Goal: Task Accomplishment & Management: Use online tool/utility

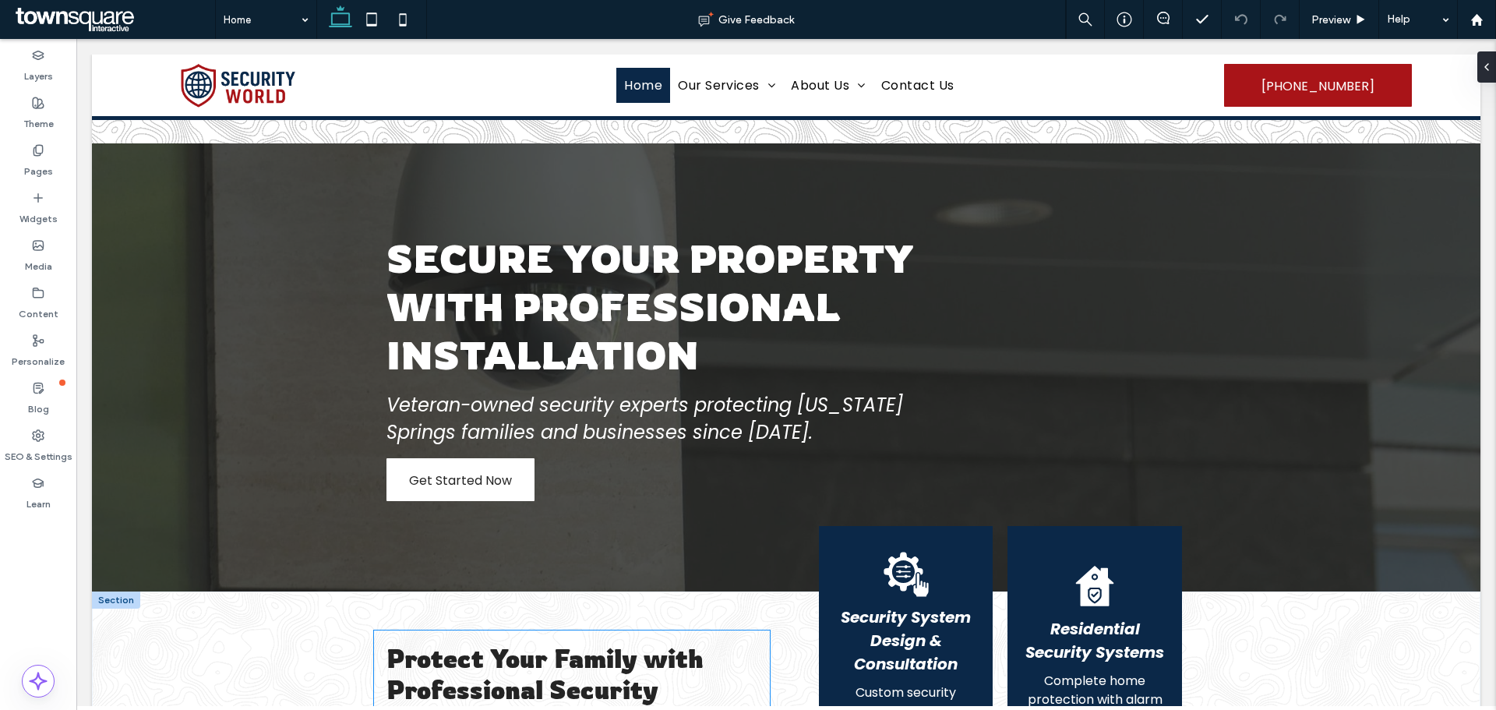
scroll to position [312, 0]
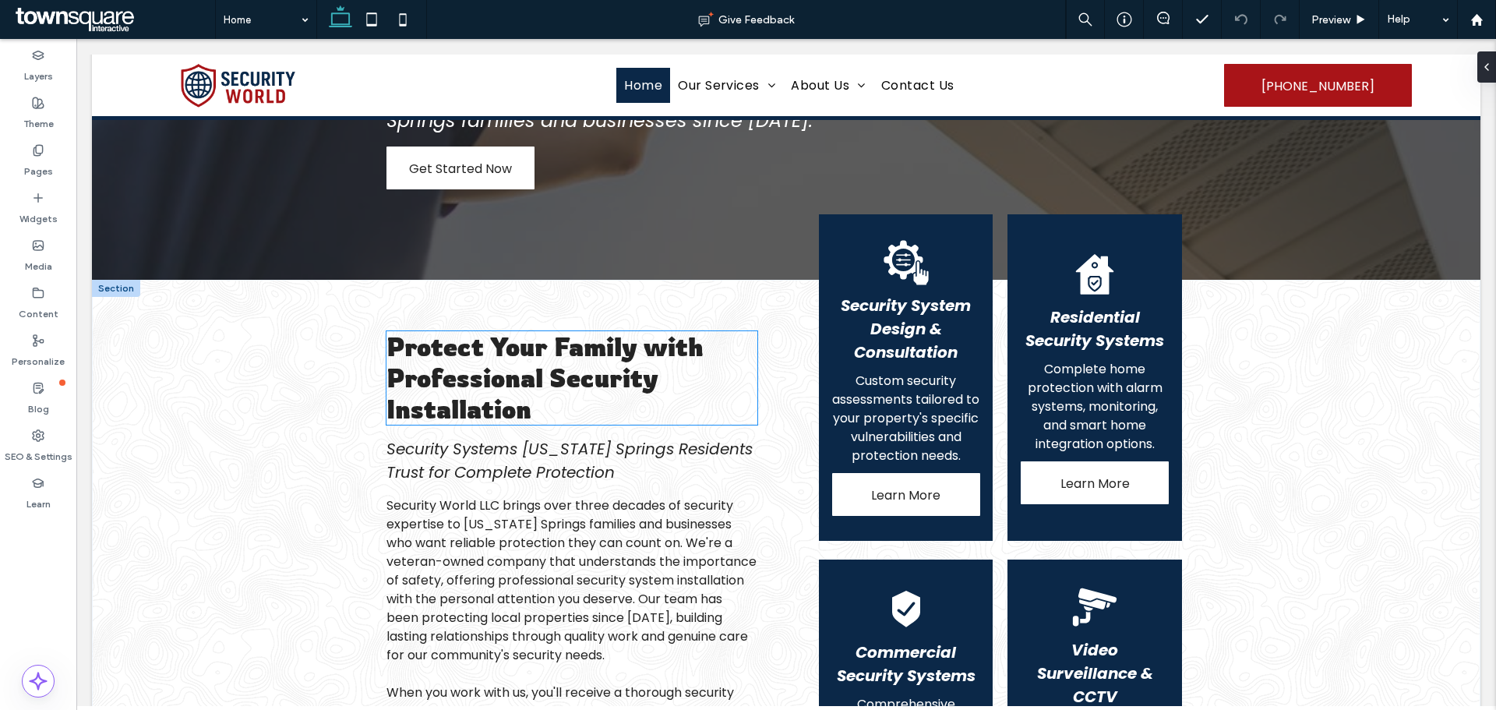
click at [607, 379] on span "Protect Your Family with Professional Security Installation" at bounding box center [544, 377] width 316 height 93
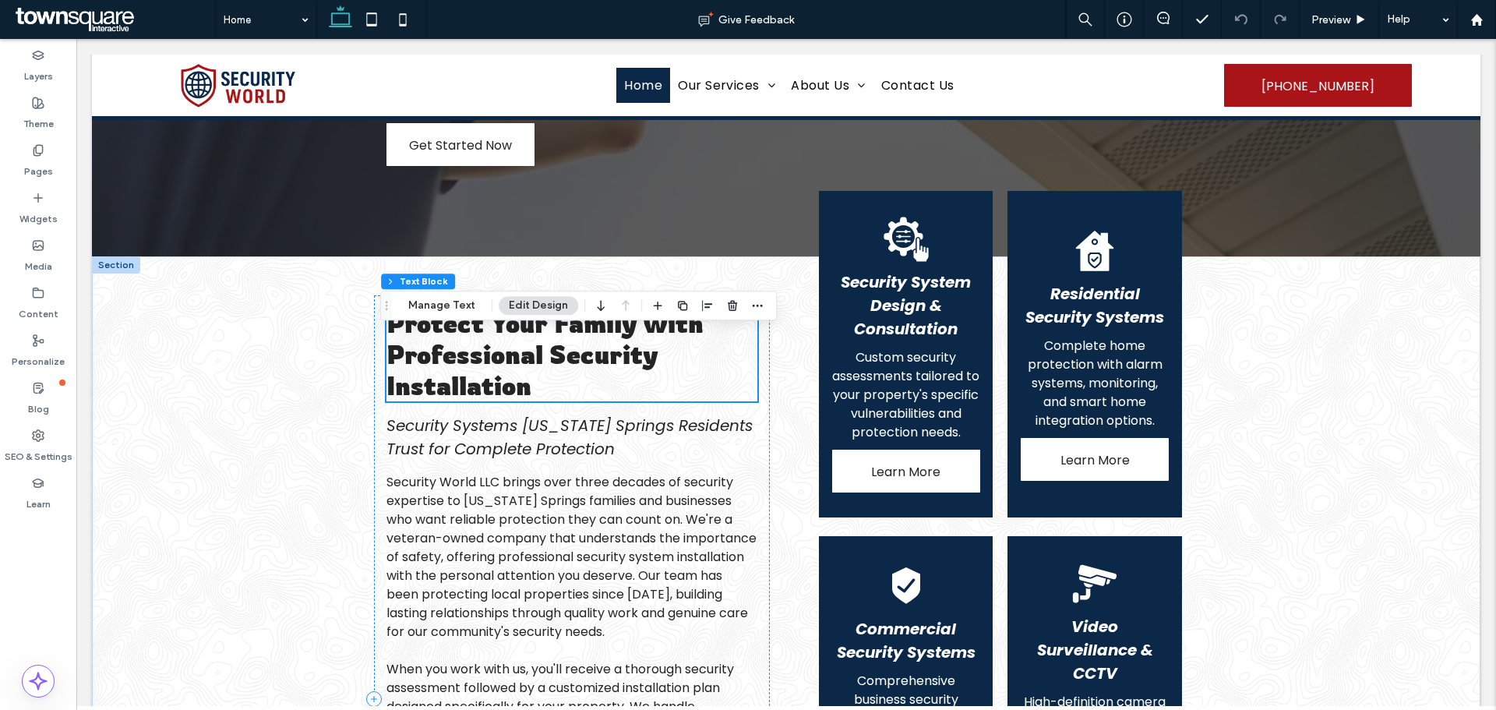
scroll to position [288, 0]
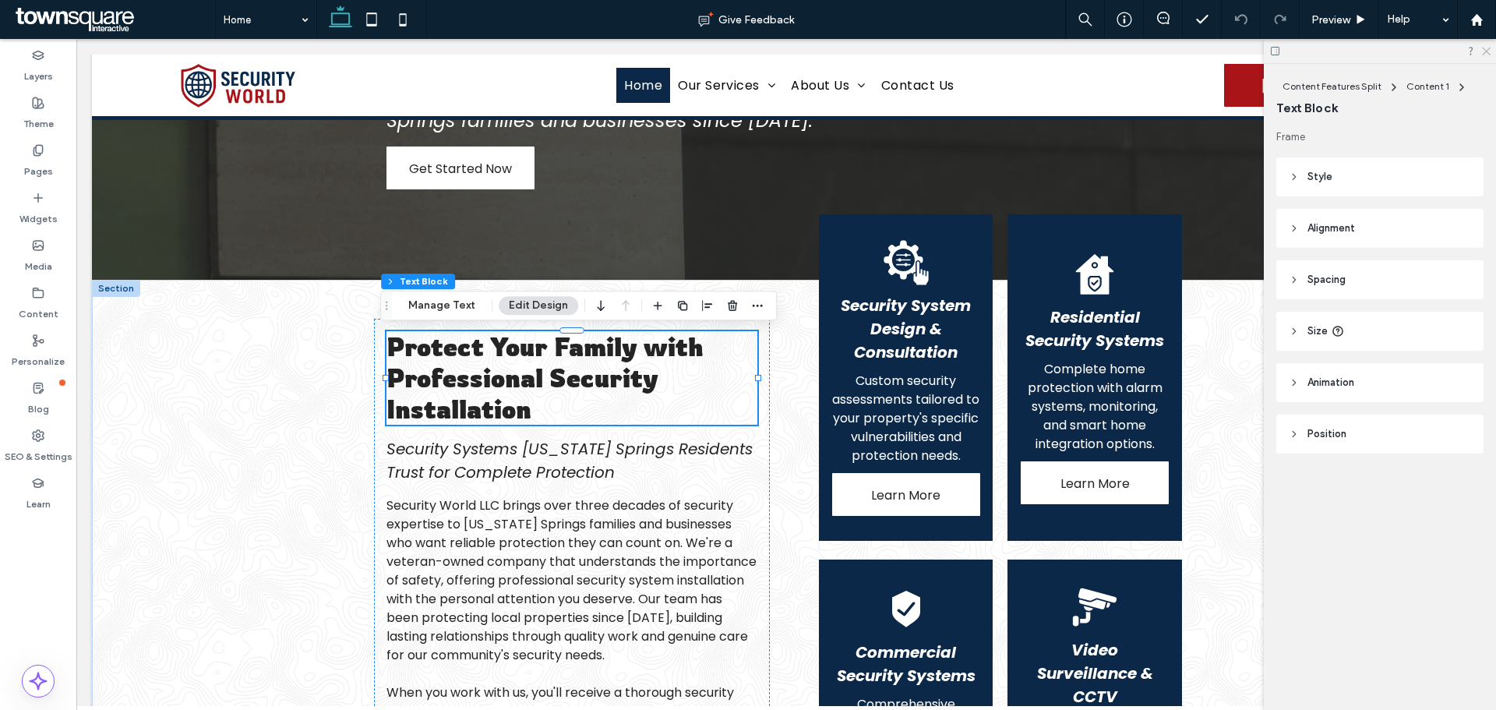
click at [1489, 53] on icon at bounding box center [1485, 50] width 10 height 10
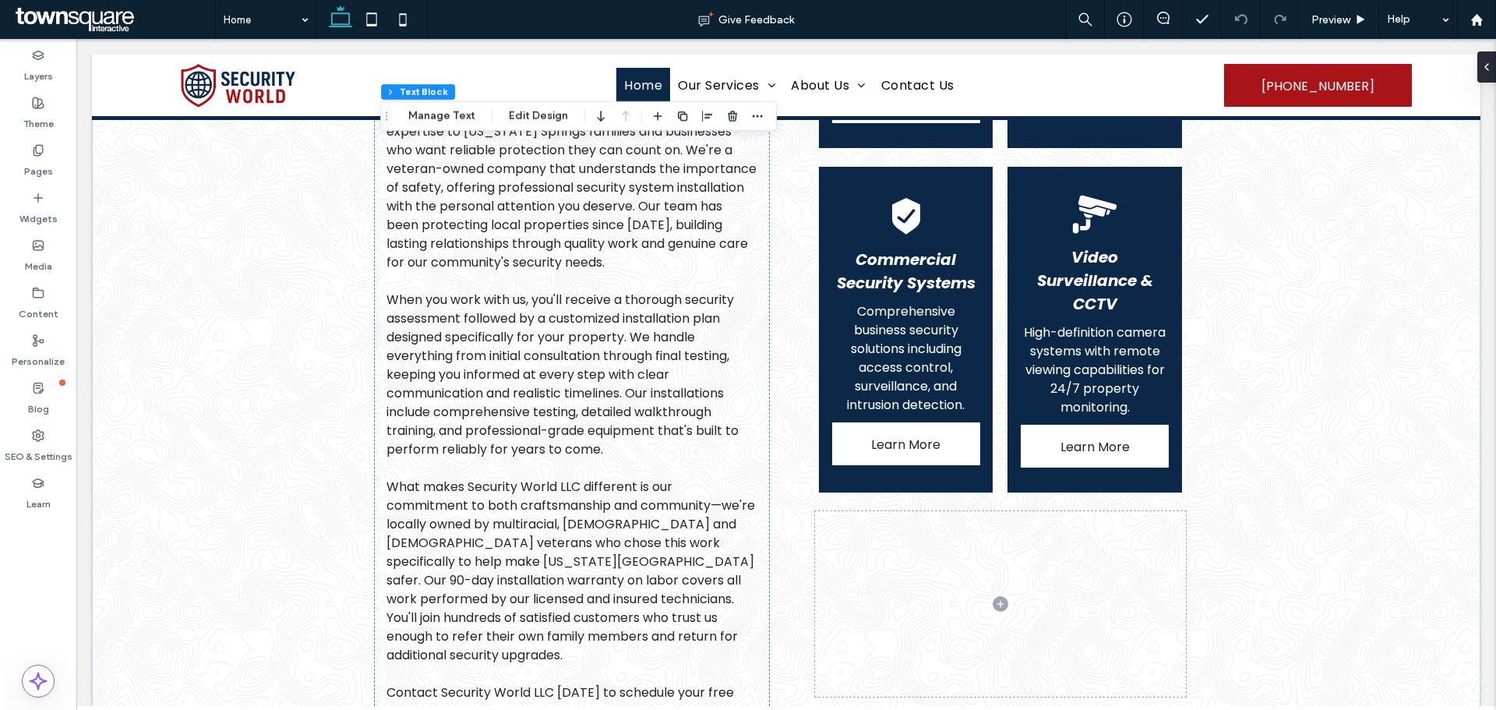
scroll to position [522, 0]
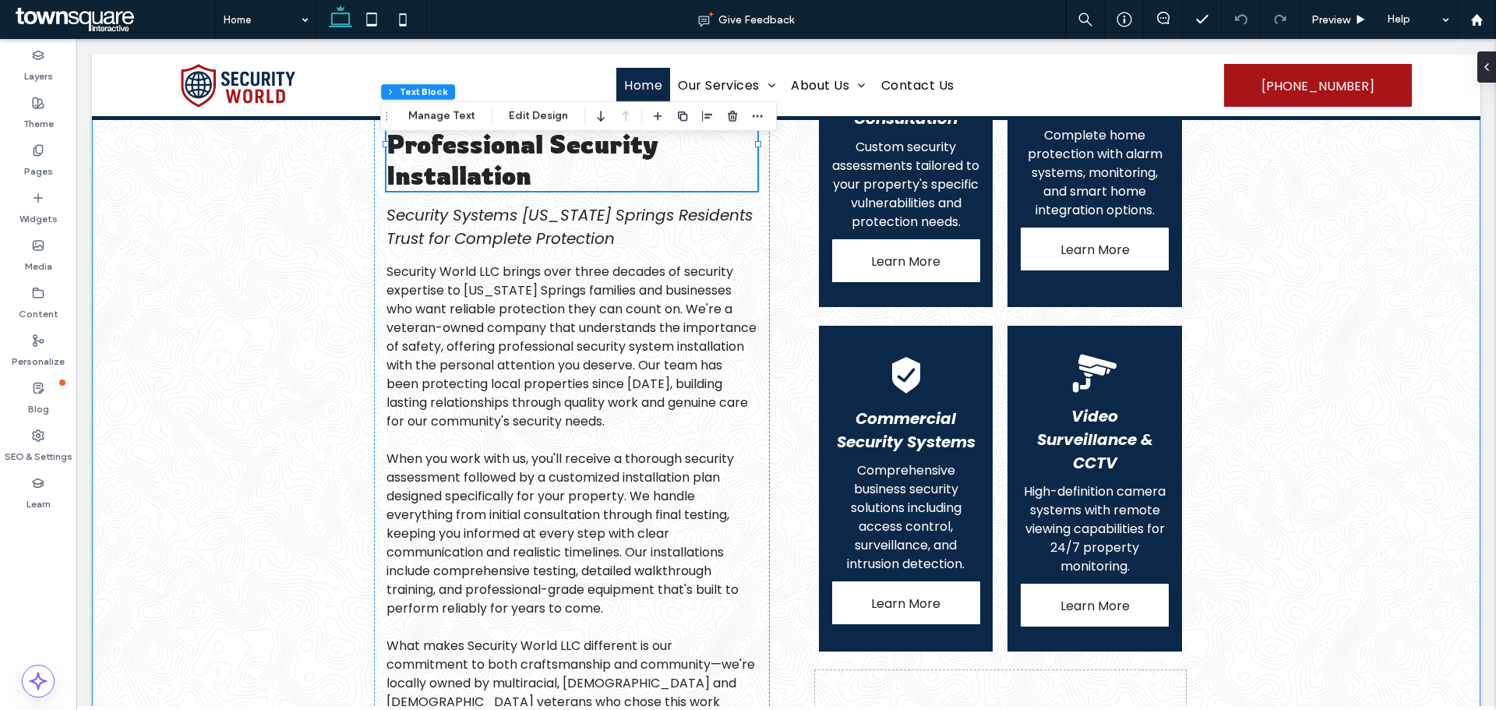
click at [253, 586] on div "Protect Your Family with Professional Security Installation Security Systems Co…" at bounding box center [786, 488] width 1388 height 885
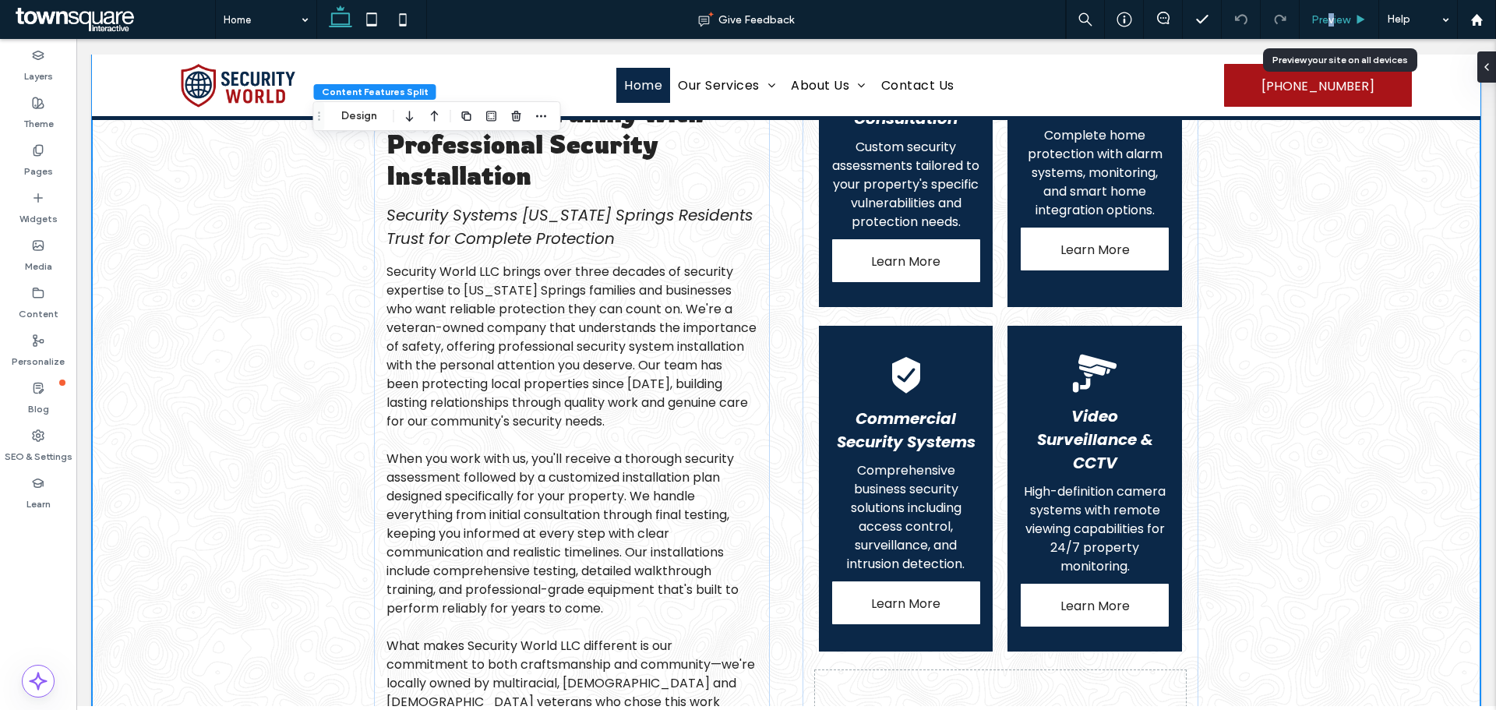
click at [1327, 23] on span "Preview" at bounding box center [1330, 19] width 39 height 13
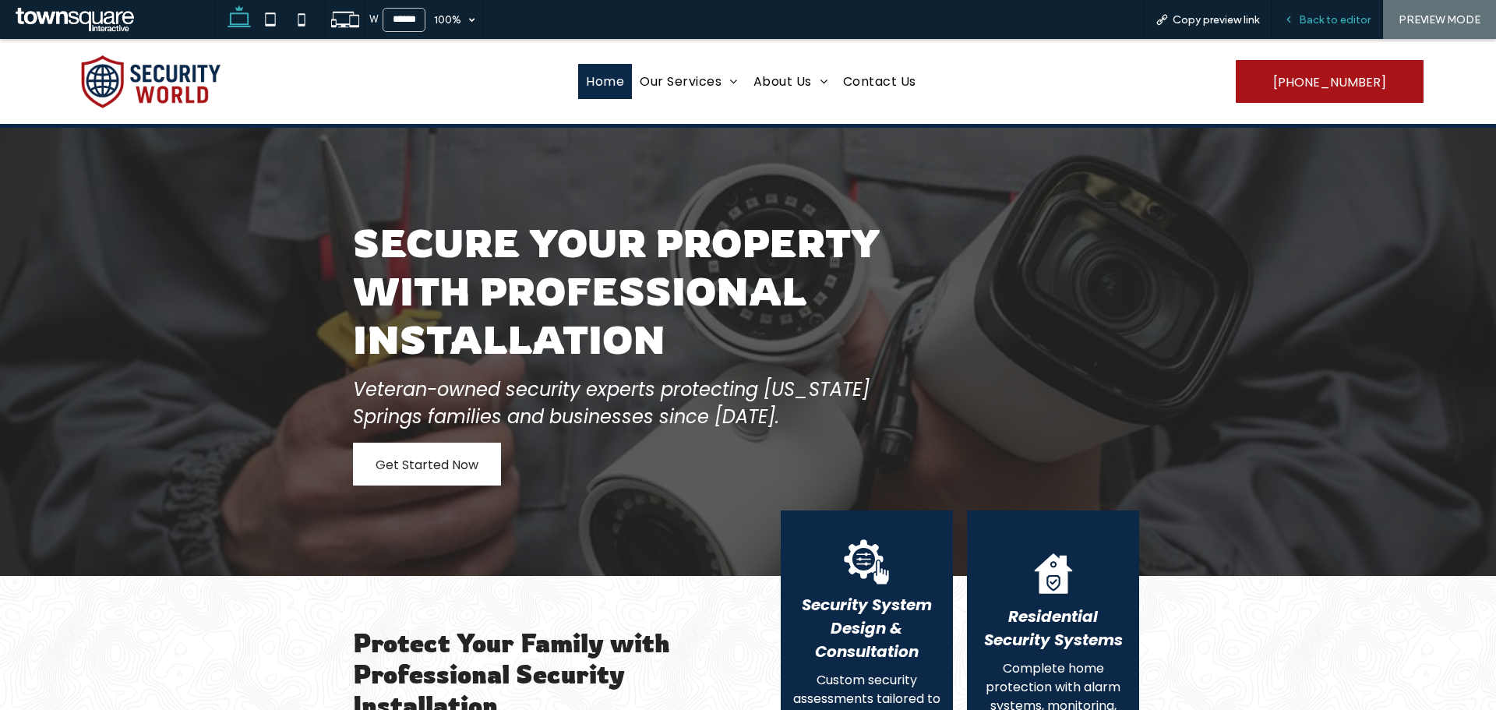
click at [1339, 28] on div "Back to editor" at bounding box center [1326, 19] width 111 height 39
click at [1342, 16] on span "Back to editor" at bounding box center [1334, 19] width 72 height 13
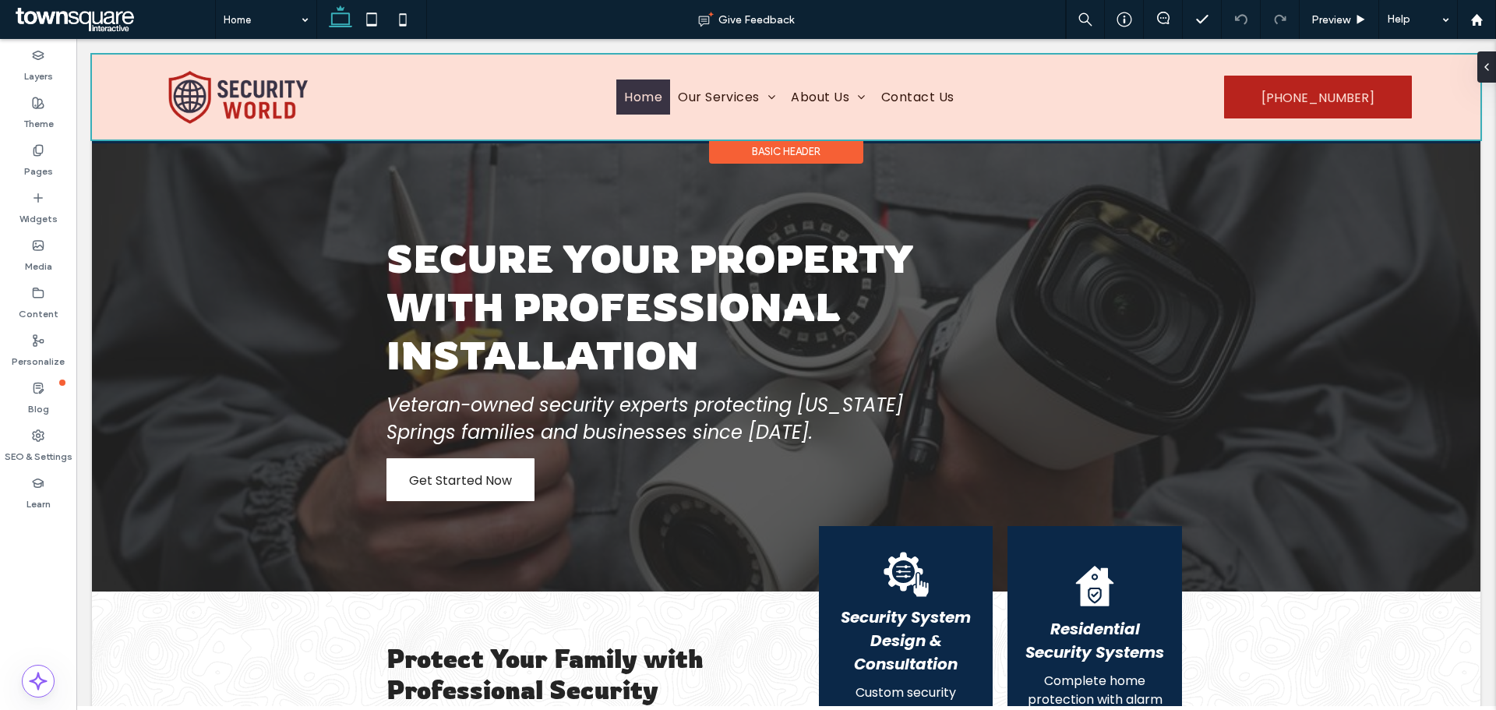
click at [233, 95] on div at bounding box center [786, 97] width 1388 height 85
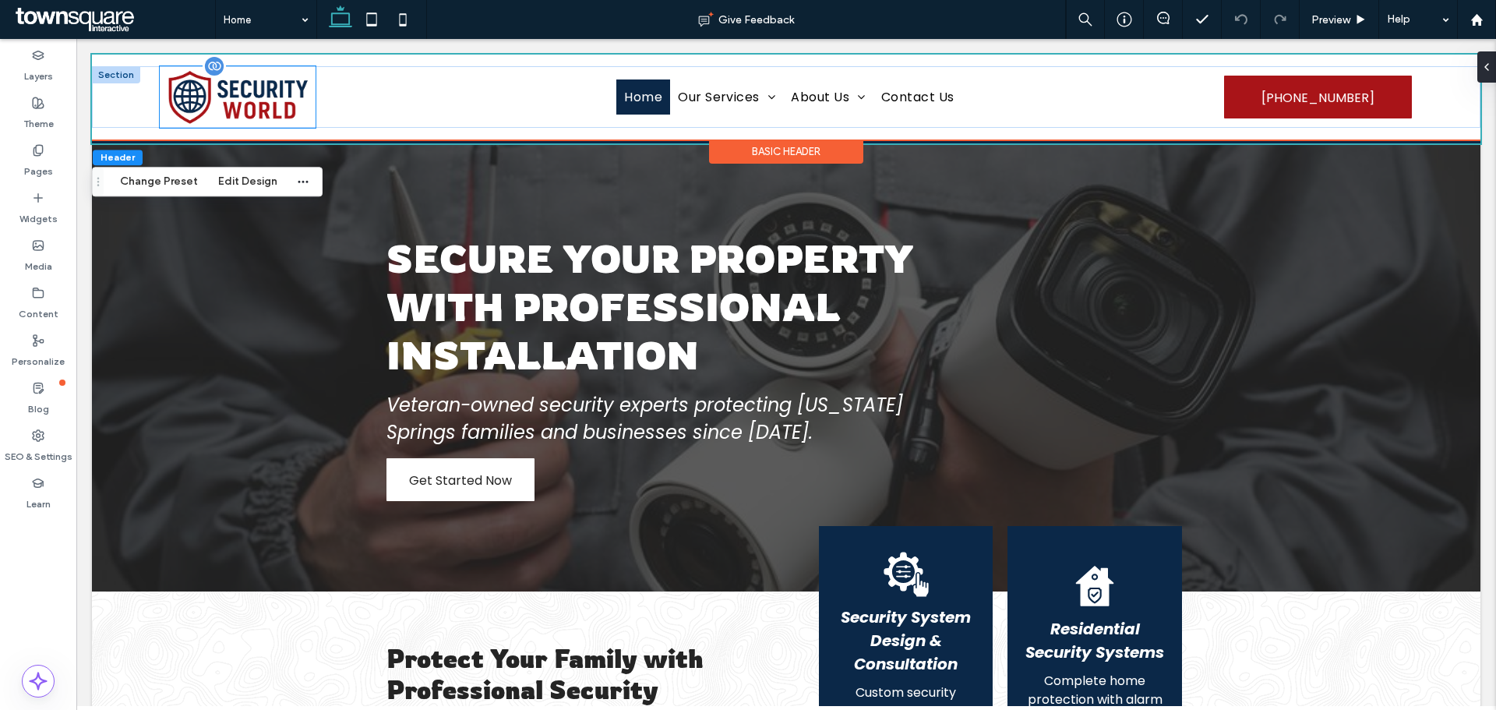
click at [244, 97] on img at bounding box center [238, 97] width 156 height 62
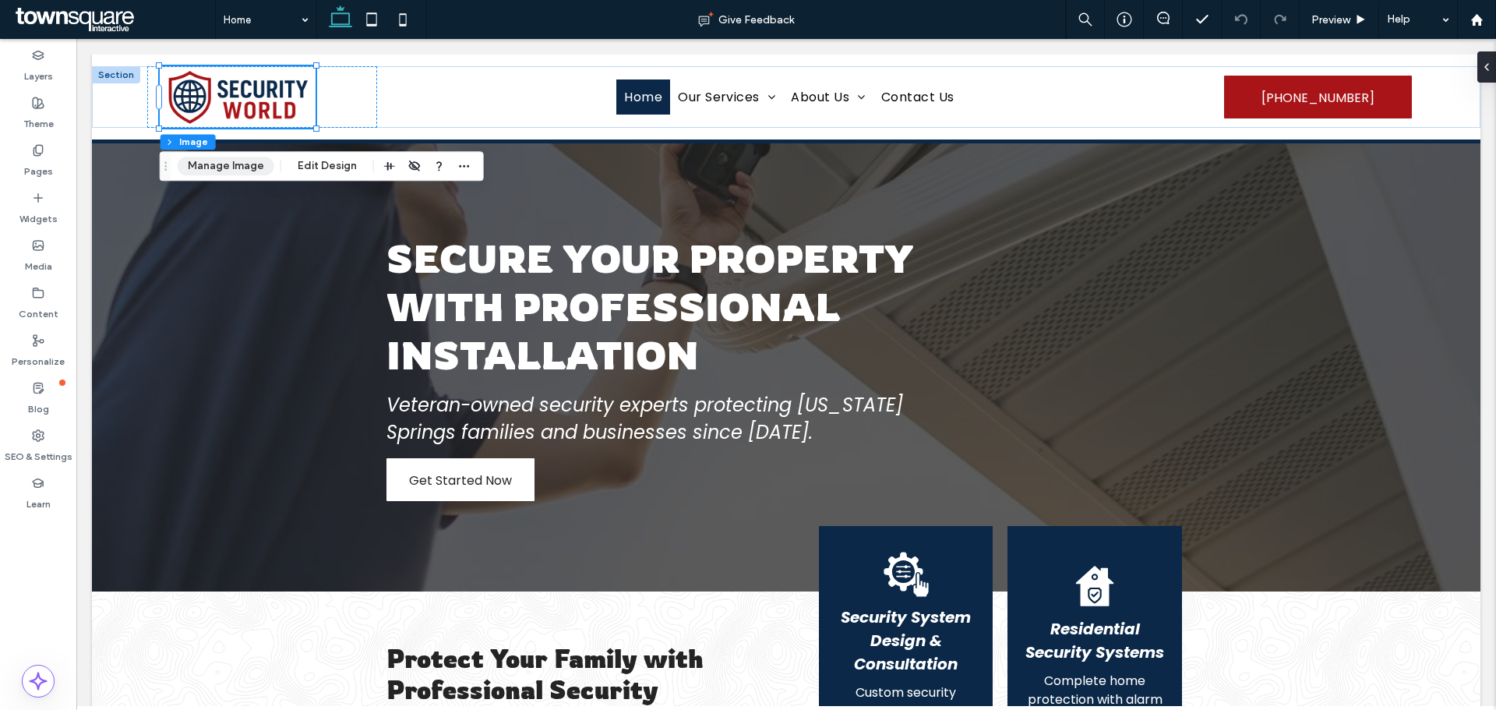
click at [231, 160] on button "Manage Image" at bounding box center [226, 166] width 97 height 19
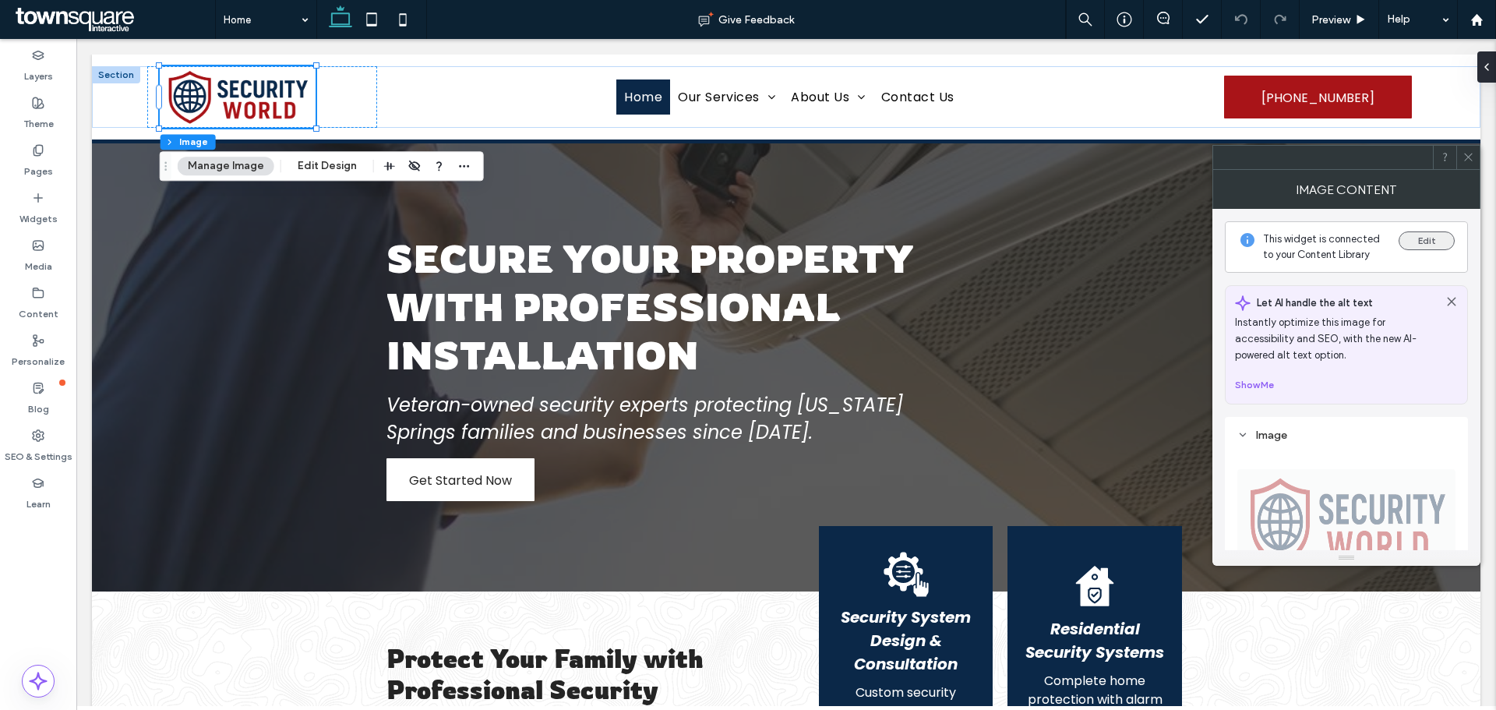
click at [1412, 241] on button "Edit" at bounding box center [1426, 240] width 56 height 19
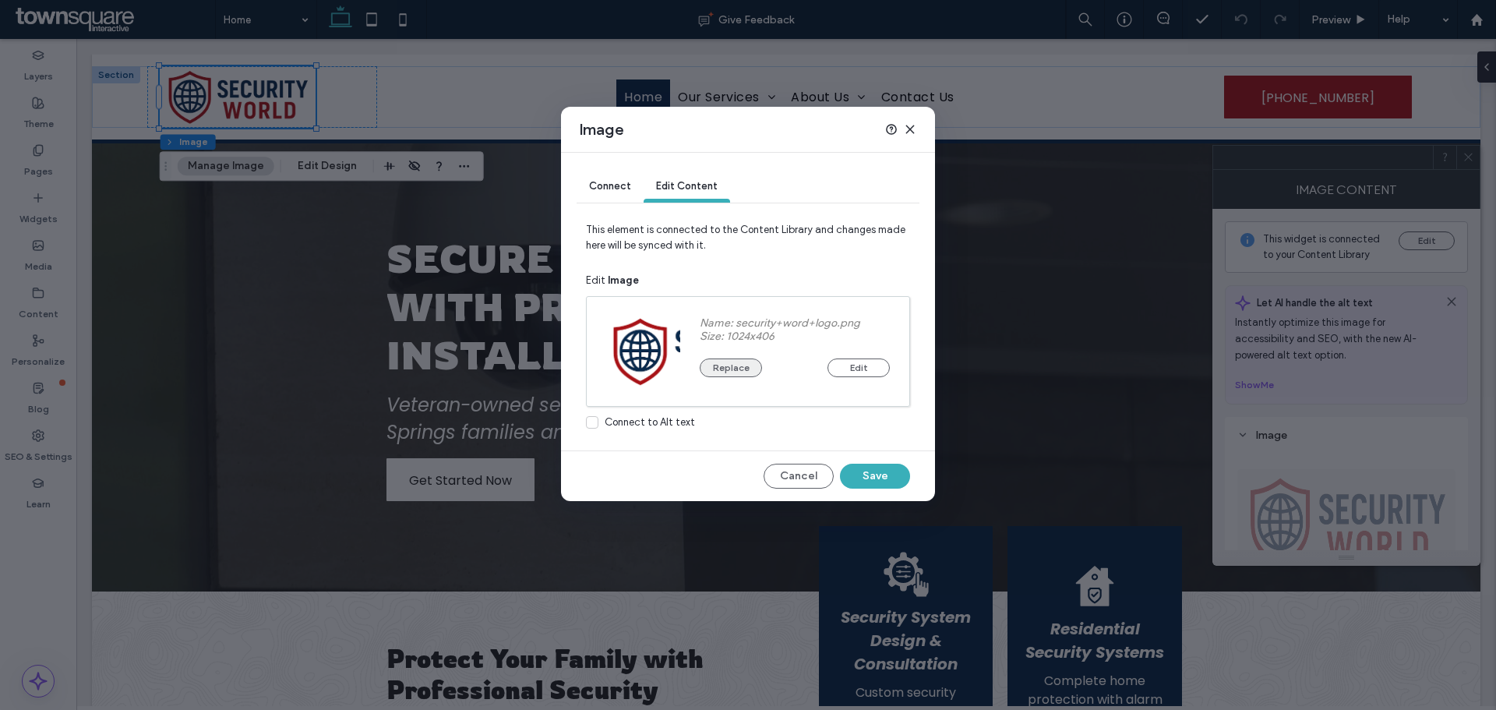
click at [713, 369] on button "Replace" at bounding box center [730, 367] width 62 height 19
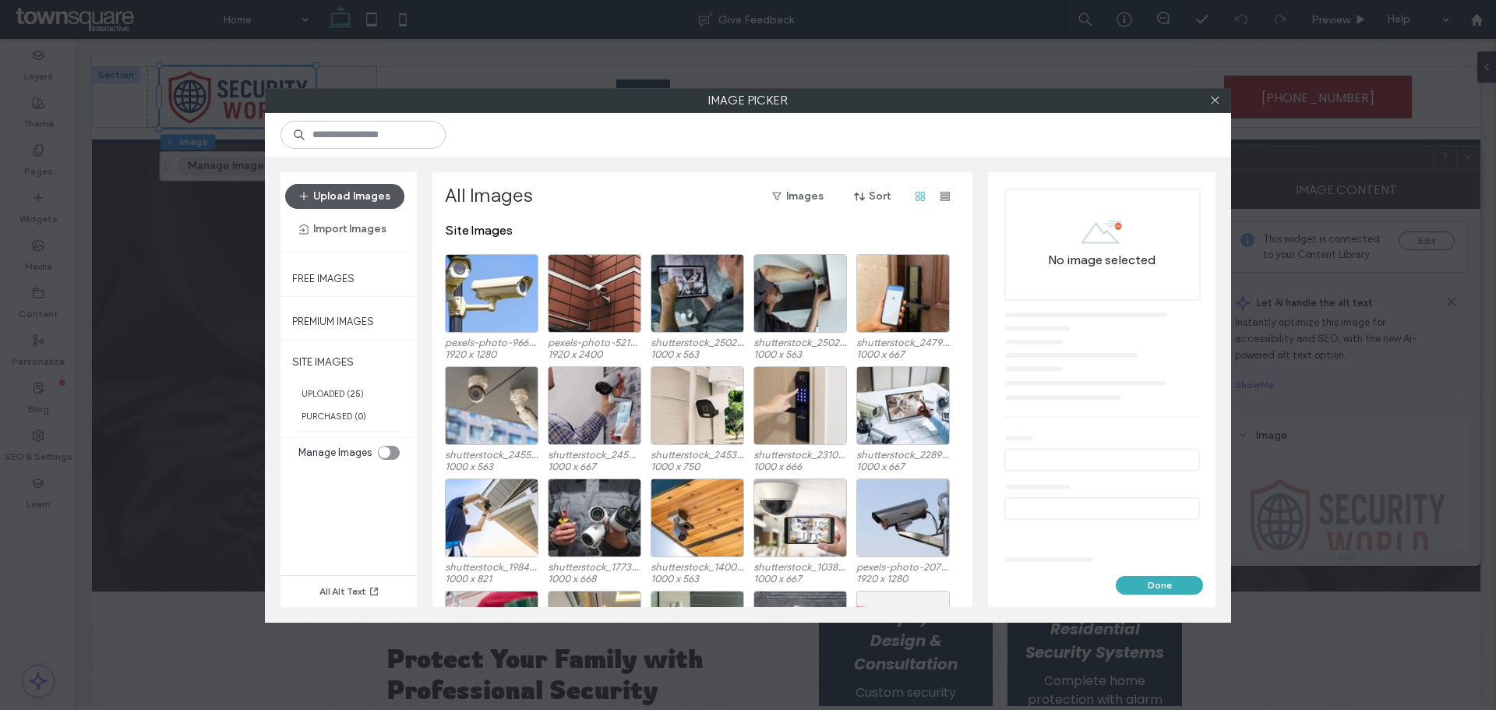
click at [346, 203] on button "Upload Images" at bounding box center [344, 196] width 119 height 25
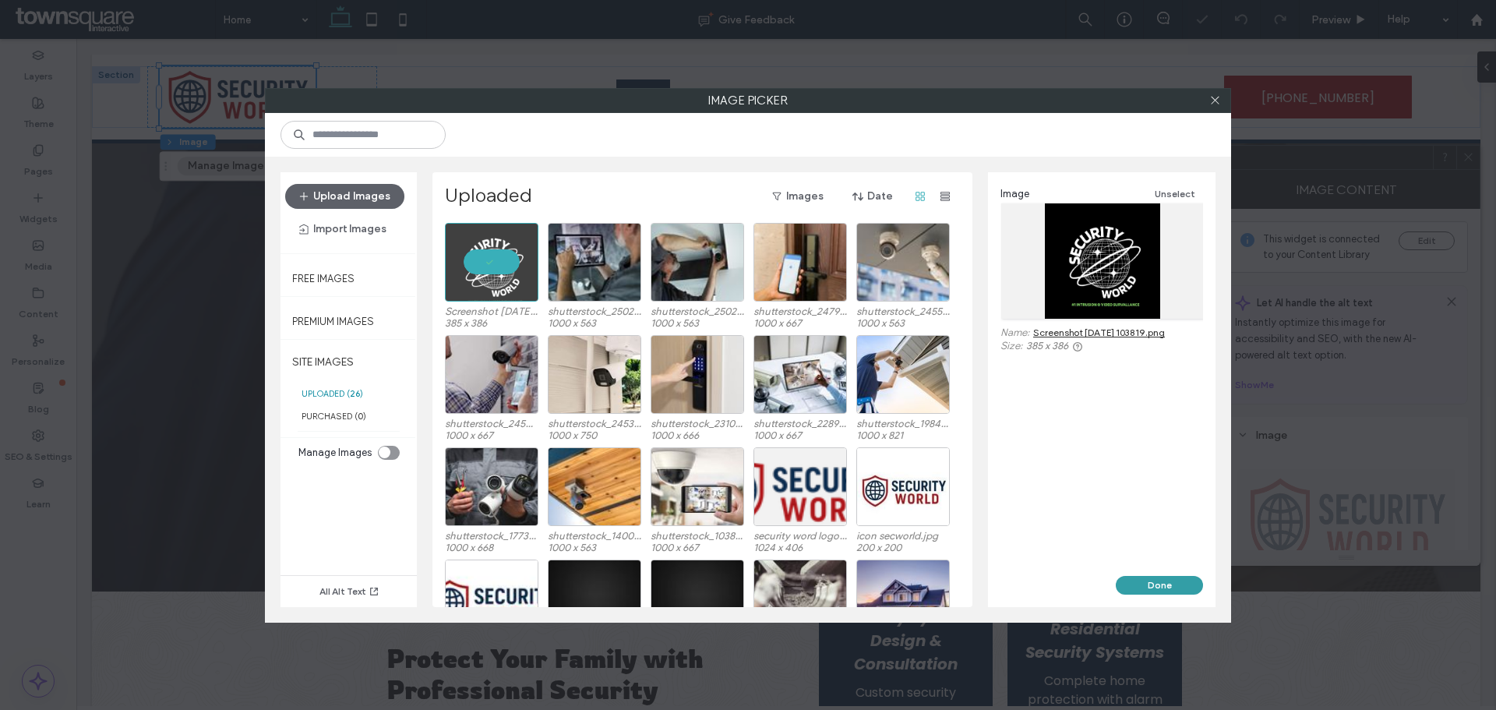
click at [1162, 591] on button "Done" at bounding box center [1158, 585] width 87 height 19
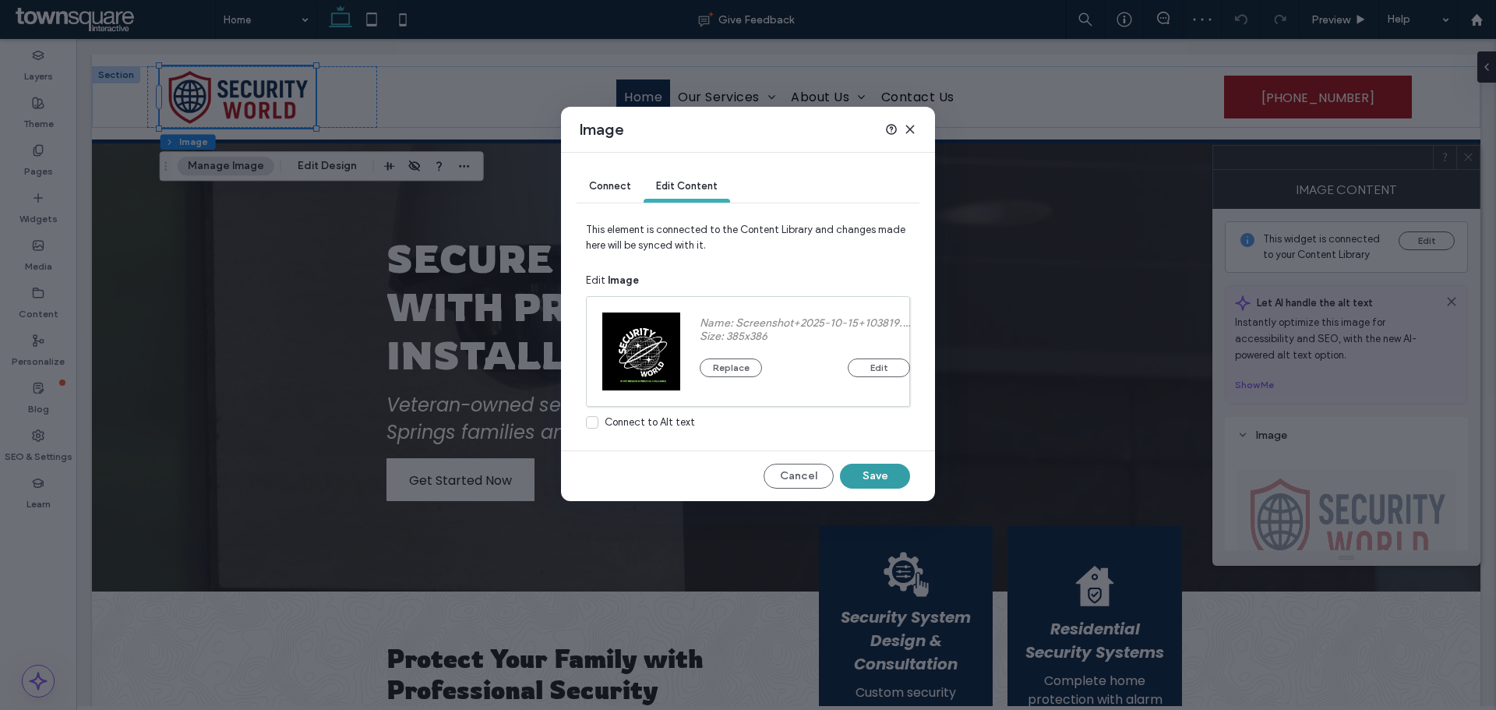
click at [883, 481] on button "Save" at bounding box center [875, 475] width 70 height 25
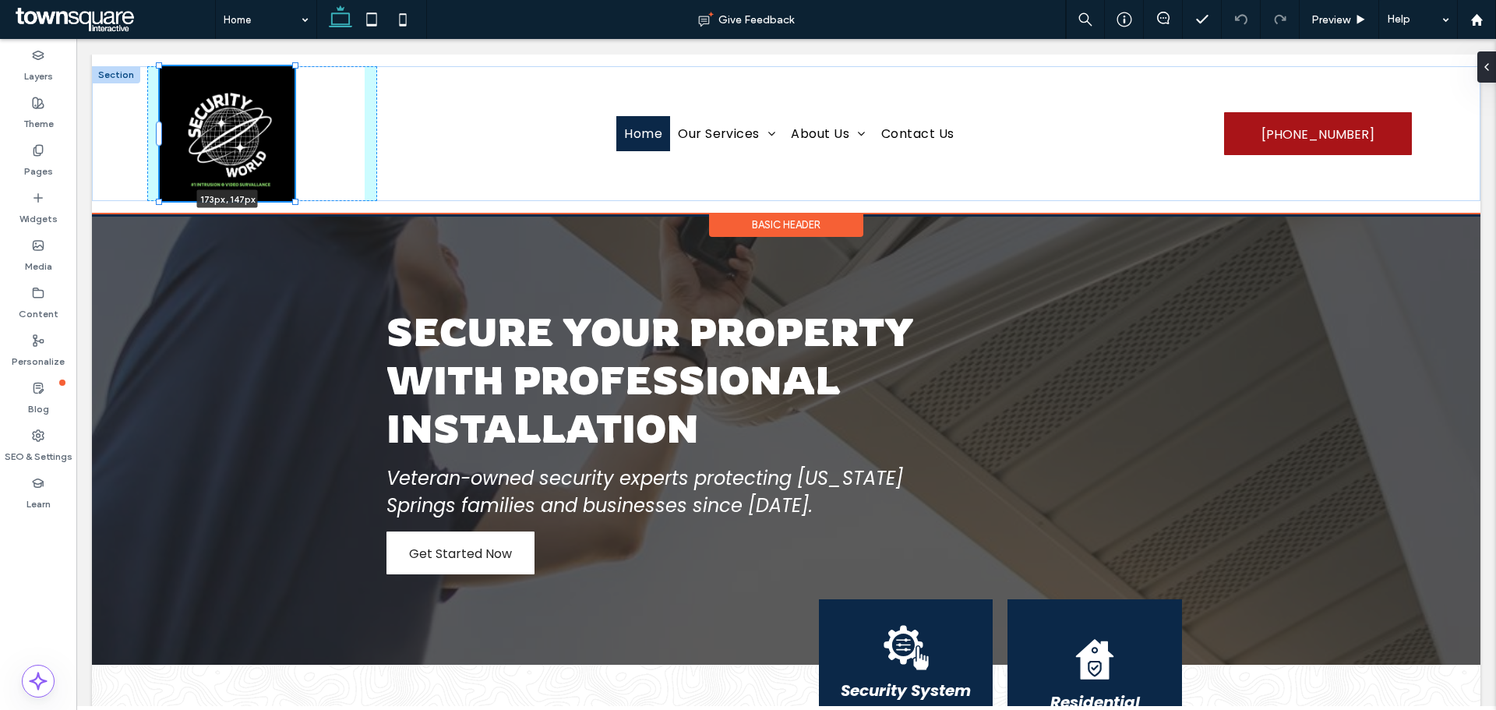
drag, startPoint x: 318, startPoint y: 224, endPoint x: 316, endPoint y: 183, distance: 40.5
click at [316, 183] on div "173px , 147px Home Our Services About Us Areas We Serve Security Services in Co…" at bounding box center [786, 133] width 1388 height 135
type input "***"
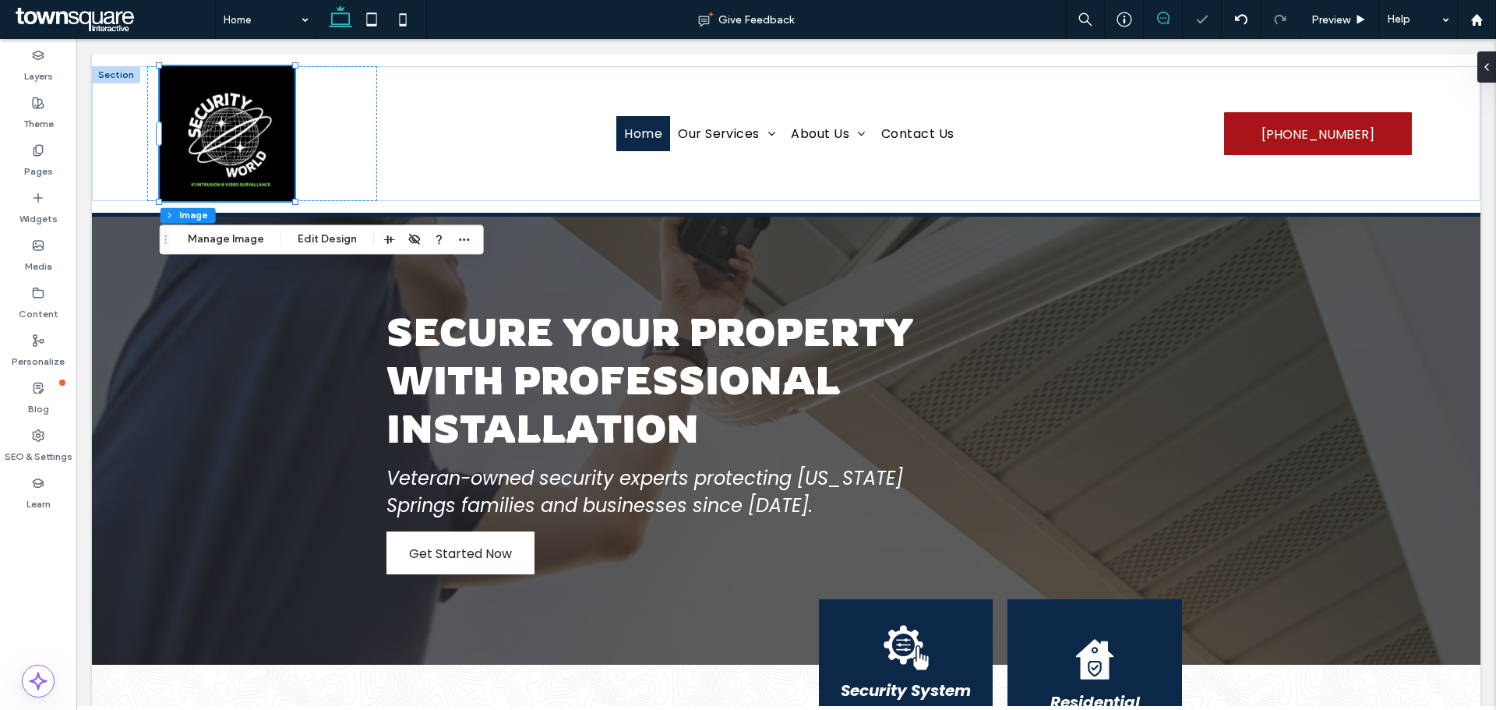
drag, startPoint x: 1162, startPoint y: 16, endPoint x: 1078, endPoint y: 15, distance: 84.1
click at [1162, 16] on icon at bounding box center [1163, 18] width 12 height 12
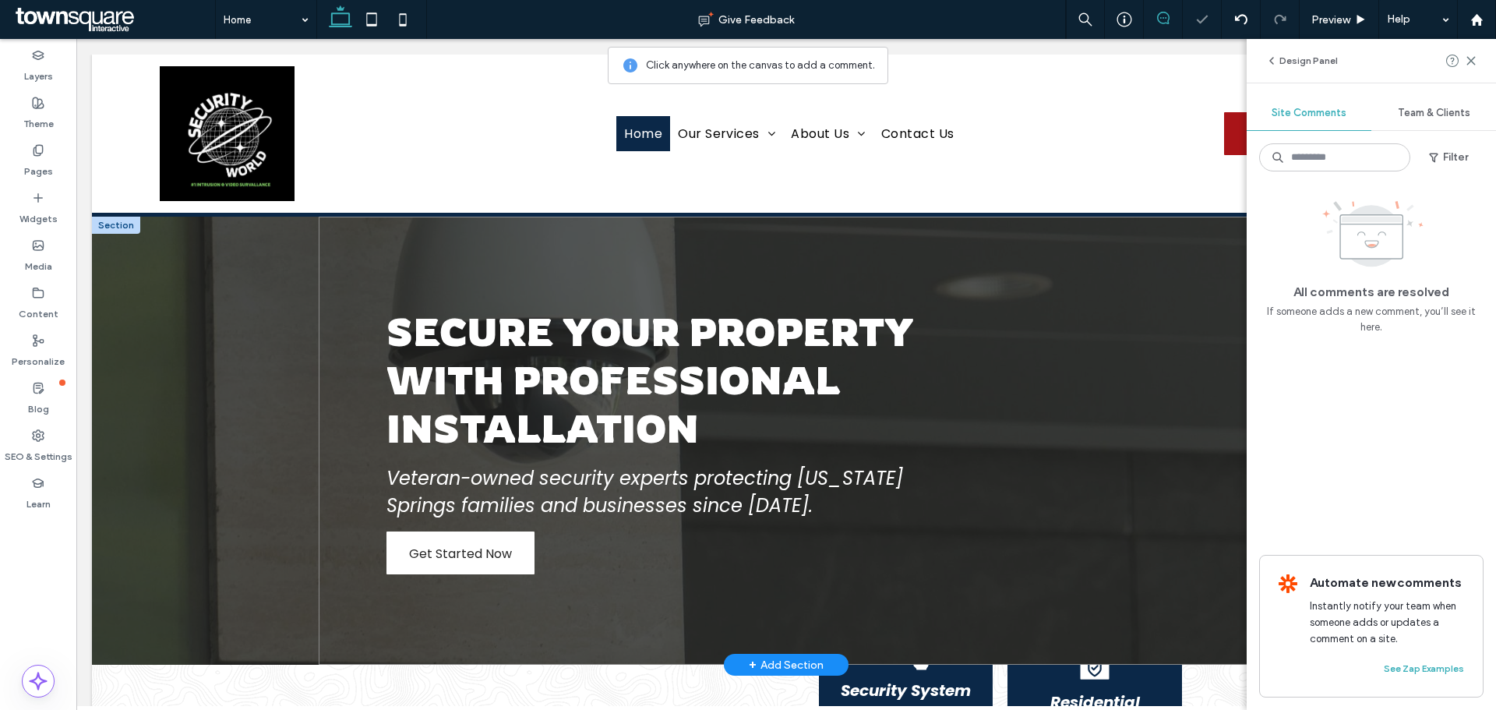
click at [1226, 645] on div "Secure Your Property with Professional Installation Veteran-owned security expe…" at bounding box center [786, 441] width 935 height 448
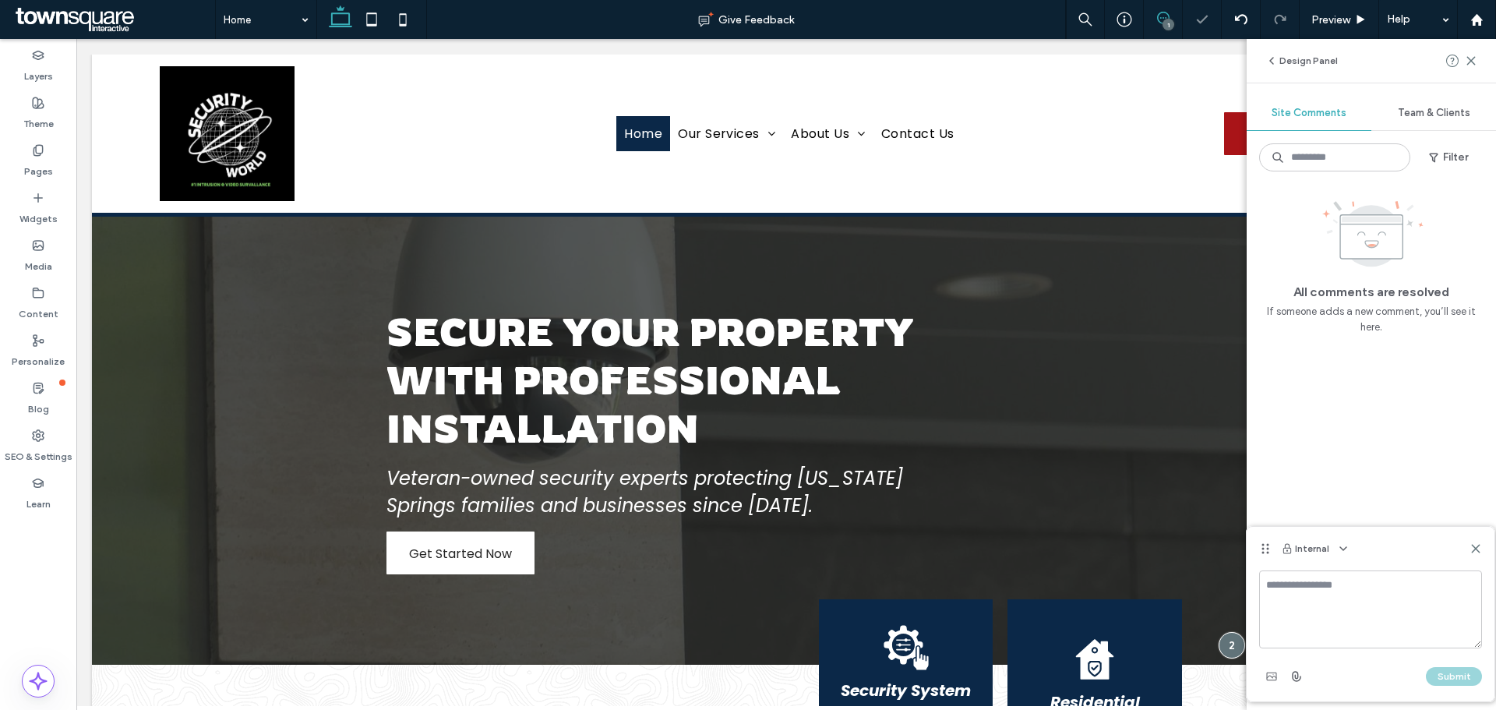
click at [1304, 600] on textarea at bounding box center [1370, 609] width 223 height 78
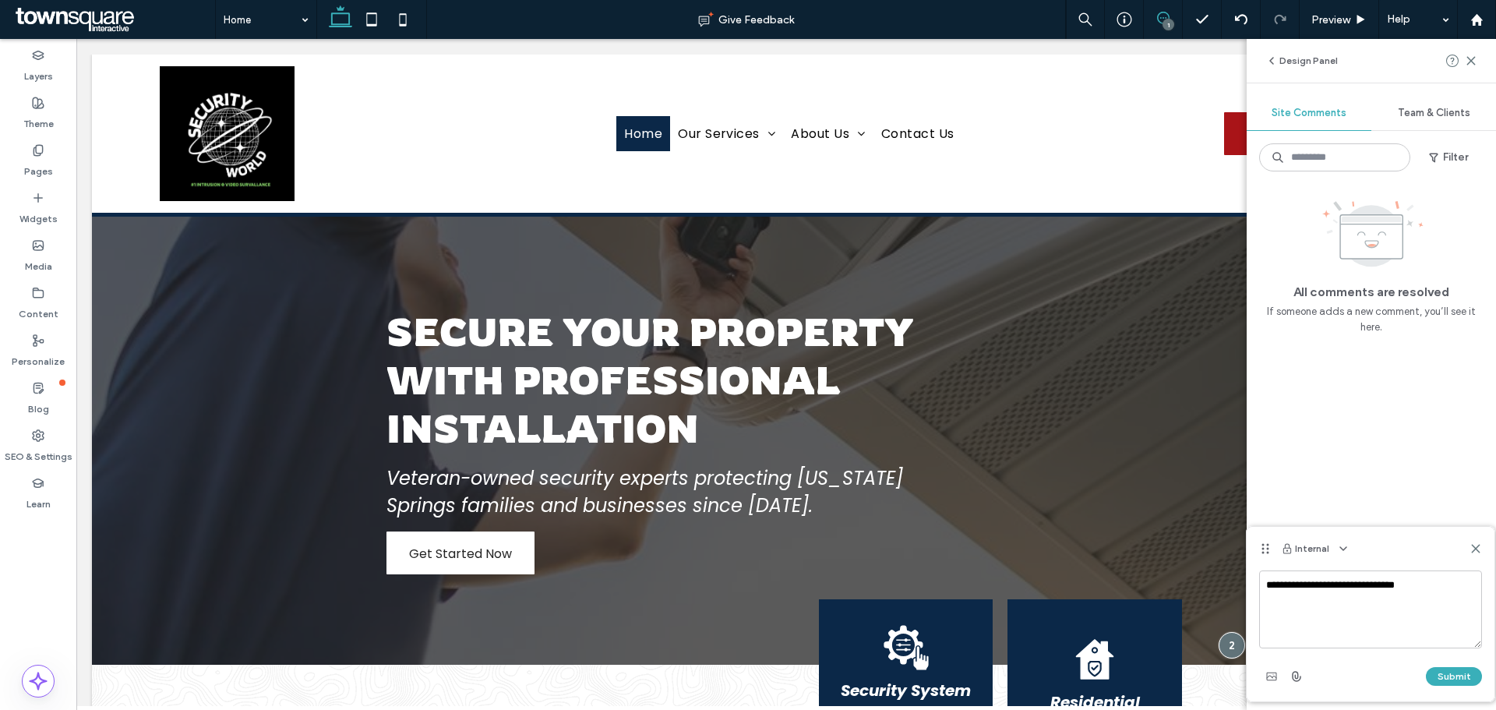
click at [1419, 596] on textarea "**********" at bounding box center [1370, 609] width 223 height 78
click at [1436, 591] on textarea "**********" at bounding box center [1370, 609] width 223 height 78
drag, startPoint x: 1460, startPoint y: 591, endPoint x: 1349, endPoint y: 598, distance: 111.6
click at [1349, 598] on textarea "**********" at bounding box center [1370, 609] width 223 height 78
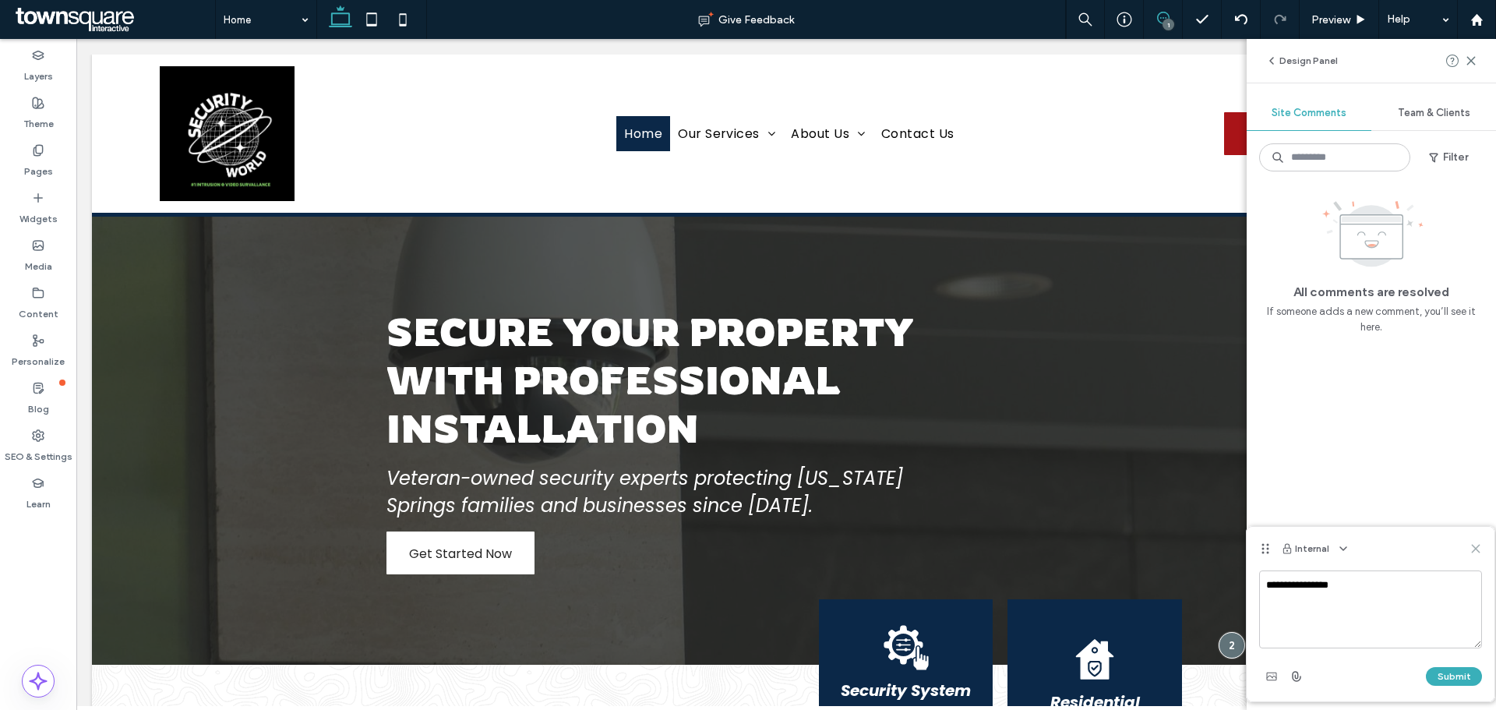
type textarea "**********"
drag, startPoint x: 1477, startPoint y: 552, endPoint x: 1446, endPoint y: 126, distance: 427.1
click at [1477, 551] on icon at bounding box center [1475, 548] width 12 height 12
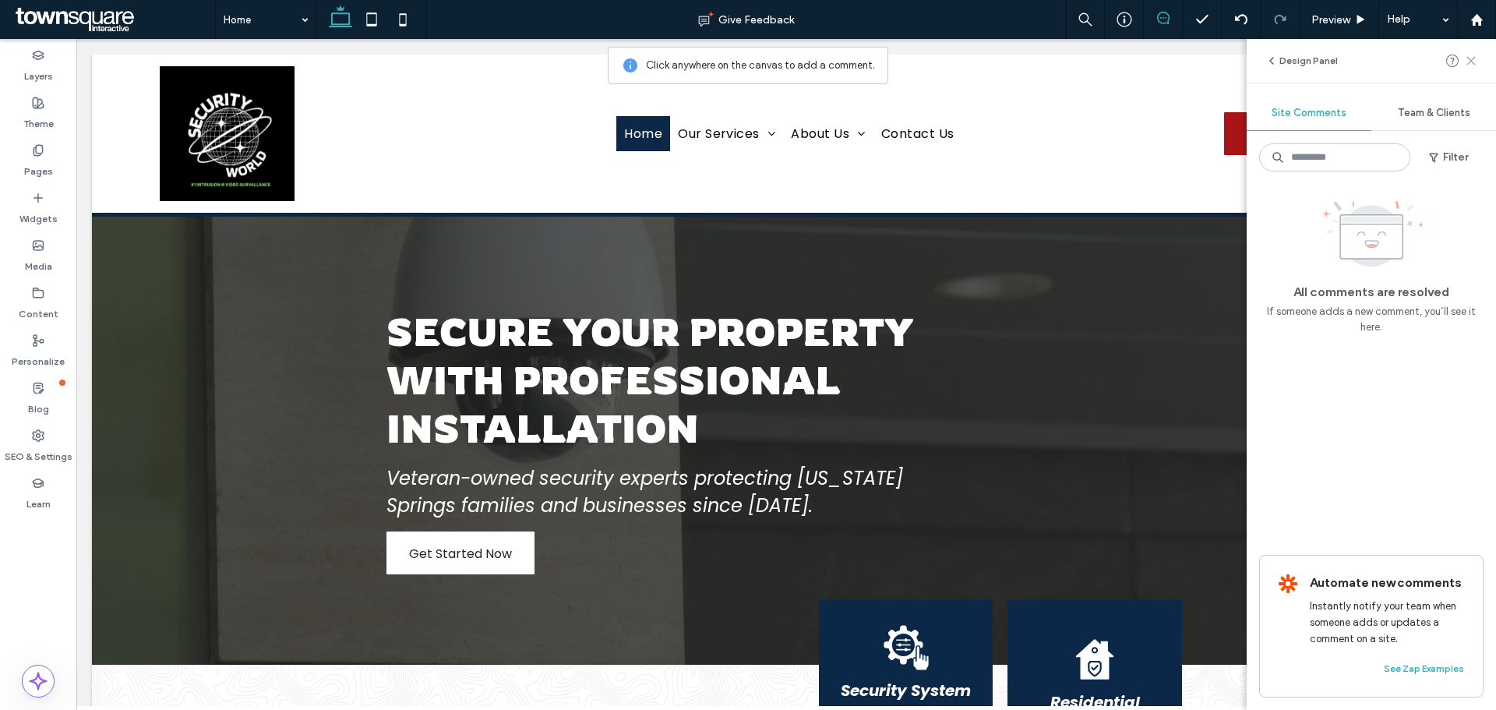
click at [1470, 68] on span at bounding box center [1470, 60] width 12 height 19
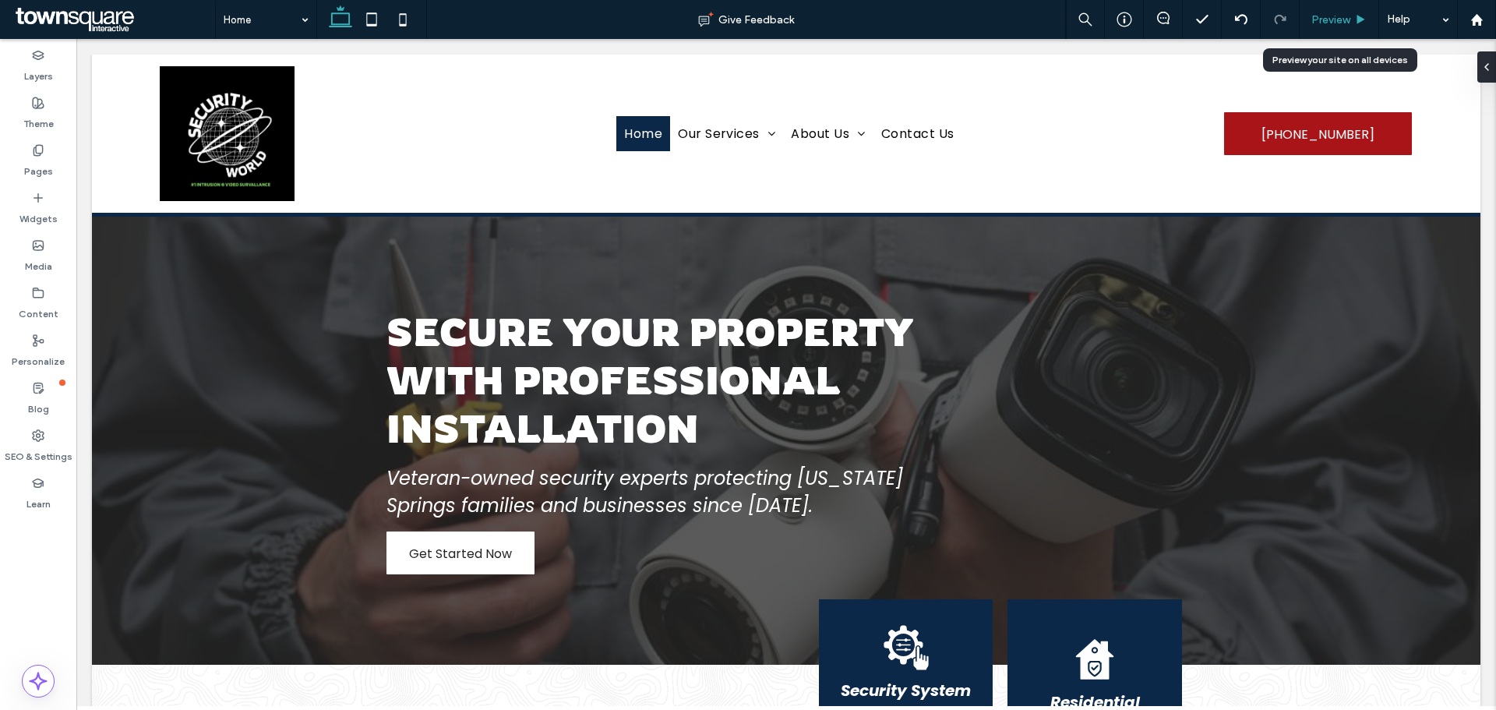
click at [1351, 23] on div "Preview" at bounding box center [1338, 19] width 79 height 13
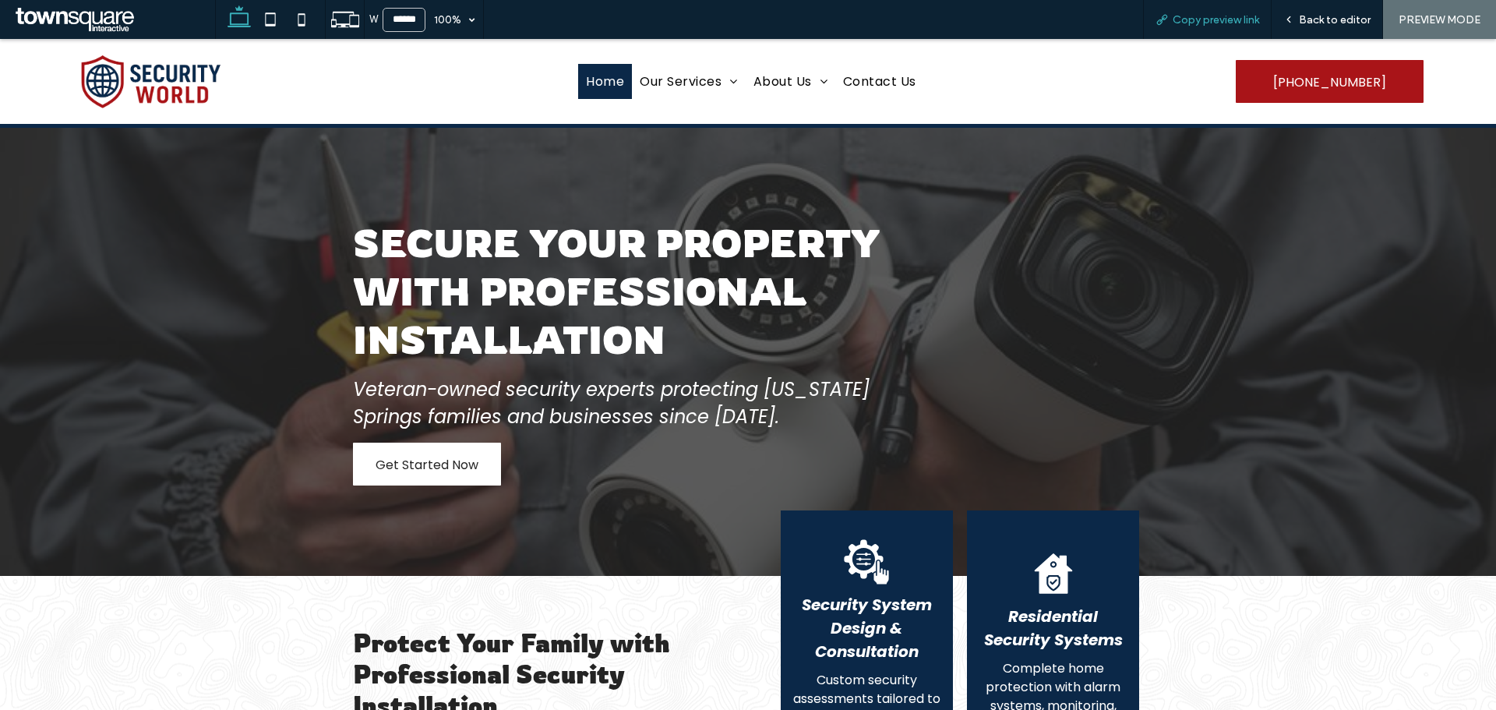
click at [1221, 19] on span "Copy preview link" at bounding box center [1215, 19] width 86 height 13
click at [1325, 20] on span "Back to editor" at bounding box center [1334, 19] width 72 height 13
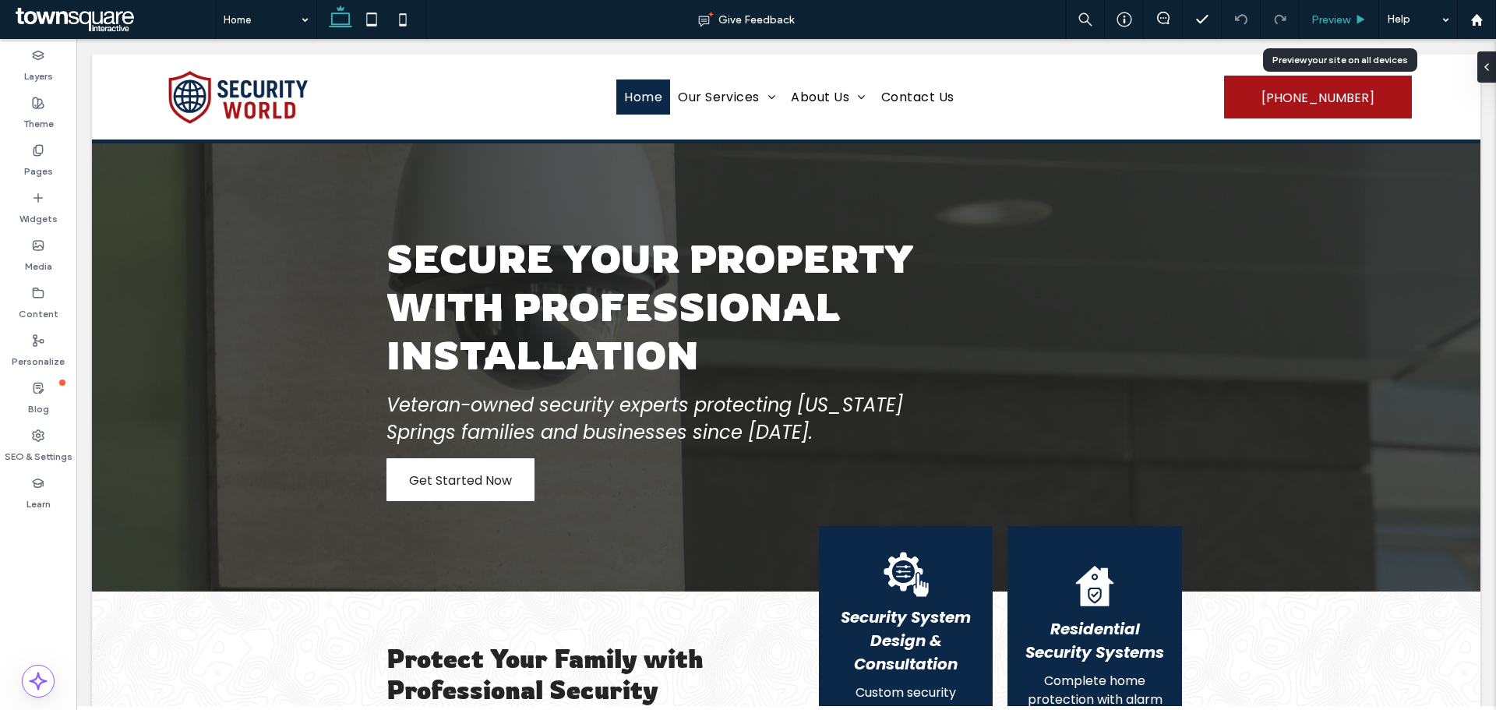
click at [1348, 24] on span "Preview" at bounding box center [1330, 19] width 39 height 13
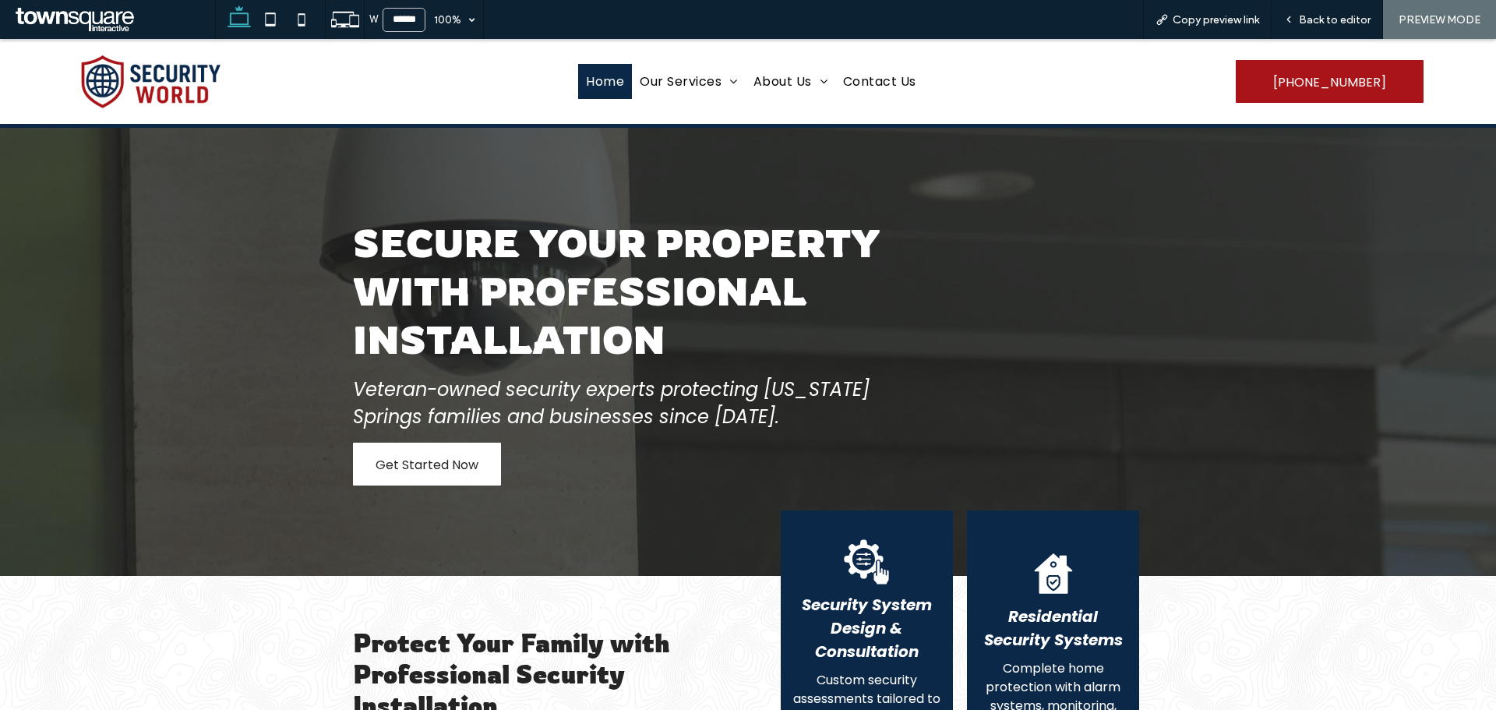
click at [672, 641] on h3 "Protect Your Family with Professional Security Installation" at bounding box center [536, 673] width 366 height 93
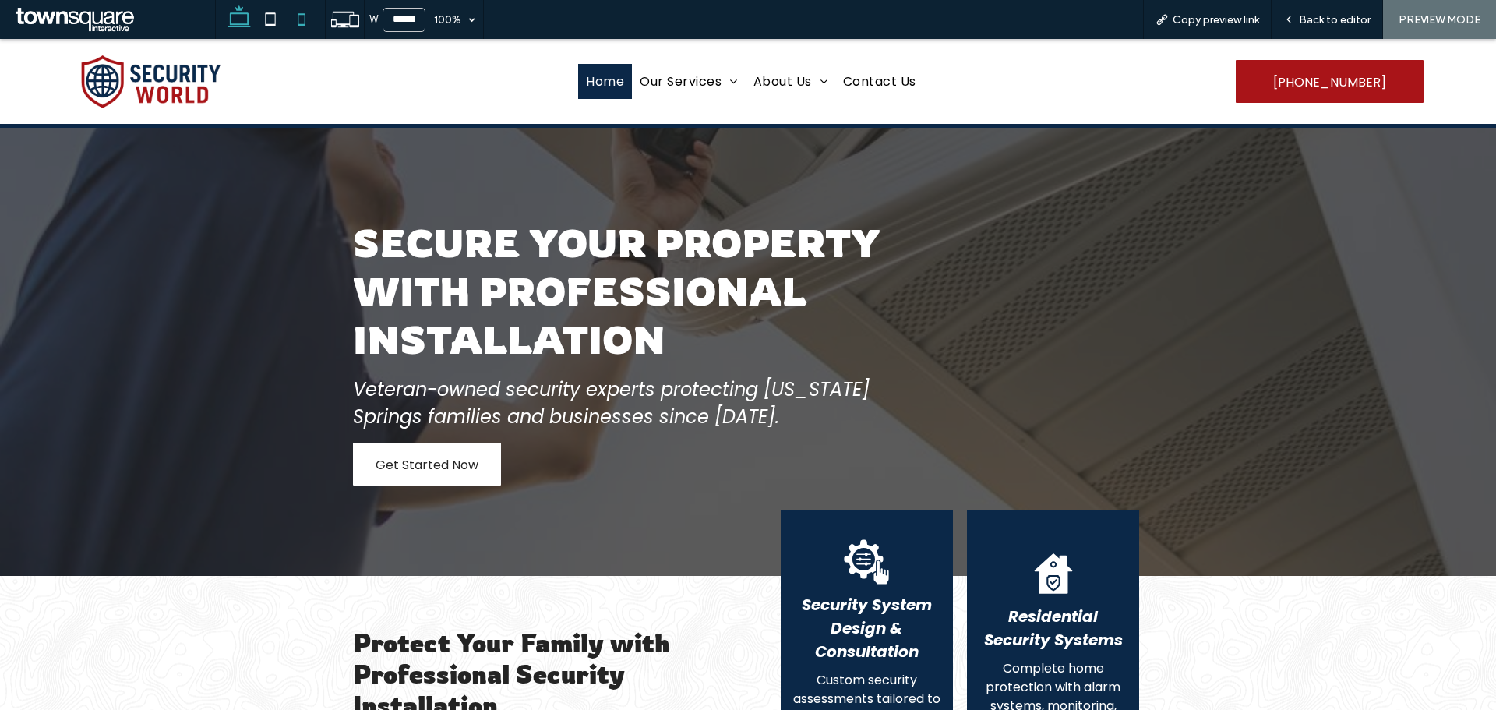
click at [307, 22] on icon at bounding box center [301, 19] width 31 height 31
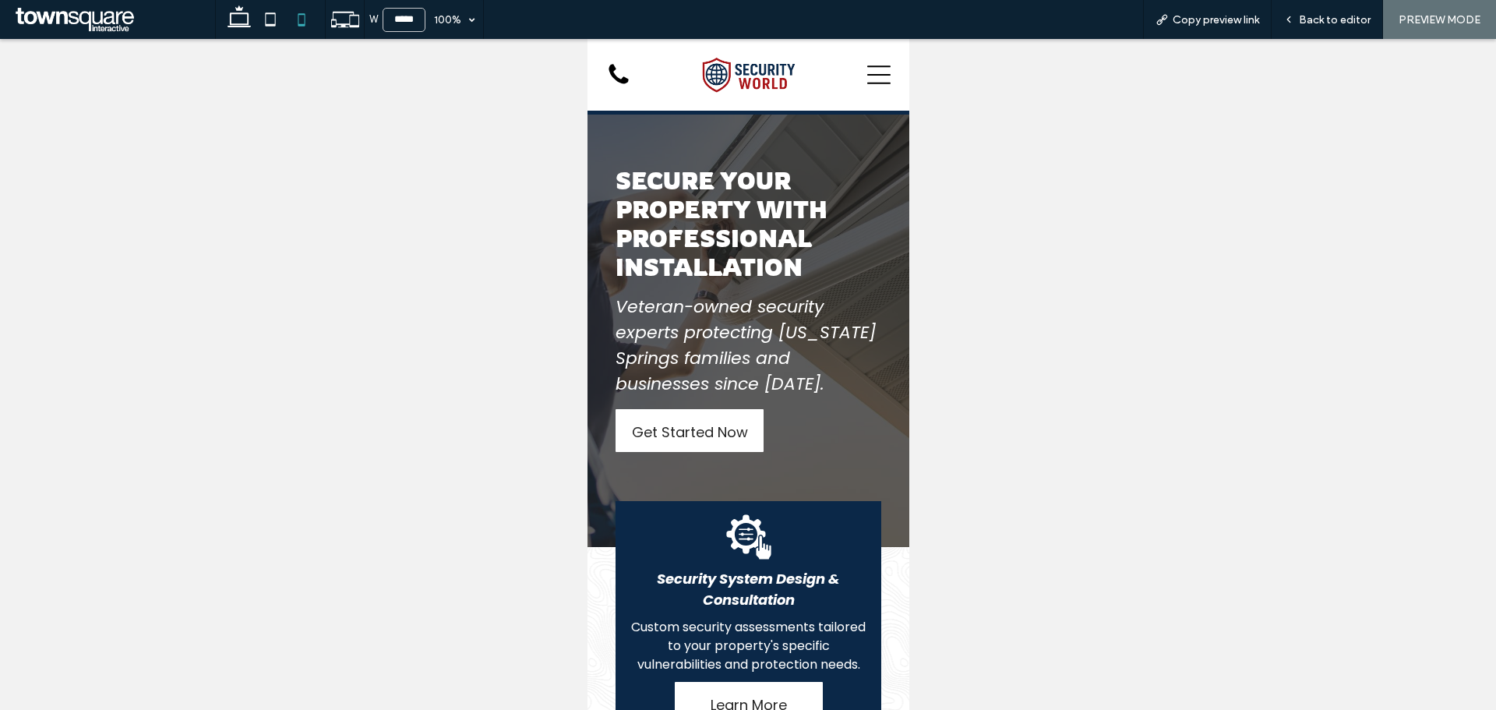
click at [866, 75] on icon at bounding box center [877, 74] width 23 height 19
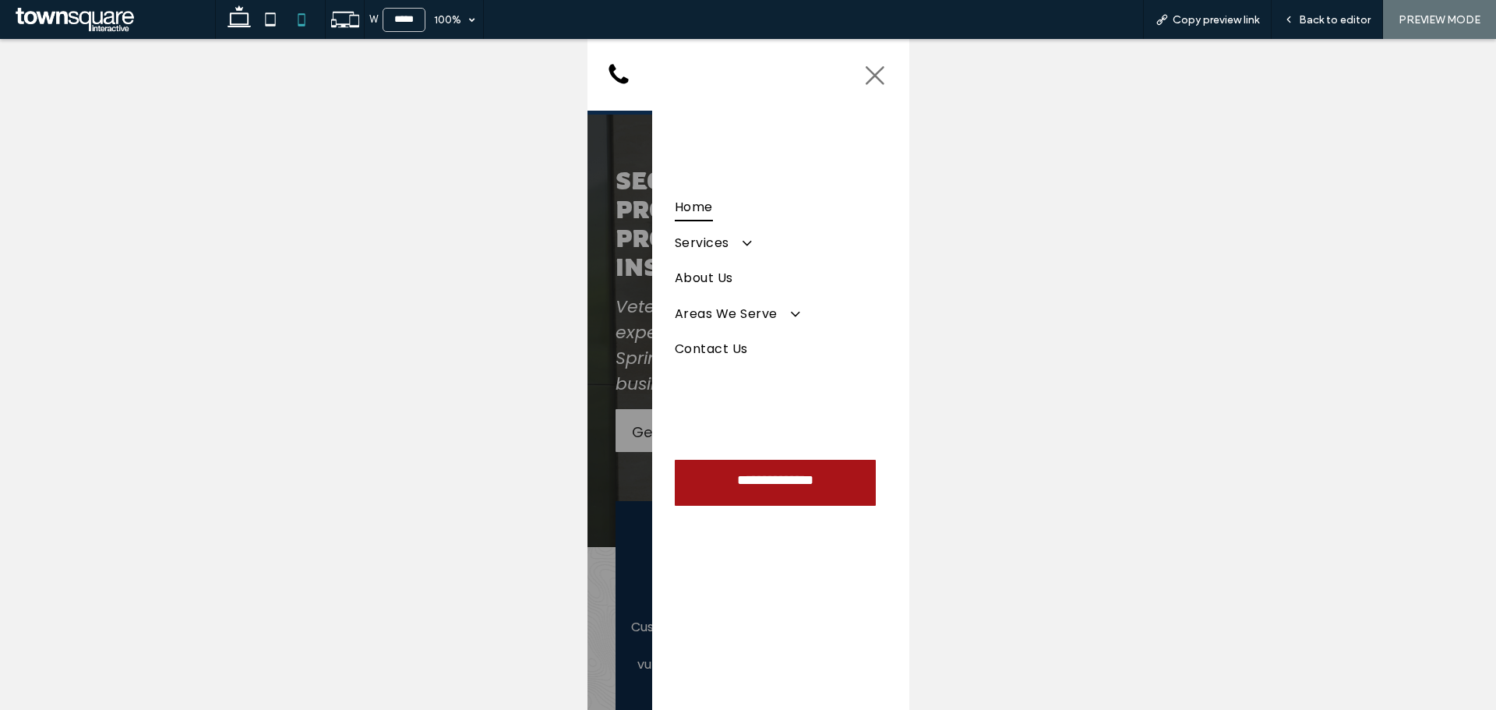
click at [866, 72] on icon at bounding box center [873, 75] width 23 height 23
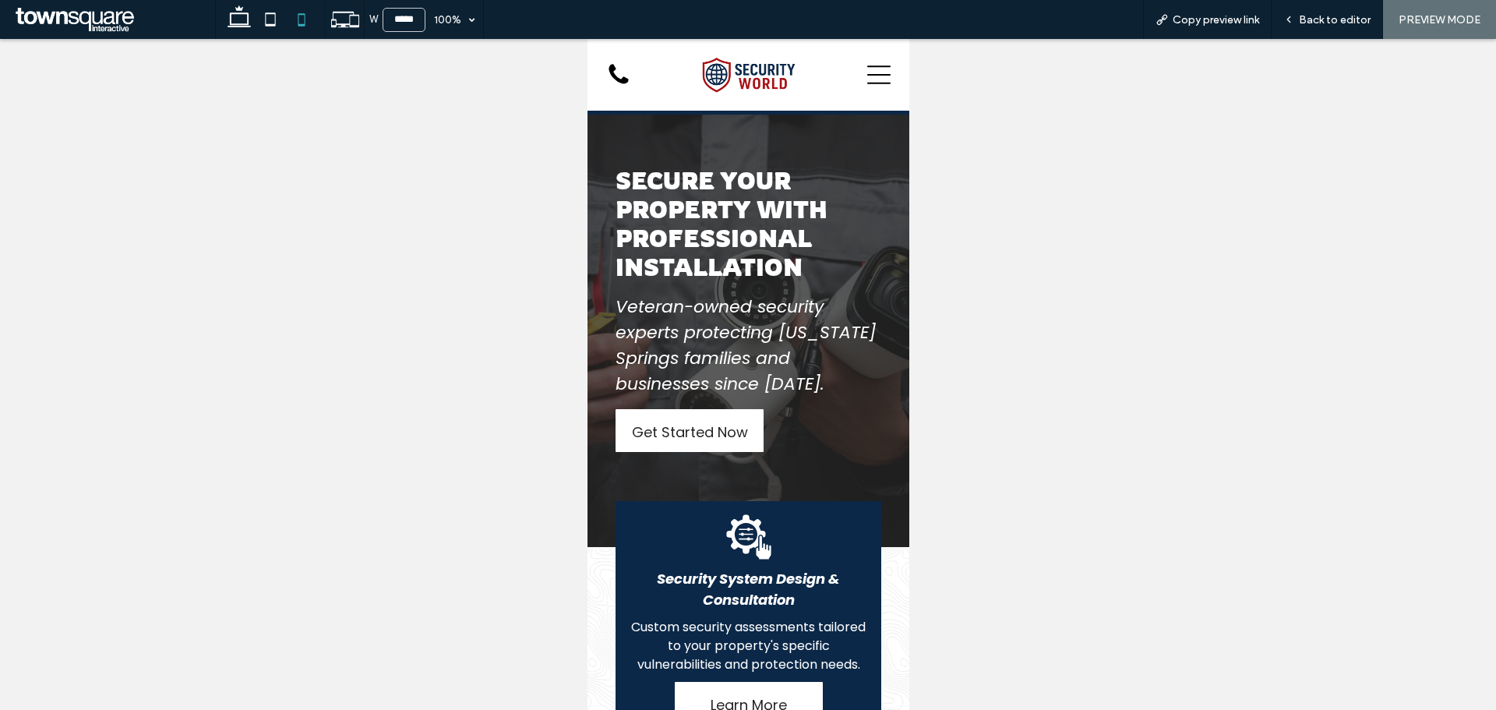
click at [866, 80] on icon at bounding box center [877, 74] width 23 height 23
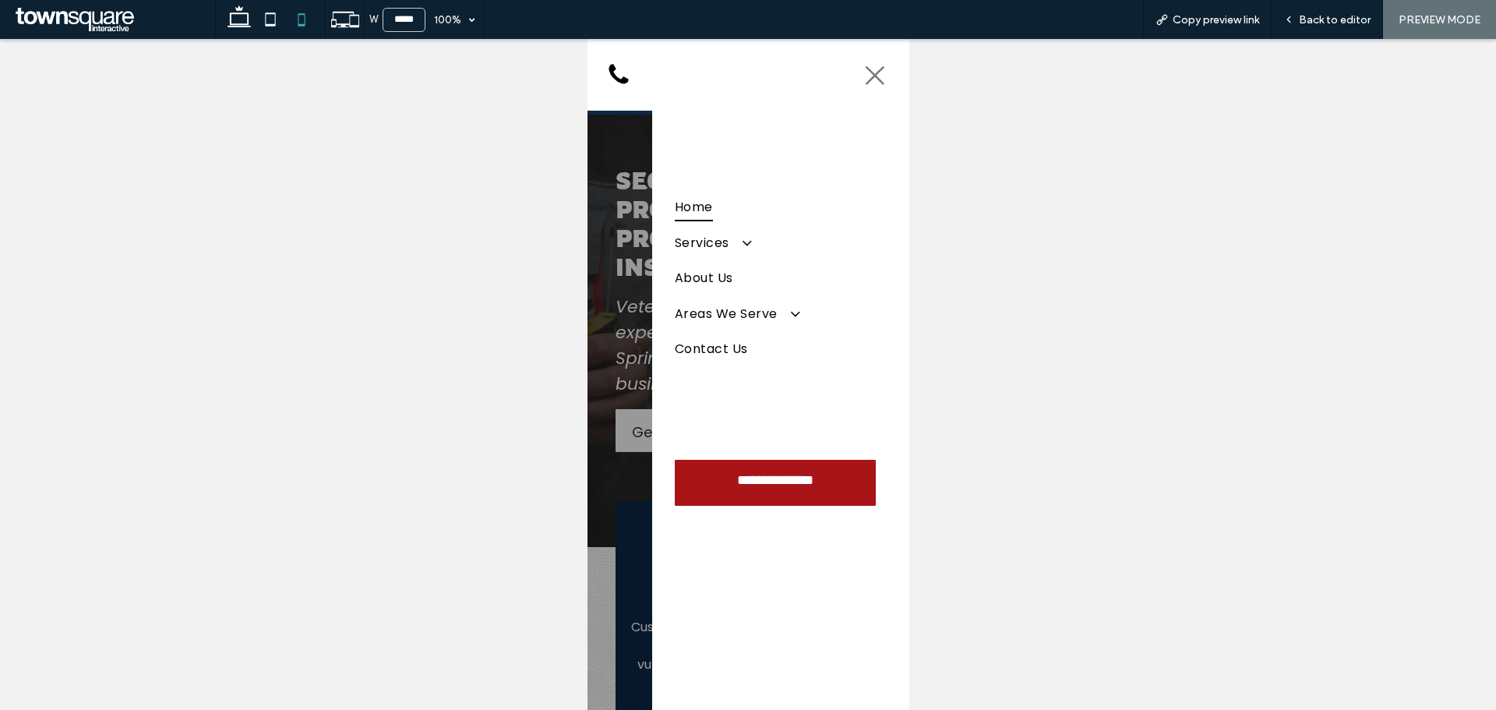
click at [865, 79] on icon at bounding box center [874, 75] width 19 height 19
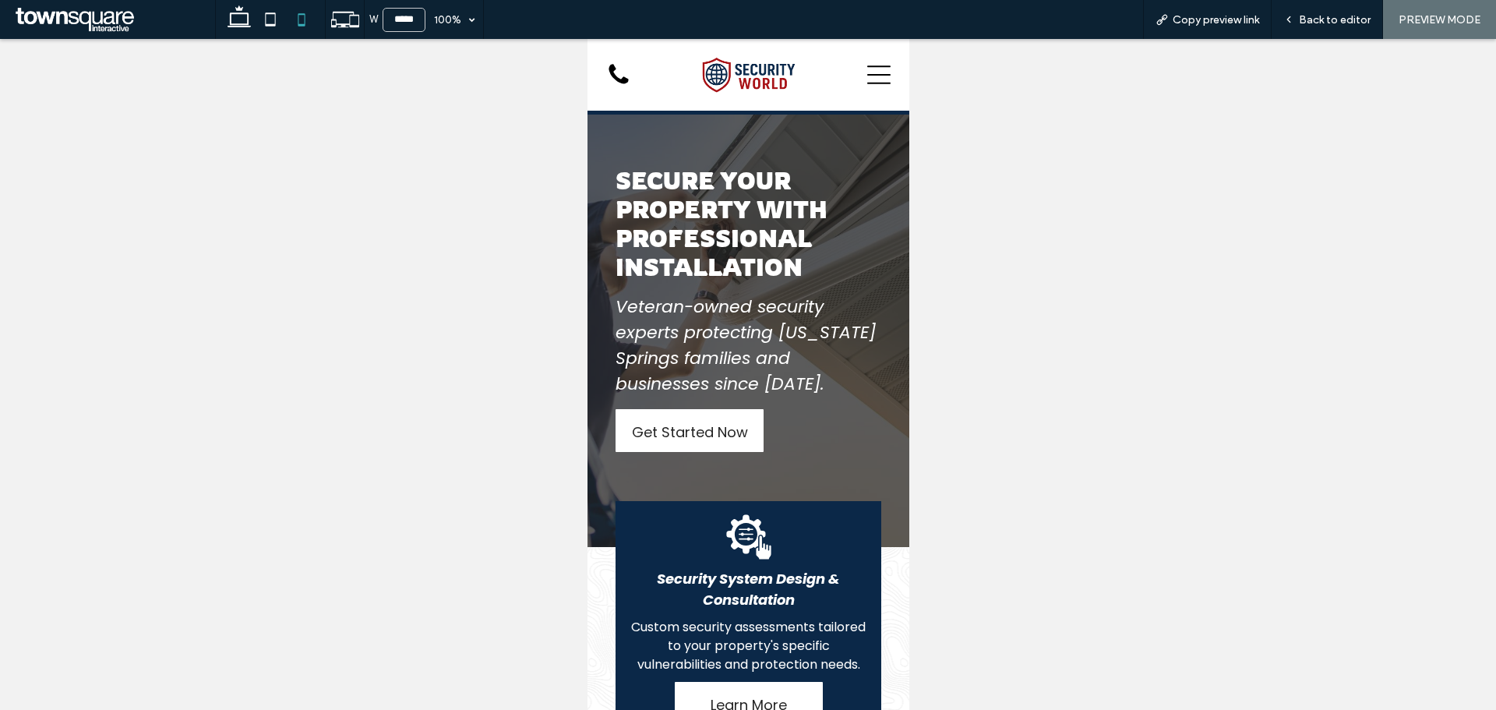
click at [866, 79] on icon at bounding box center [877, 74] width 23 height 23
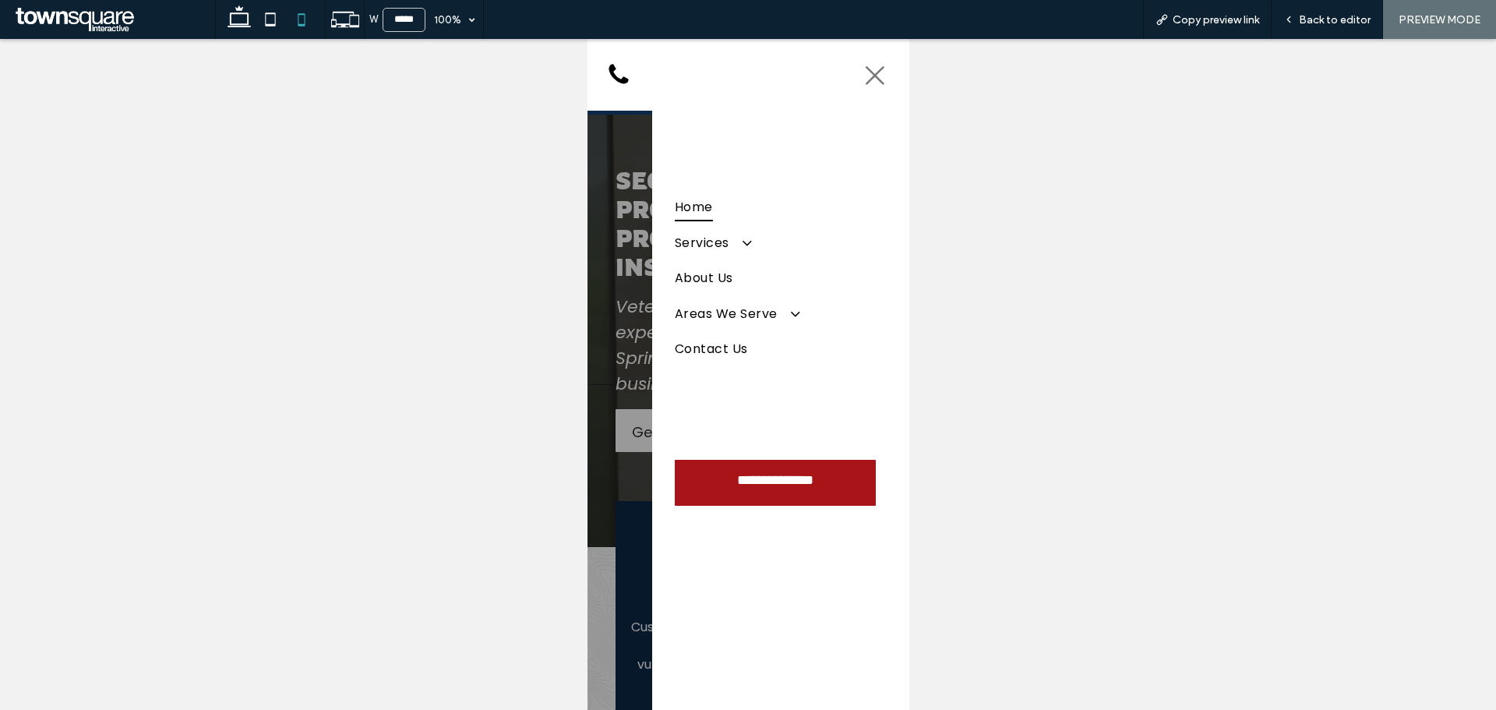
click at [872, 76] on icon at bounding box center [873, 75] width 23 height 23
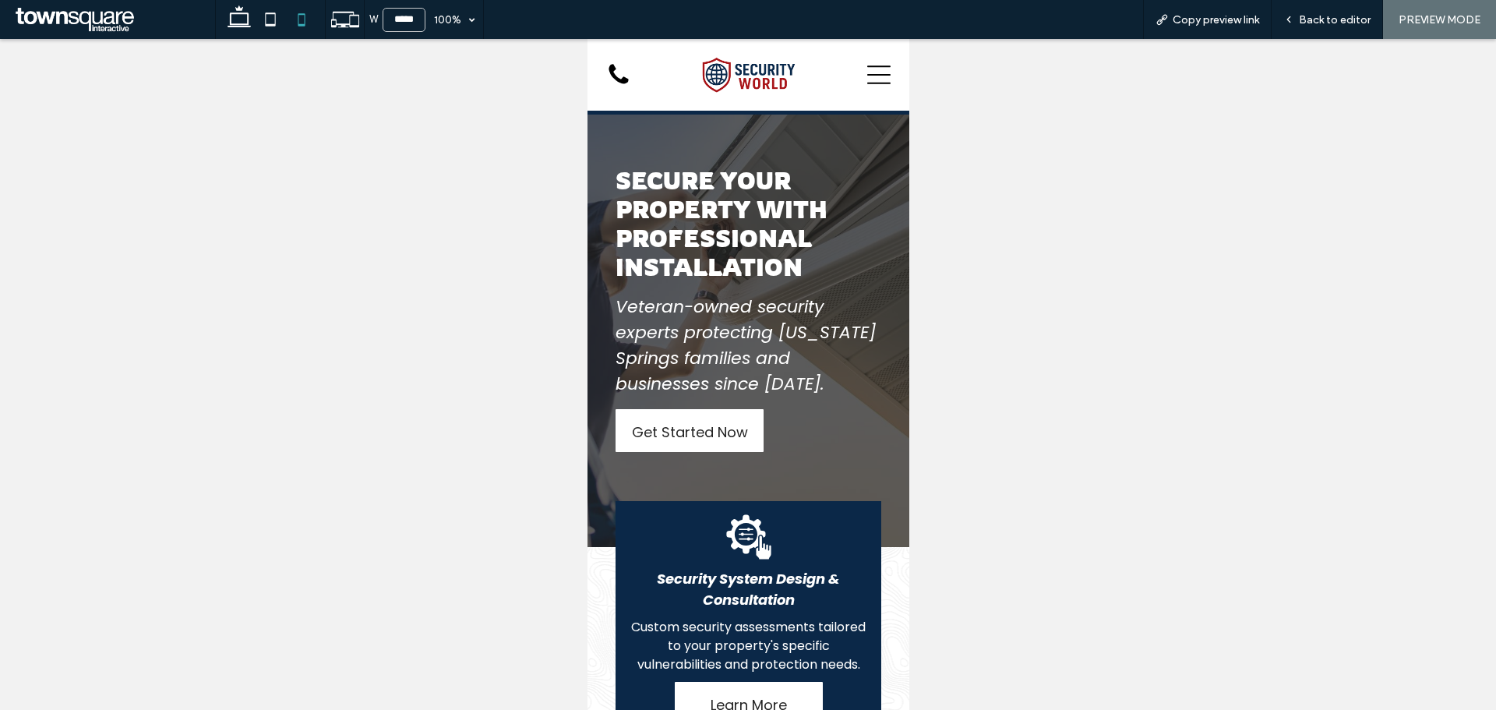
click at [866, 80] on icon at bounding box center [877, 74] width 23 height 23
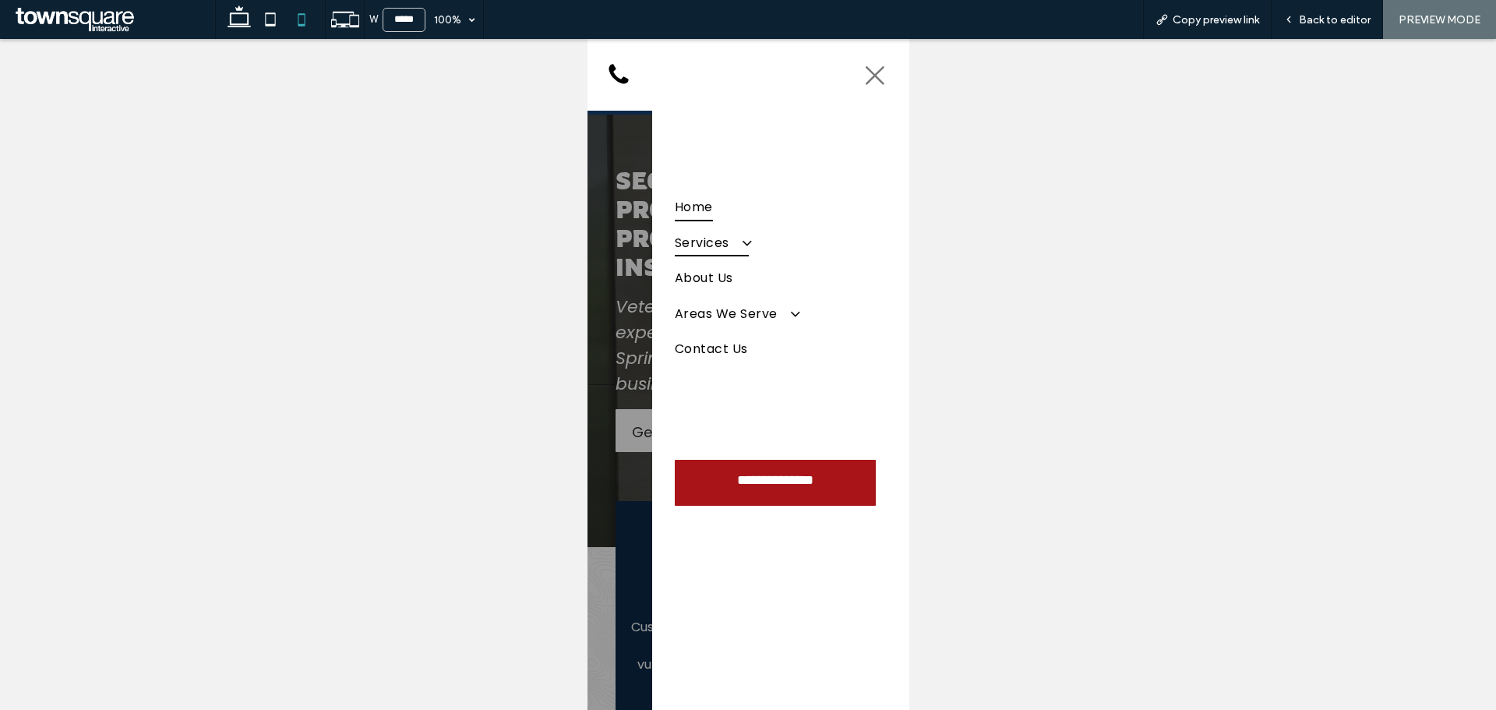
click at [745, 238] on span at bounding box center [738, 242] width 26 height 16
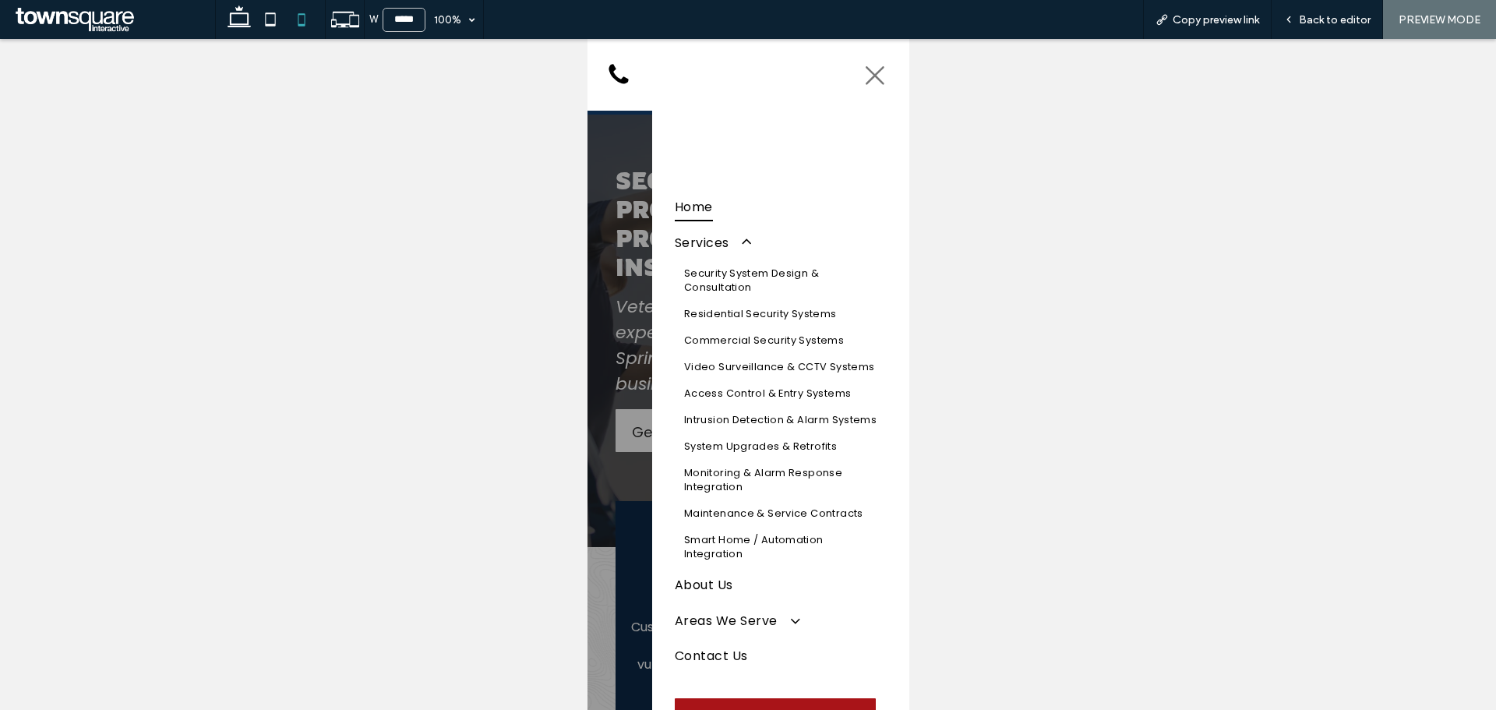
scroll to position [78, 0]
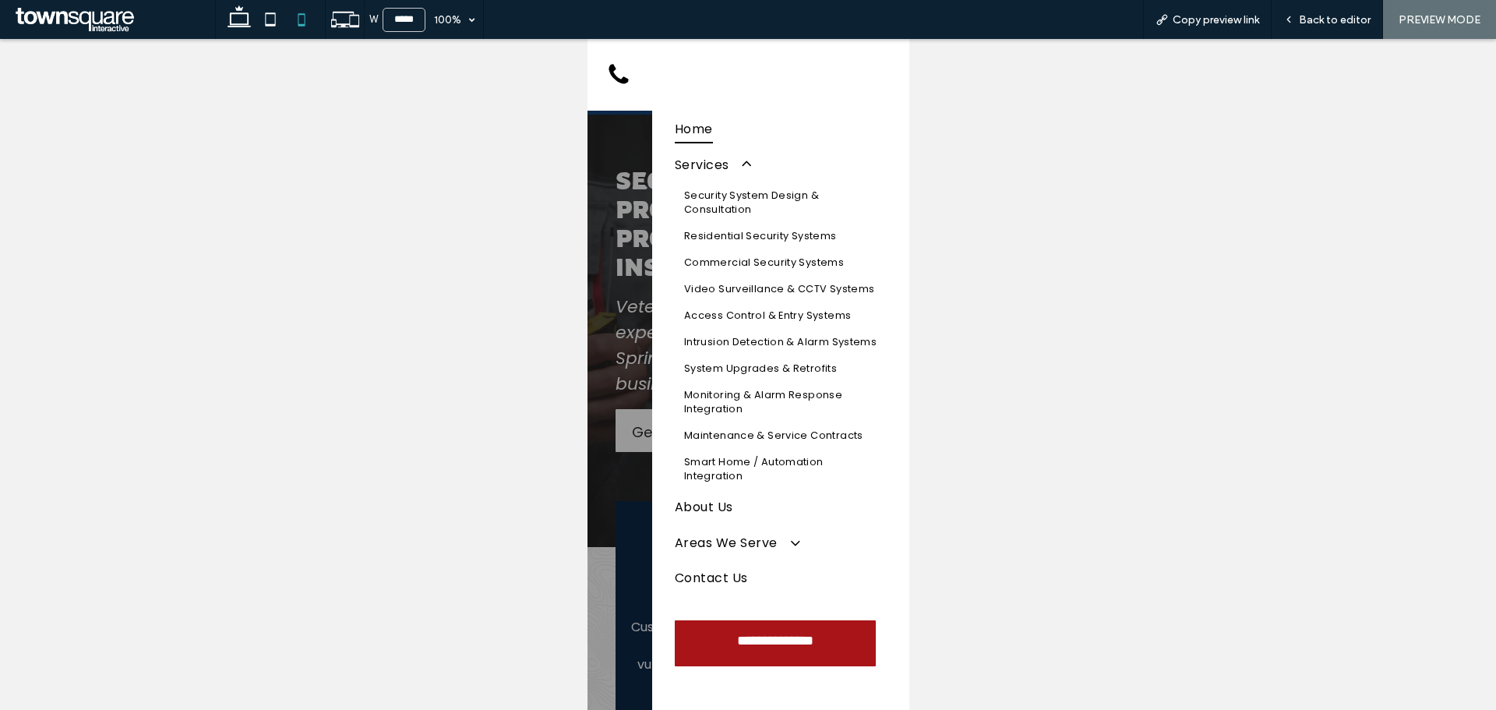
click at [712, 128] on link "Home" at bounding box center [780, 128] width 212 height 35
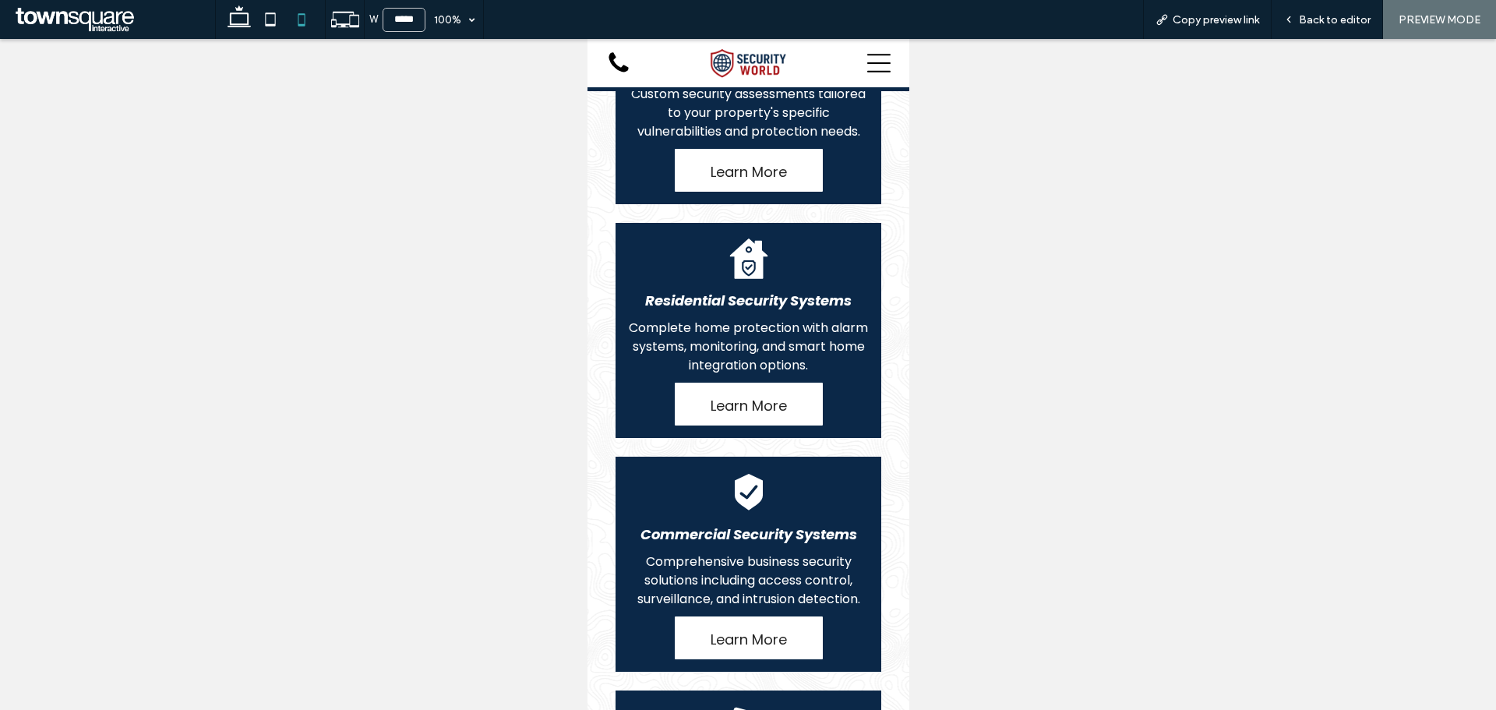
scroll to position [600, 0]
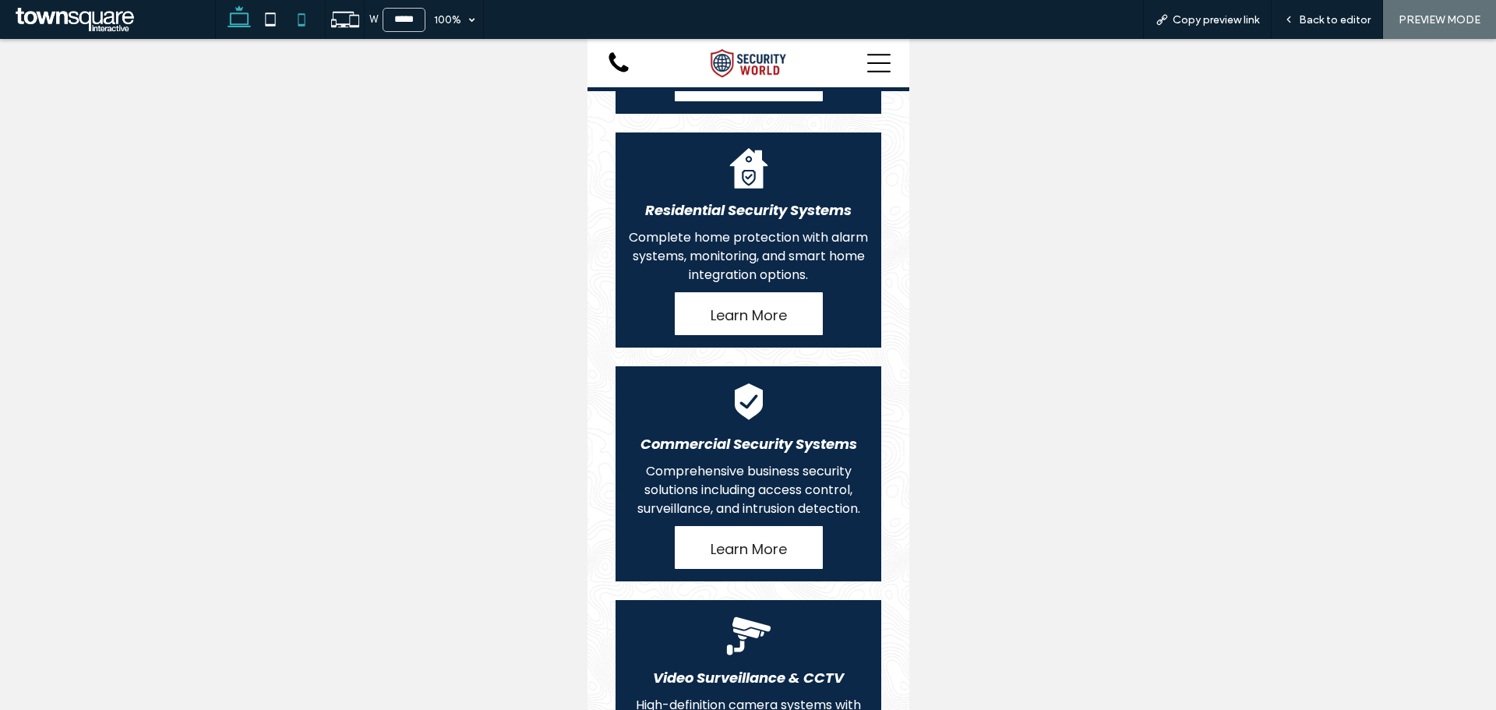
click at [248, 25] on use at bounding box center [238, 16] width 23 height 22
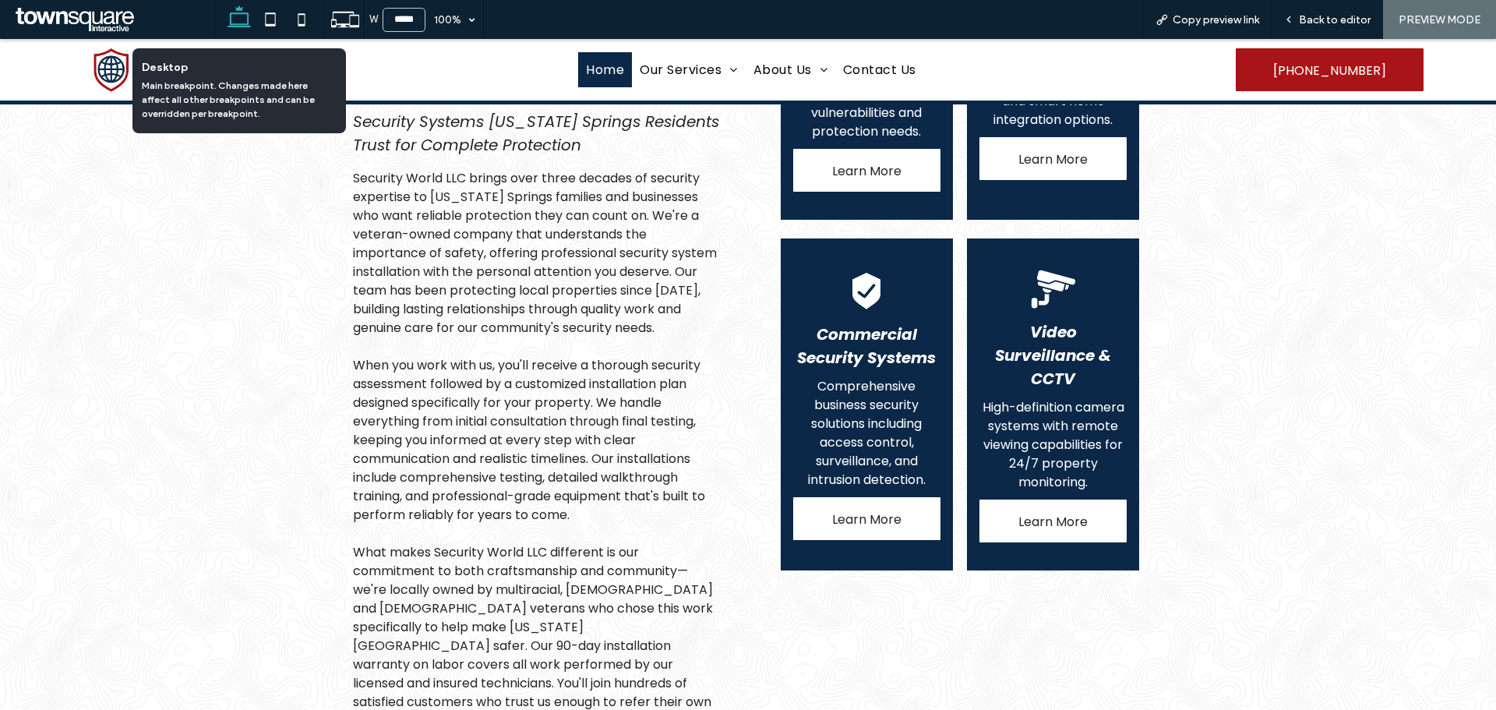
type input "******"
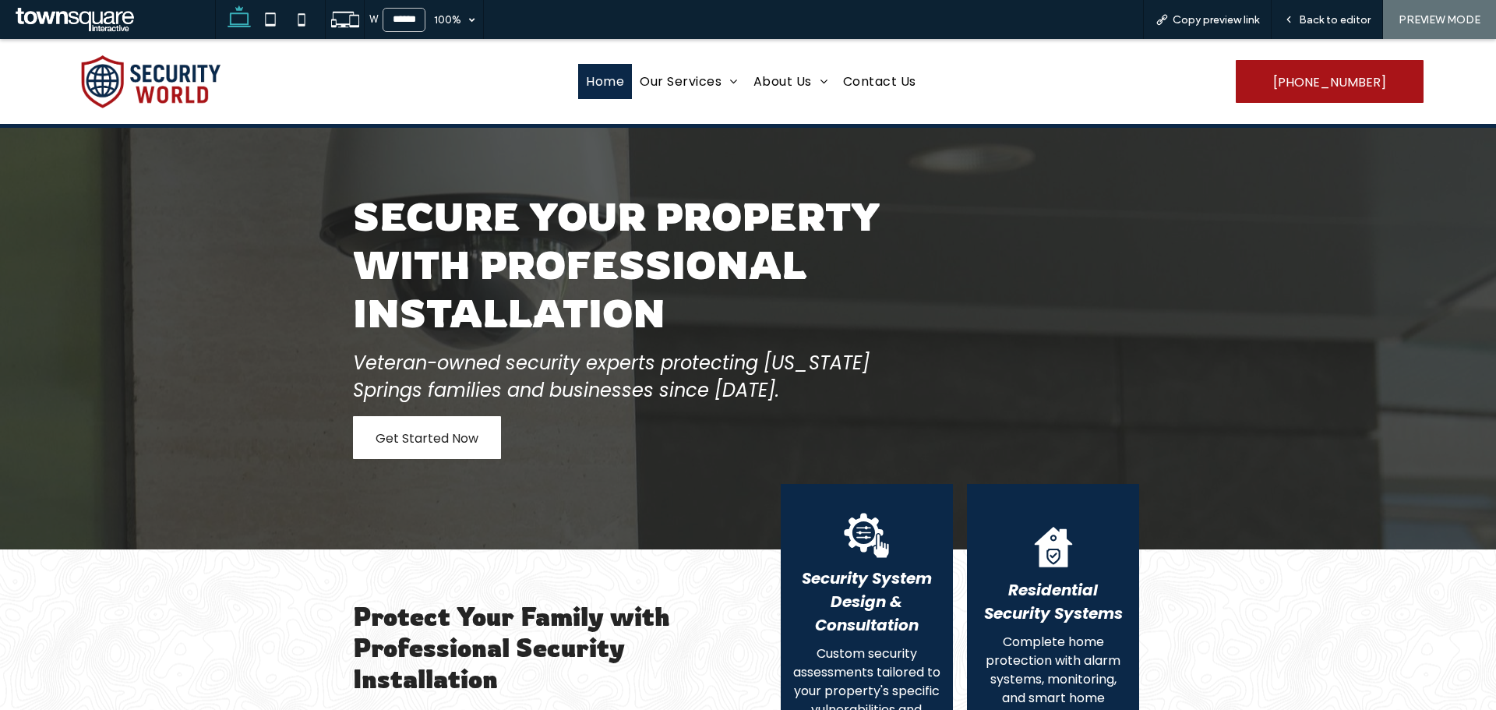
scroll to position [0, 0]
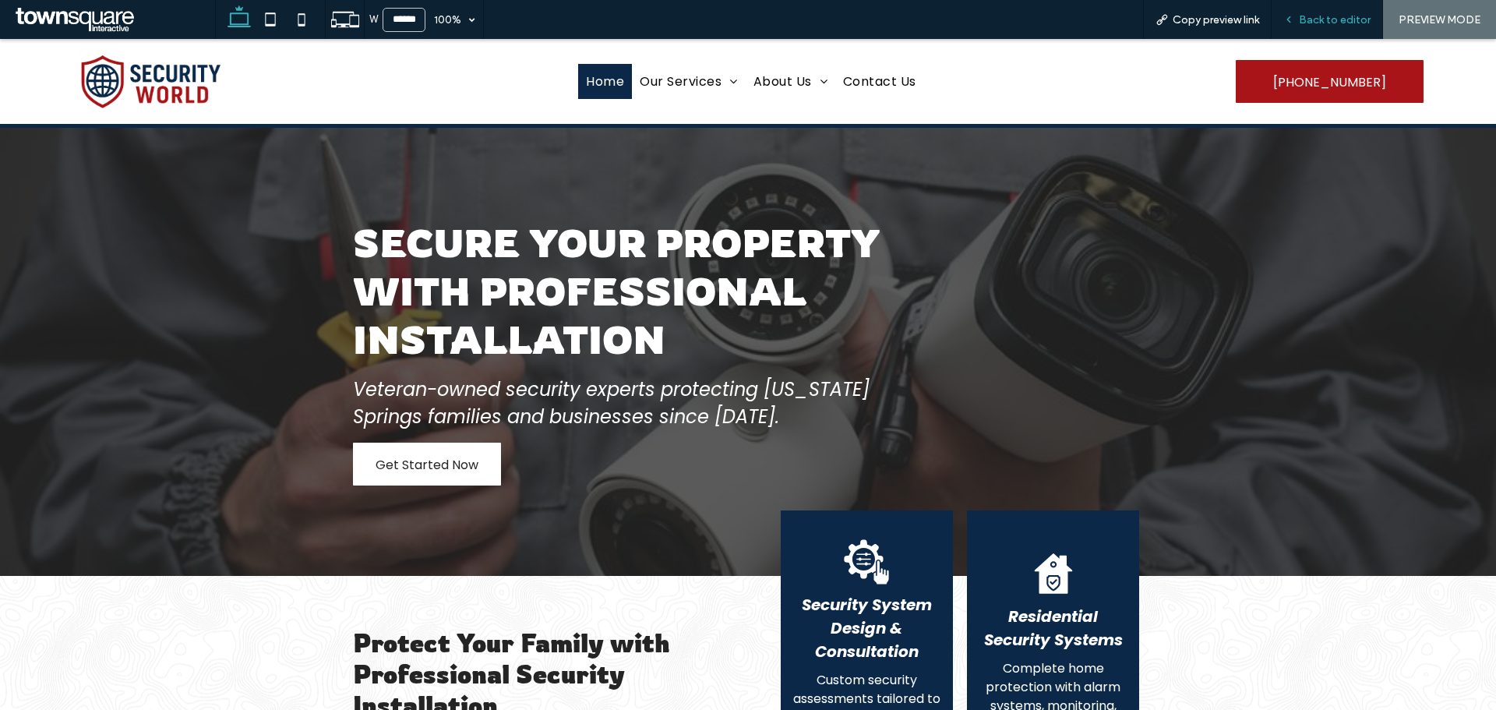
click at [1338, 19] on span "Back to editor" at bounding box center [1334, 19] width 72 height 13
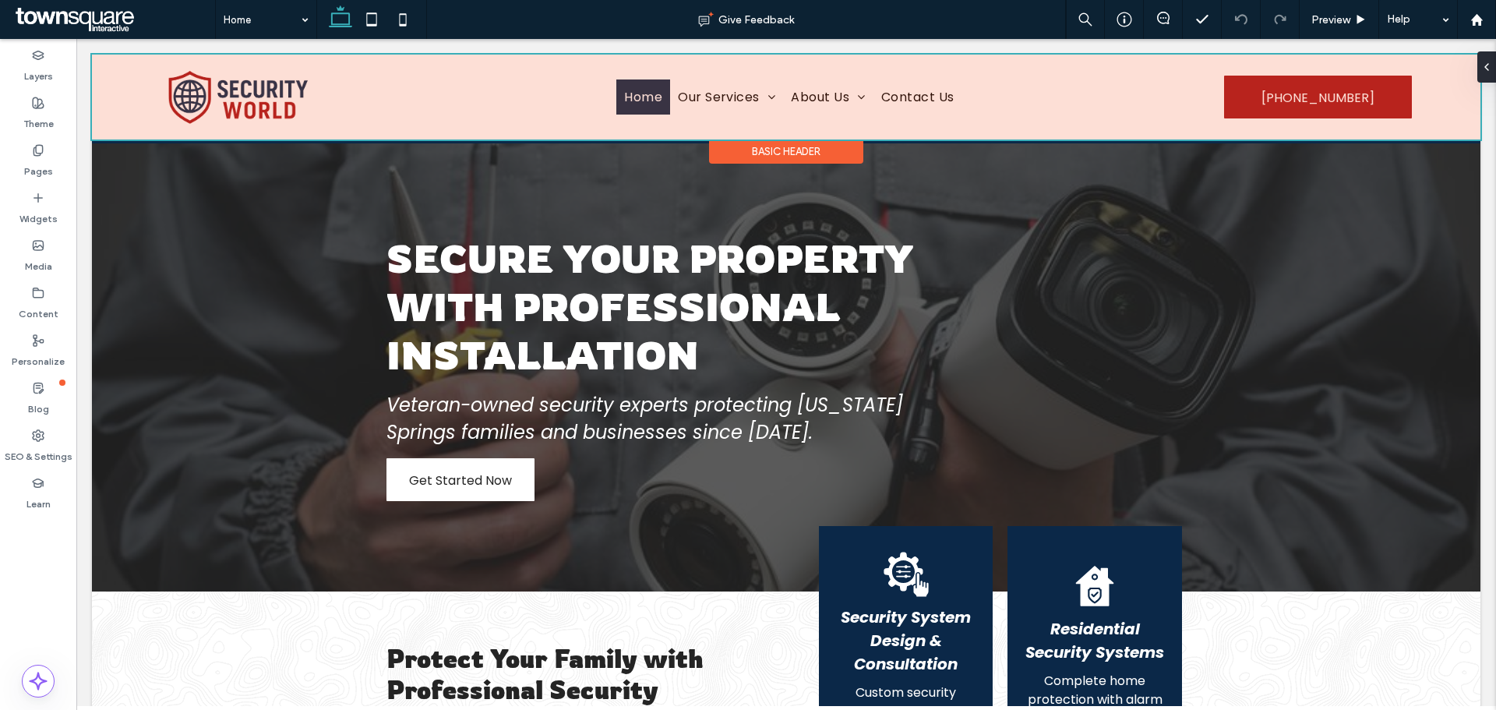
click at [222, 90] on div at bounding box center [786, 97] width 1388 height 85
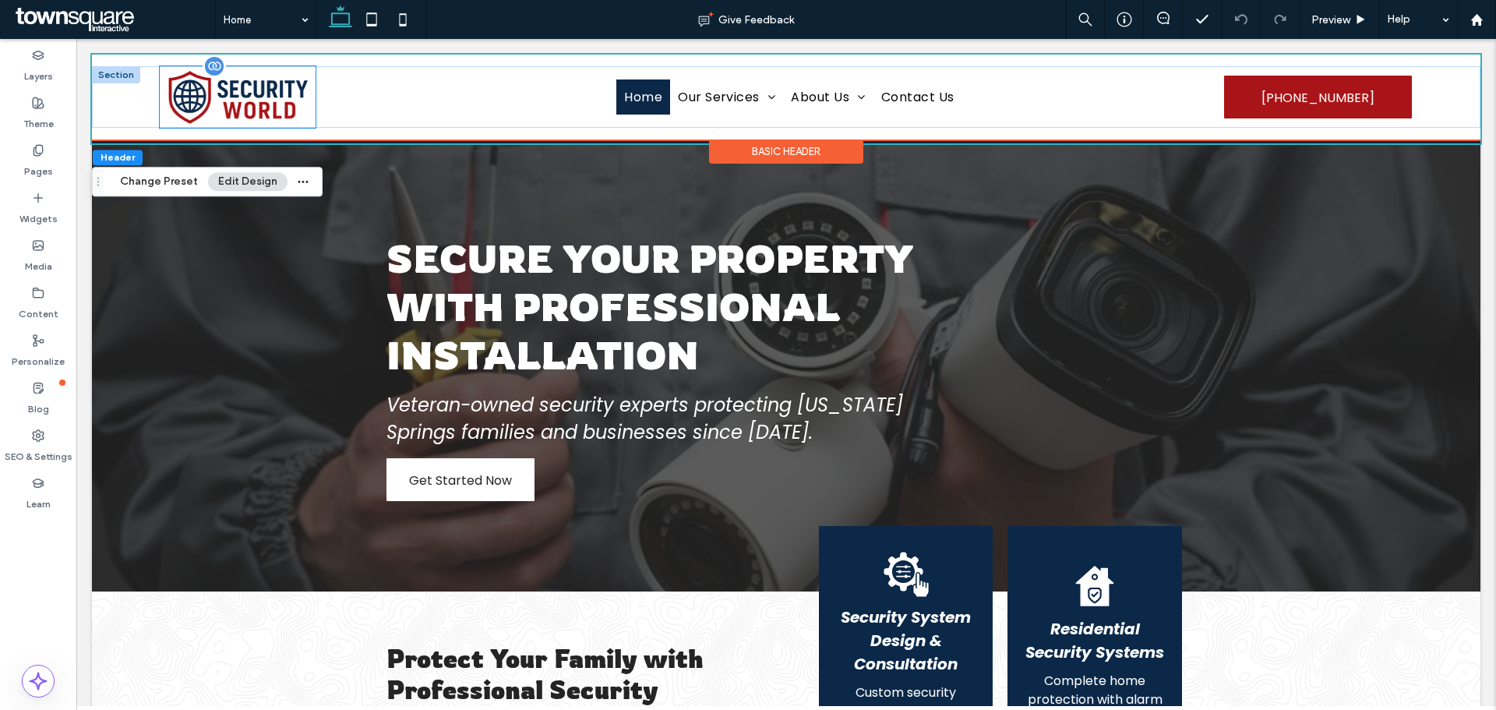
drag, startPoint x: 222, startPoint y: 90, endPoint x: 238, endPoint y: 95, distance: 17.2
click at [222, 90] on img at bounding box center [238, 97] width 156 height 62
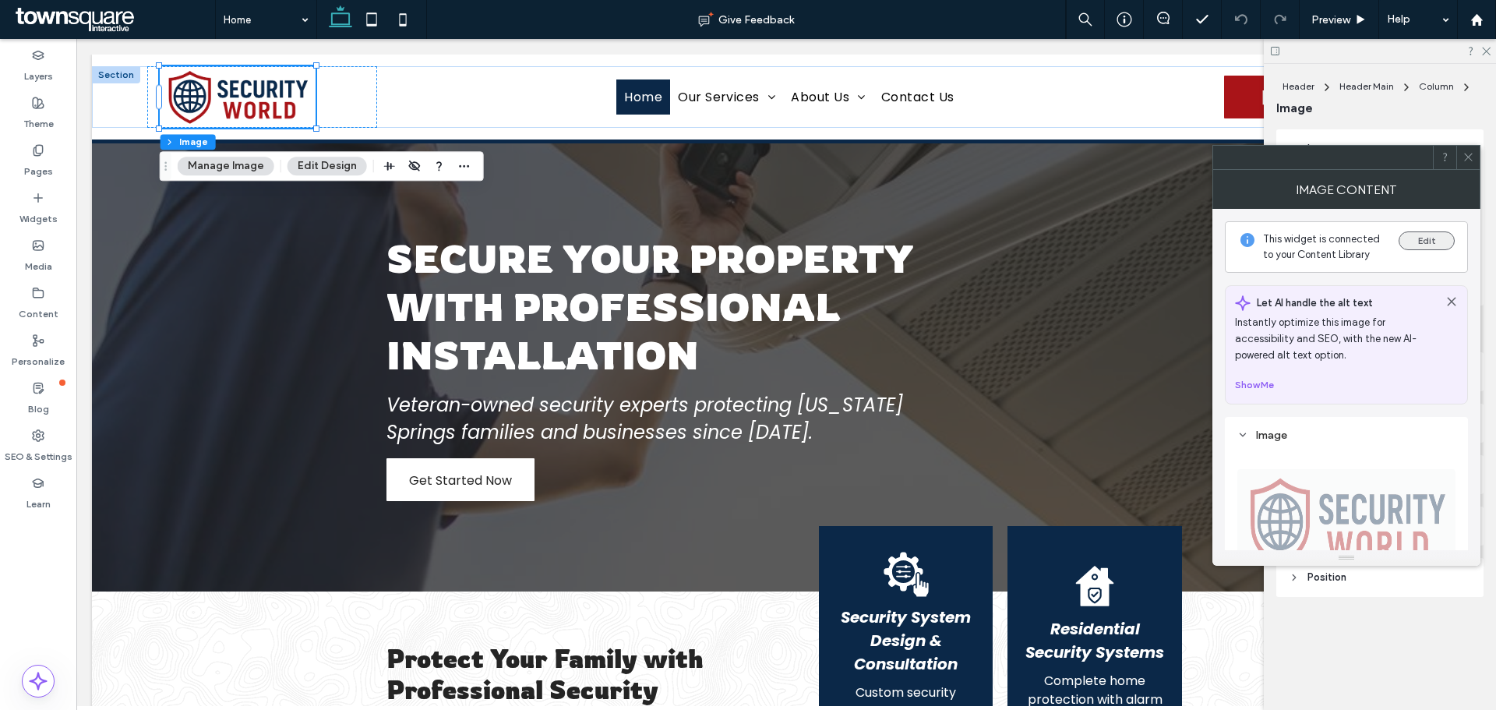
click at [1425, 241] on button "Edit" at bounding box center [1426, 240] width 56 height 19
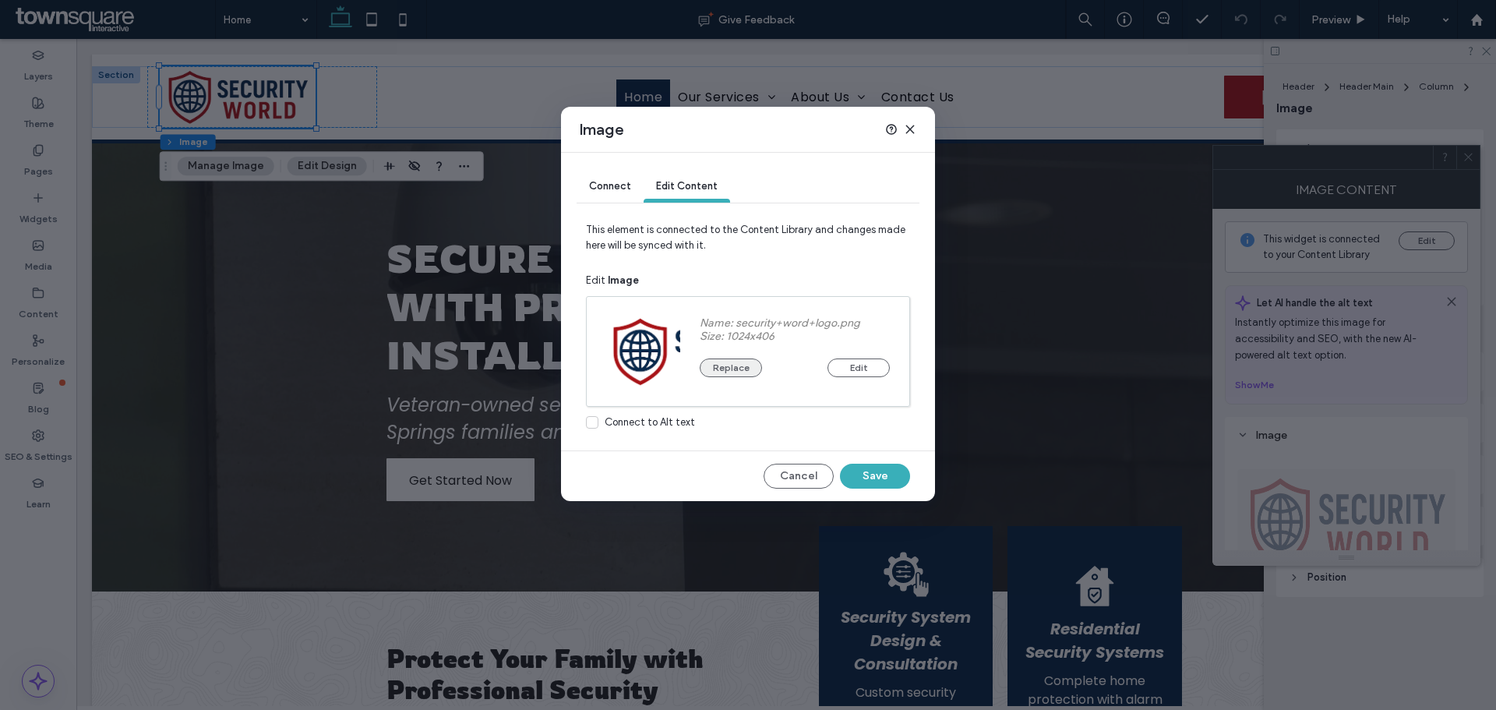
click at [734, 358] on button "Replace" at bounding box center [730, 367] width 62 height 19
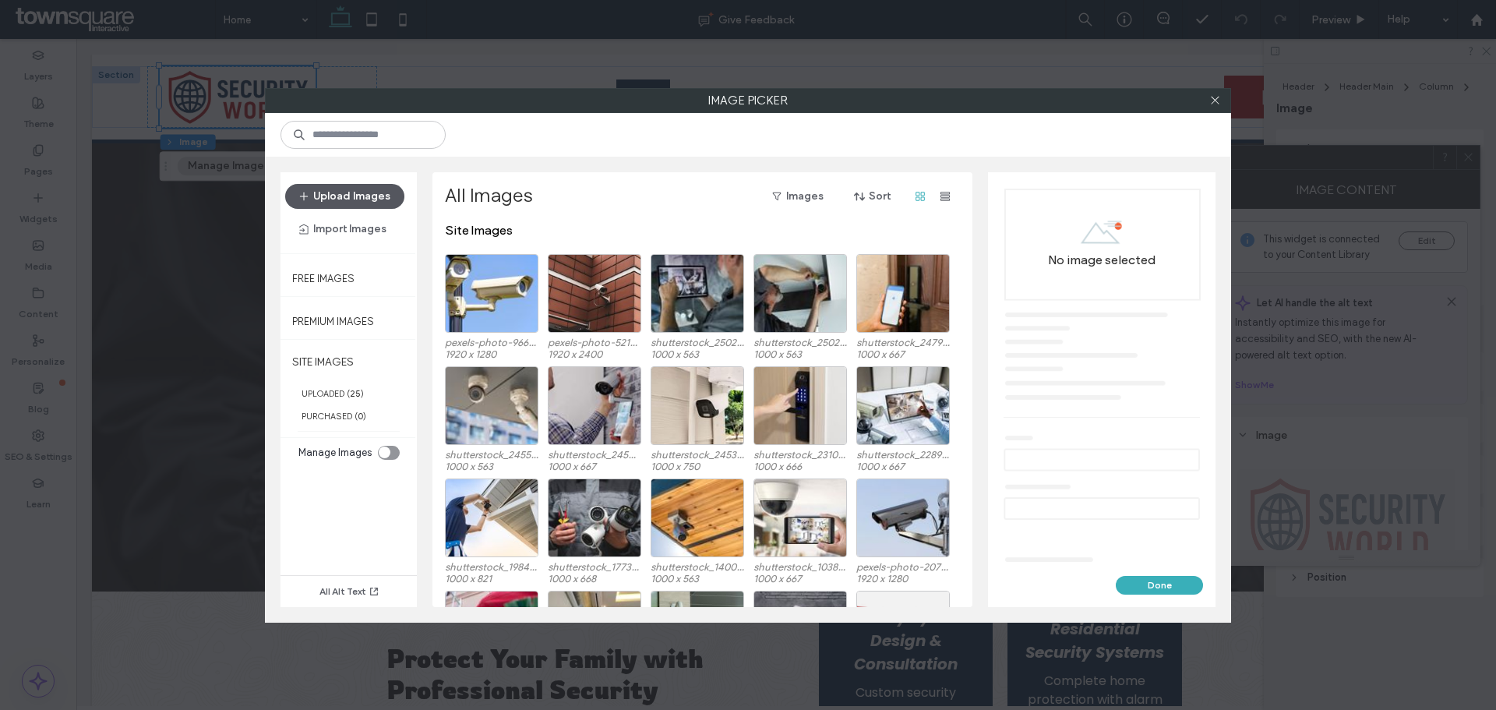
click at [361, 205] on button "Upload Images" at bounding box center [344, 196] width 119 height 25
click at [1214, 104] on icon at bounding box center [1215, 100] width 12 height 12
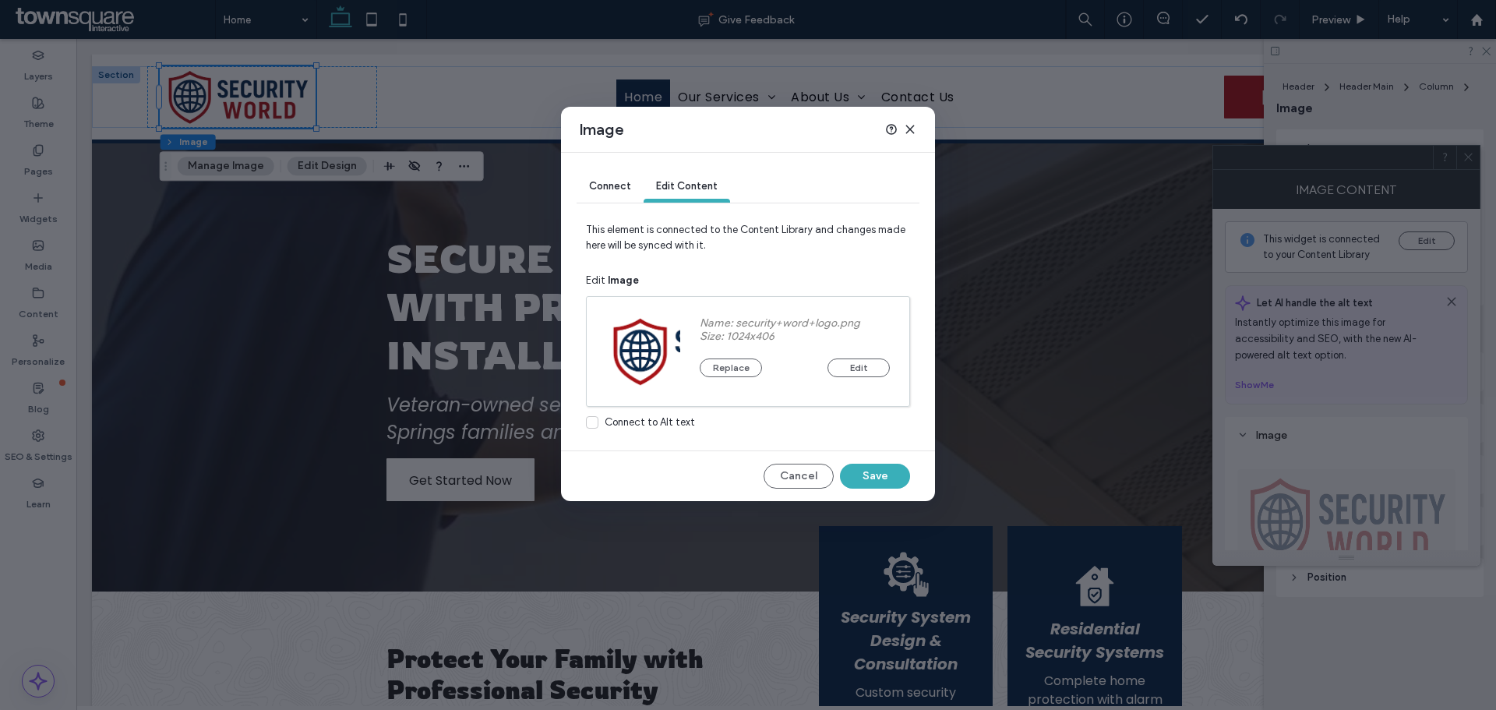
click at [911, 131] on use at bounding box center [909, 128] width 7 height 7
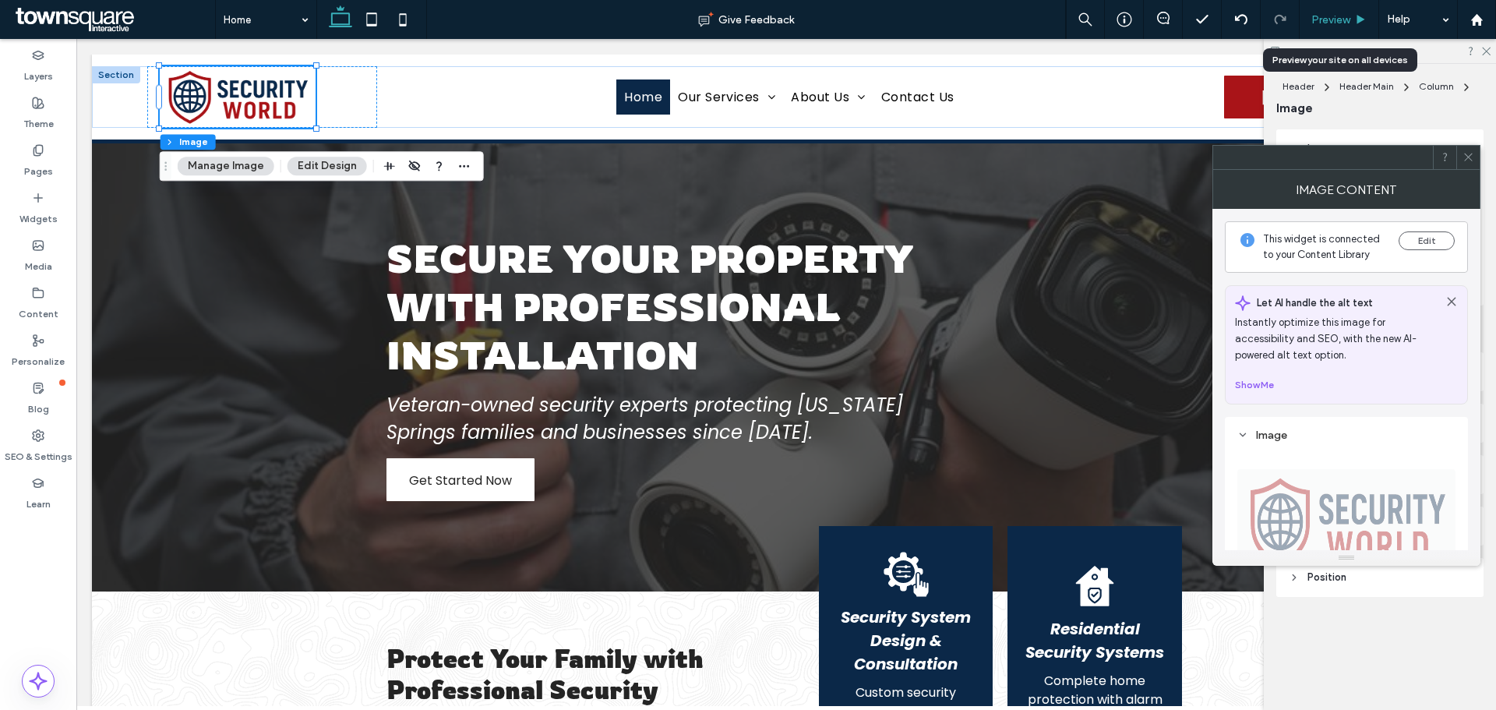
click at [1346, 31] on div "Preview" at bounding box center [1338, 19] width 79 height 39
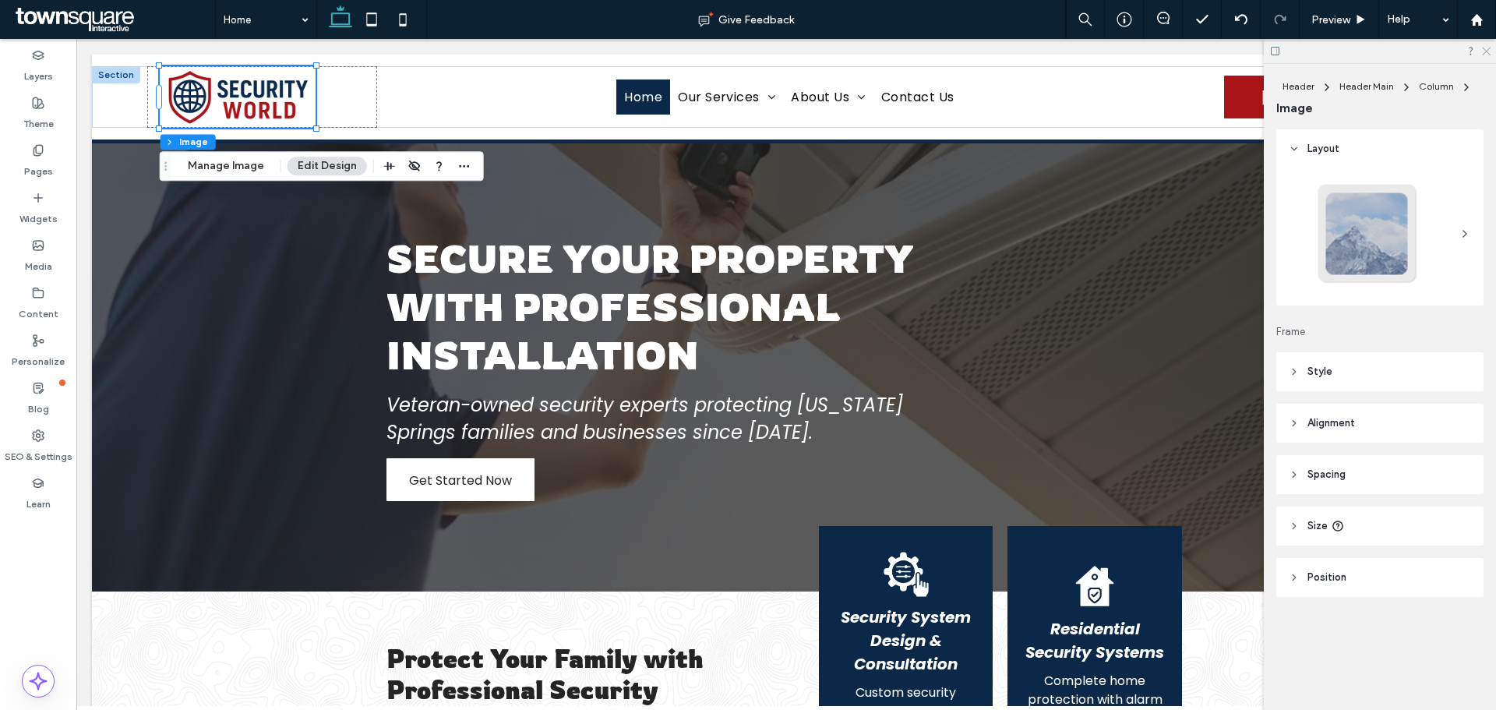
click at [1487, 51] on icon at bounding box center [1485, 50] width 10 height 10
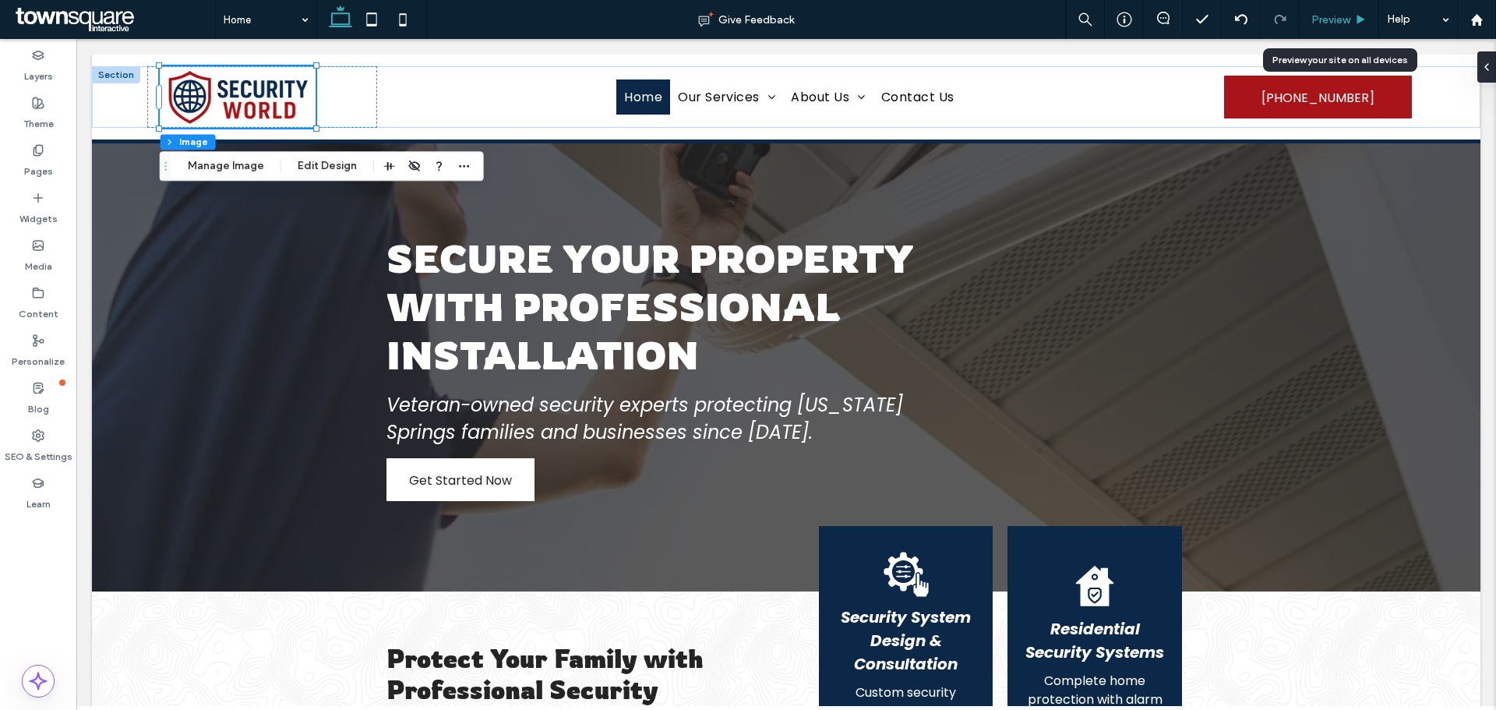
click at [1343, 21] on span "Preview" at bounding box center [1330, 19] width 39 height 13
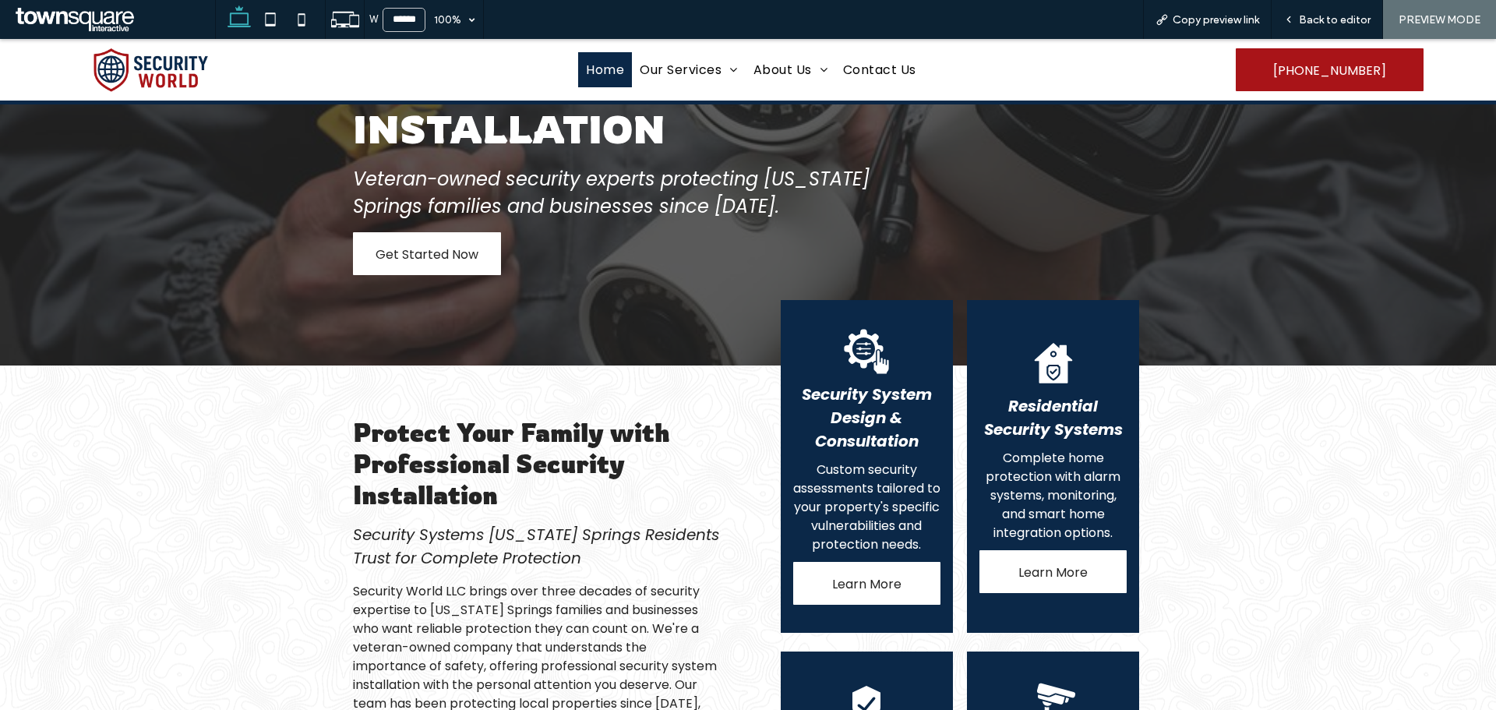
scroll to position [467, 0]
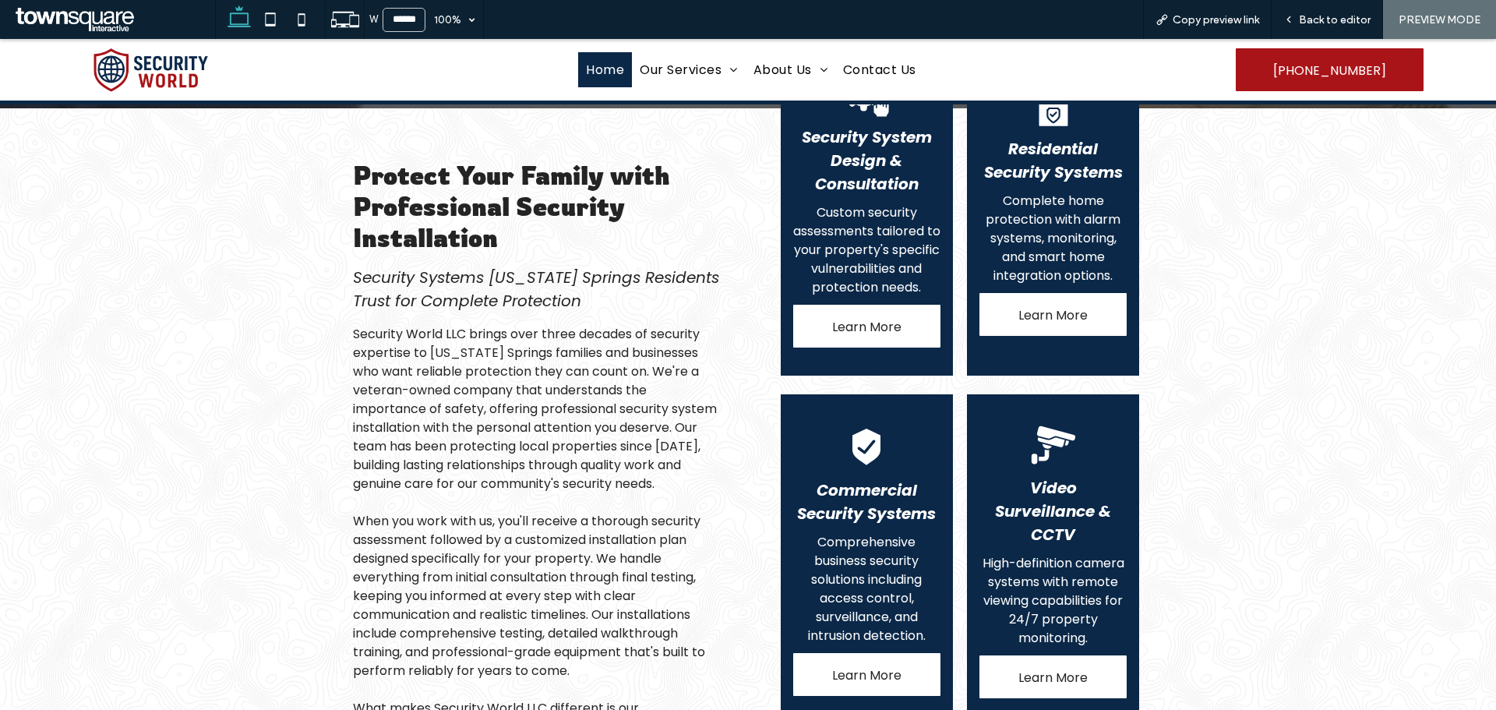
click at [617, 527] on span "When you work with us, you'll receive a thorough security assessment followed b…" at bounding box center [529, 595] width 352 height 167
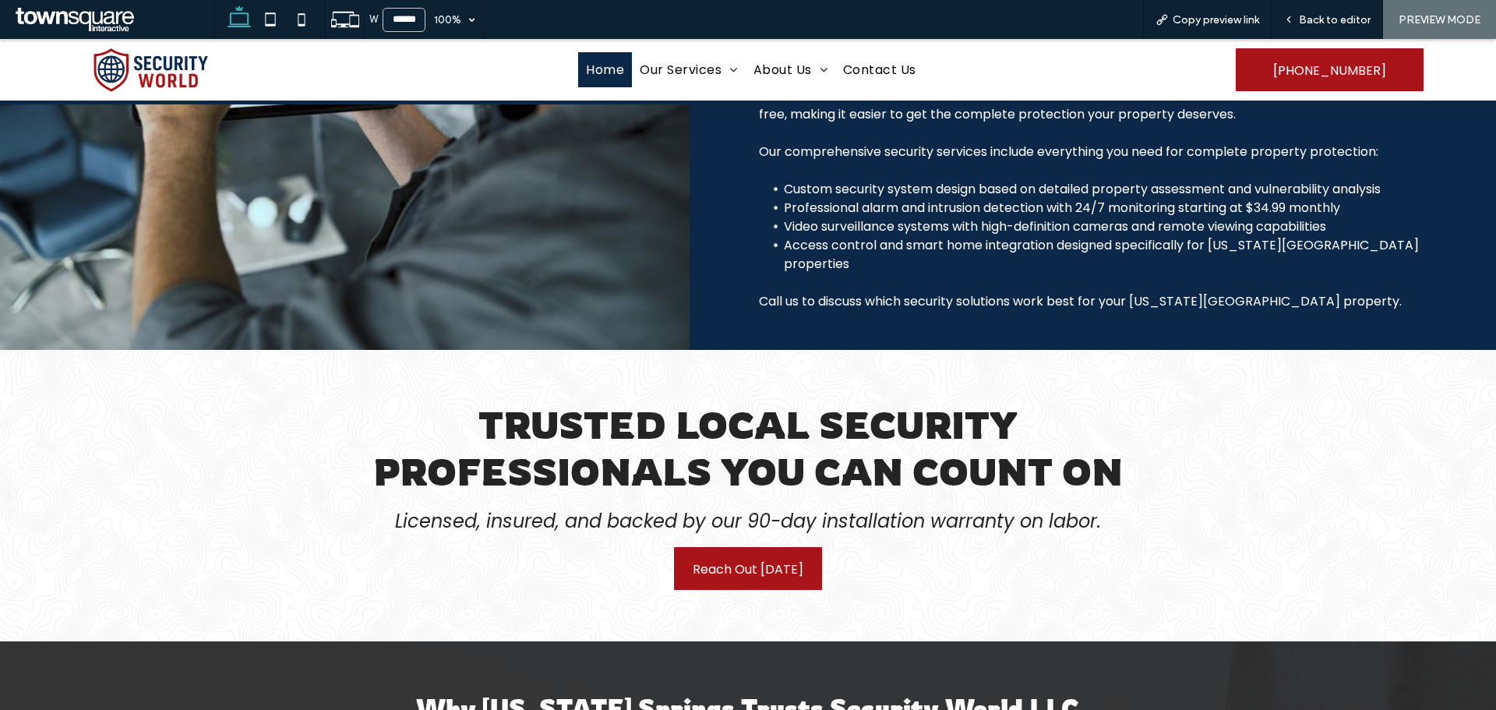
scroll to position [1733, 0]
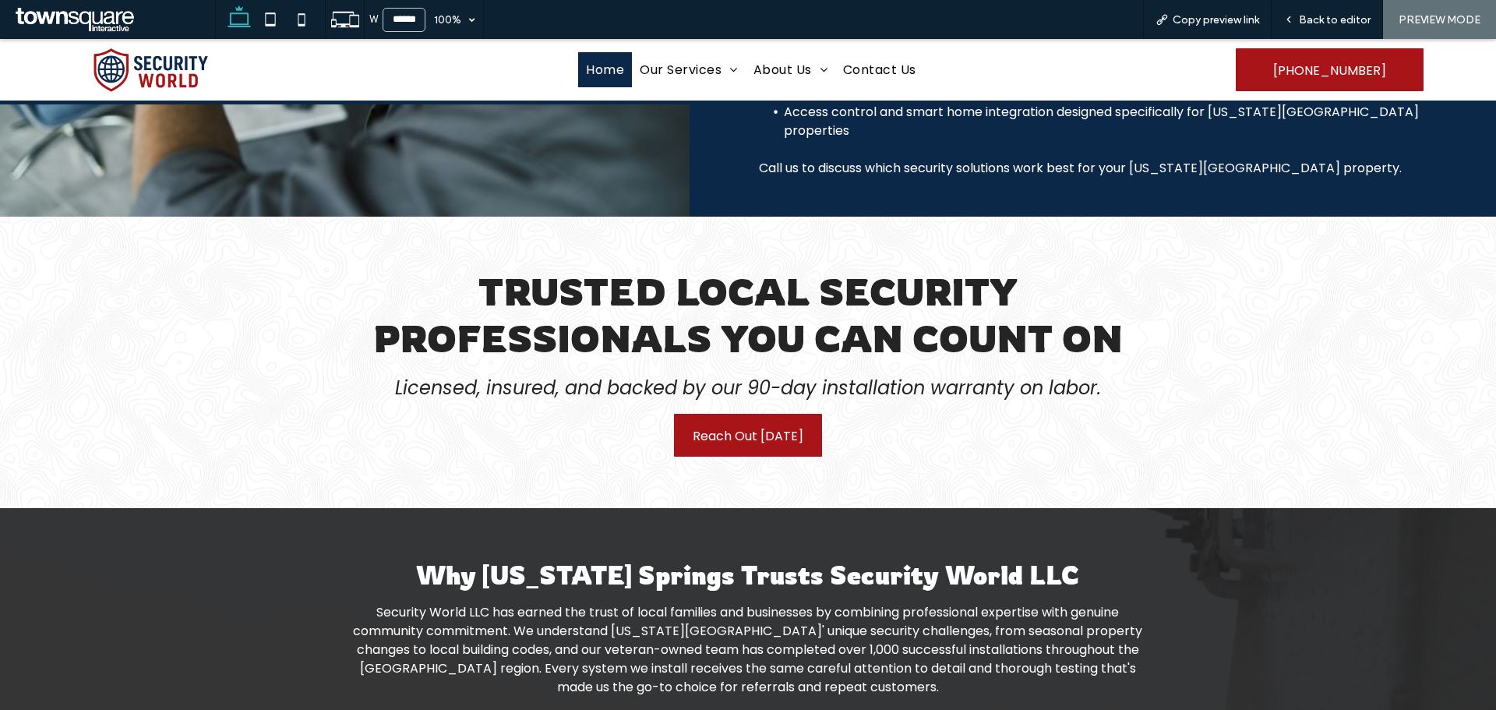
click at [773, 603] on span "Security World LLC has earned the trust of local families and businesses by com…" at bounding box center [747, 649] width 789 height 93
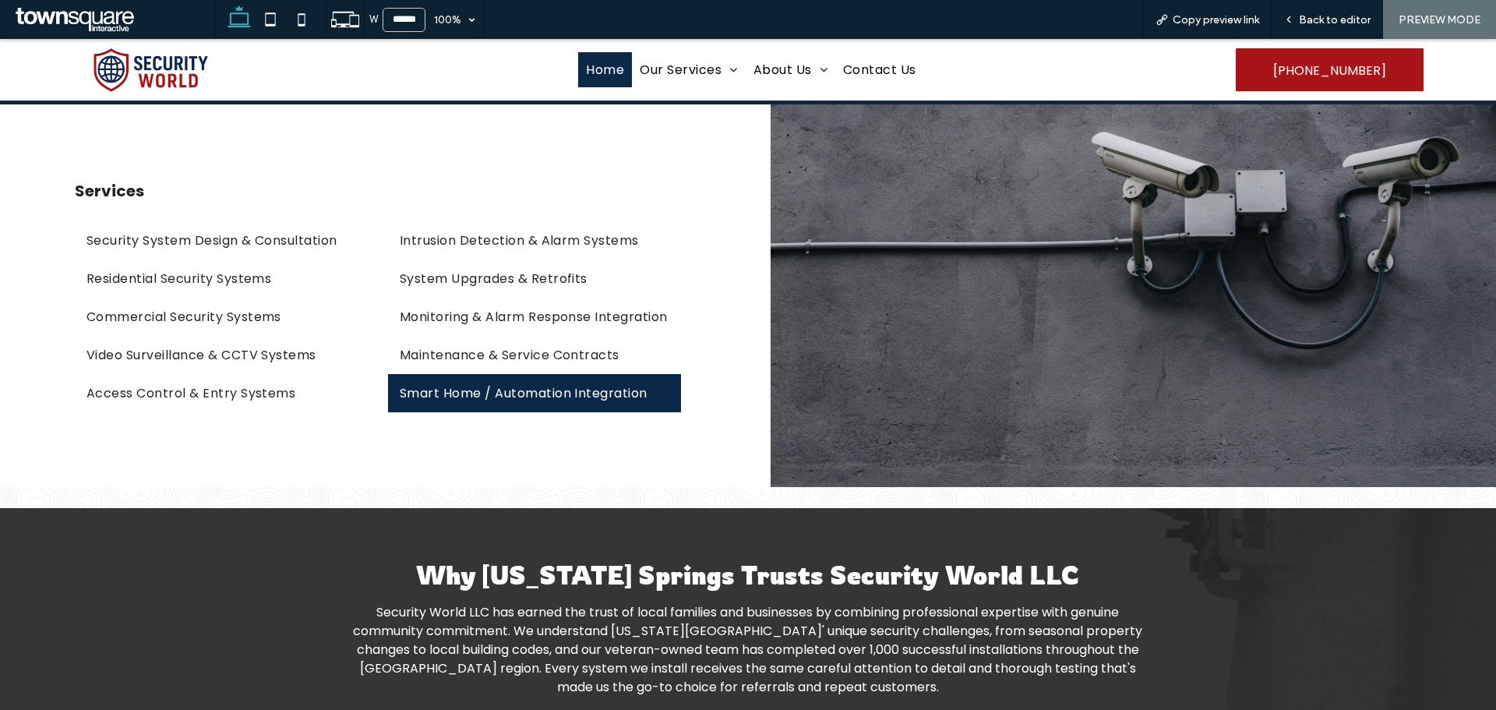
click at [495, 403] on span "Smart Home / Automation Integration" at bounding box center [524, 392] width 248 height 19
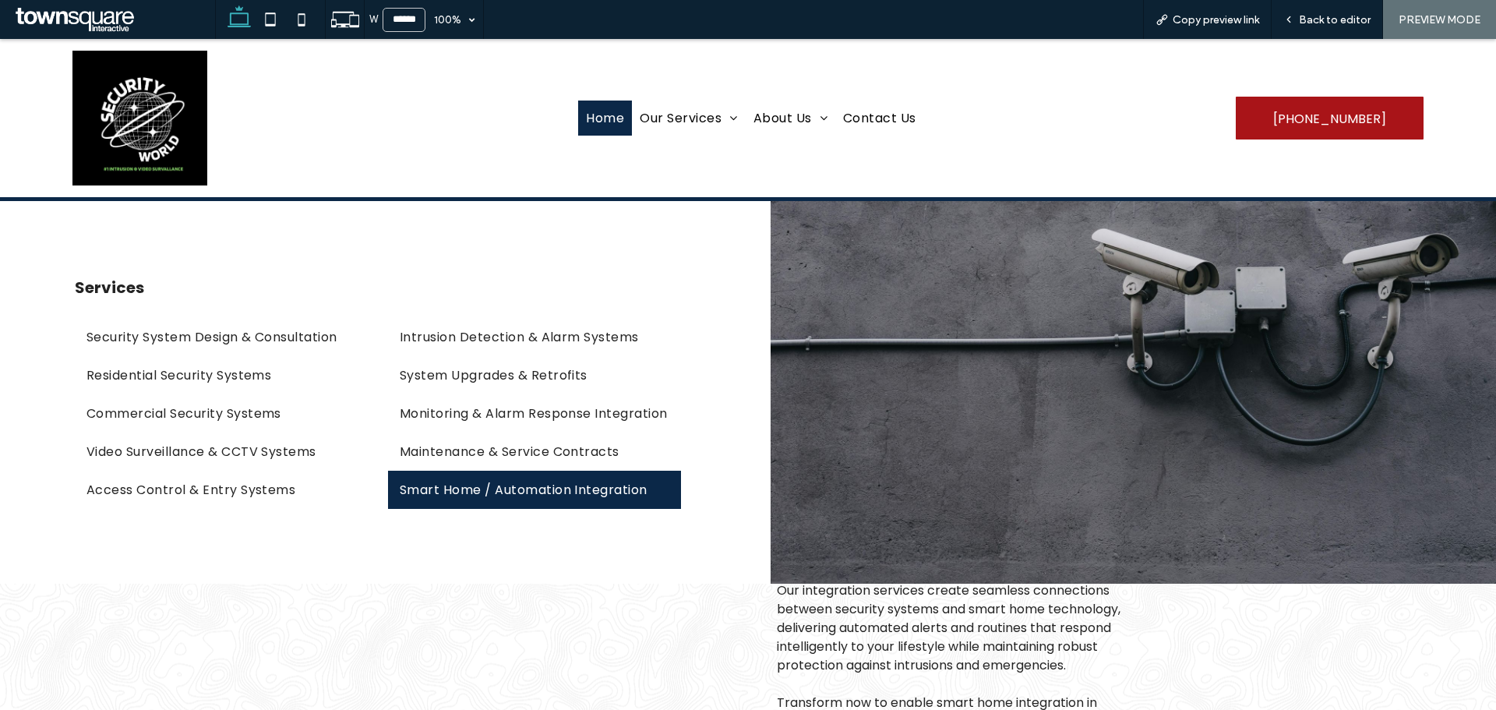
click at [578, 122] on link "Home" at bounding box center [605, 117] width 54 height 35
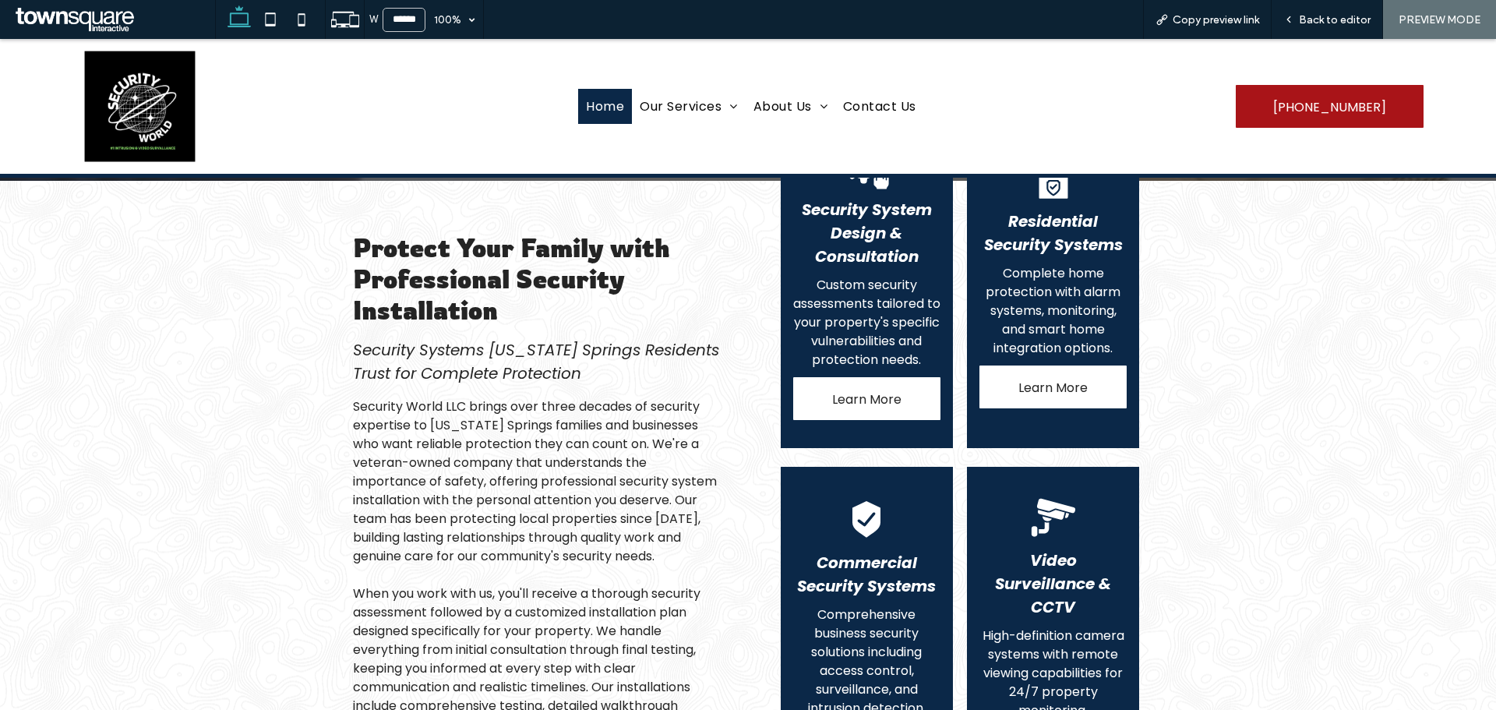
scroll to position [467, 0]
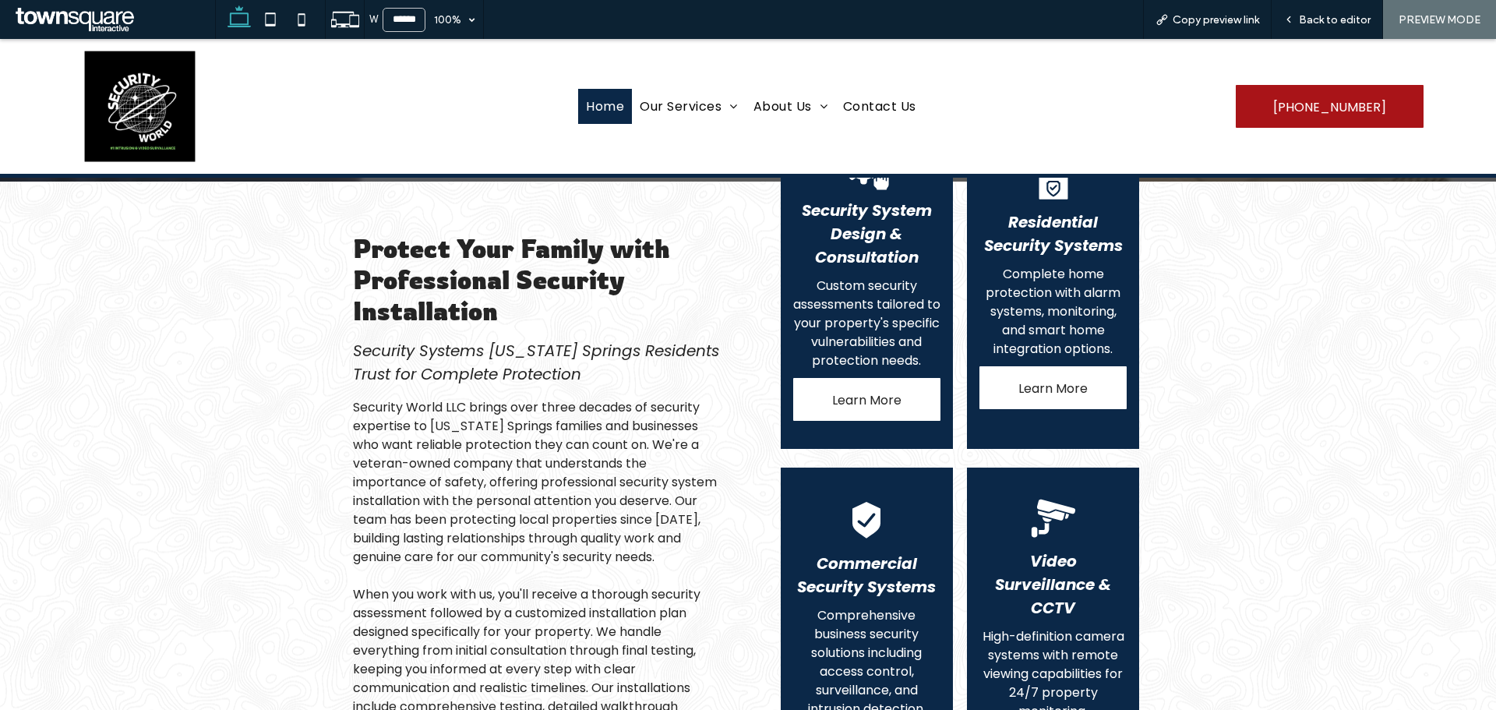
click at [871, 384] on span "Learn More" at bounding box center [866, 400] width 69 height 44
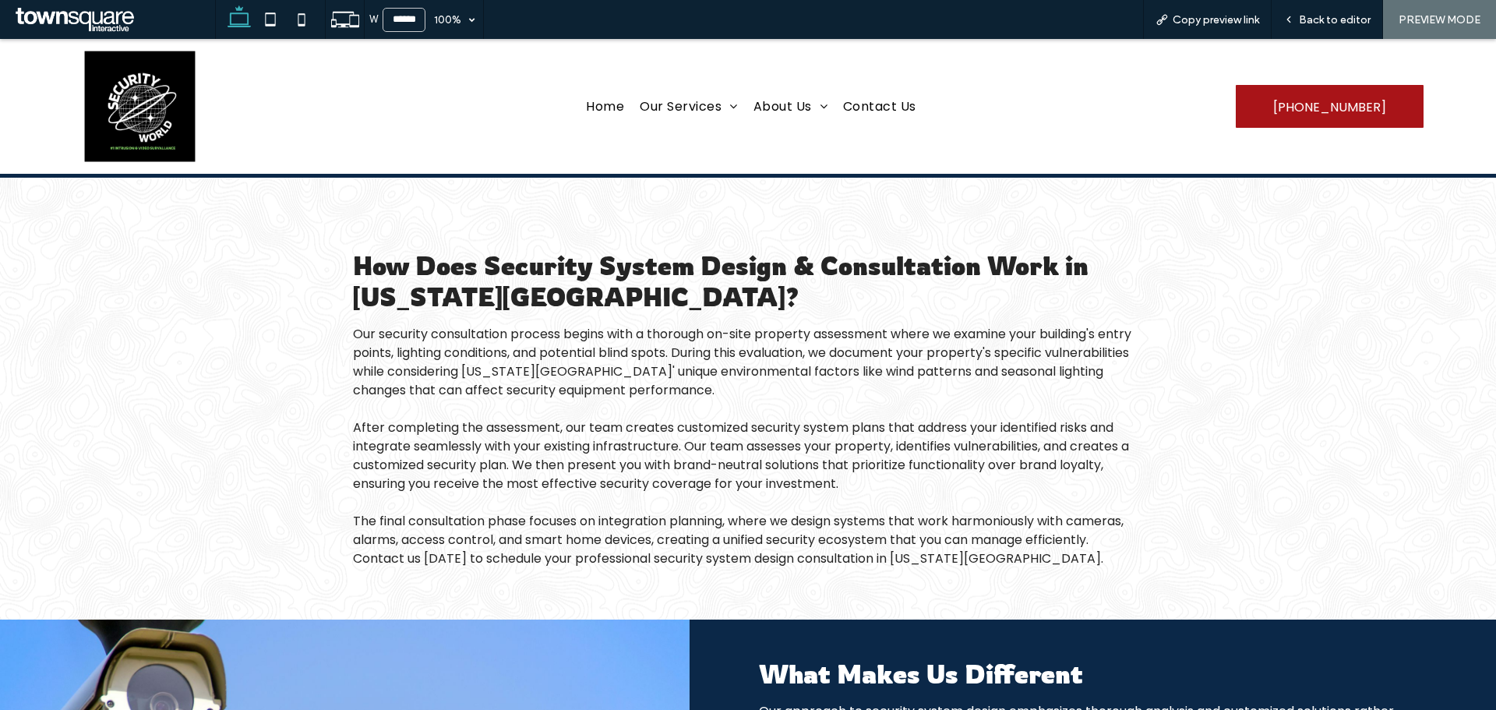
scroll to position [1013, 0]
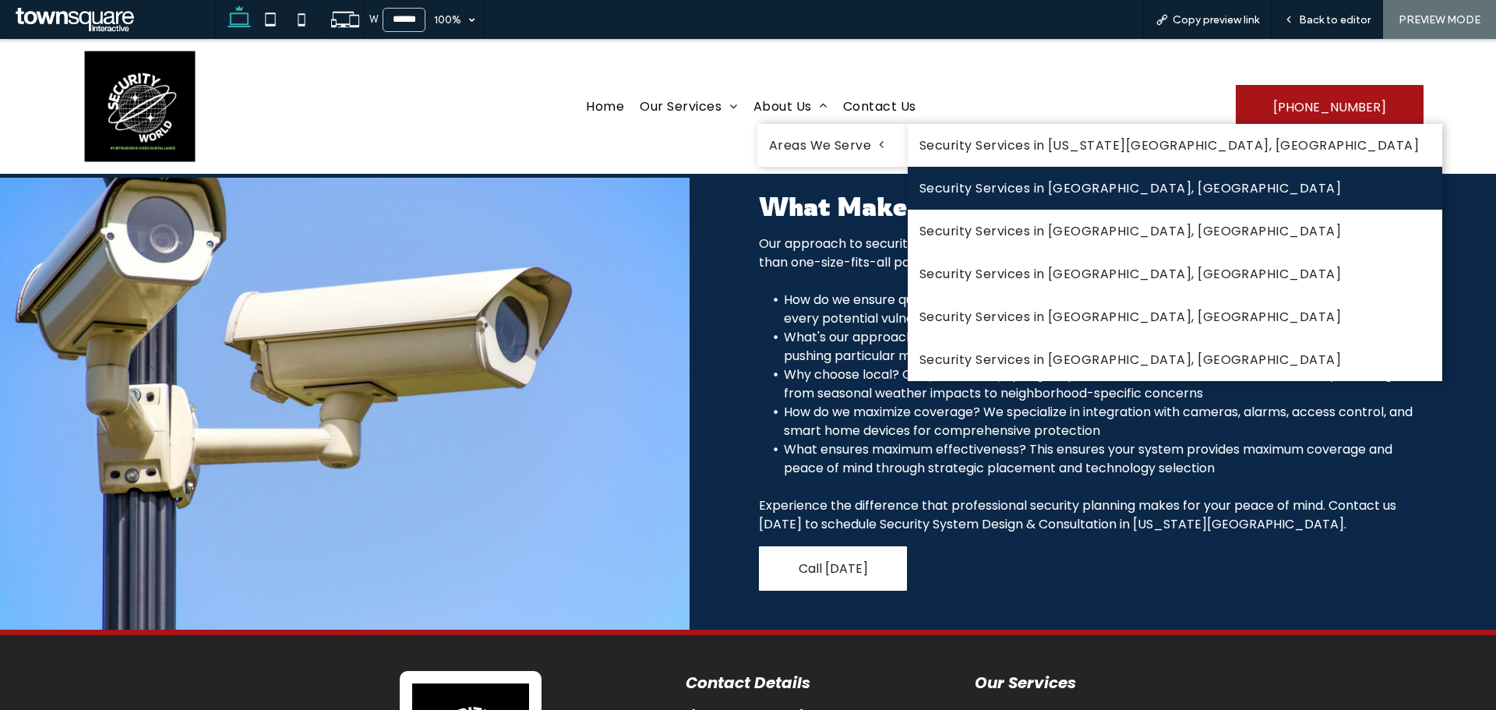
click at [1009, 192] on link "Security Services in Pueblo, CO" at bounding box center [1174, 188] width 534 height 43
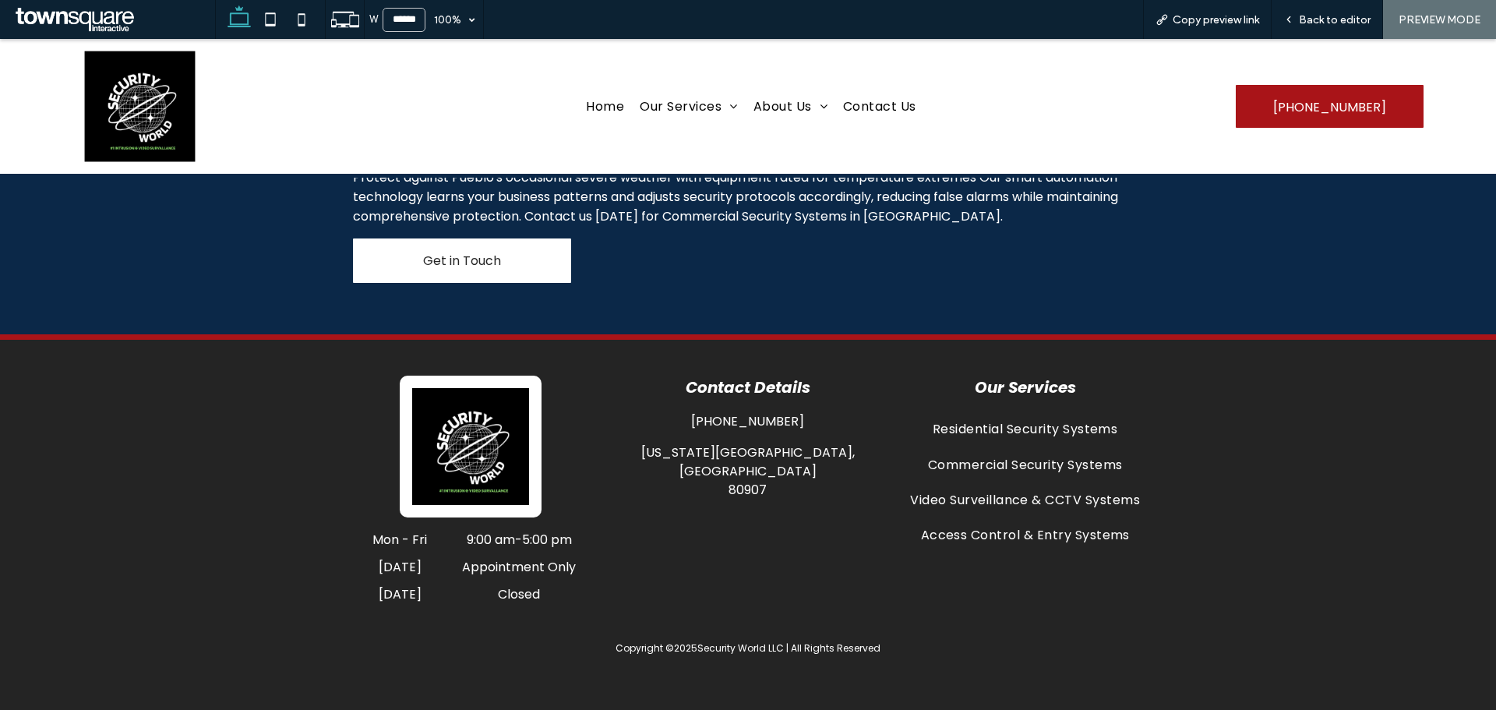
scroll to position [756, 0]
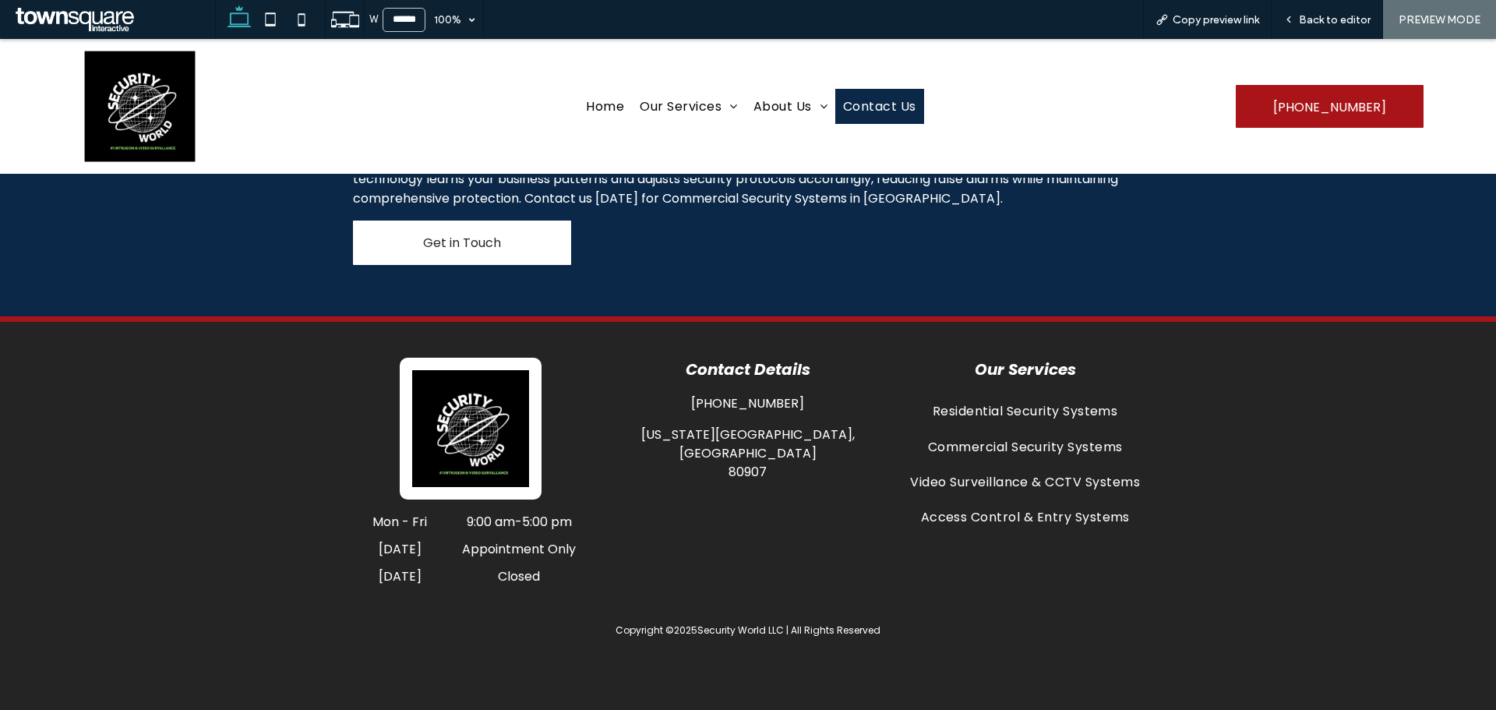
click at [896, 110] on span "Contact Us" at bounding box center [879, 106] width 73 height 19
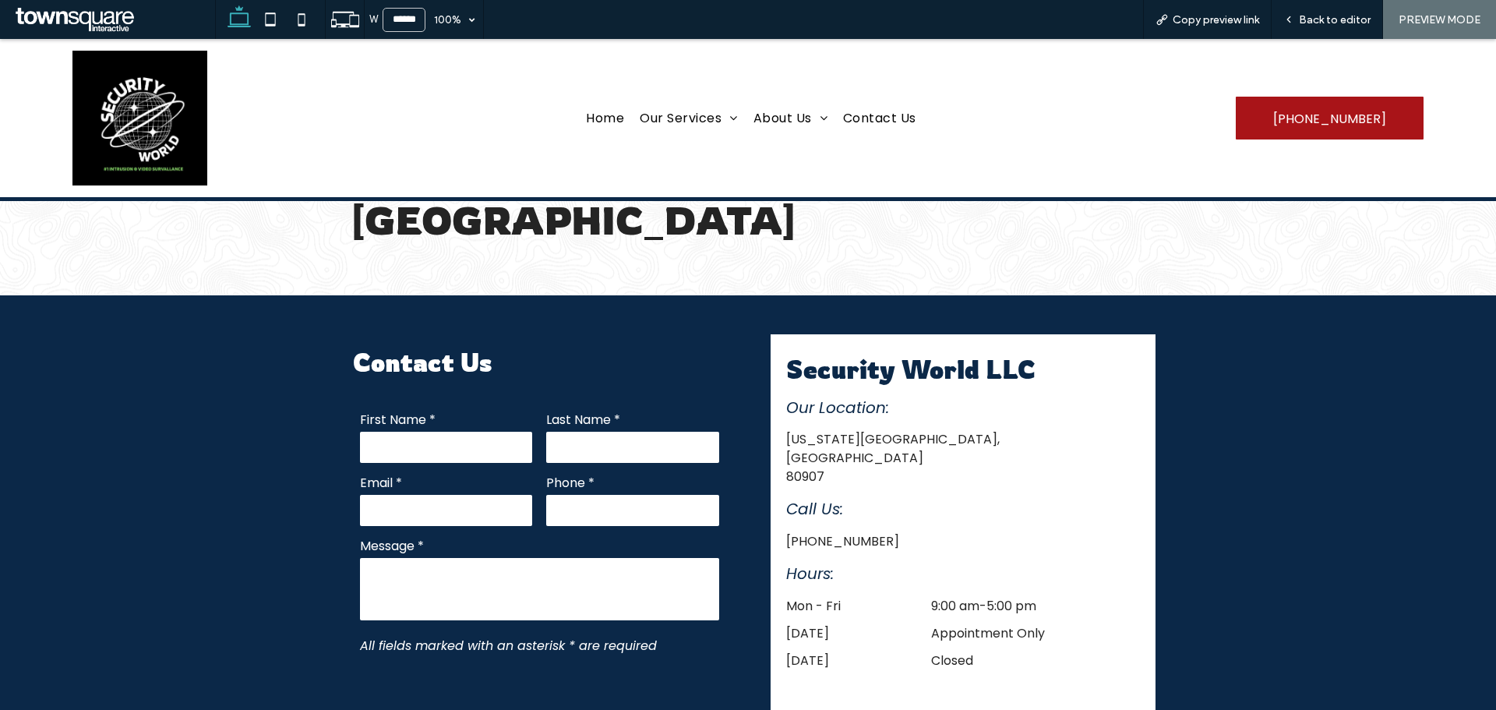
scroll to position [467, 0]
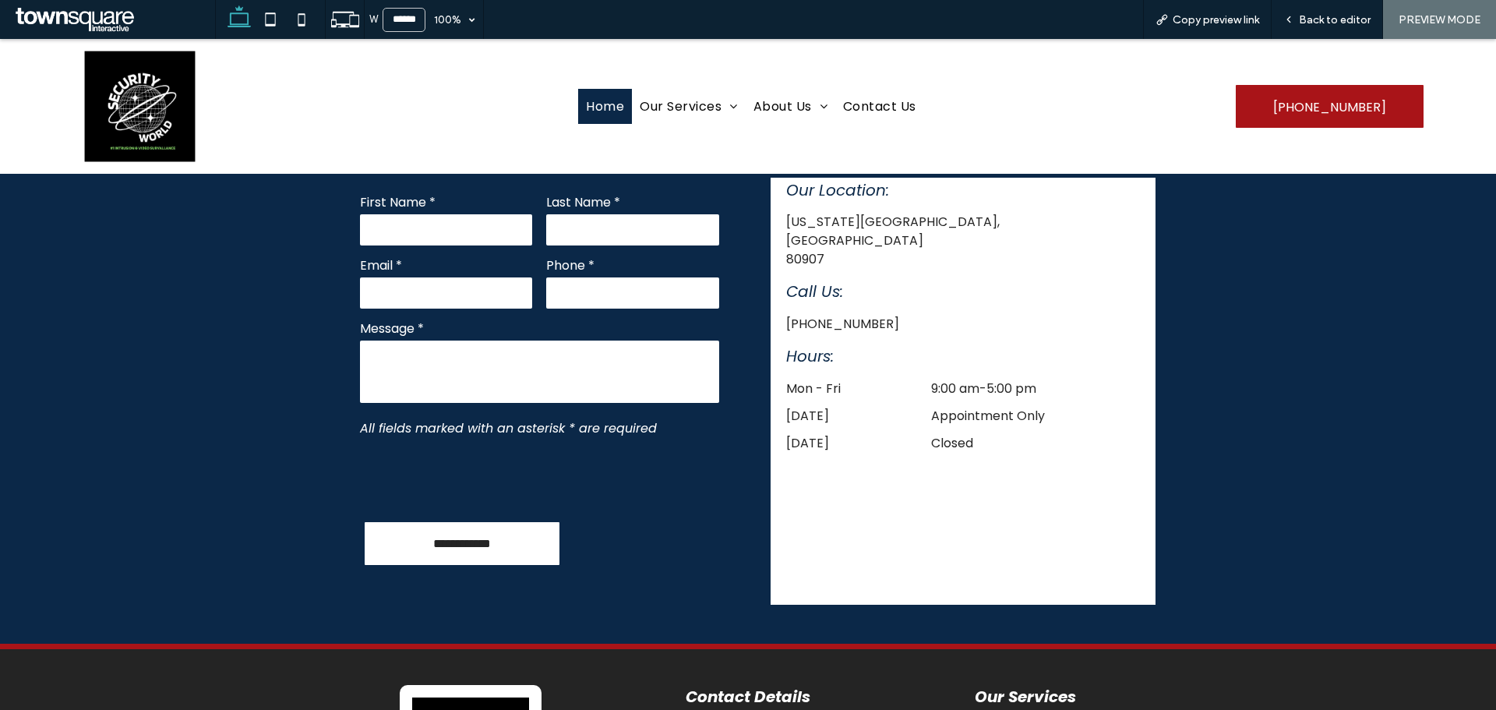
click at [609, 118] on link "Home" at bounding box center [605, 106] width 54 height 35
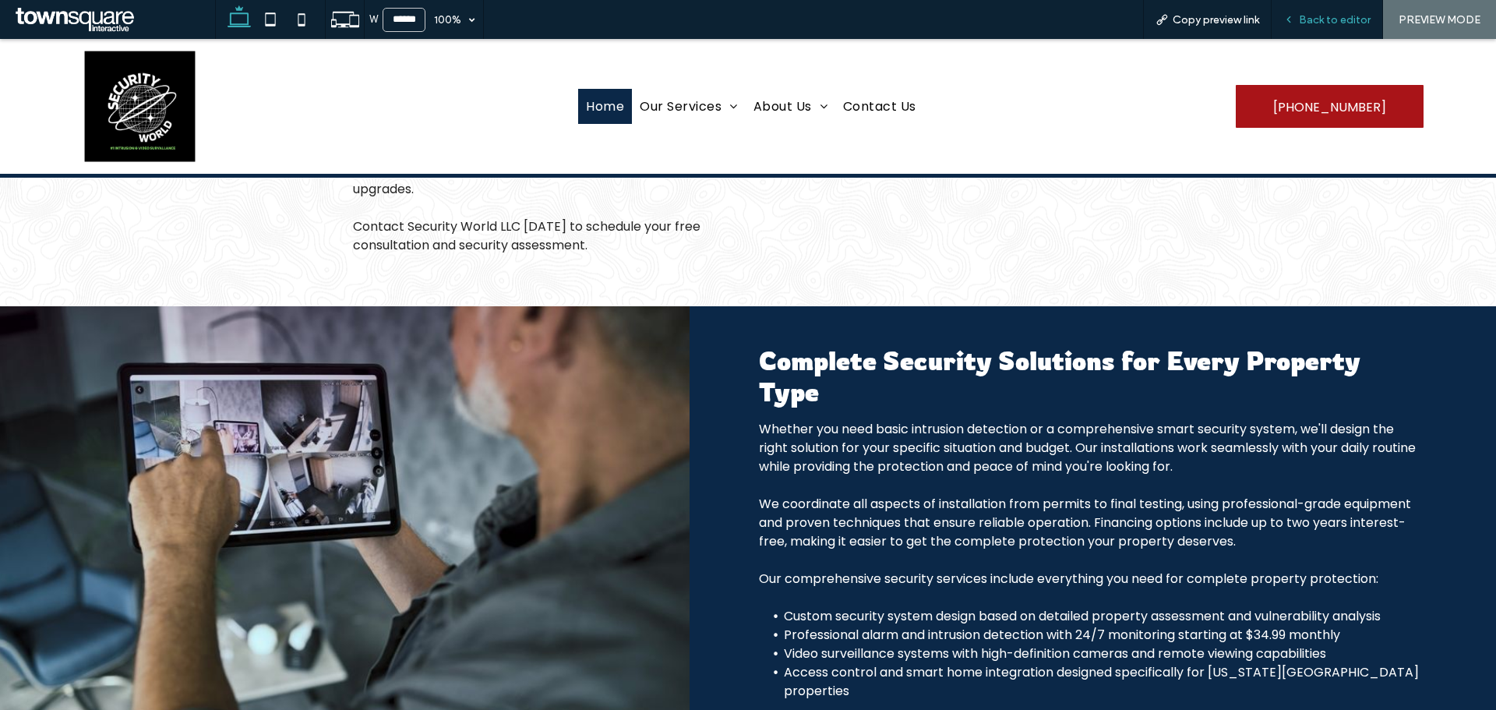
click at [1310, 20] on span "Back to editor" at bounding box center [1334, 19] width 72 height 13
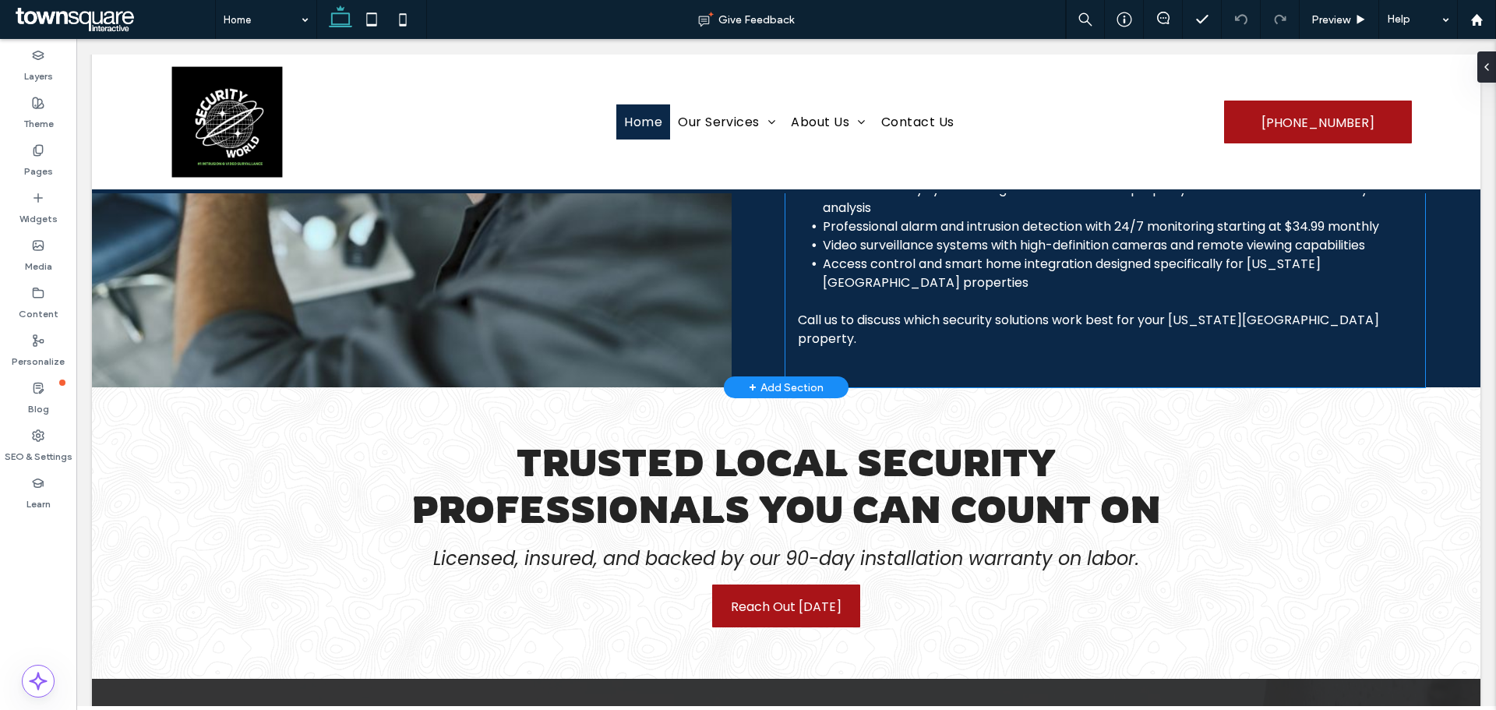
scroll to position [1472, 0]
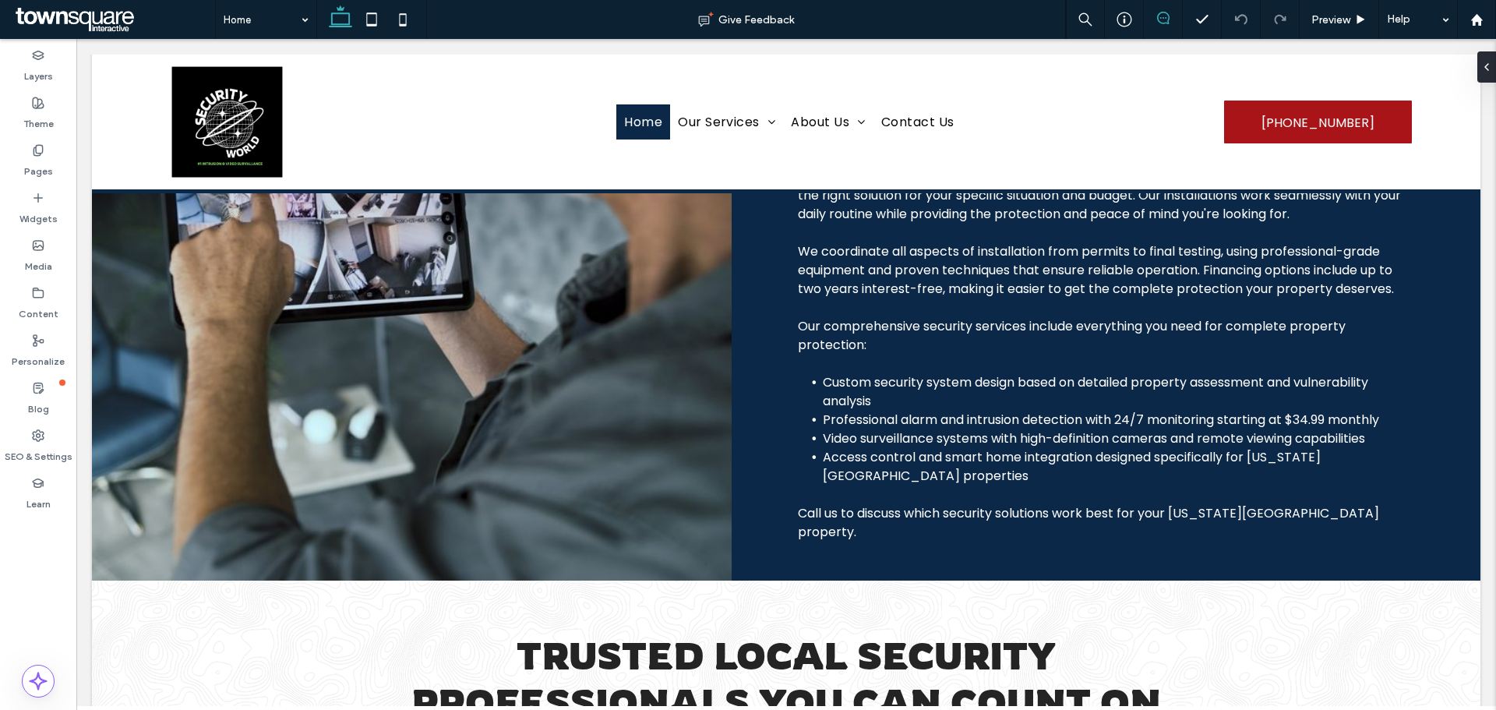
click at [1157, 16] on use at bounding box center [1163, 18] width 12 height 12
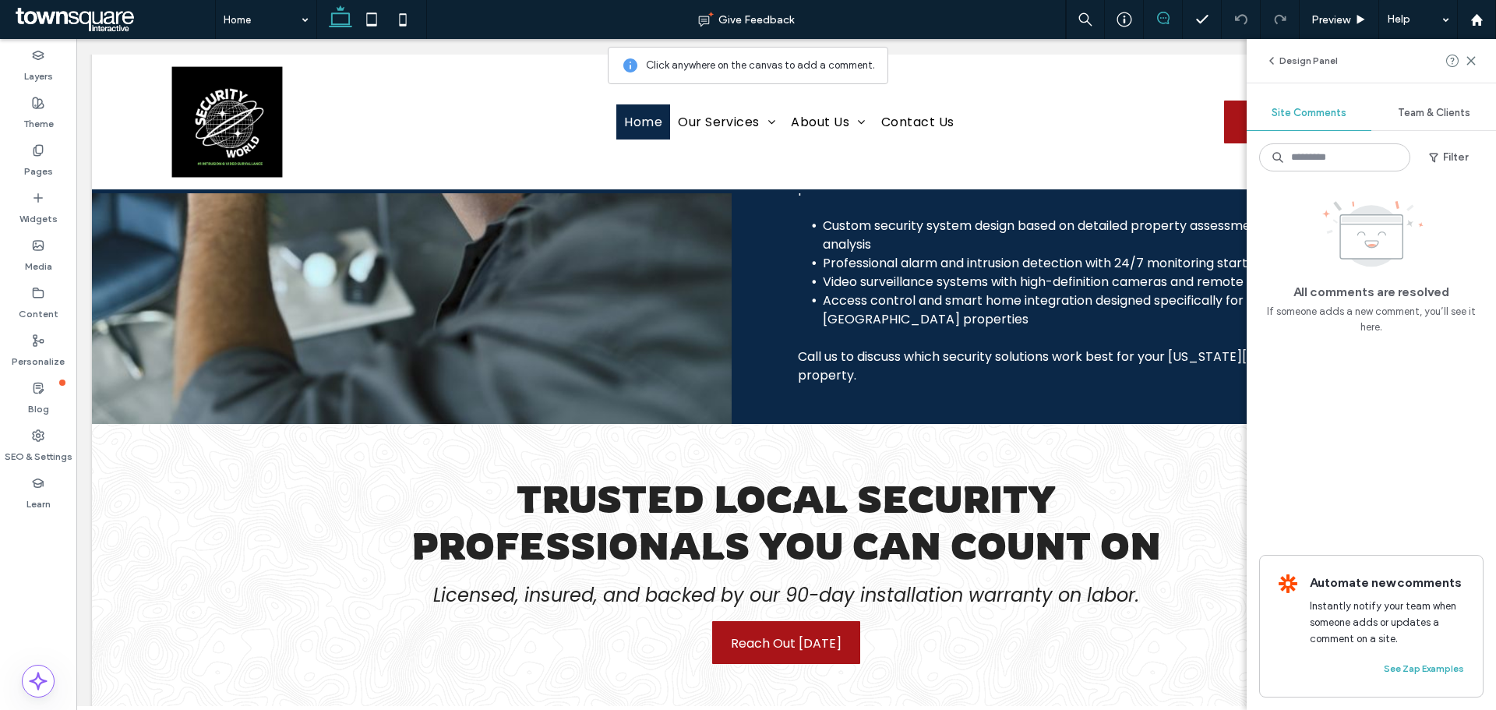
scroll to position [1628, 0]
click at [1472, 58] on icon at bounding box center [1470, 61] width 12 height 12
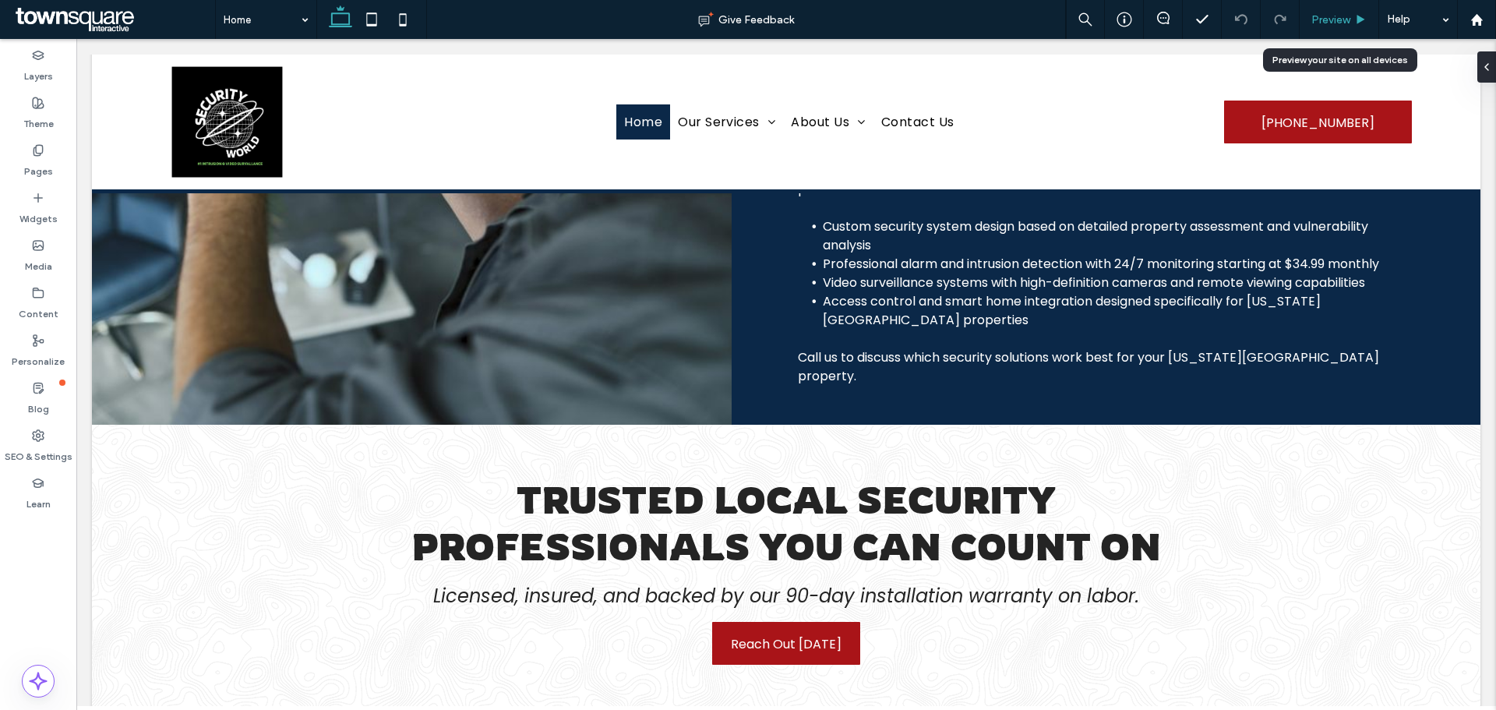
click at [1335, 13] on span "Preview" at bounding box center [1330, 19] width 39 height 13
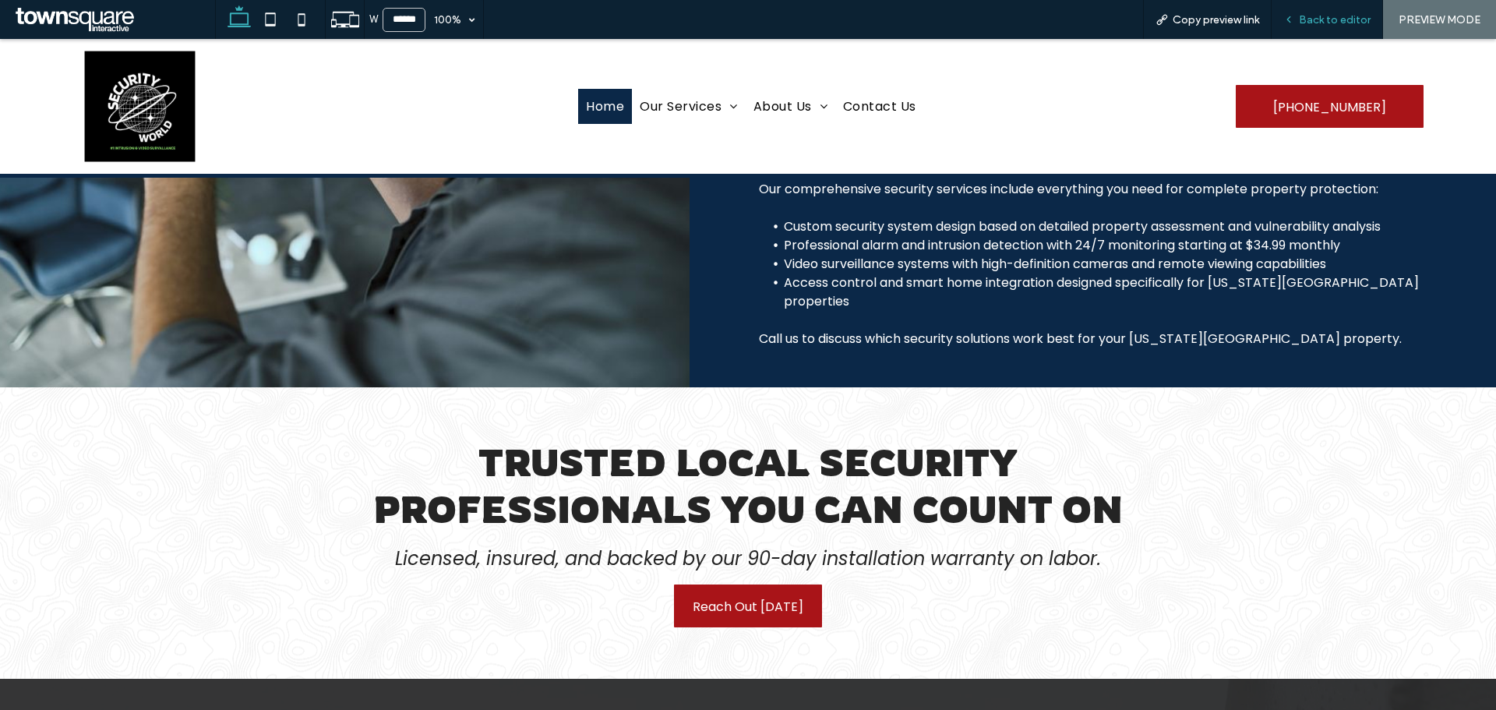
click at [1322, 19] on span "Back to editor" at bounding box center [1334, 19] width 72 height 13
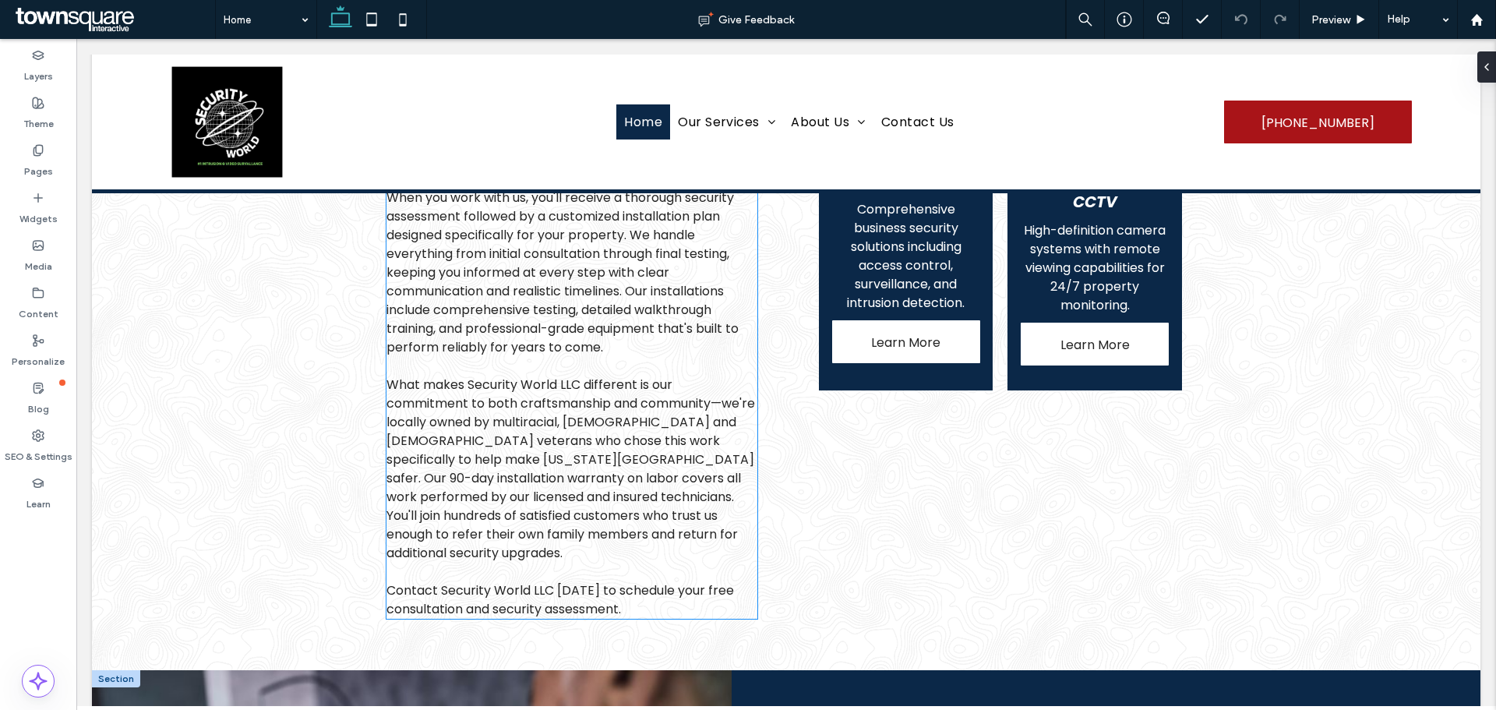
scroll to position [1151, 0]
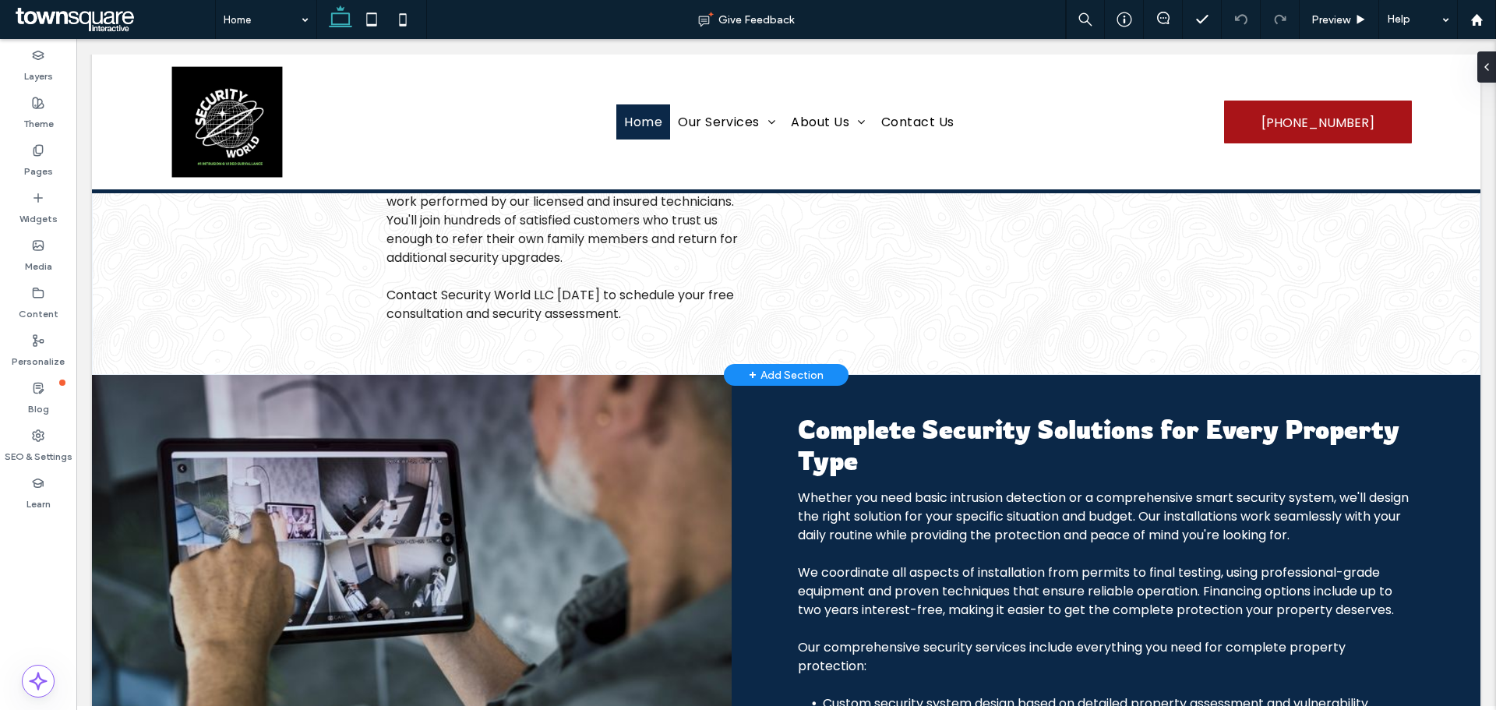
click at [787, 366] on div "+ Add Section" at bounding box center [786, 374] width 75 height 17
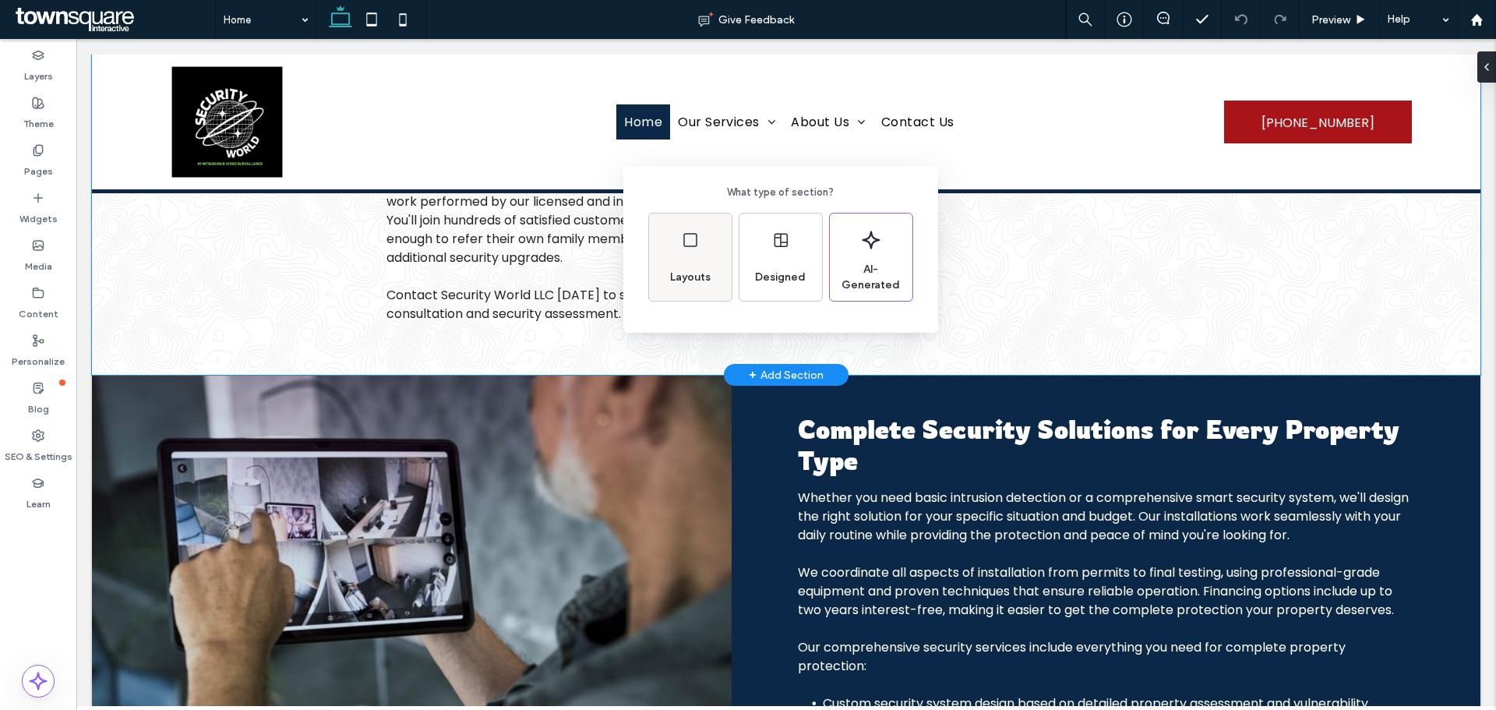
click at [716, 264] on div "Layouts" at bounding box center [690, 277] width 53 height 34
click at [684, 230] on icon at bounding box center [677, 230] width 39 height 39
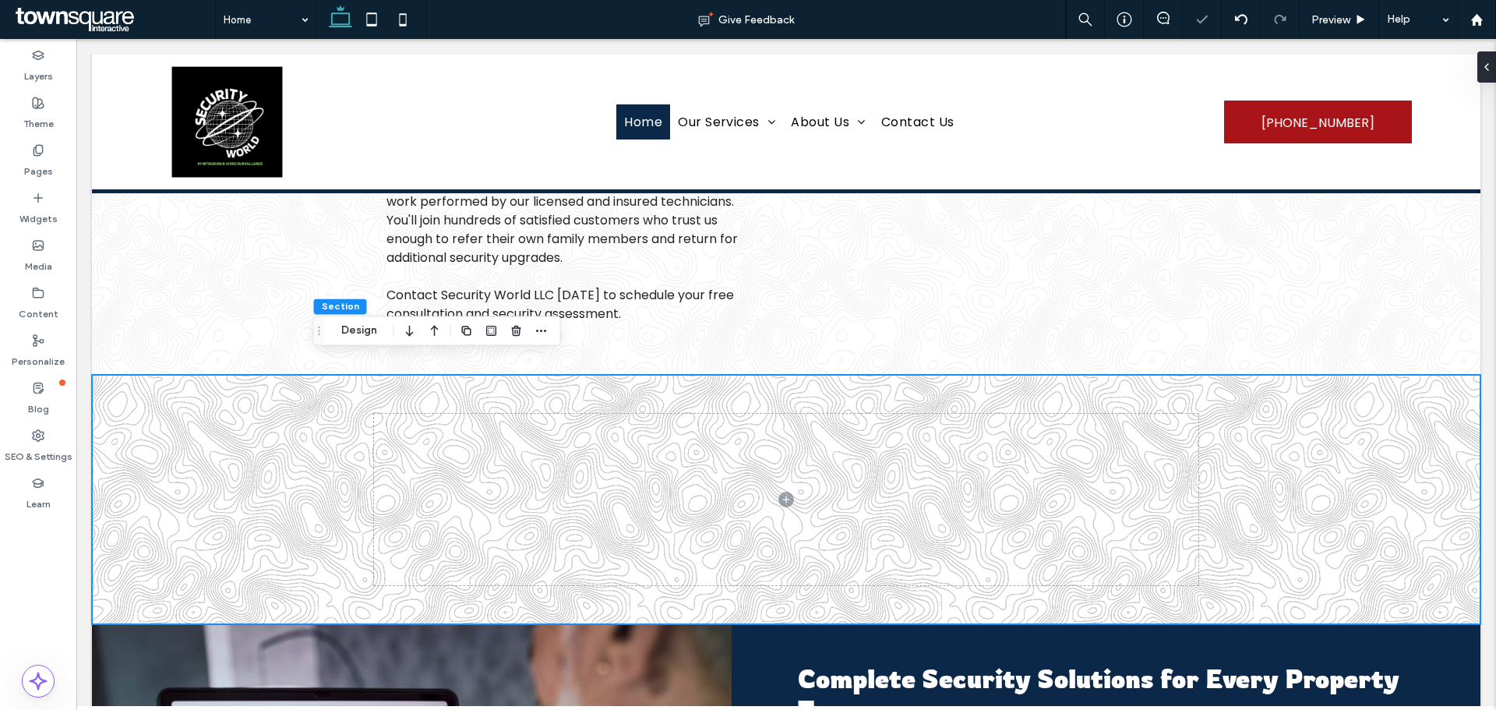
click at [323, 476] on div at bounding box center [786, 499] width 935 height 249
click at [356, 323] on button "Design" at bounding box center [359, 330] width 56 height 19
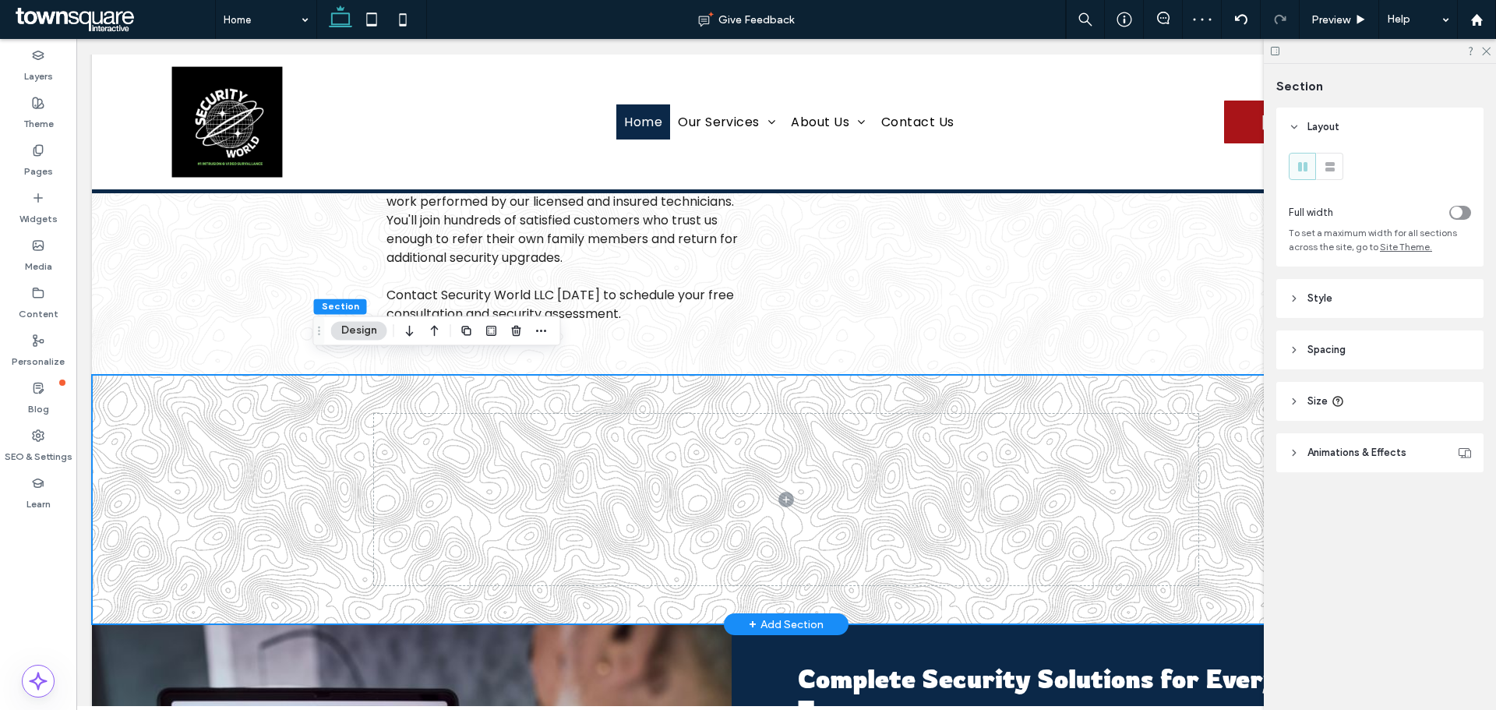
click at [270, 457] on div at bounding box center [786, 499] width 1388 height 249
click at [360, 330] on button "Design" at bounding box center [359, 330] width 56 height 19
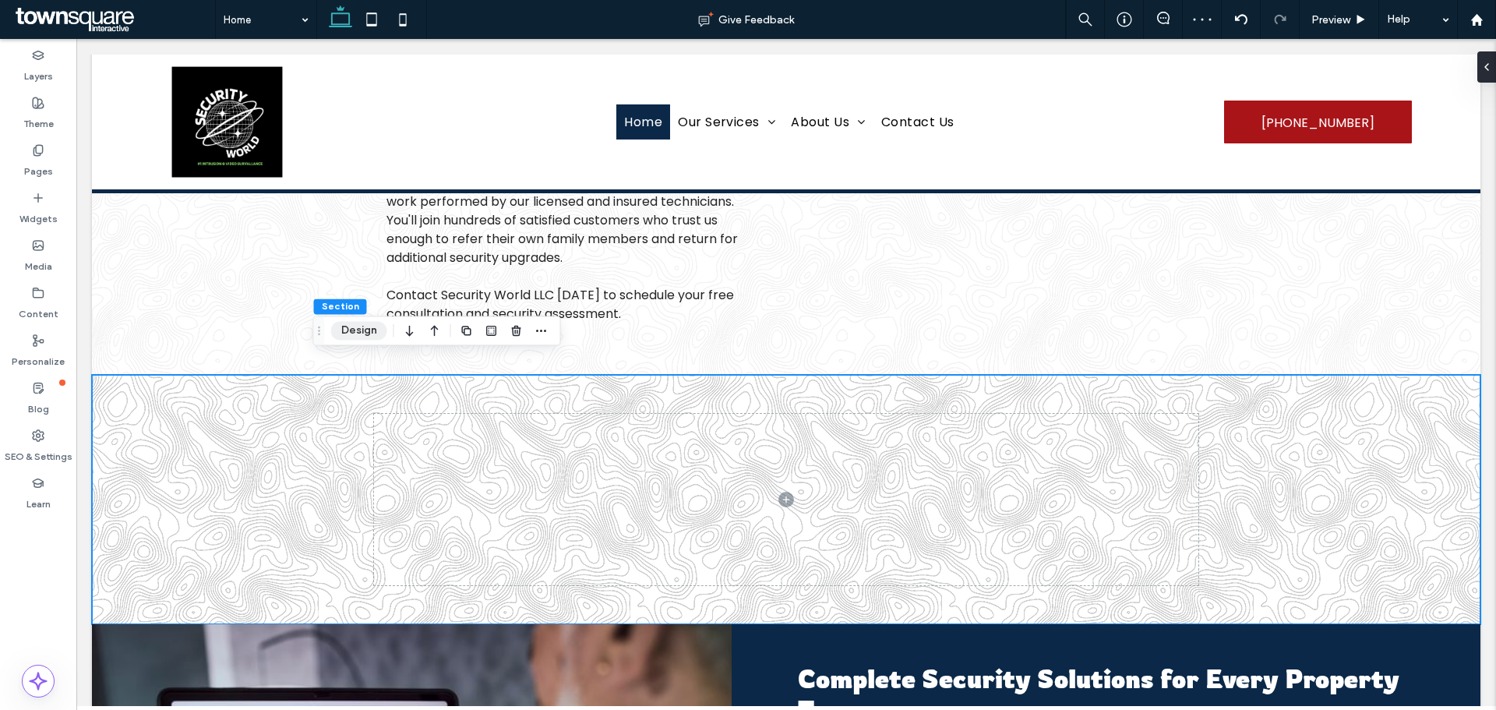
click at [356, 335] on button "Design" at bounding box center [359, 330] width 56 height 19
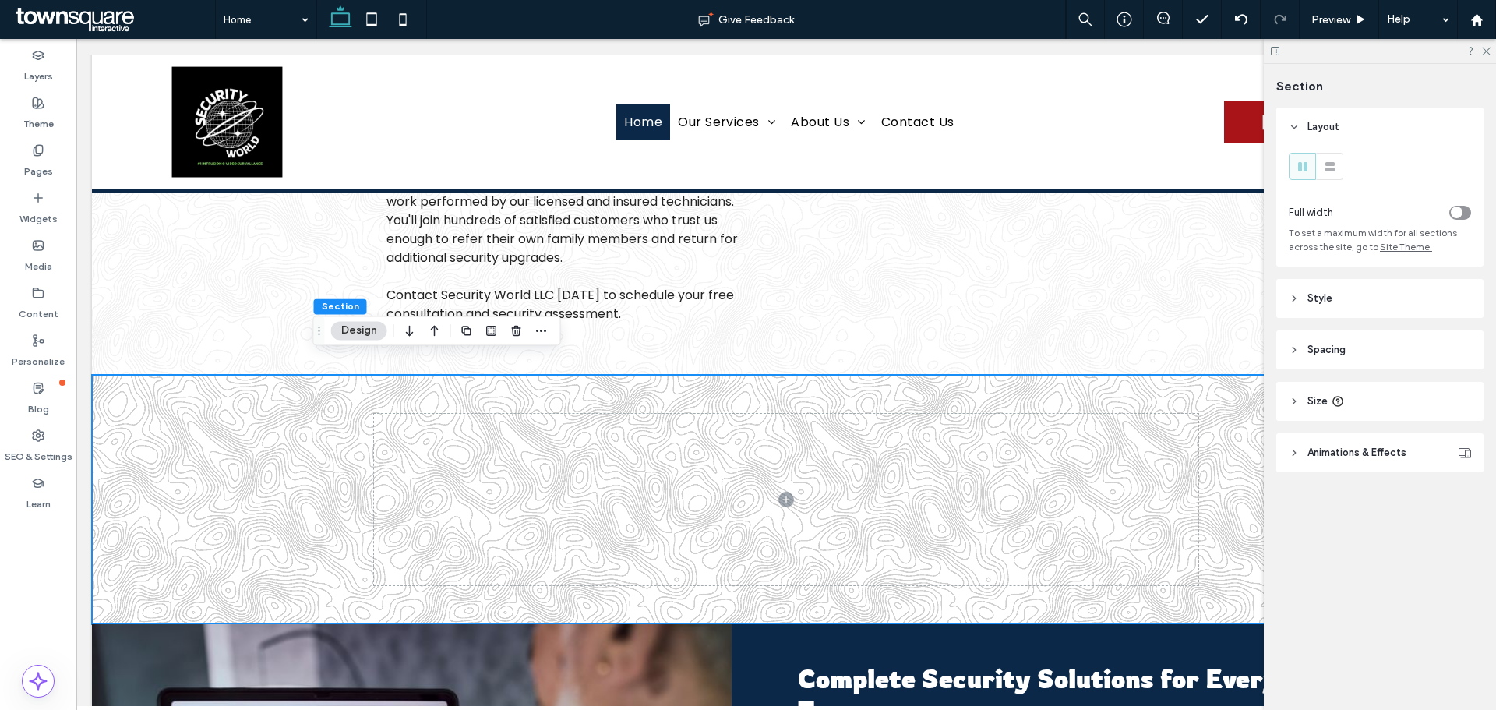
click at [1351, 296] on header "Style" at bounding box center [1379, 298] width 207 height 39
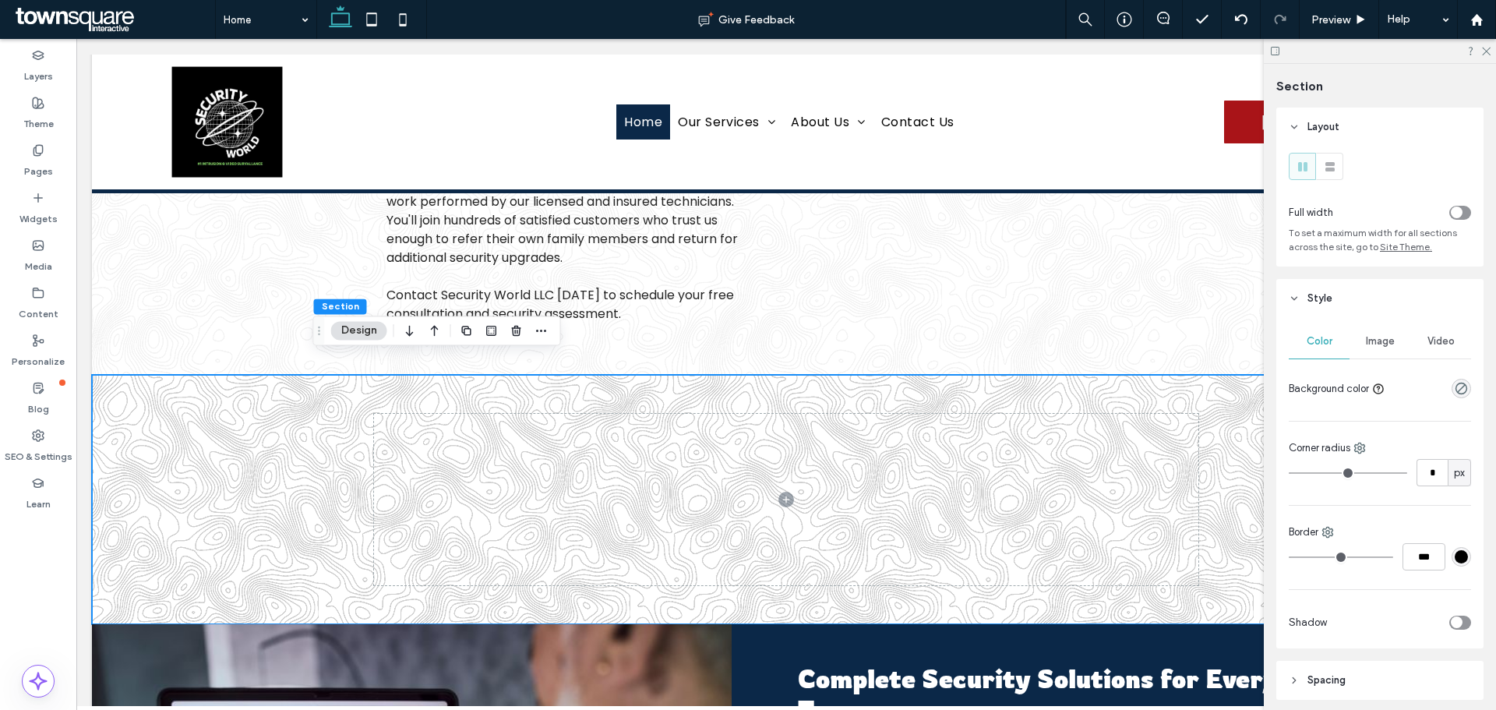
click at [1383, 332] on div "Image" at bounding box center [1379, 341] width 61 height 34
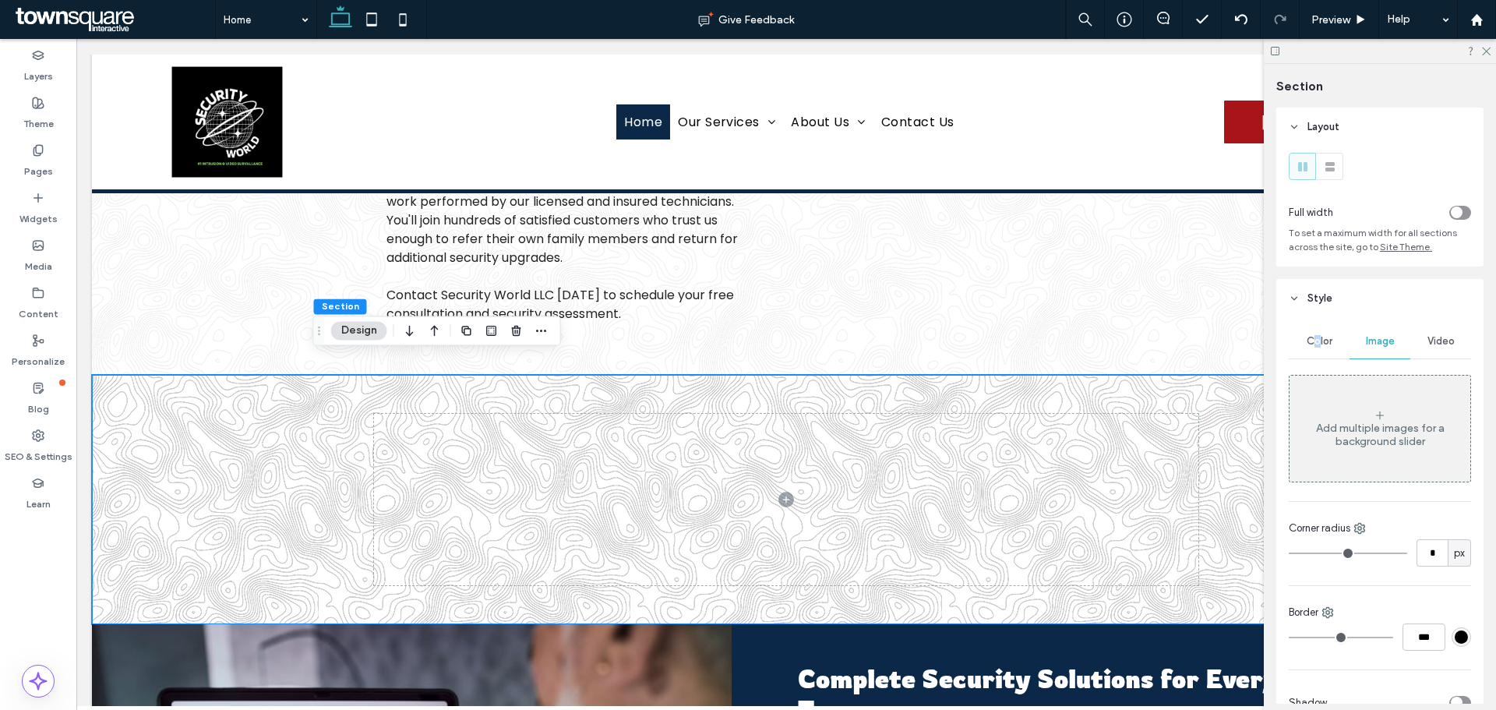
click at [1316, 338] on span "Color" at bounding box center [1319, 341] width 26 height 12
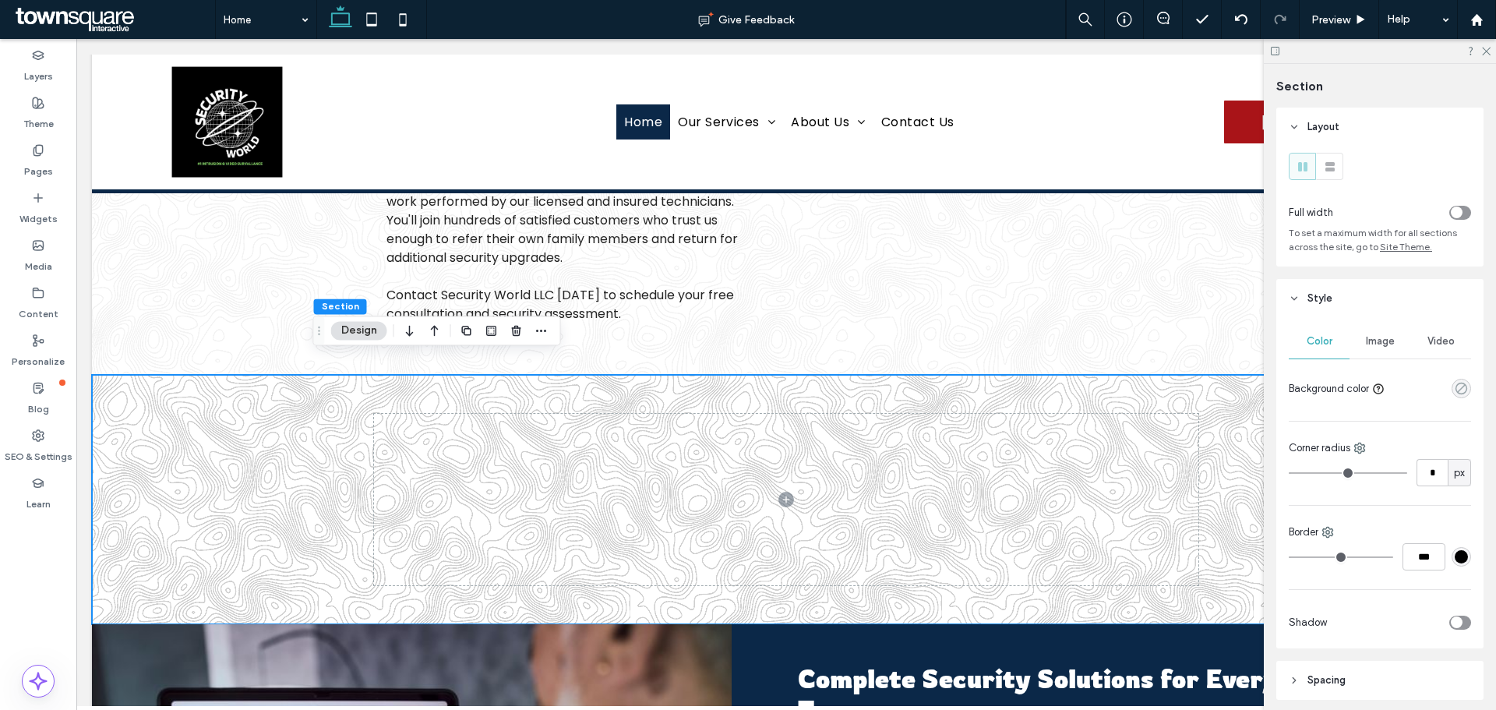
click at [1457, 387] on icon "rgba(0, 0, 0, 0)" at bounding box center [1460, 388] width 13 height 13
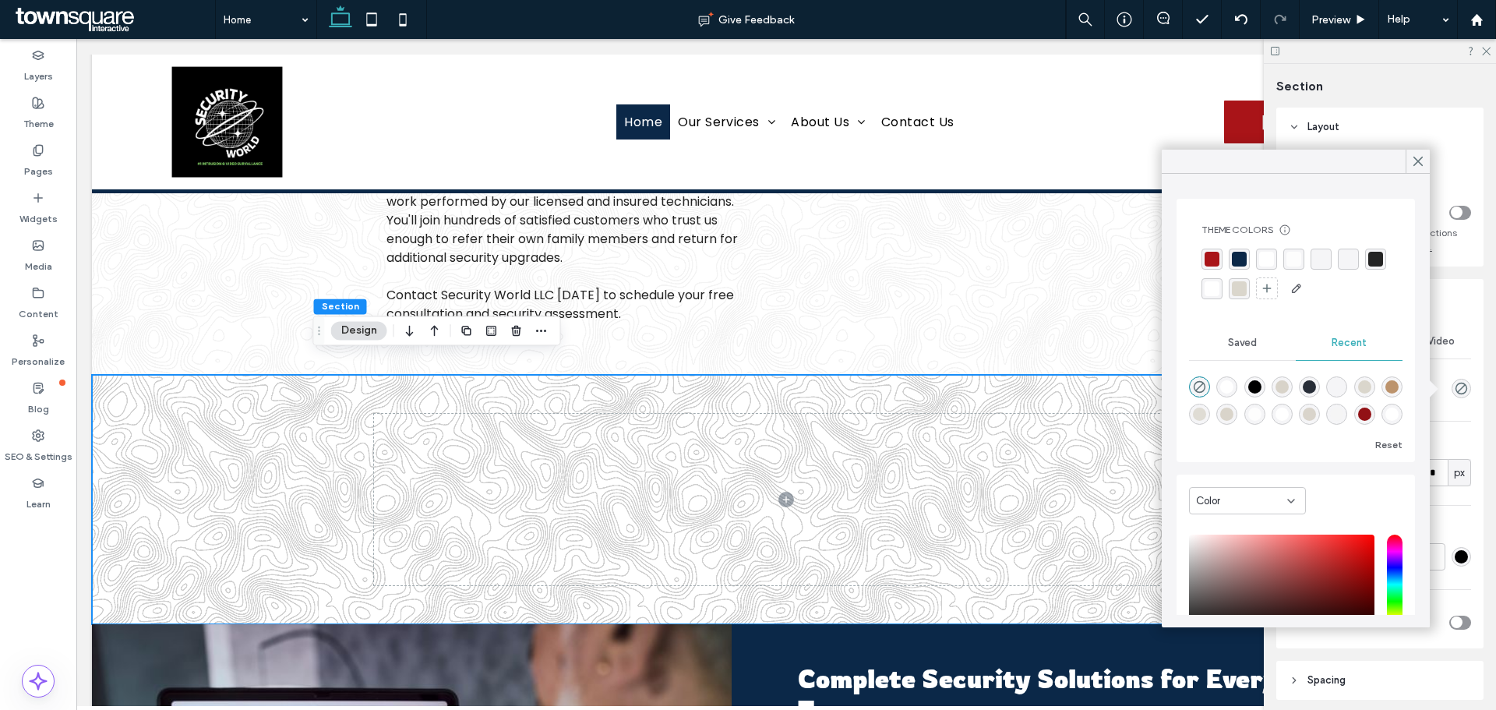
click at [1217, 264] on div "rgba(169,20,24,1)" at bounding box center [1211, 259] width 15 height 15
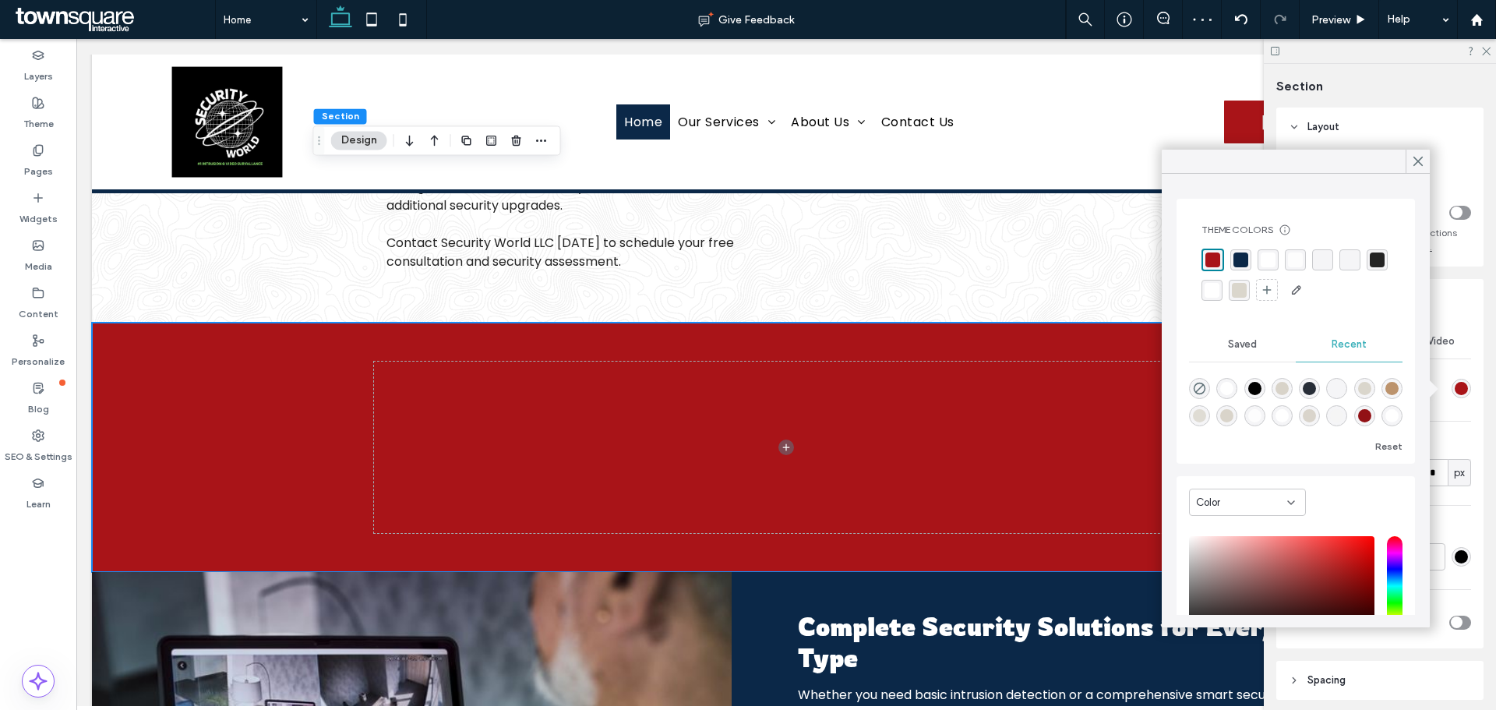
scroll to position [1069, 0]
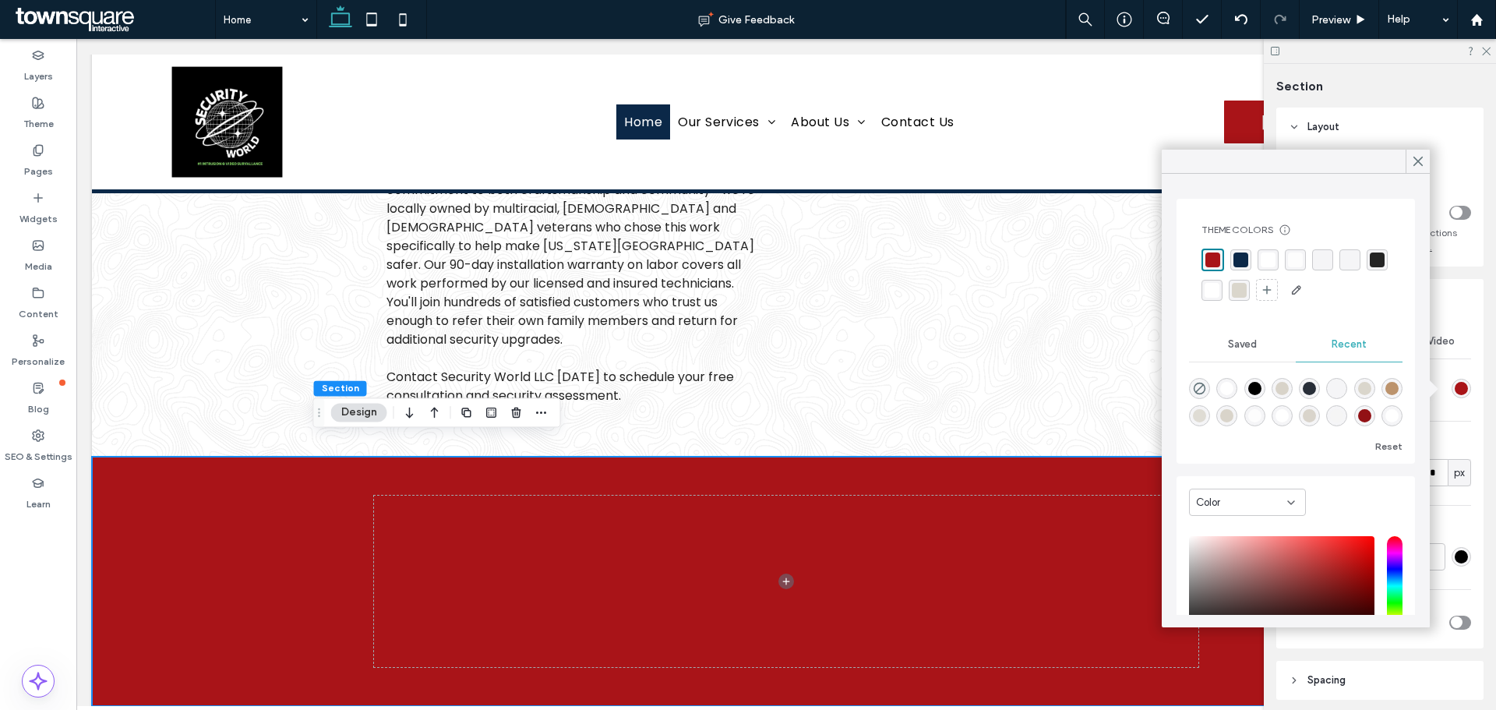
click at [1238, 259] on div "rgba(11,40,72,1)" at bounding box center [1240, 259] width 15 height 15
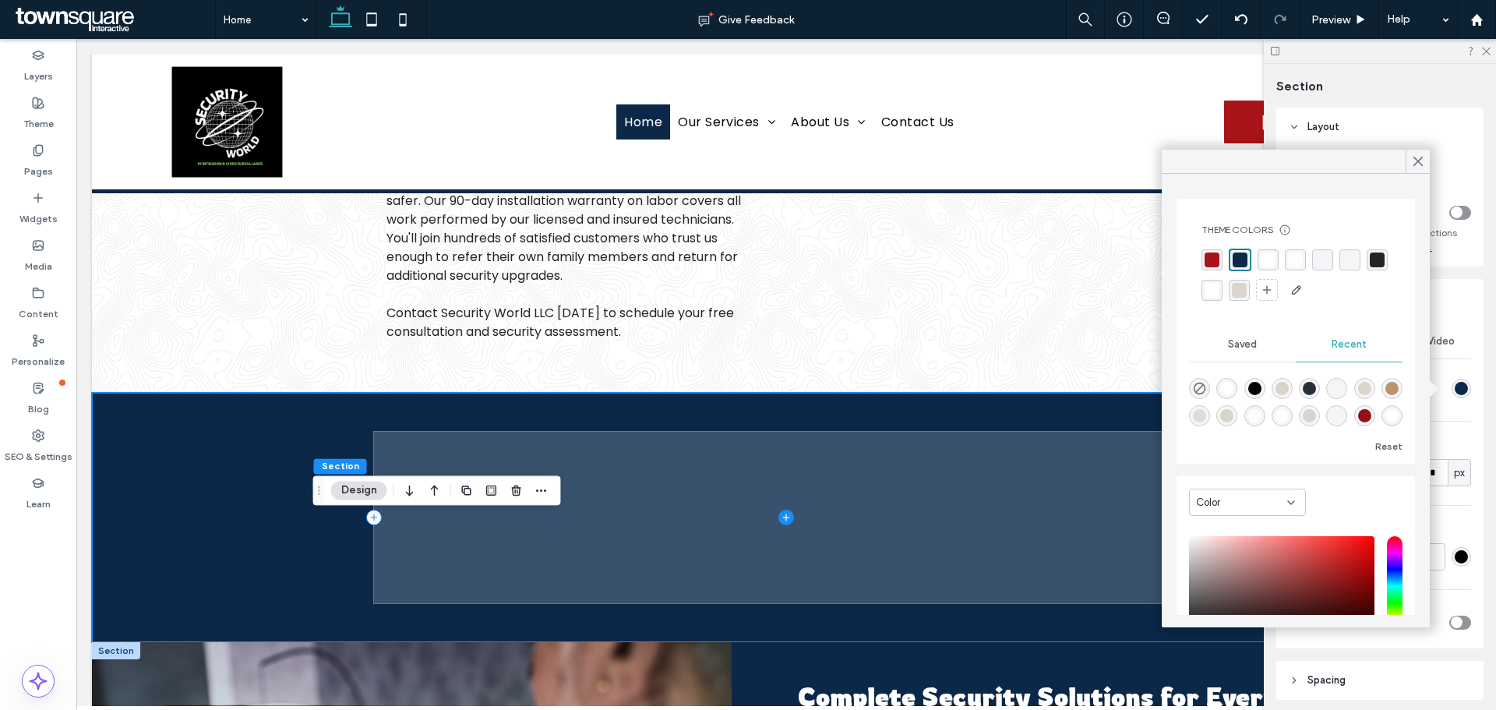
scroll to position [1303, 0]
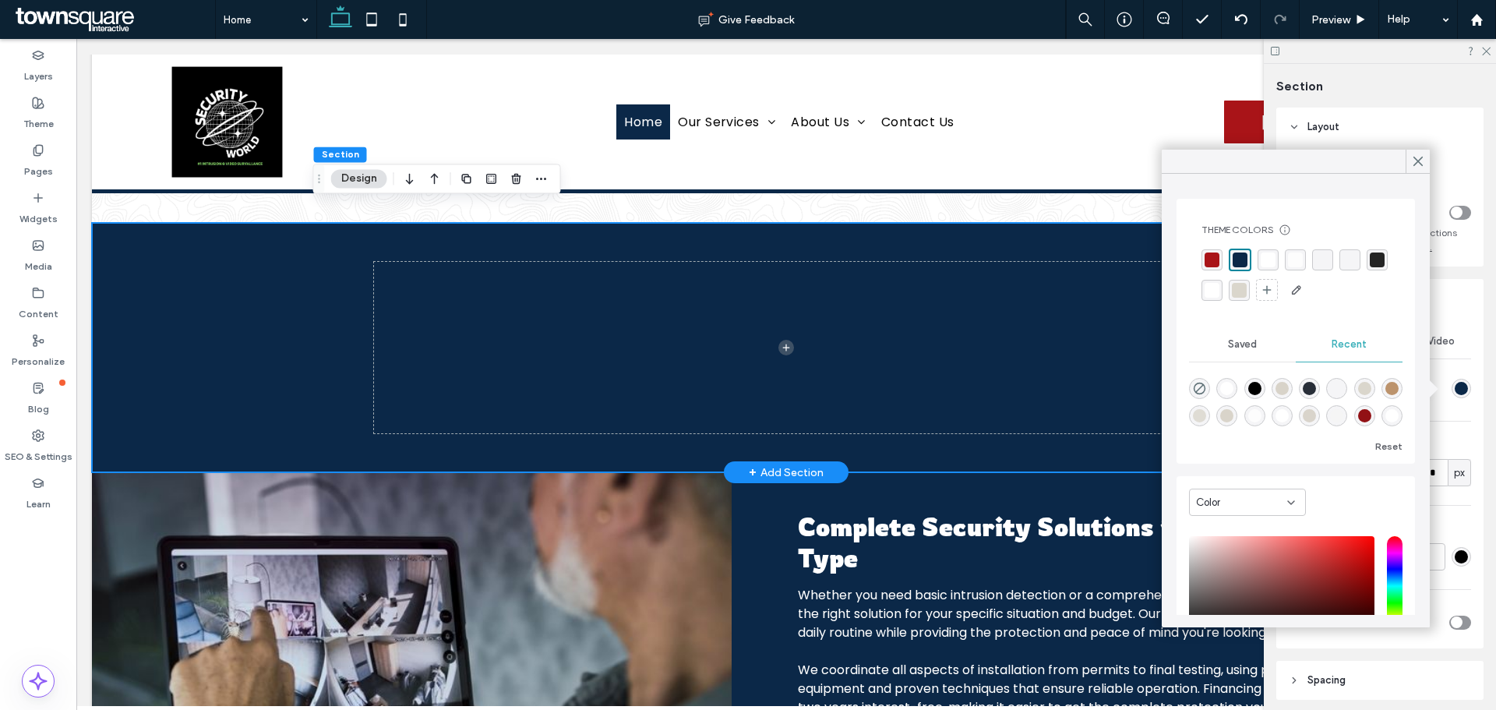
click at [674, 223] on div at bounding box center [786, 347] width 935 height 249
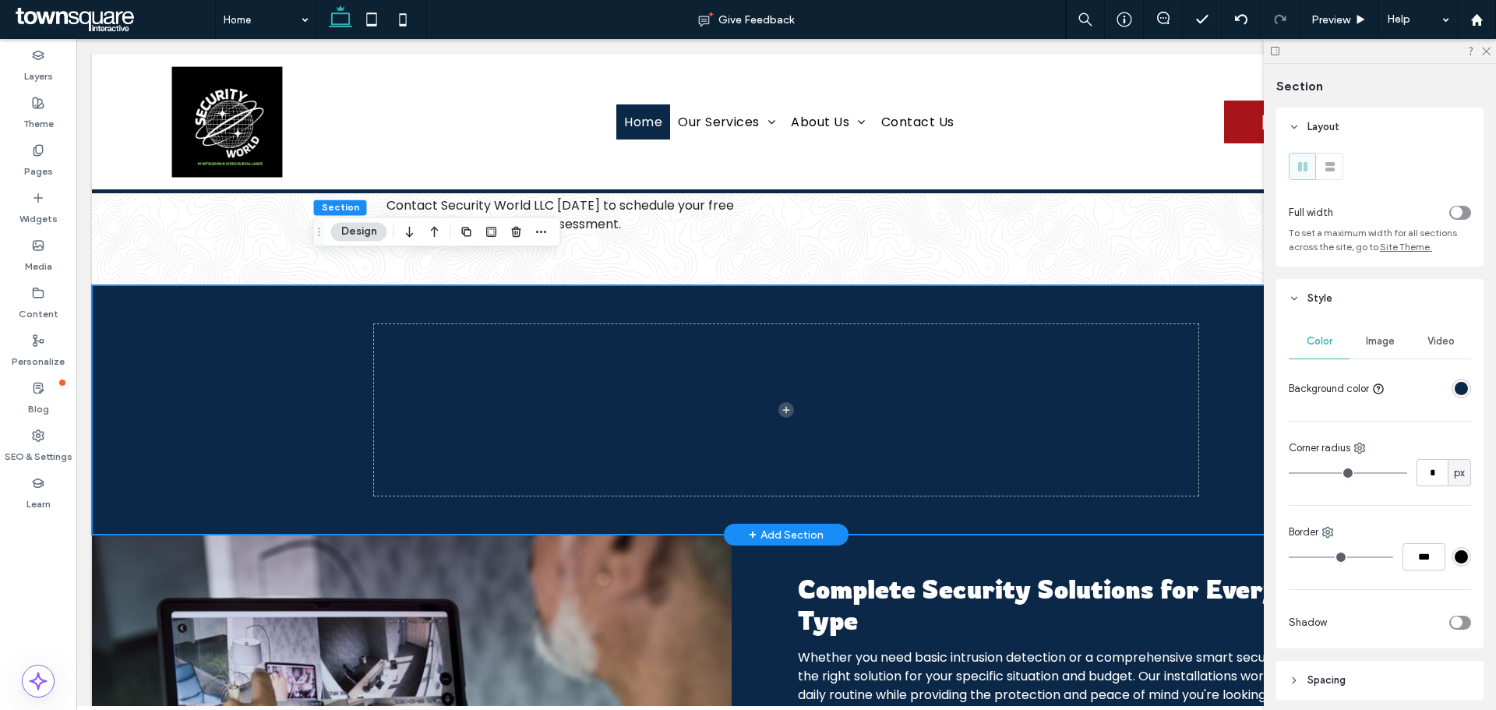
scroll to position [1225, 0]
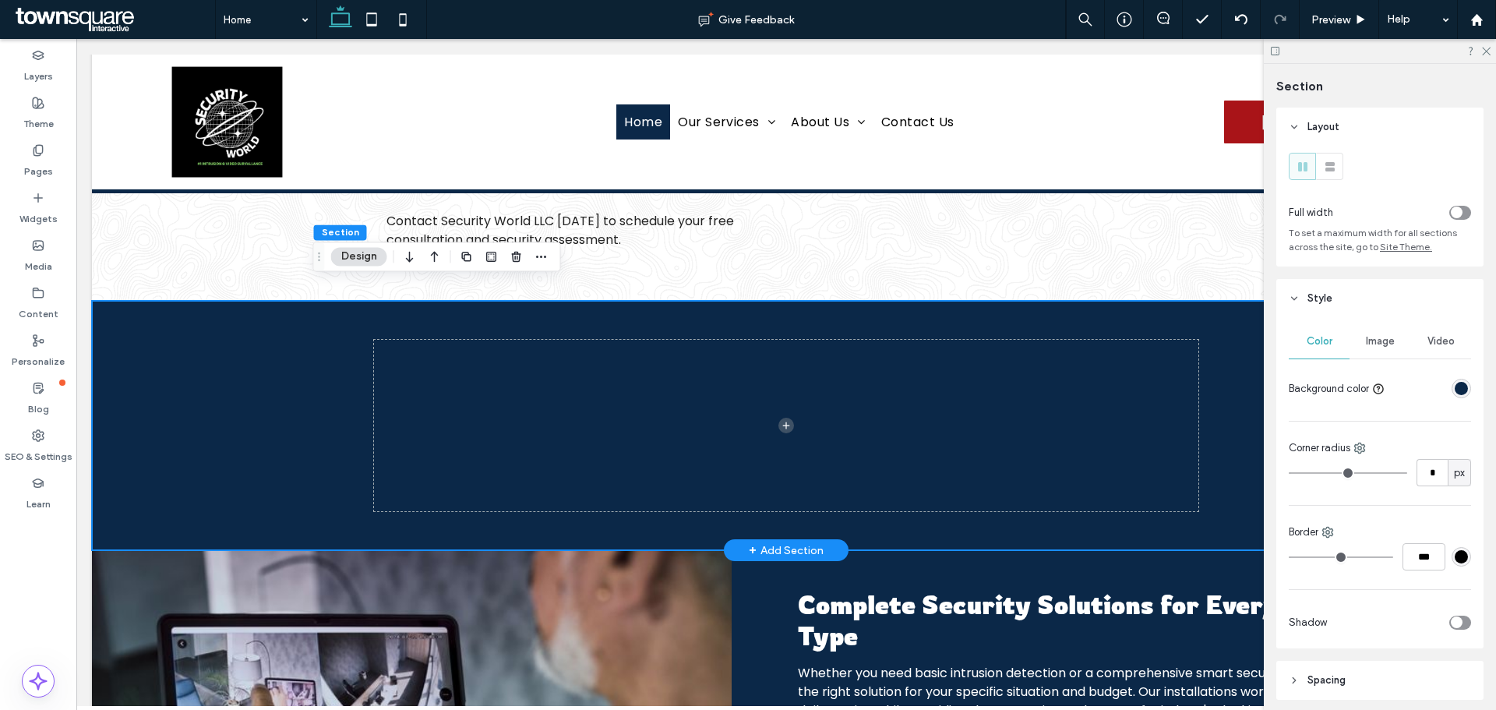
click at [703, 301] on div at bounding box center [786, 425] width 935 height 249
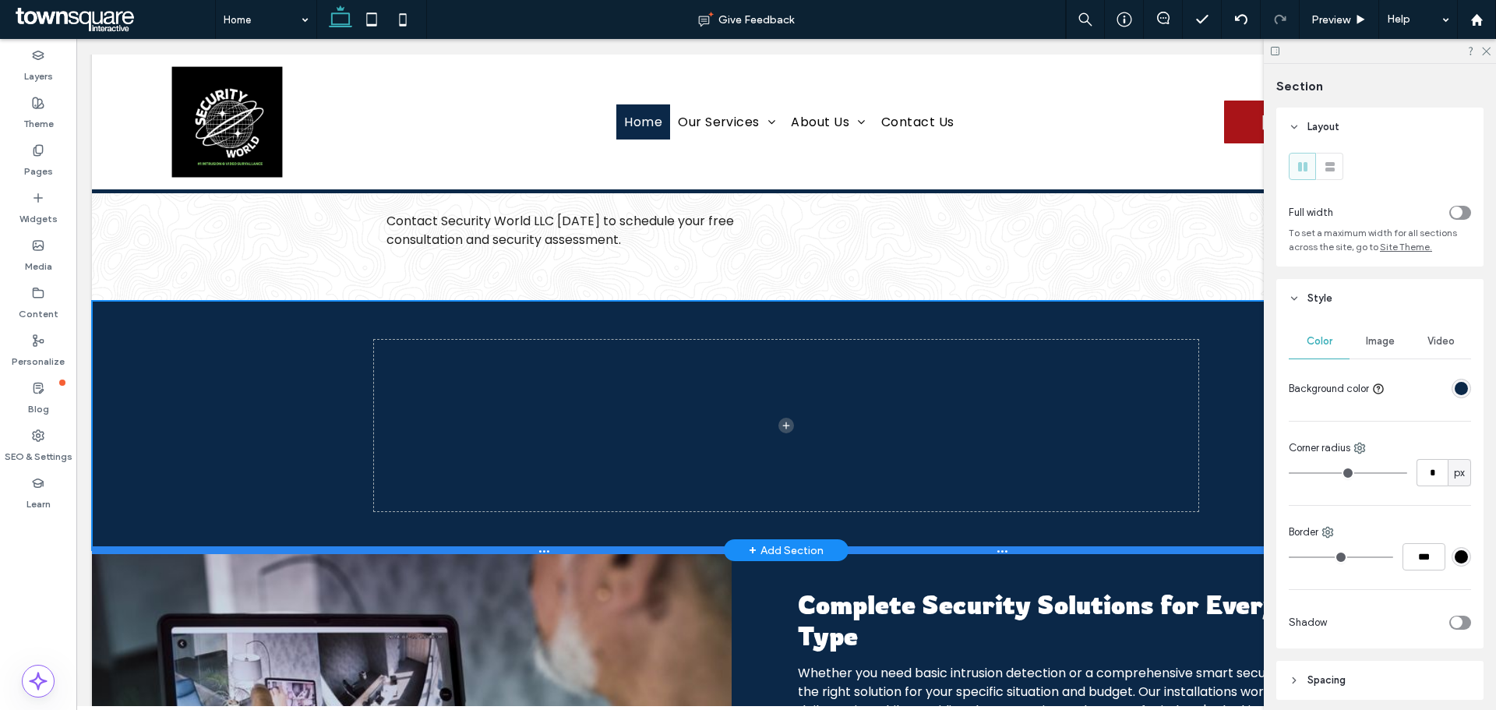
click at [346, 546] on div at bounding box center [780, 550] width 1376 height 8
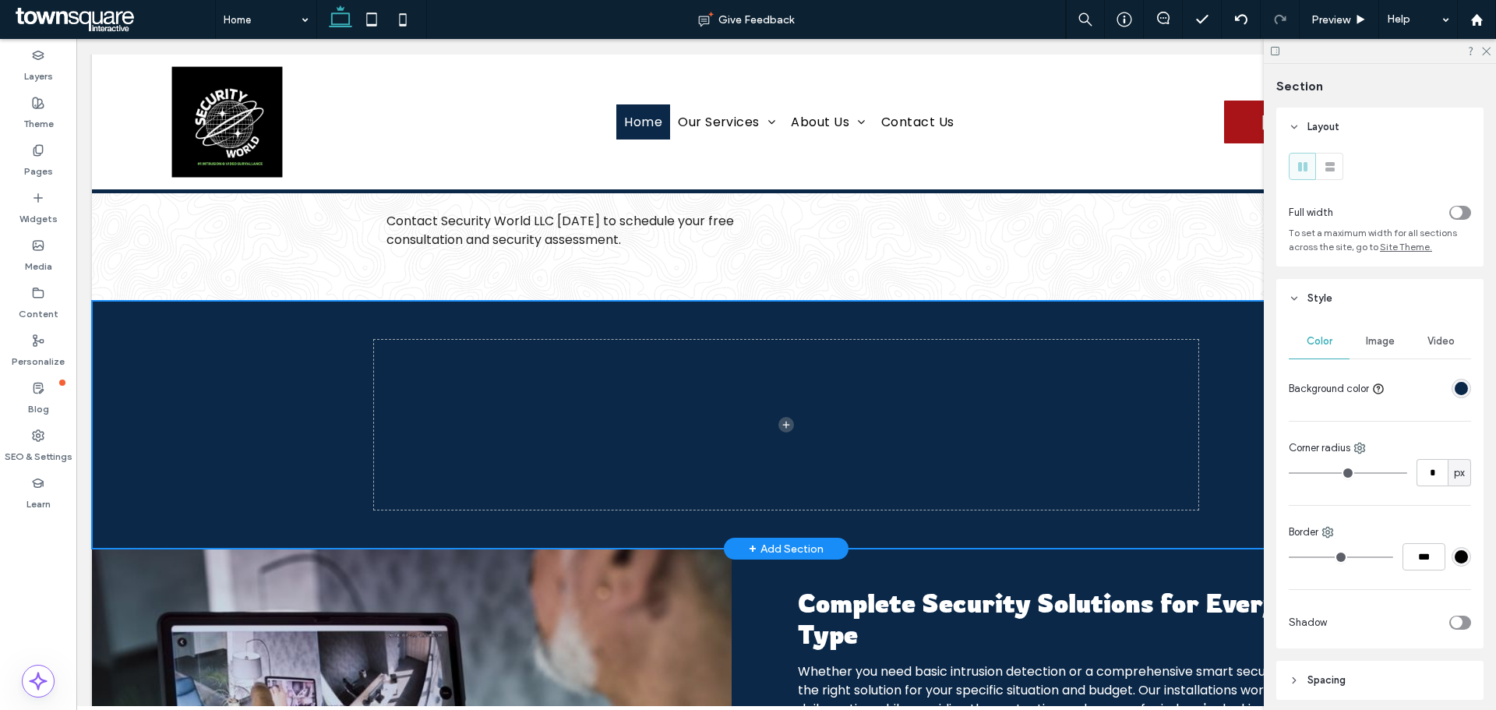
type input "***"
click at [227, 435] on div "318px" at bounding box center [786, 425] width 1388 height 248
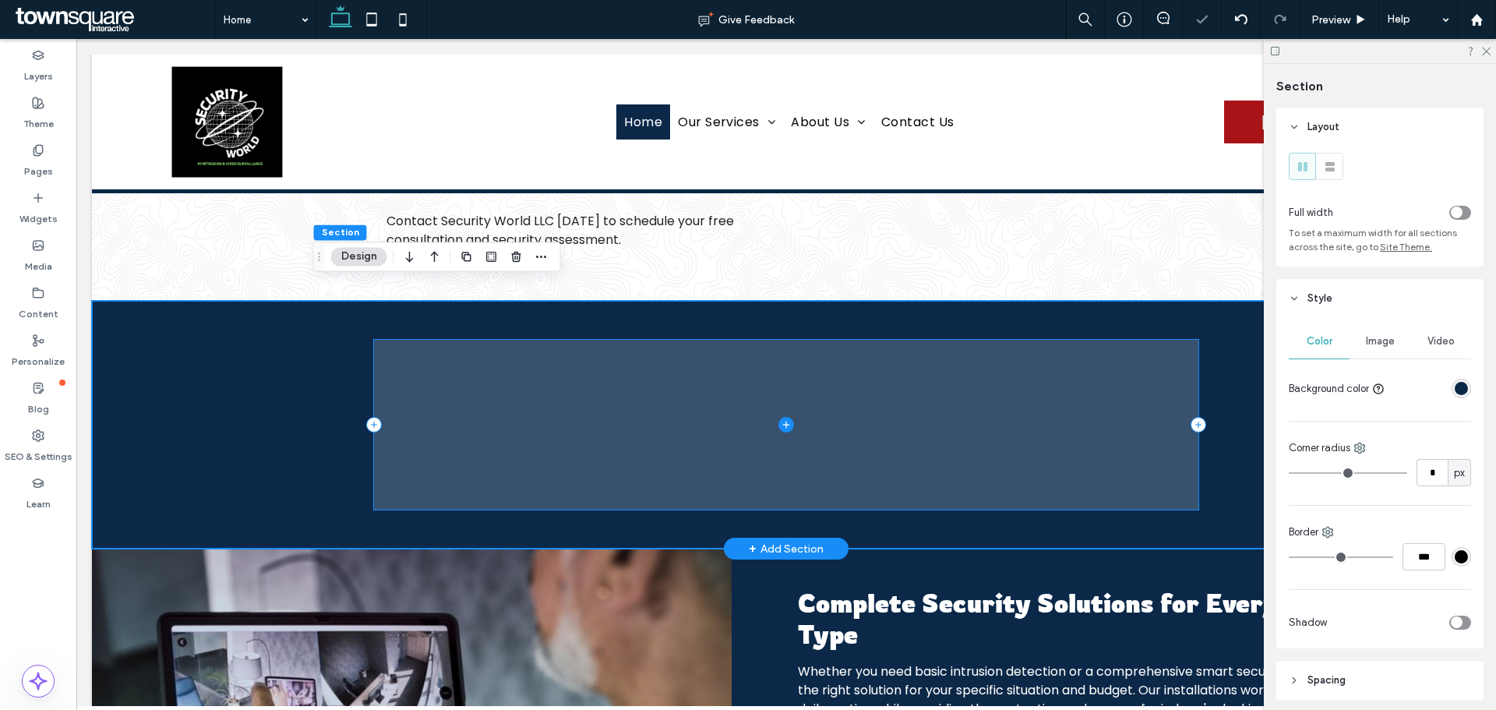
click at [636, 484] on span at bounding box center [785, 425] width 823 height 170
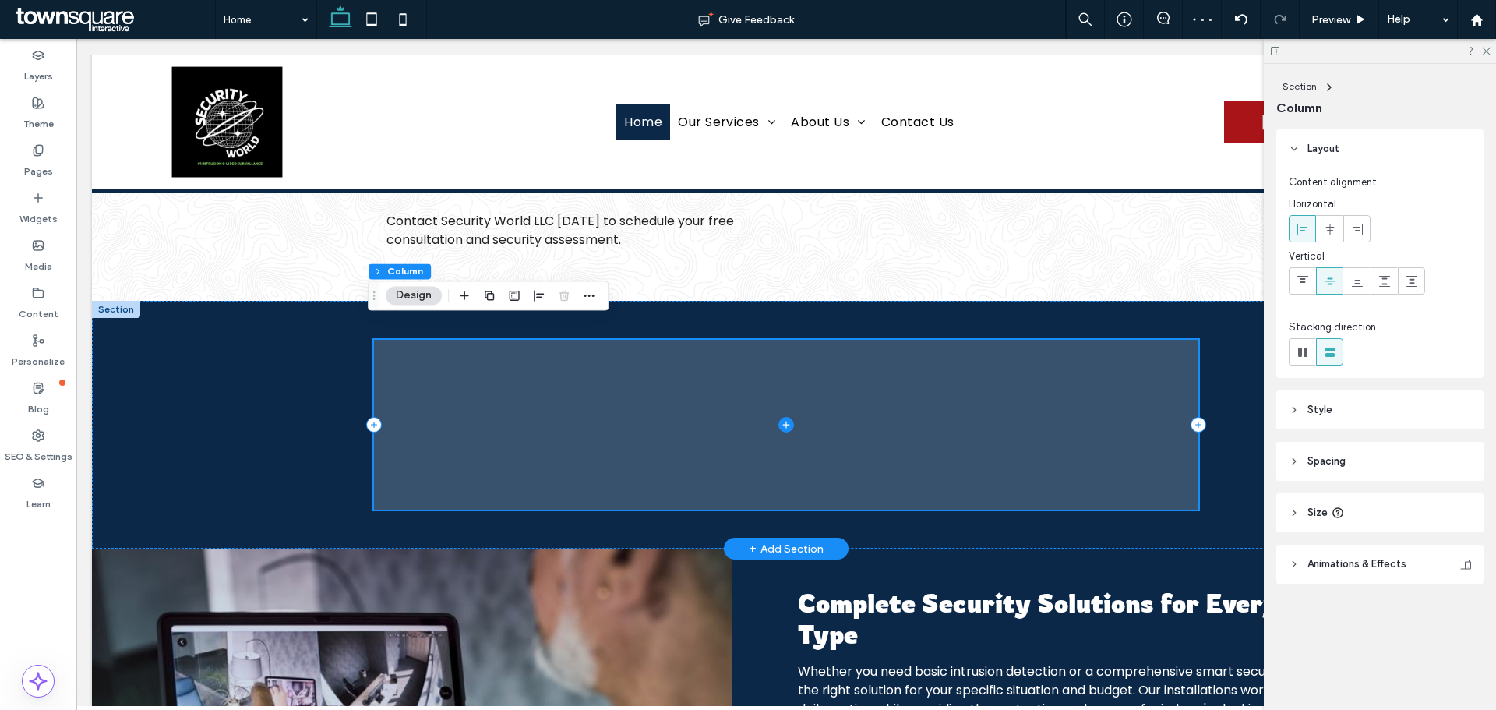
click at [604, 447] on span at bounding box center [785, 425] width 823 height 170
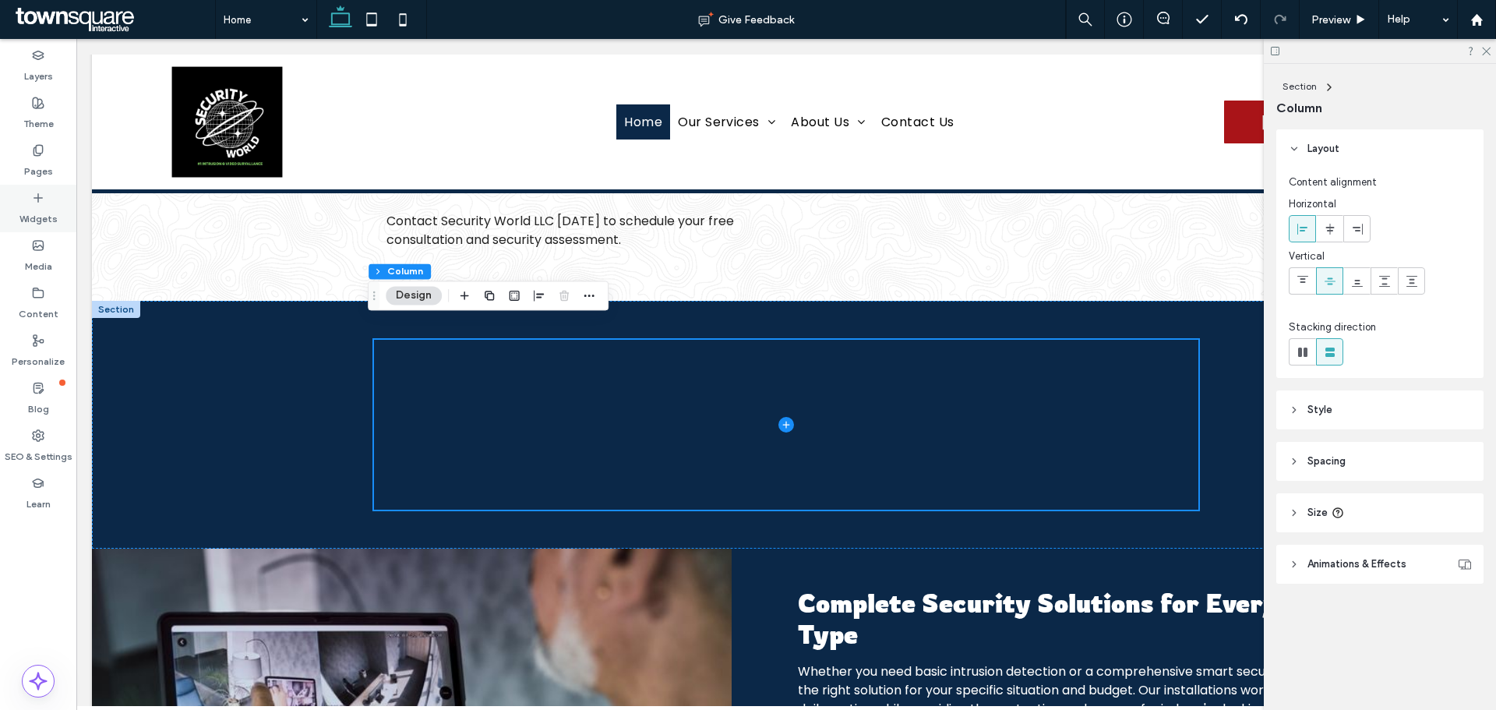
click at [34, 215] on label "Widgets" at bounding box center [38, 215] width 38 height 22
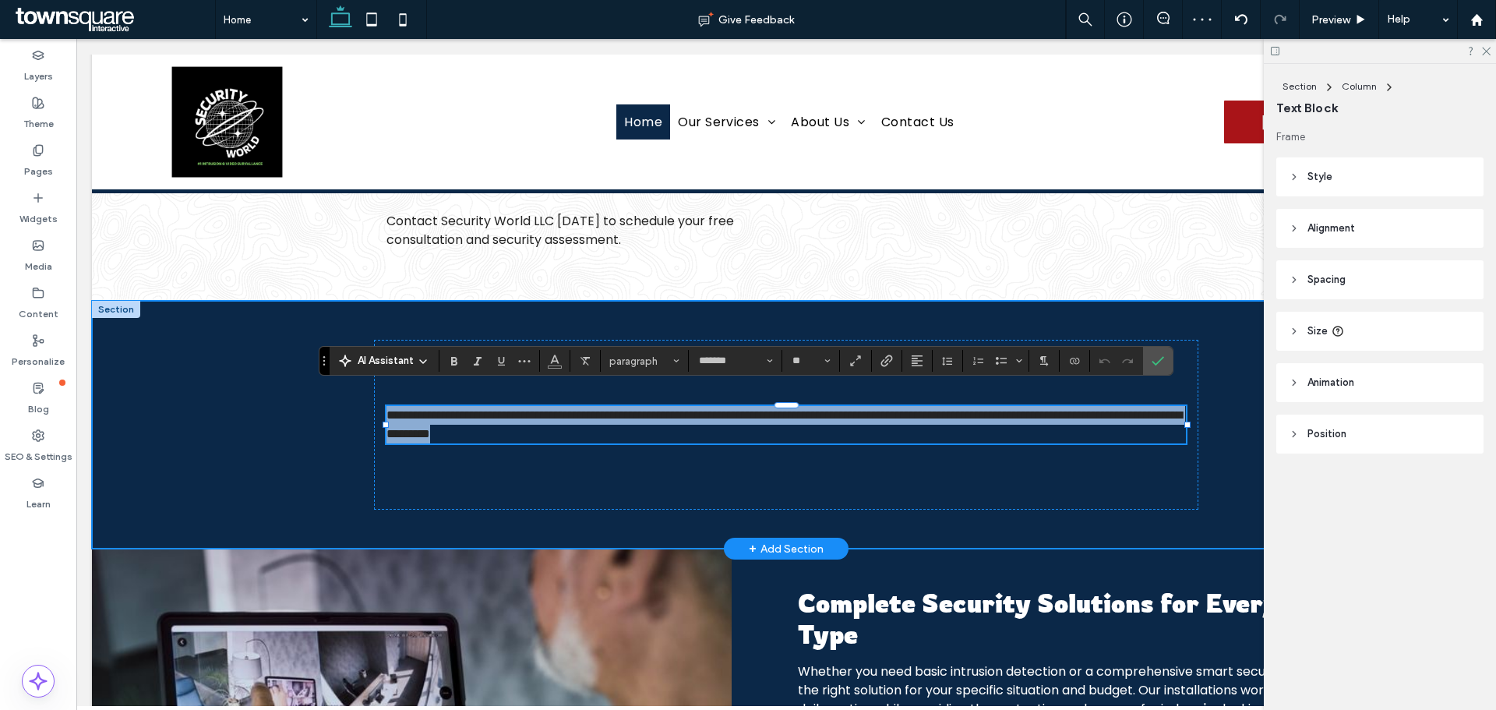
paste div
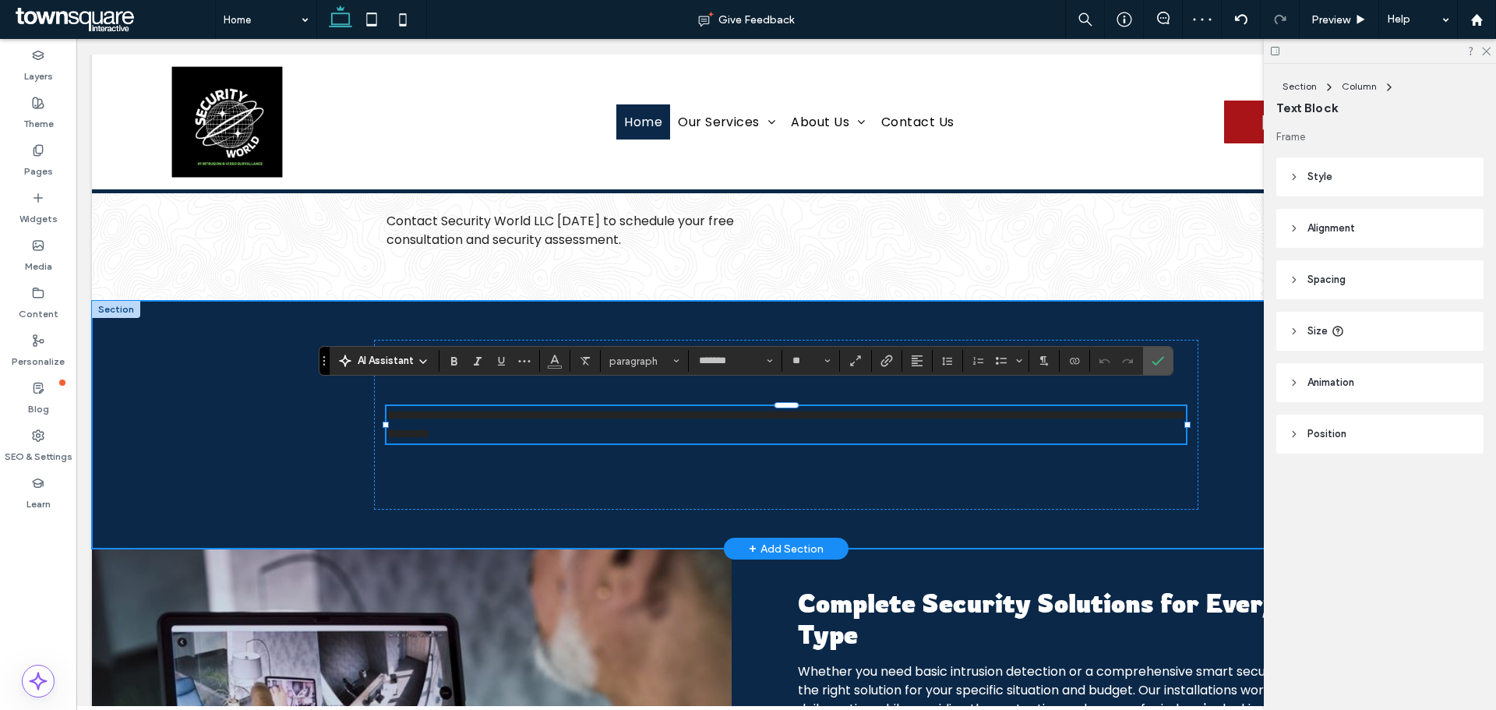
type input "*"
click at [605, 425] on p at bounding box center [785, 434] width 798 height 19
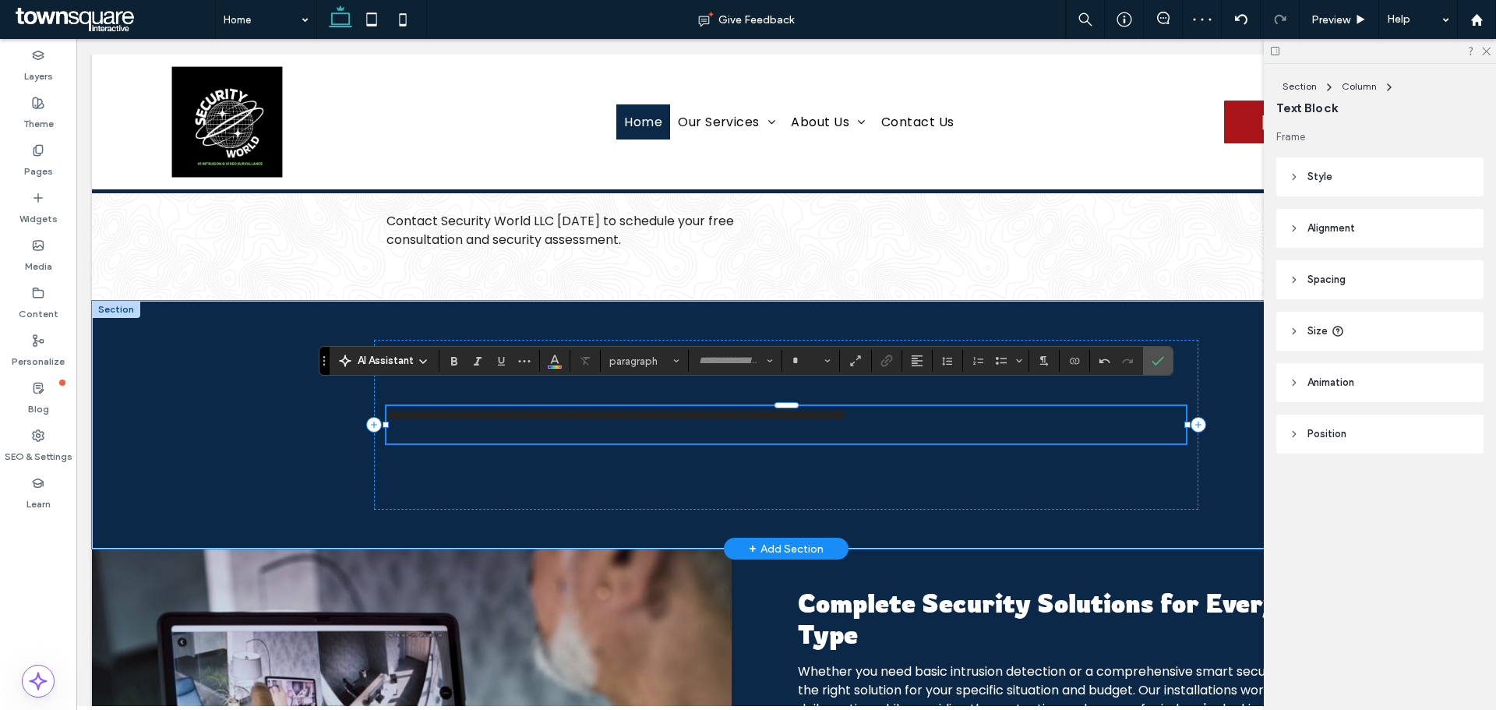
click at [605, 425] on p at bounding box center [785, 434] width 798 height 19
type input "*******"
type input "**"
drag, startPoint x: 683, startPoint y: 405, endPoint x: 397, endPoint y: 397, distance: 286.0
click at [408, 409] on span "**********" at bounding box center [616, 415] width 460 height 12
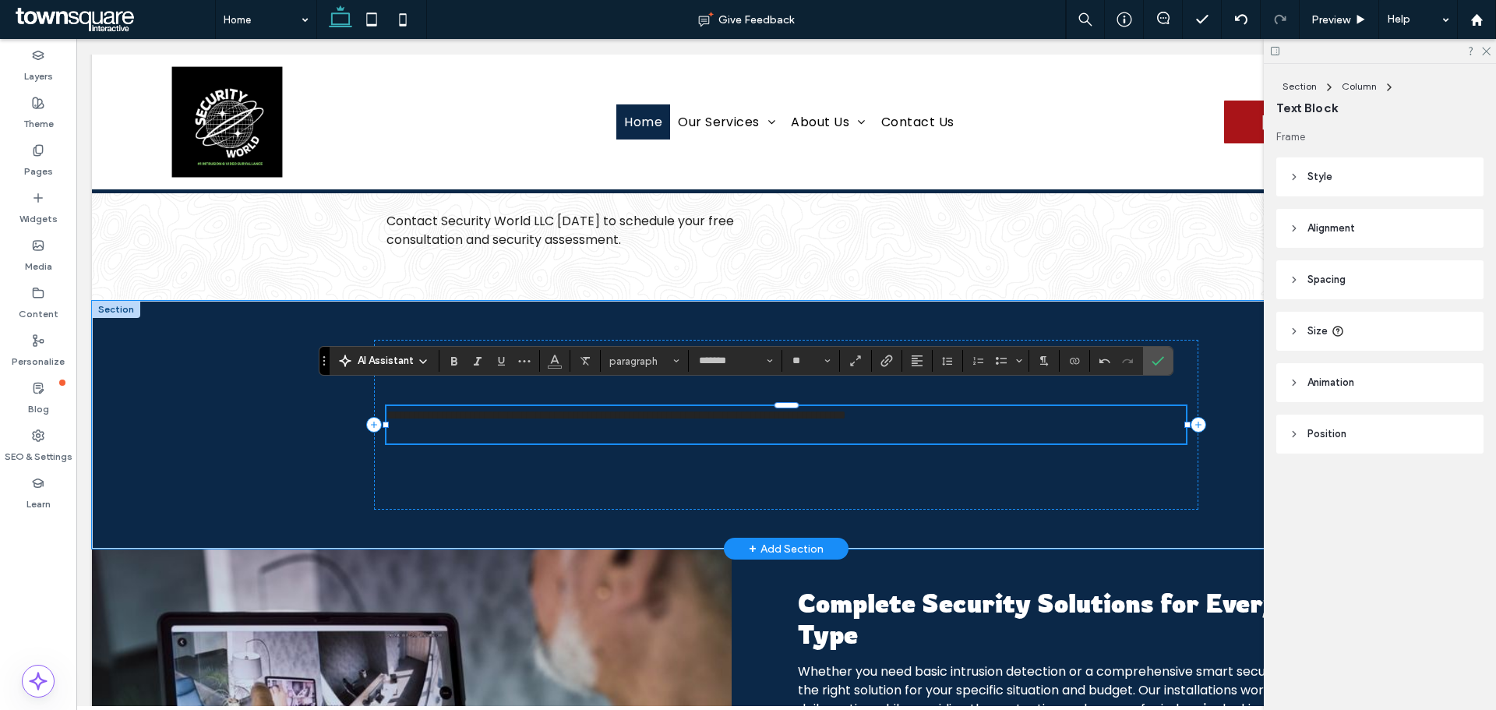
click at [397, 409] on span "**********" at bounding box center [616, 415] width 460 height 12
drag, startPoint x: 382, startPoint y: 394, endPoint x: 1058, endPoint y: 393, distance: 676.1
click at [1058, 406] on p "**********" at bounding box center [785, 415] width 798 height 19
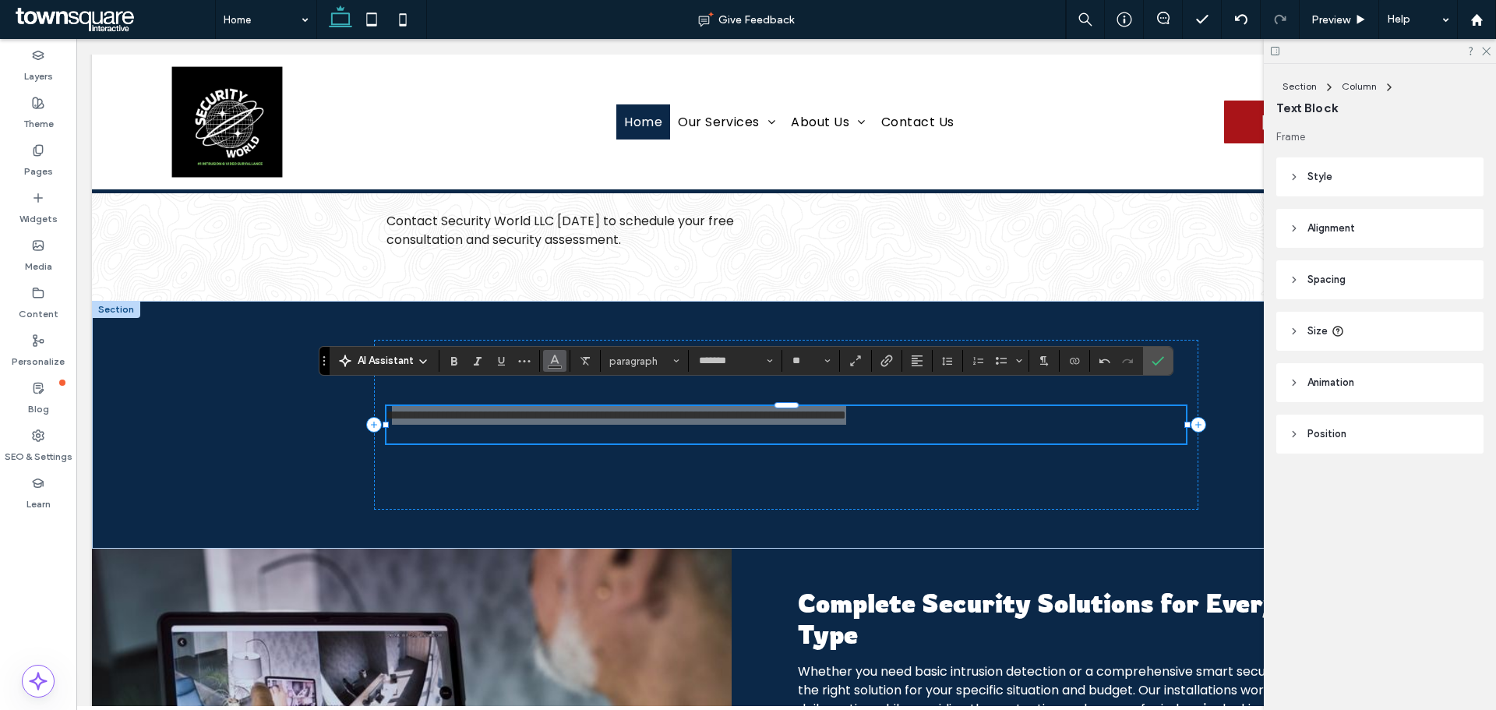
click at [555, 360] on icon "Color" at bounding box center [554, 359] width 12 height 12
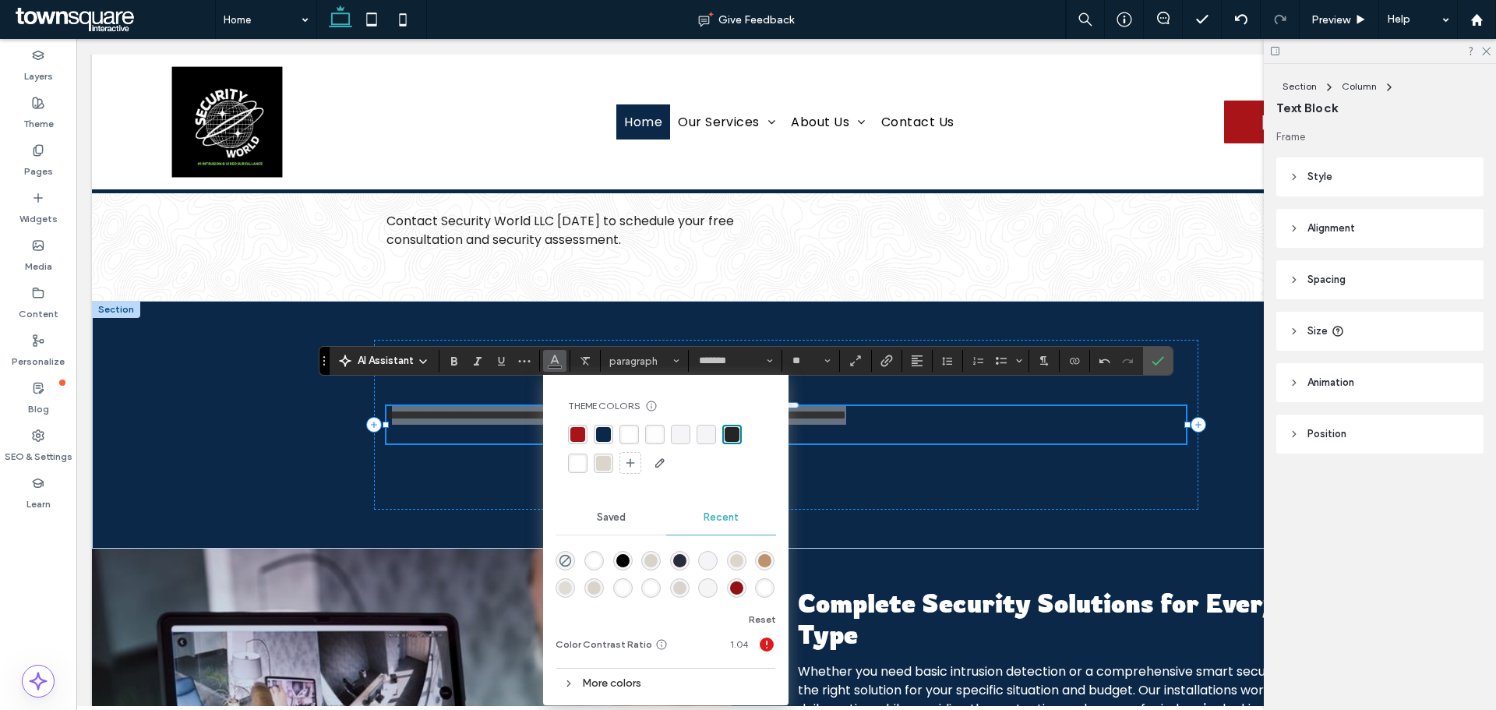
click at [629, 439] on div "rgba(255, 255, 255, 1)" at bounding box center [629, 434] width 15 height 15
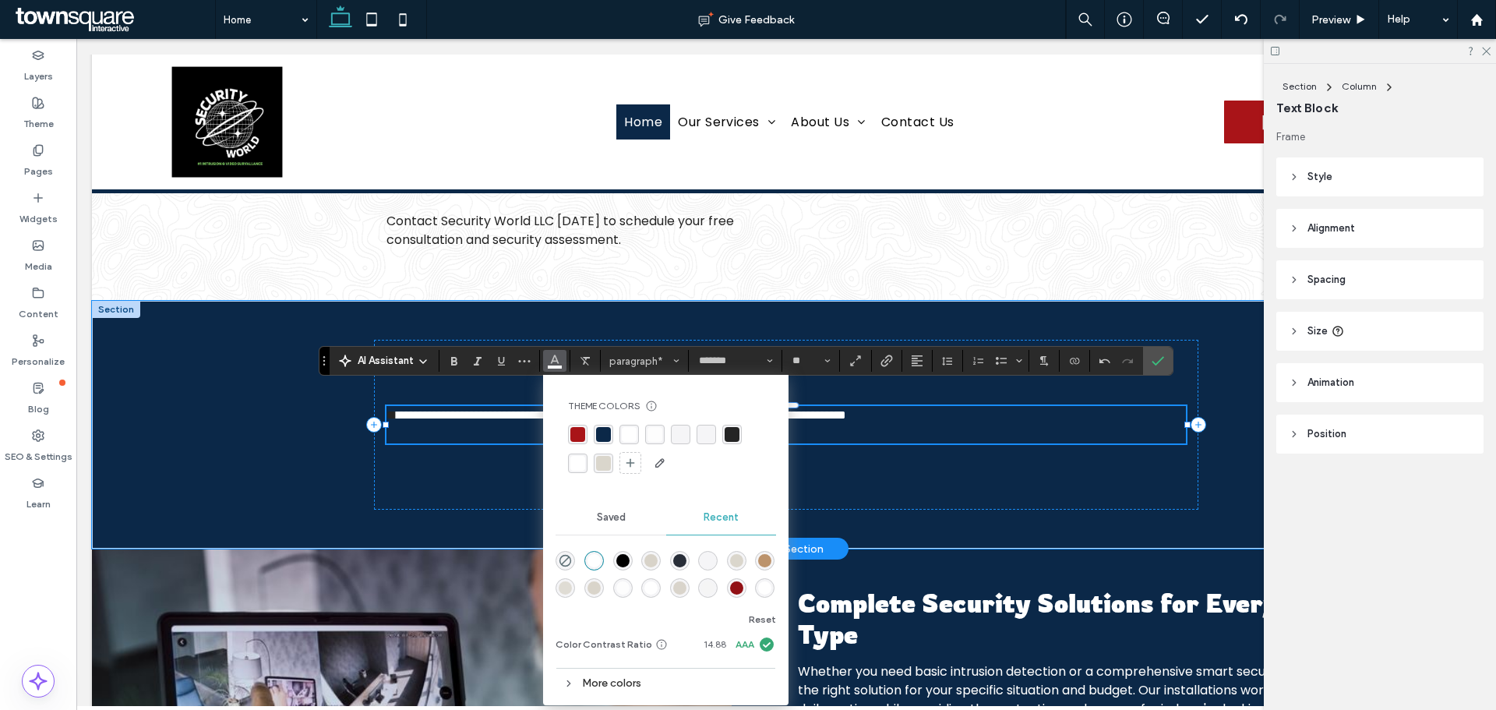
click at [1000, 425] on p at bounding box center [785, 434] width 798 height 19
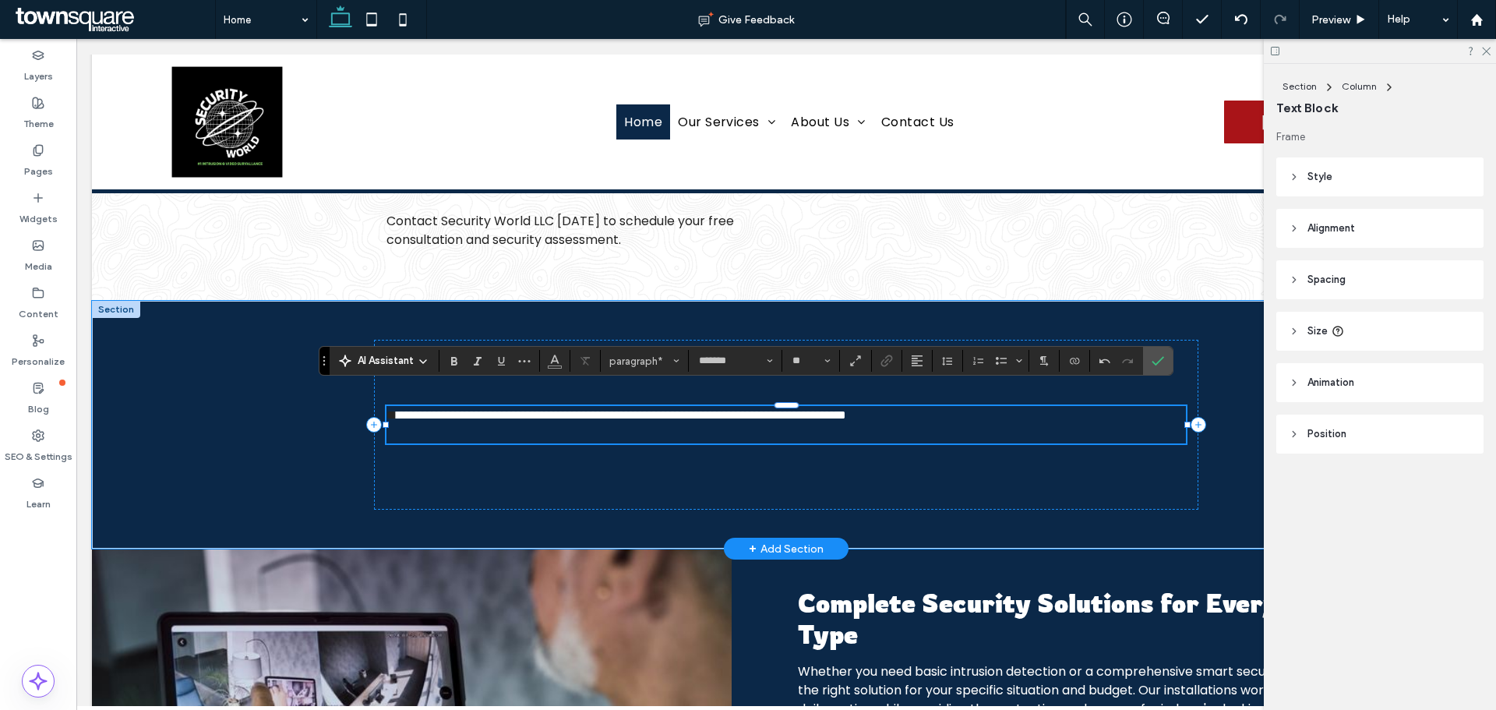
click at [1000, 406] on p "**********" at bounding box center [785, 415] width 798 height 19
click at [841, 409] on span "**********" at bounding box center [618, 415] width 445 height 12
click at [664, 409] on span "**********" at bounding box center [618, 415] width 445 height 12
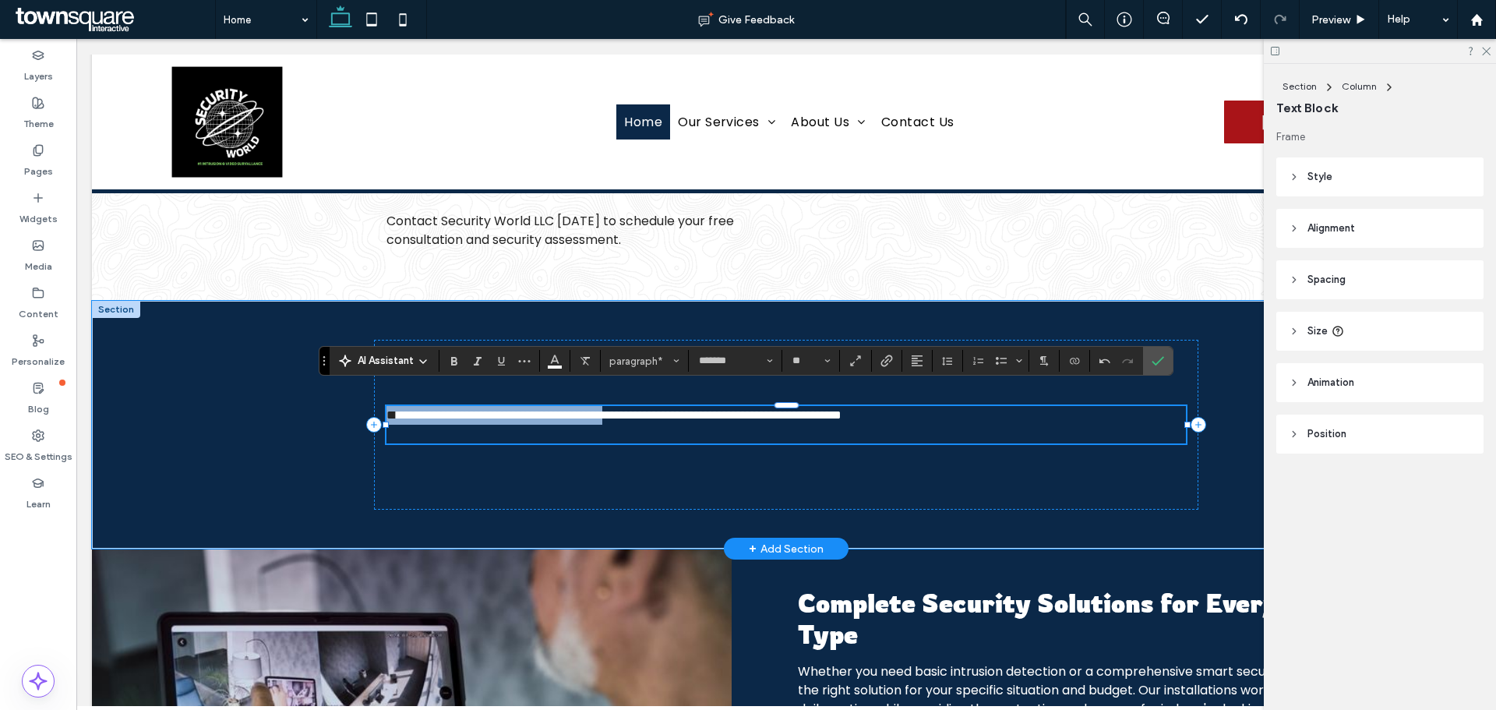
click at [666, 409] on span "**********" at bounding box center [618, 415] width 445 height 12
click at [769, 409] on span "**********" at bounding box center [618, 415] width 445 height 12
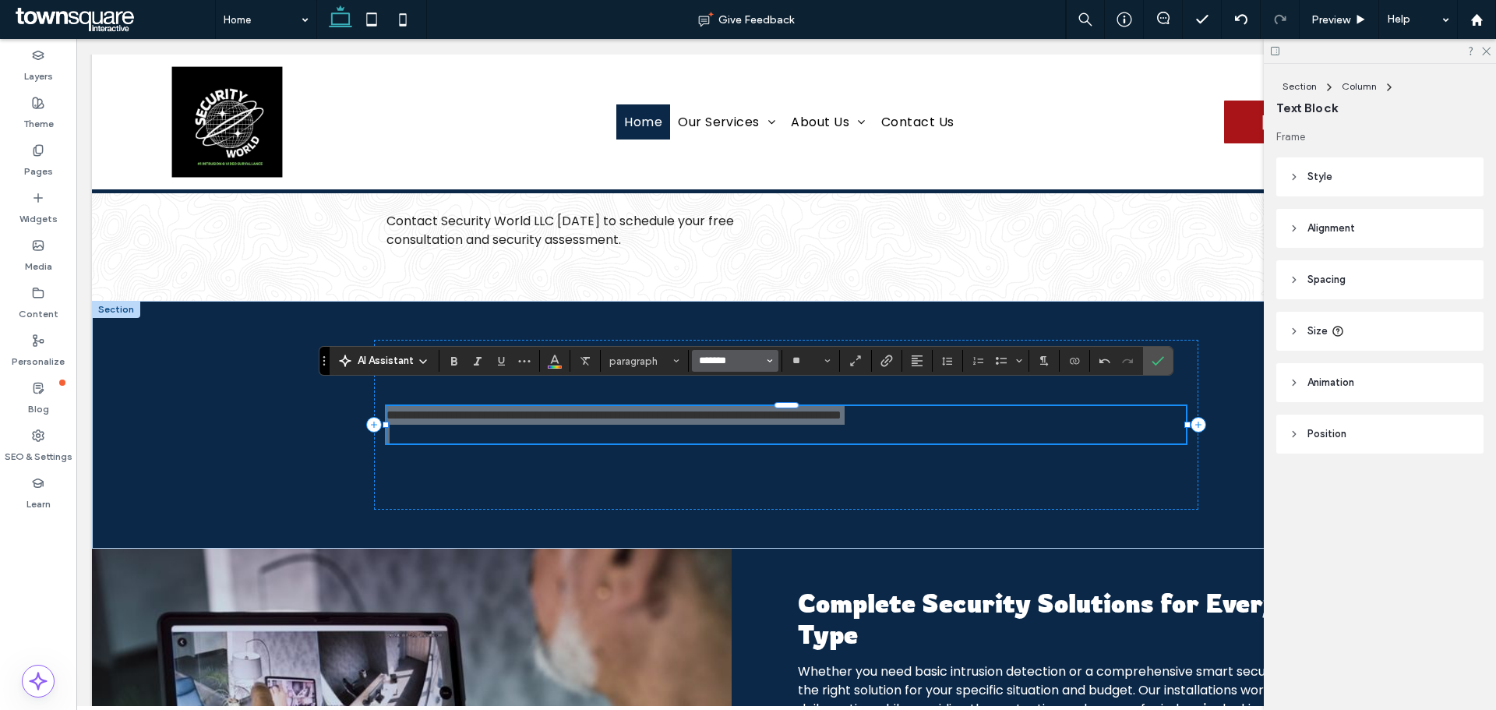
click at [730, 362] on input "*******" at bounding box center [730, 360] width 66 height 12
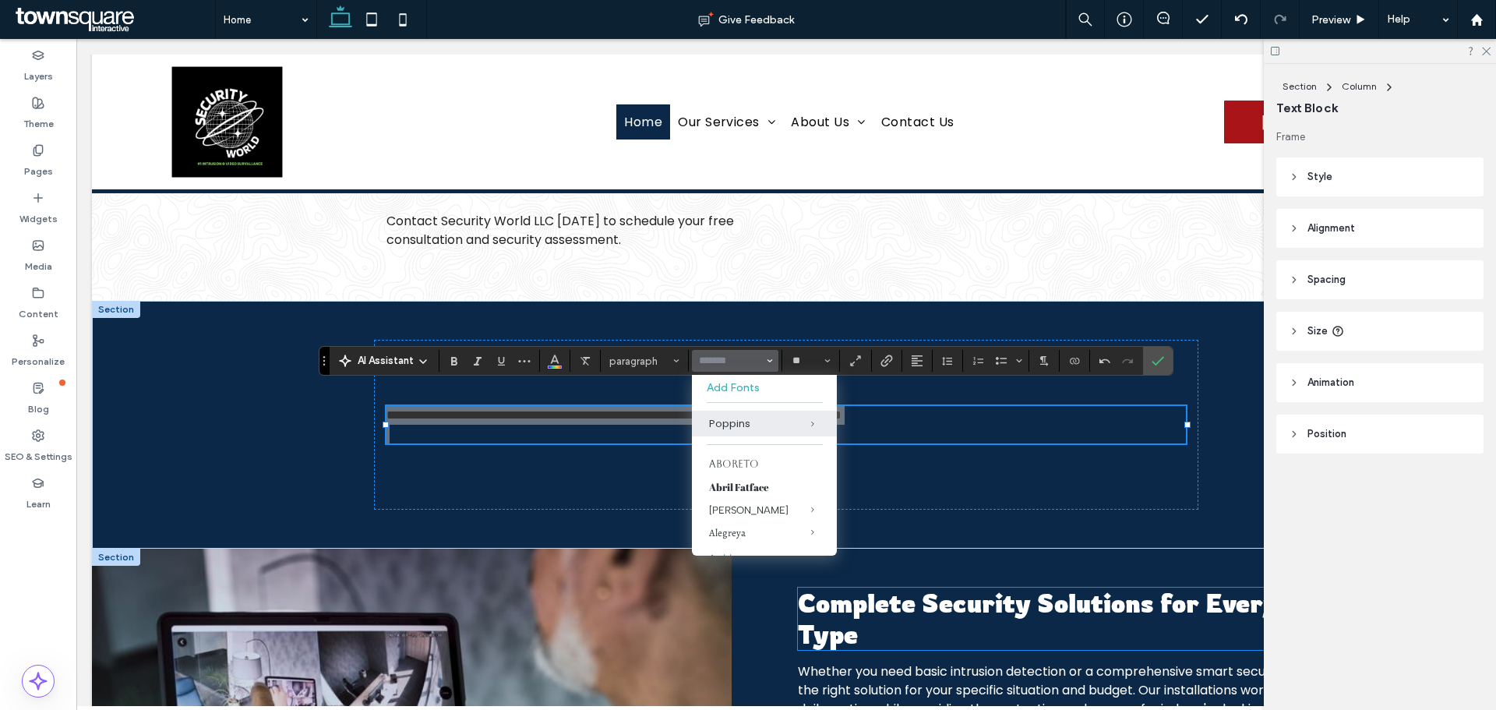
click at [901, 607] on h3 "Complete Security Solutions for Every Property Type" at bounding box center [1105, 618] width 615 height 62
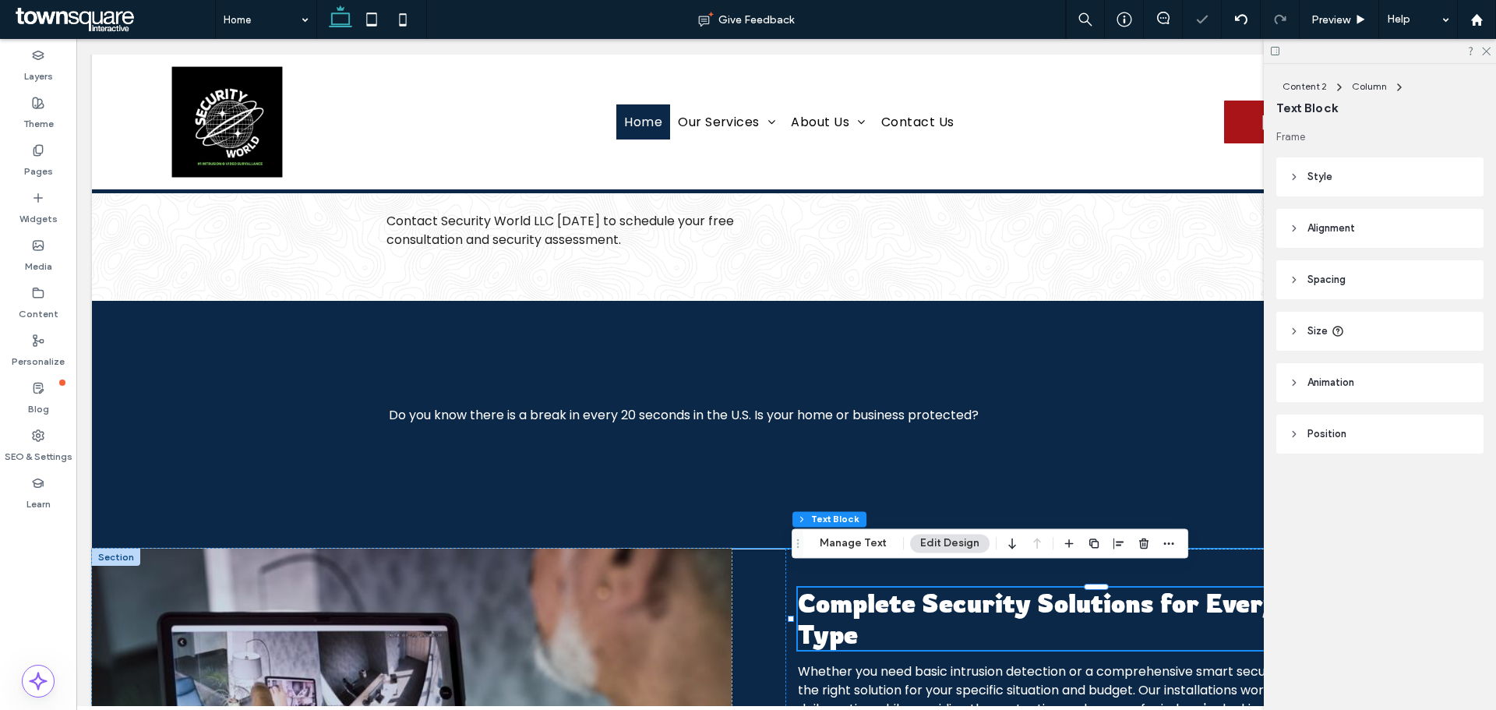
click at [886, 602] on h3 "Complete Security Solutions for Every Property Type" at bounding box center [1105, 618] width 615 height 62
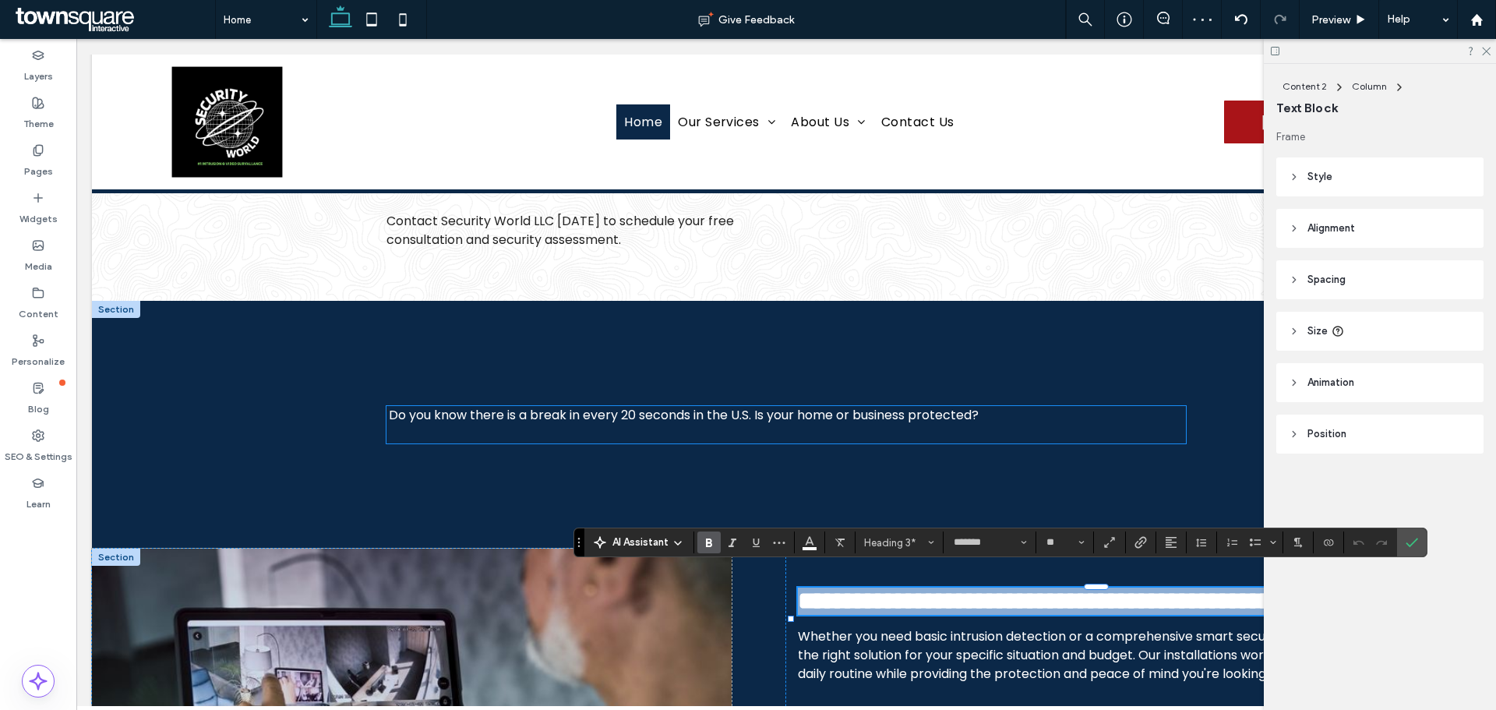
click at [710, 425] on p at bounding box center [785, 434] width 798 height 19
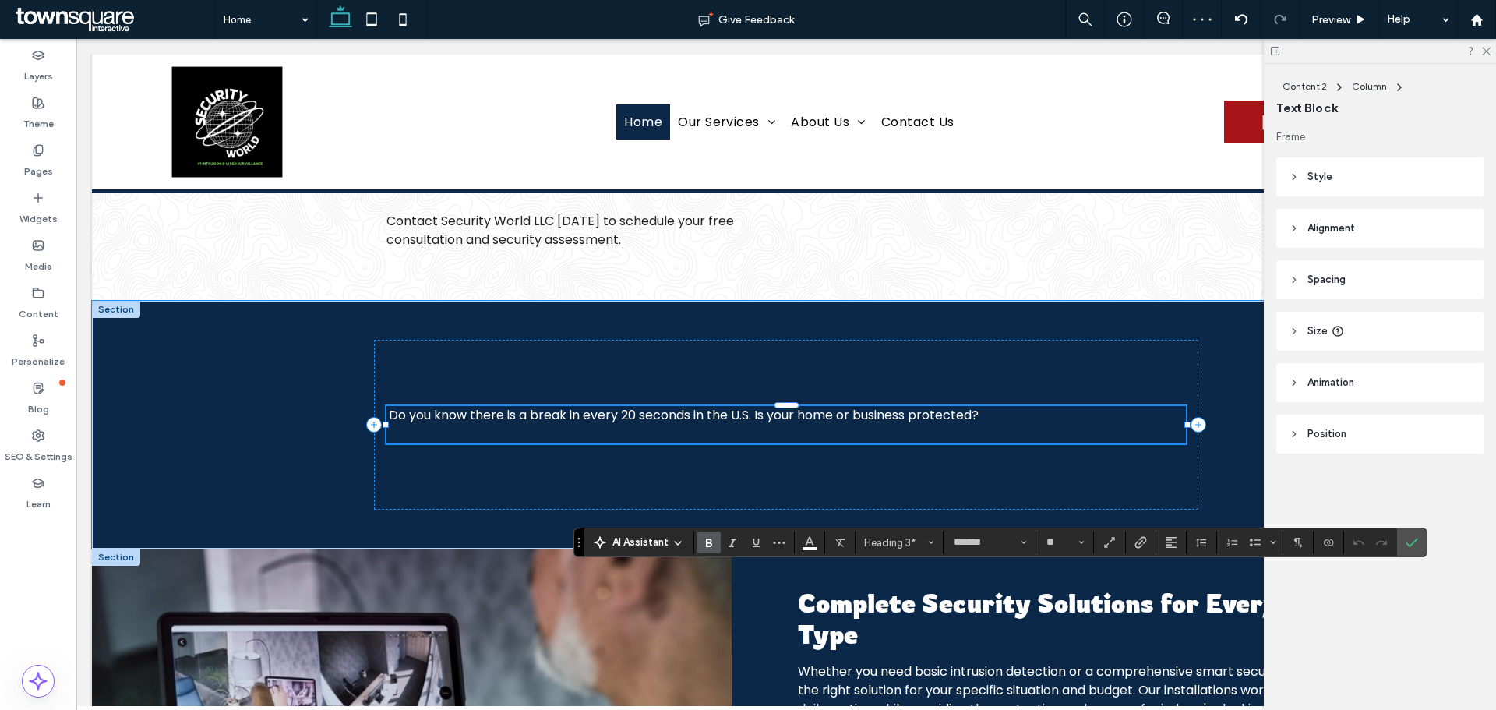
click at [710, 425] on p at bounding box center [785, 434] width 798 height 19
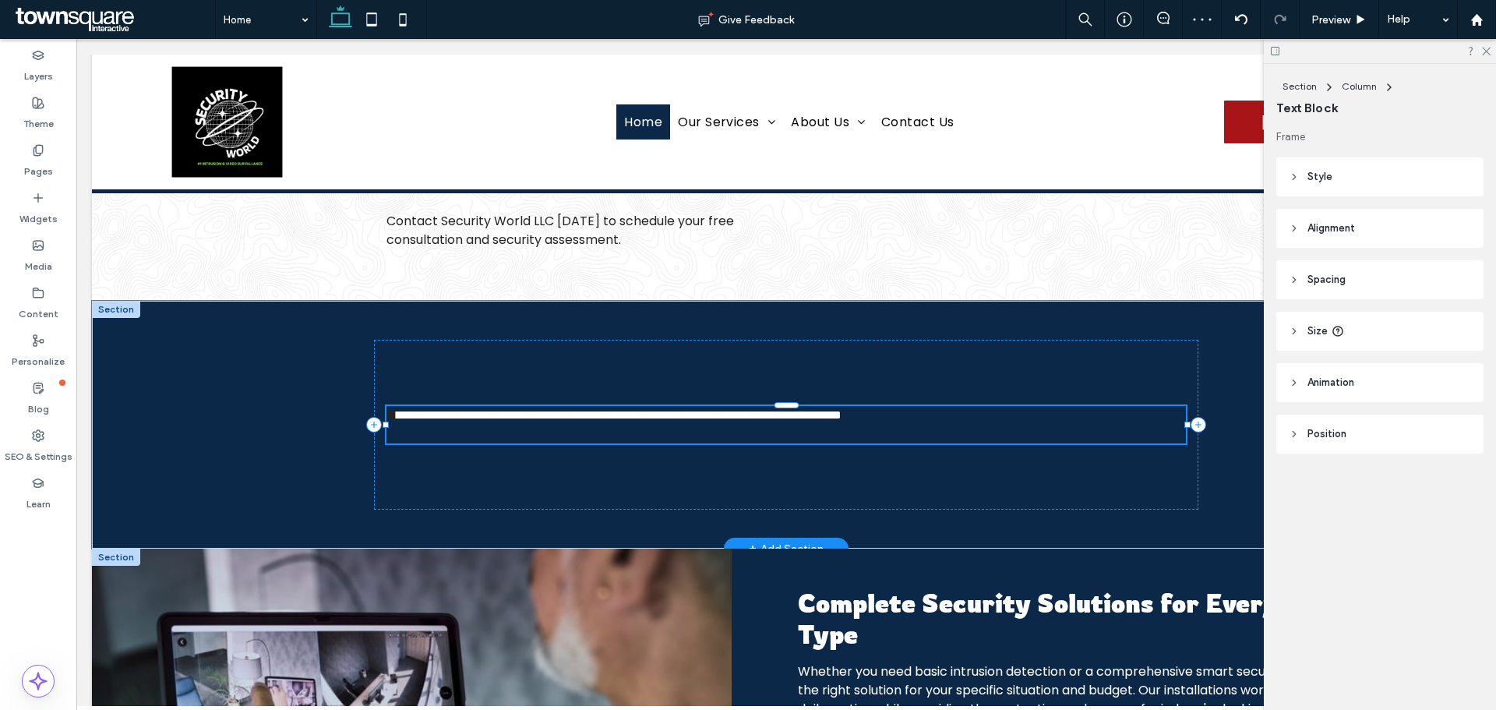
click at [710, 425] on p at bounding box center [785, 434] width 798 height 19
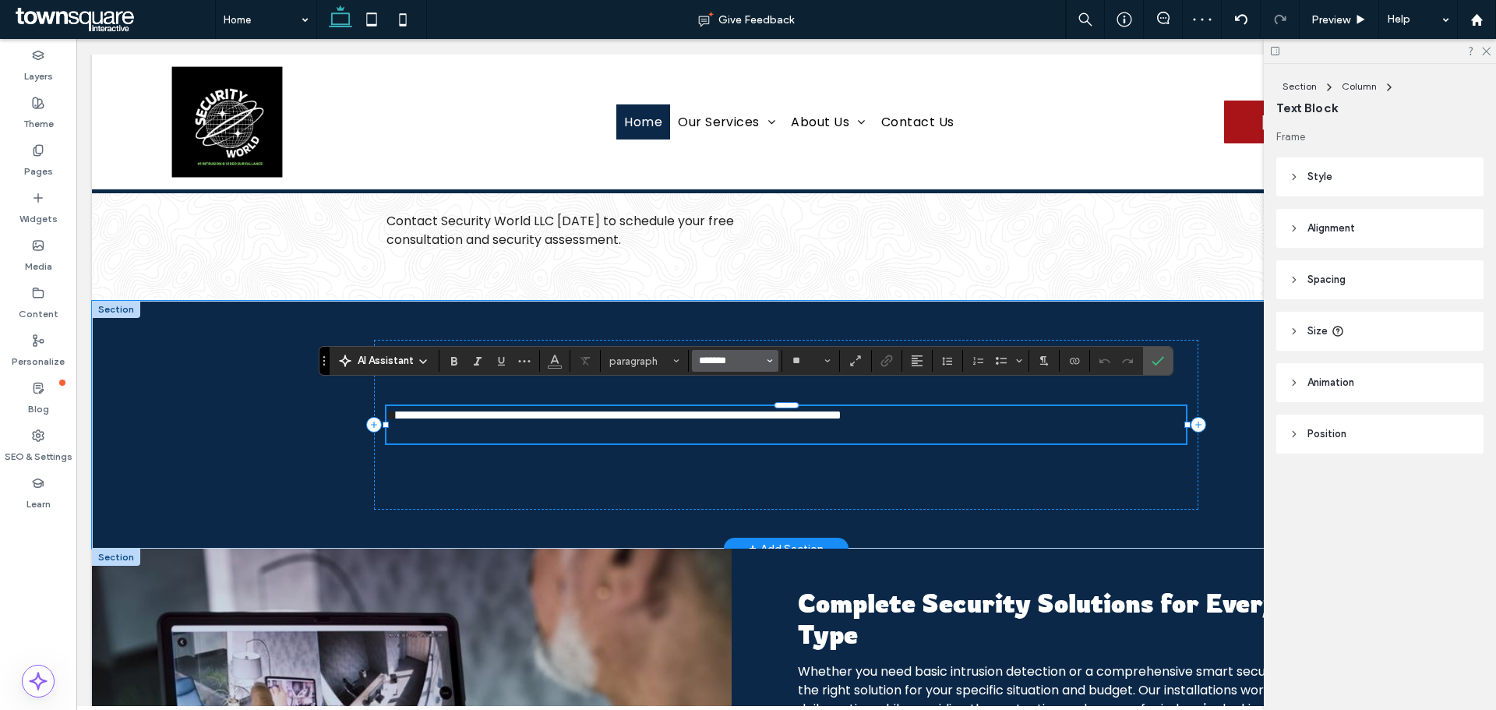
click at [719, 358] on input "*******" at bounding box center [730, 360] width 66 height 12
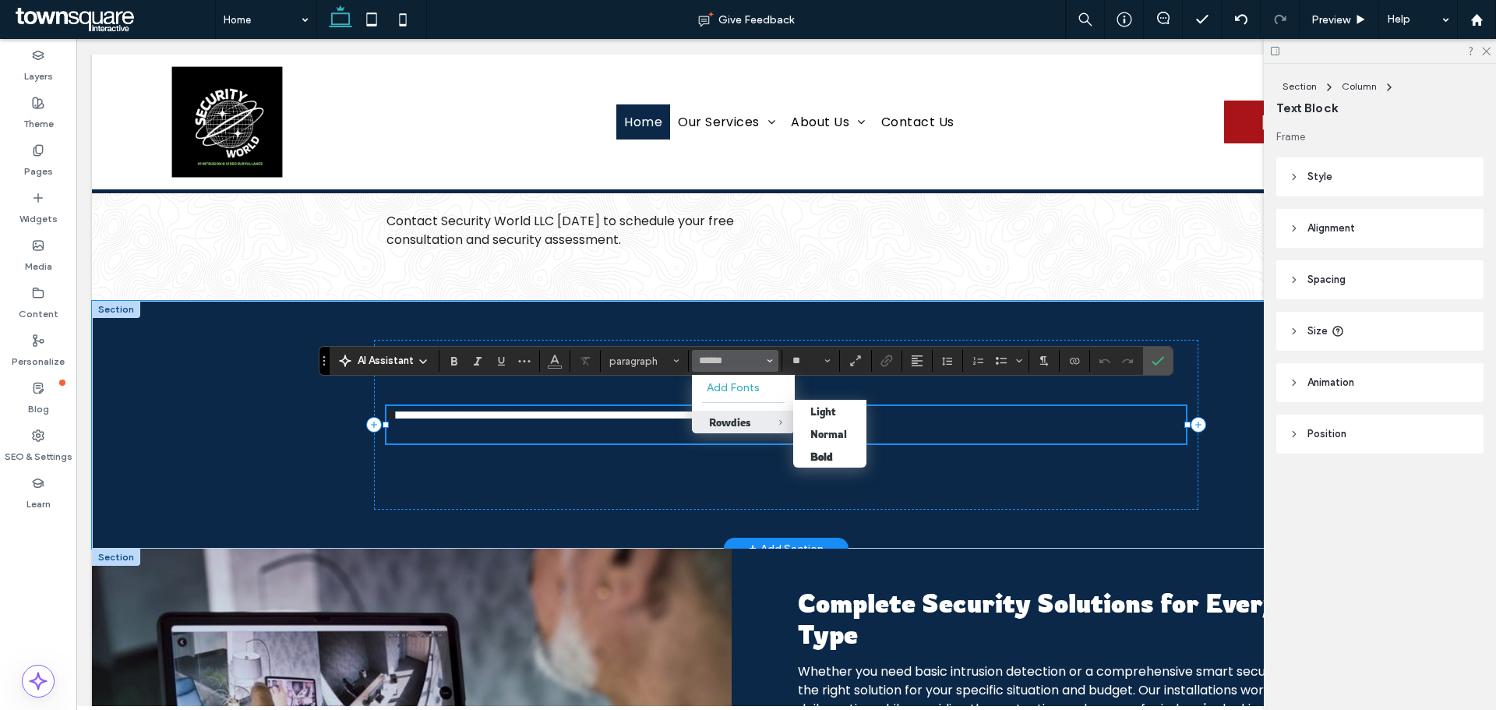
click at [748, 421] on span "Rowdies" at bounding box center [768, 421] width 51 height 23
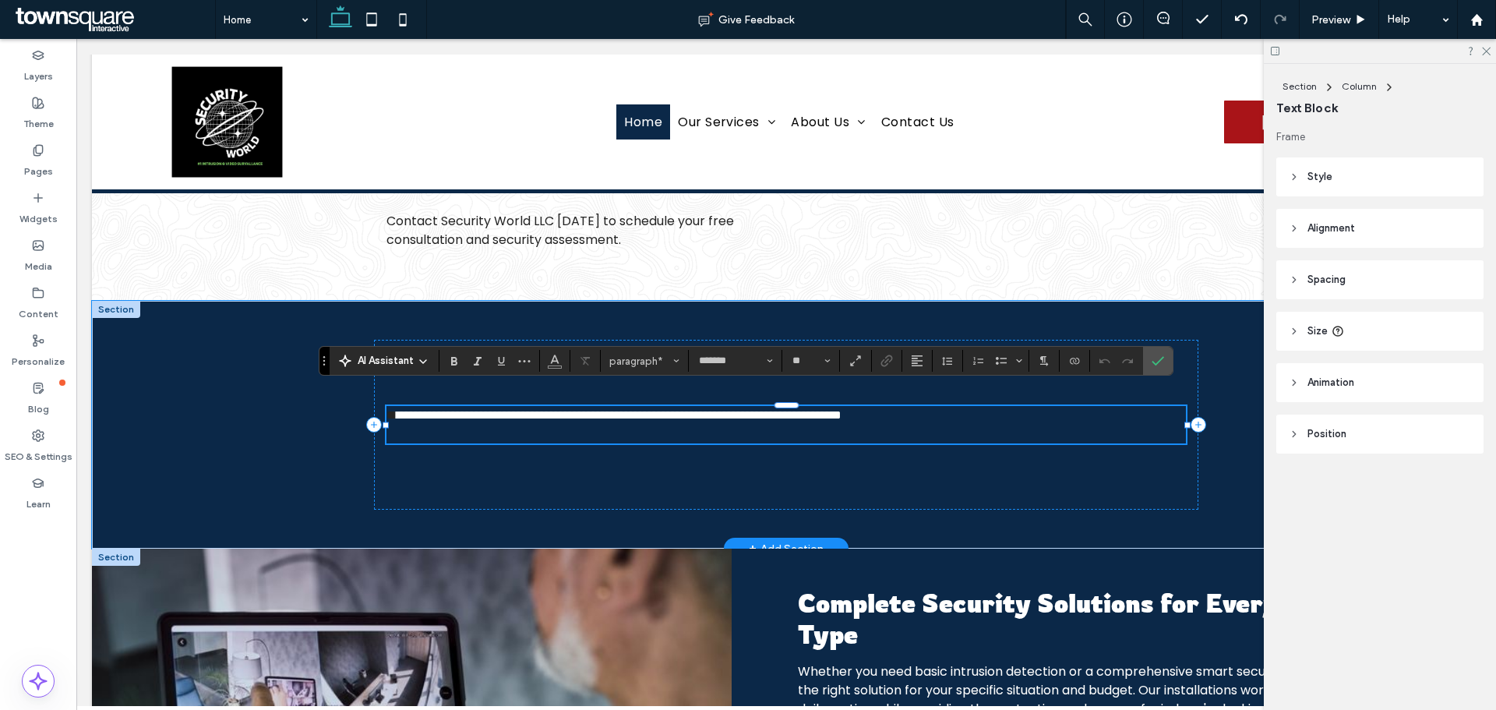
type input "*******"
click at [734, 409] on span "**********" at bounding box center [618, 415] width 445 height 12
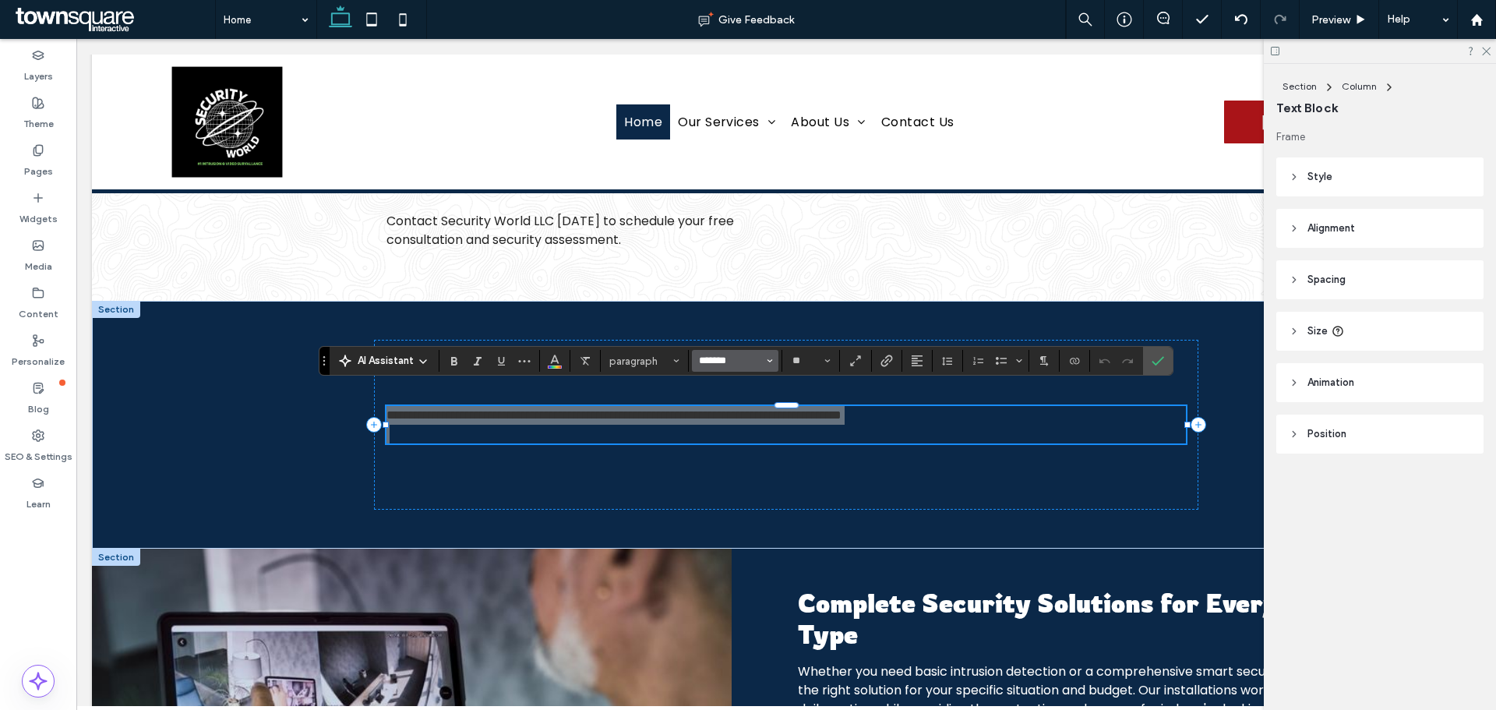
click at [737, 360] on input "*******" at bounding box center [730, 360] width 66 height 12
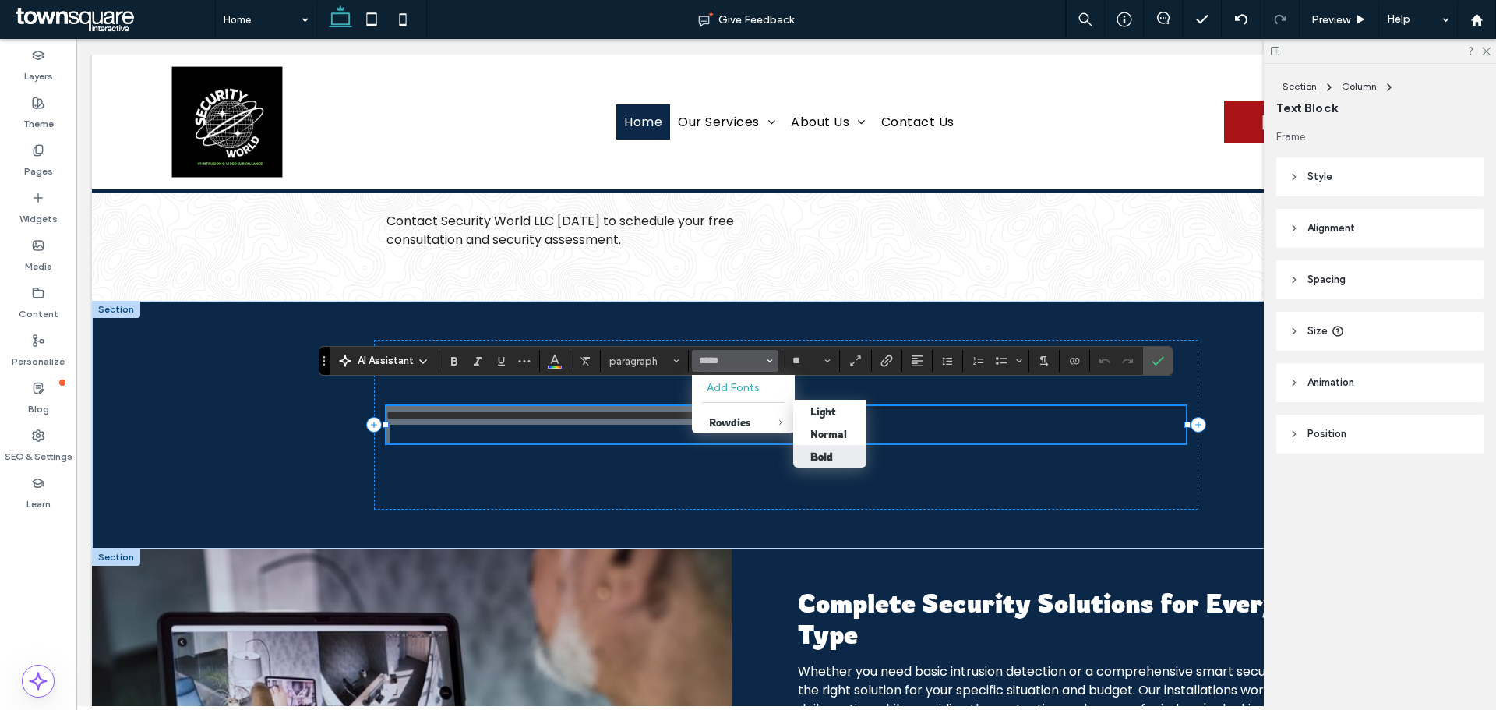
click at [829, 455] on div "Bold" at bounding box center [821, 456] width 23 height 12
type input "*******"
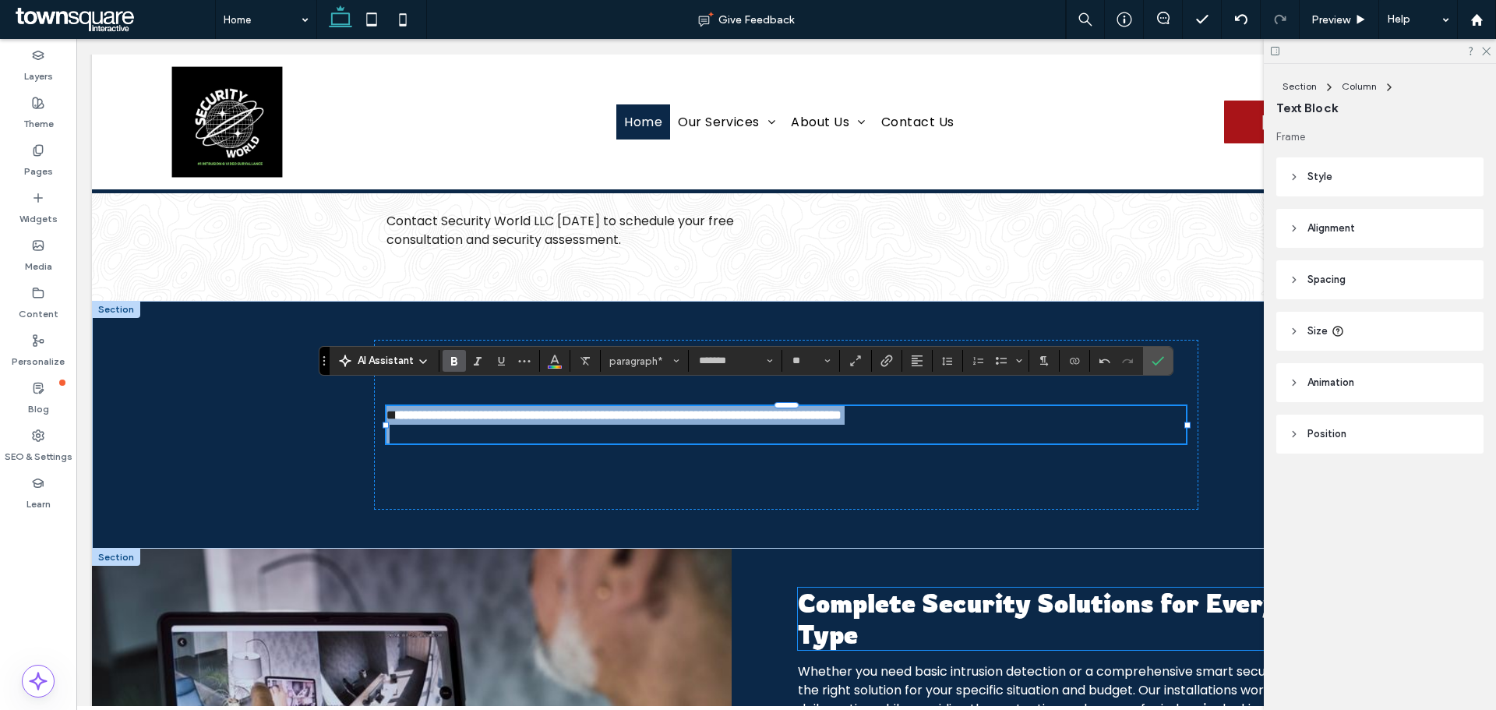
click at [886, 598] on span "Complete Security Solutions for Every Property Type" at bounding box center [1098, 618] width 601 height 62
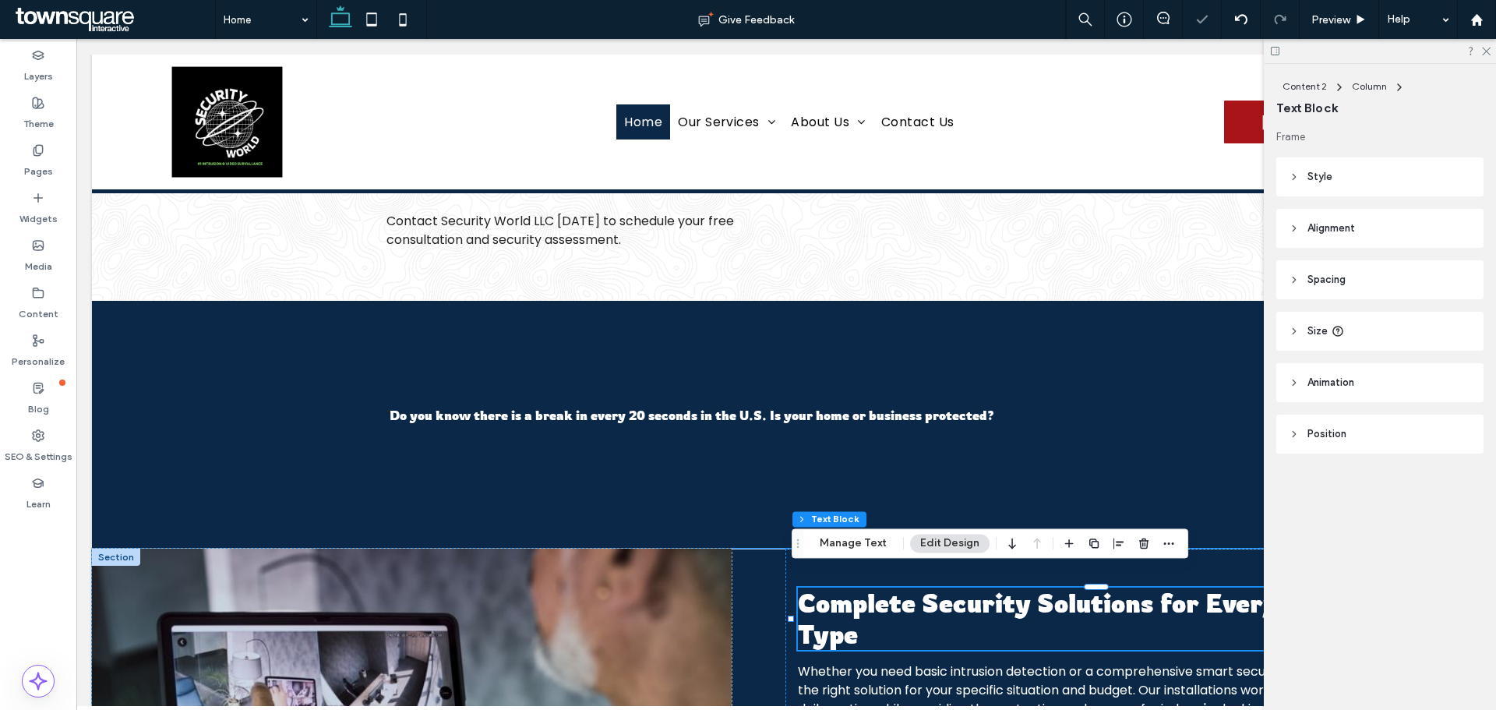
click at [886, 598] on div "Complete Security Solutions for Every Property Type" at bounding box center [1105, 618] width 615 height 62
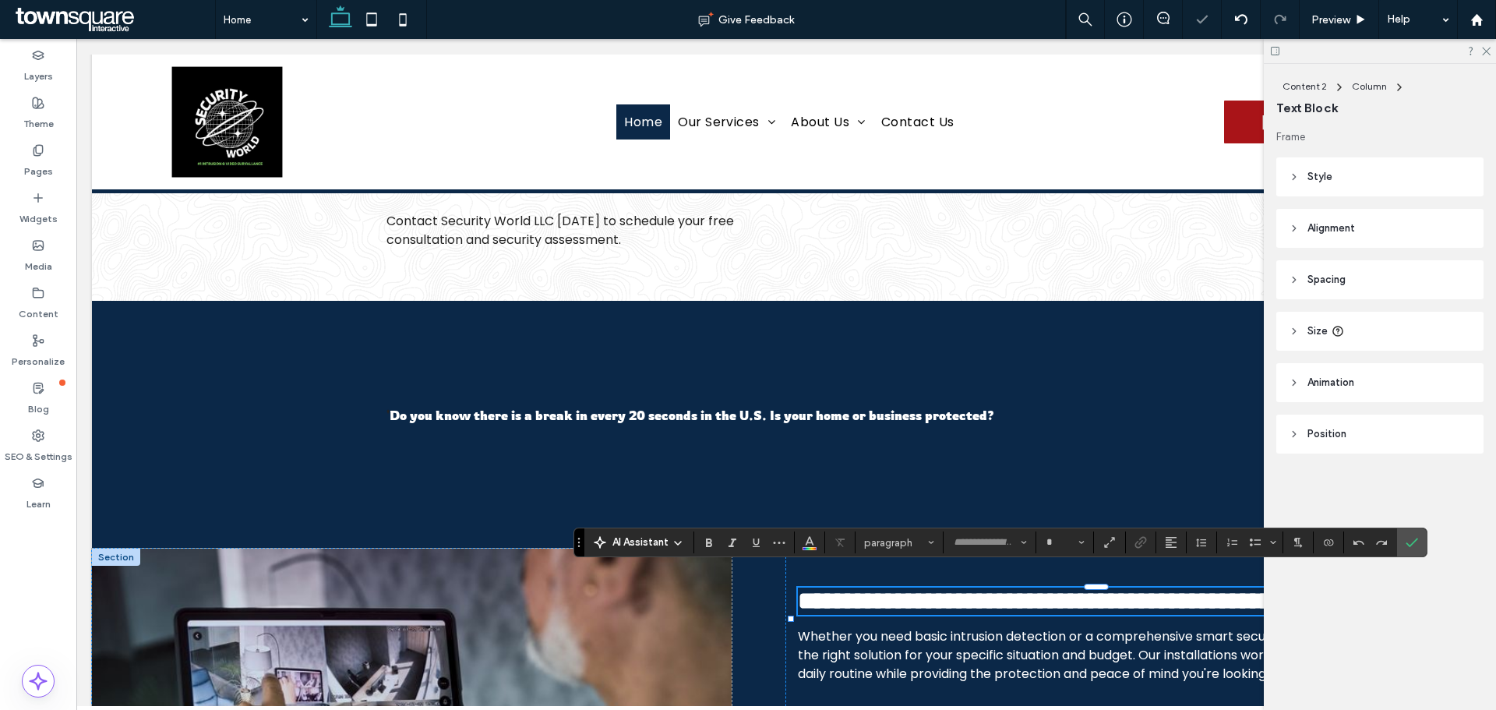
type input "*******"
type input "**"
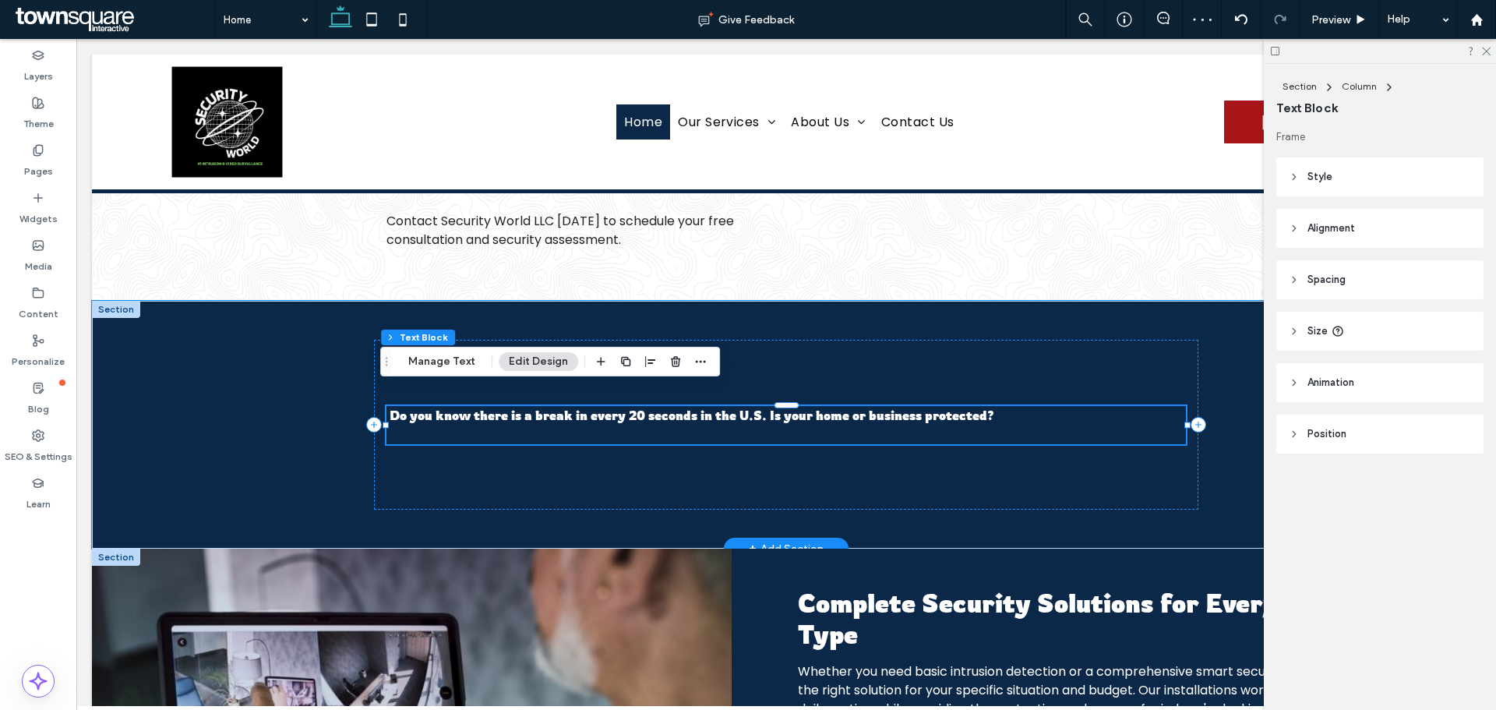
click at [738, 407] on strong "Do you know there is a break in every 20 seconds in the U.S. Is your home or bu…" at bounding box center [691, 415] width 604 height 16
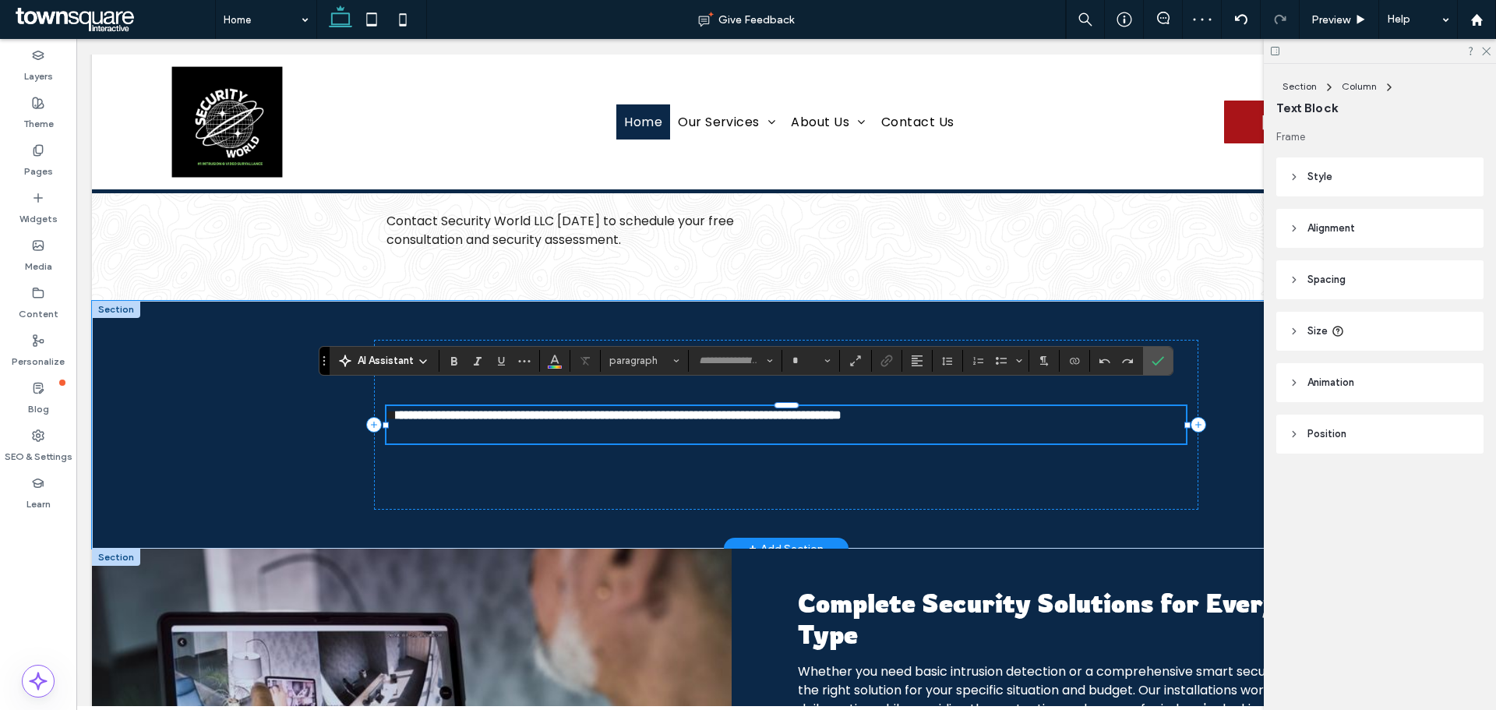
type input "*******"
type input "**"
click at [738, 409] on strong "**********" at bounding box center [618, 415] width 445 height 12
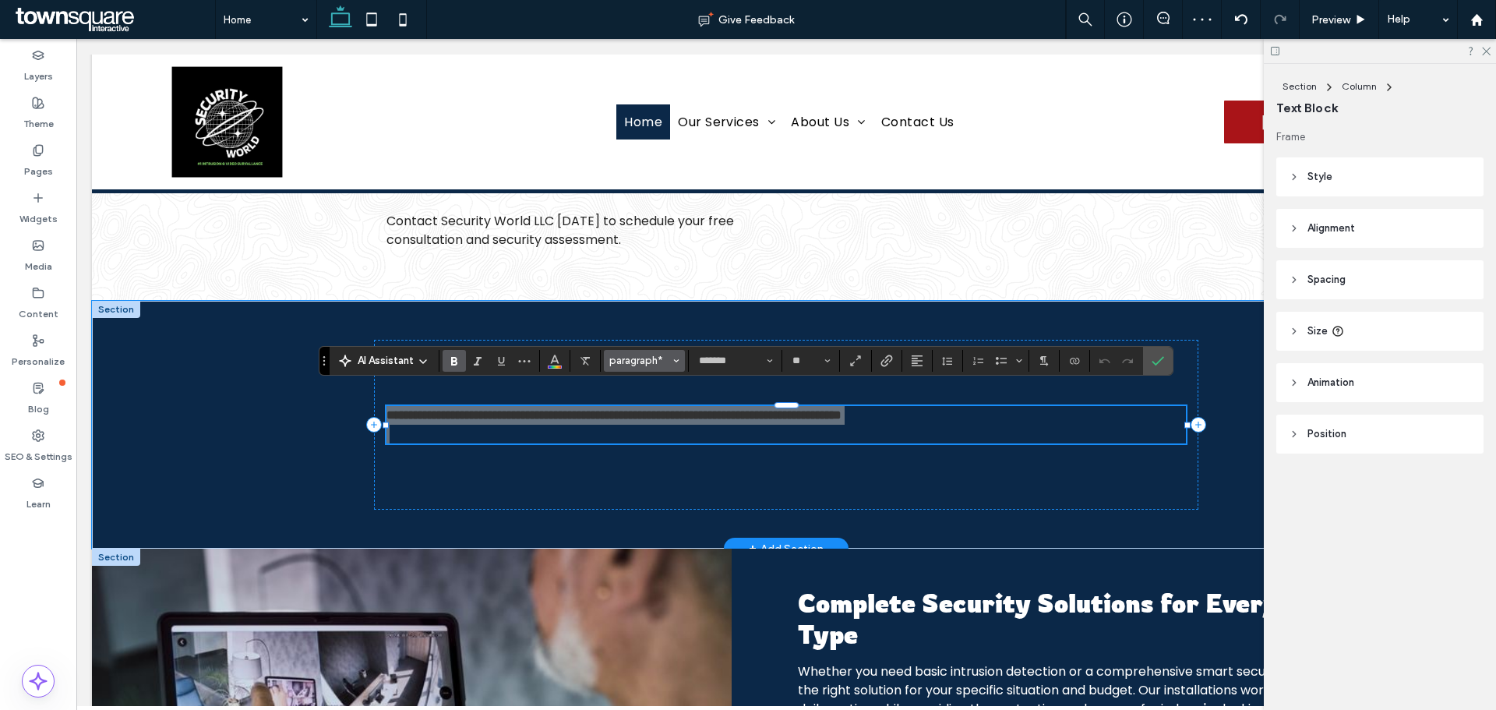
click at [654, 357] on span "paragraph*" at bounding box center [639, 360] width 61 height 12
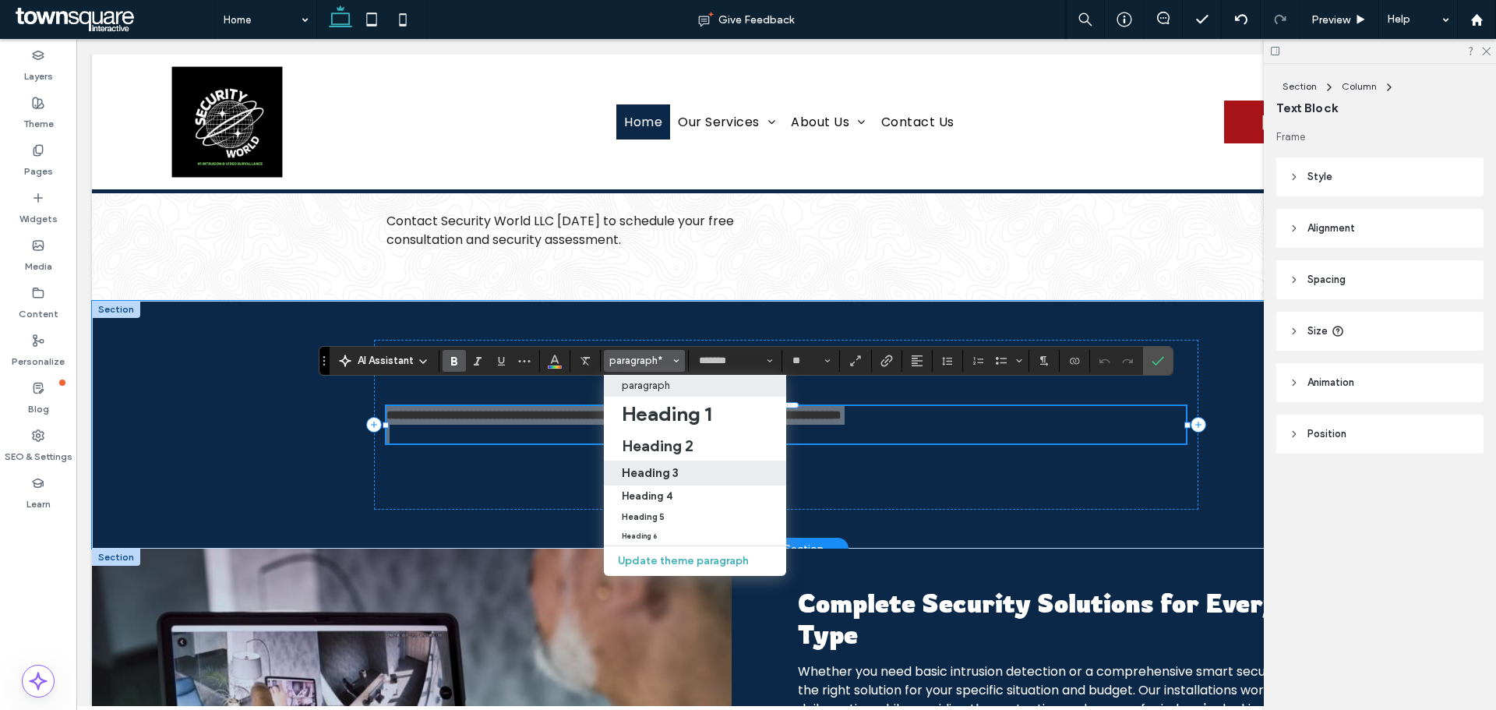
click at [686, 462] on label "Heading 3" at bounding box center [695, 472] width 182 height 25
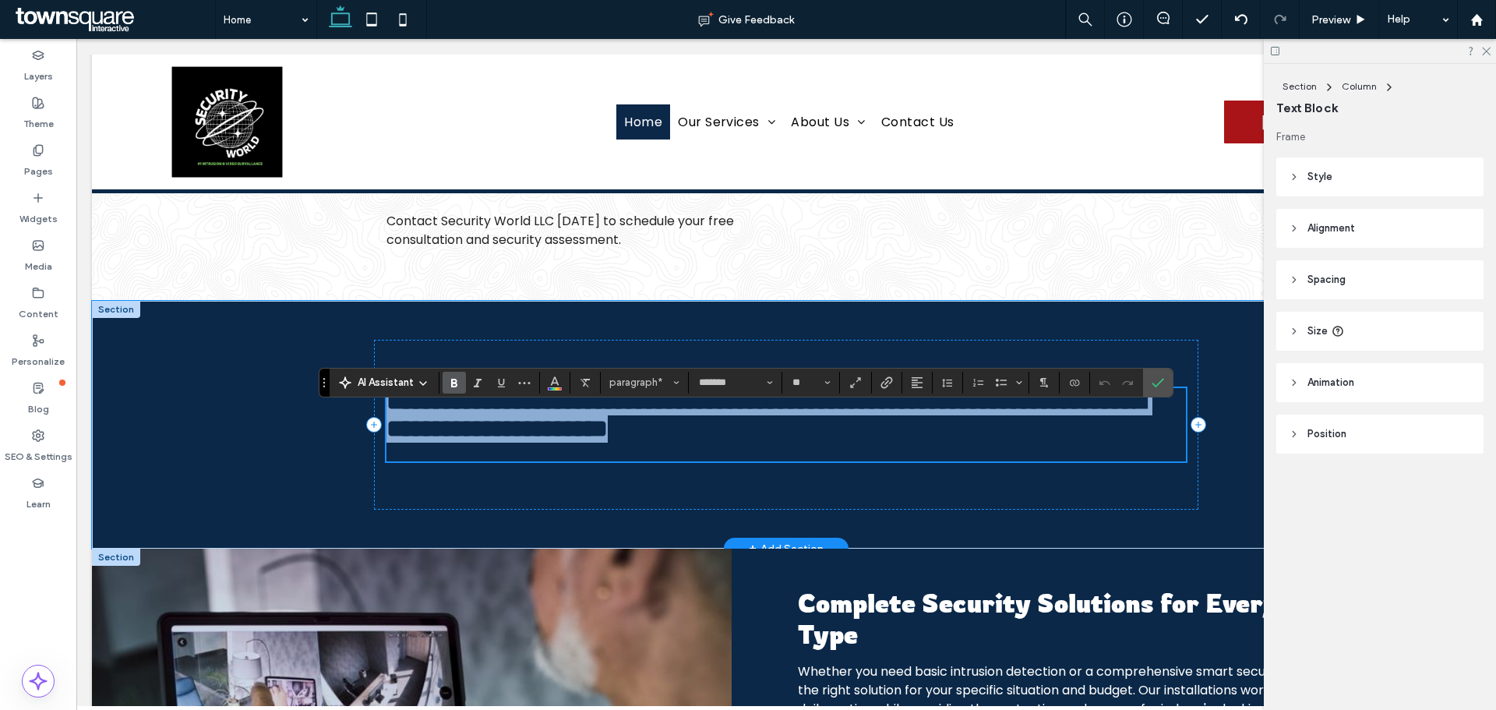
scroll to position [1203, 0]
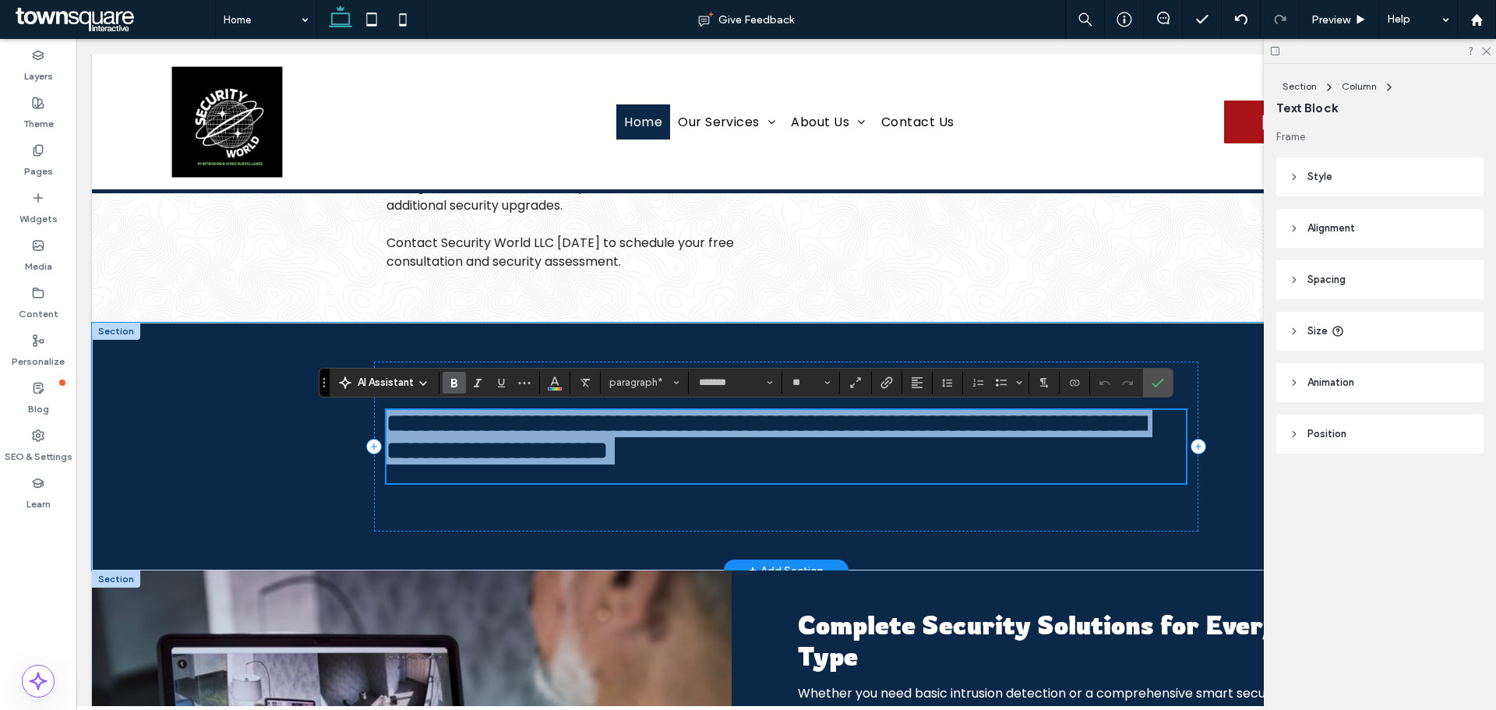
type input "*"
click at [819, 440] on h3 "**********" at bounding box center [785, 437] width 798 height 55
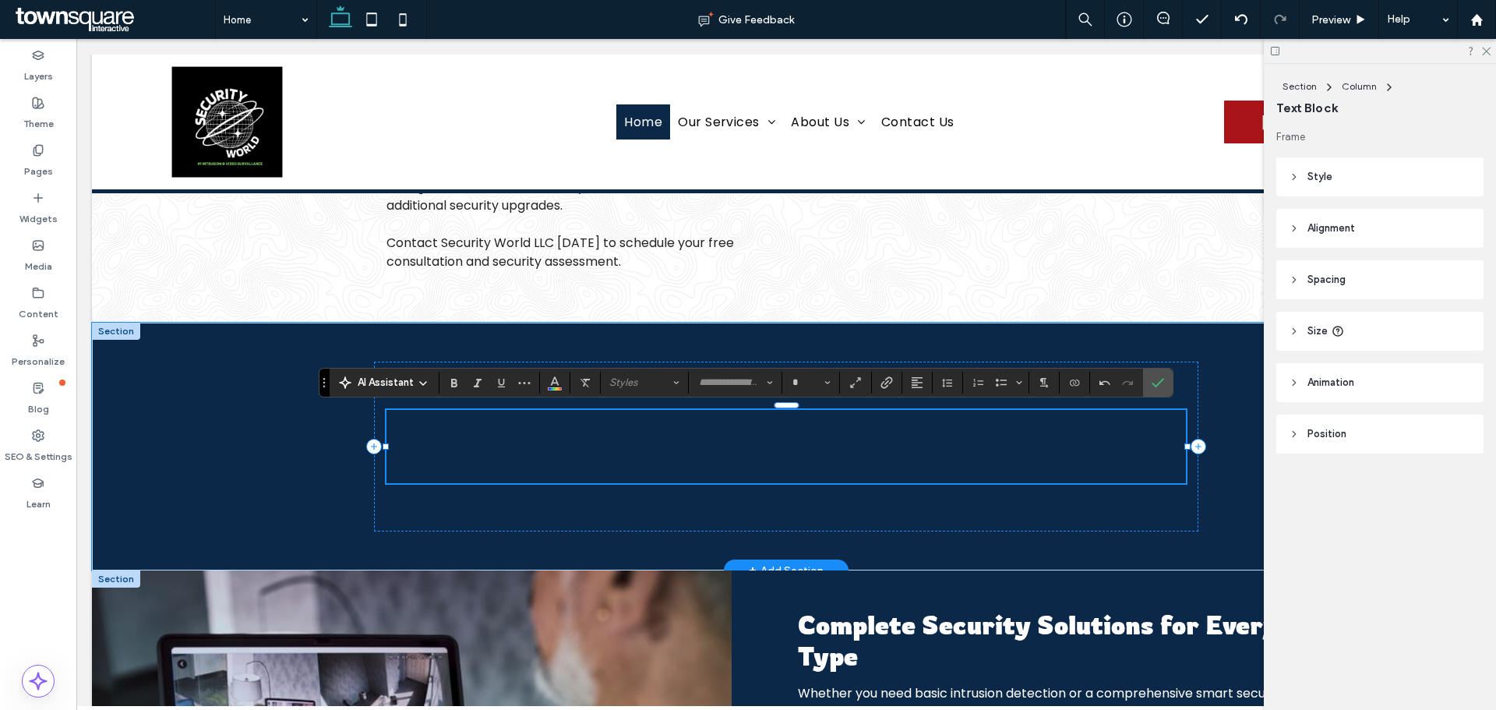
type input "*******"
type input "**"
click at [788, 433] on span "**********" at bounding box center [765, 436] width 759 height 52
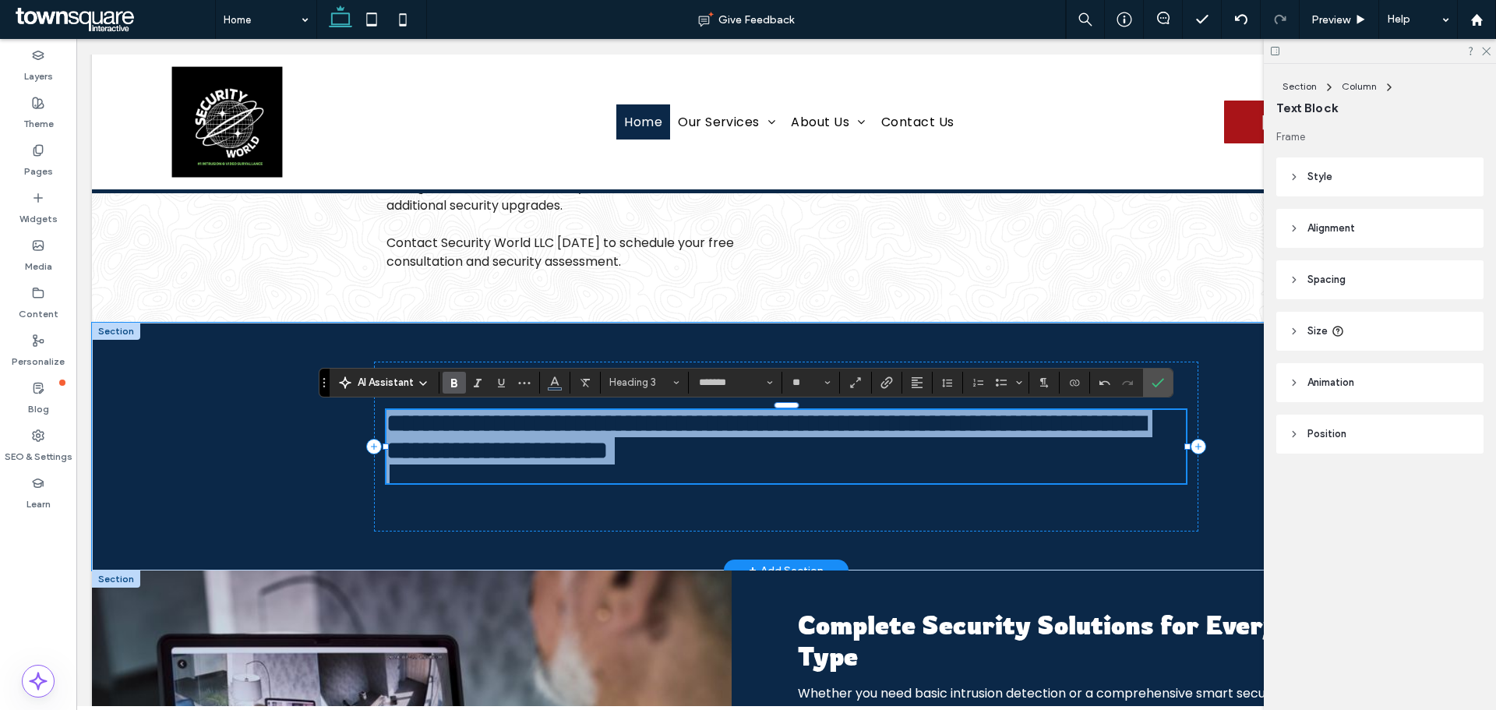
click at [788, 433] on span "**********" at bounding box center [765, 436] width 759 height 52
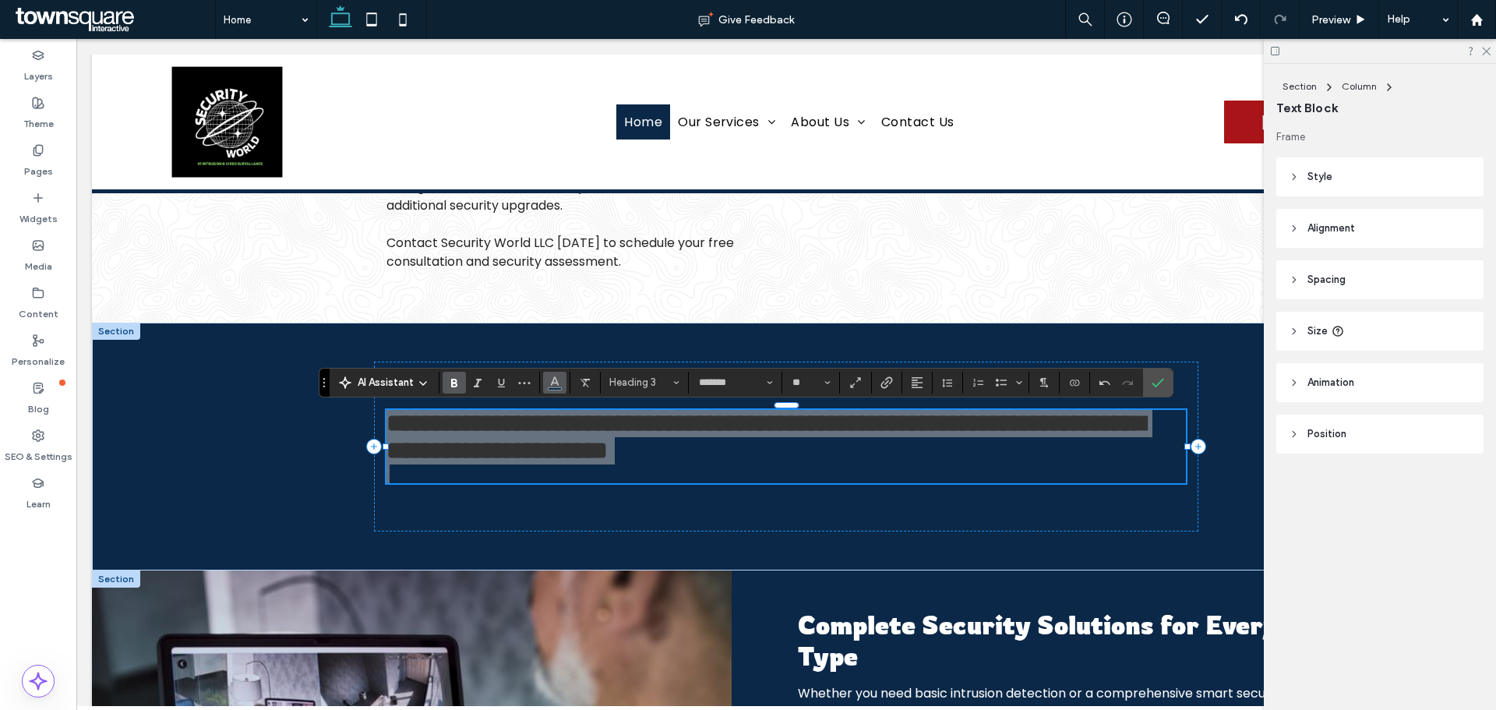
click at [562, 379] on button "Color" at bounding box center [554, 383] width 23 height 22
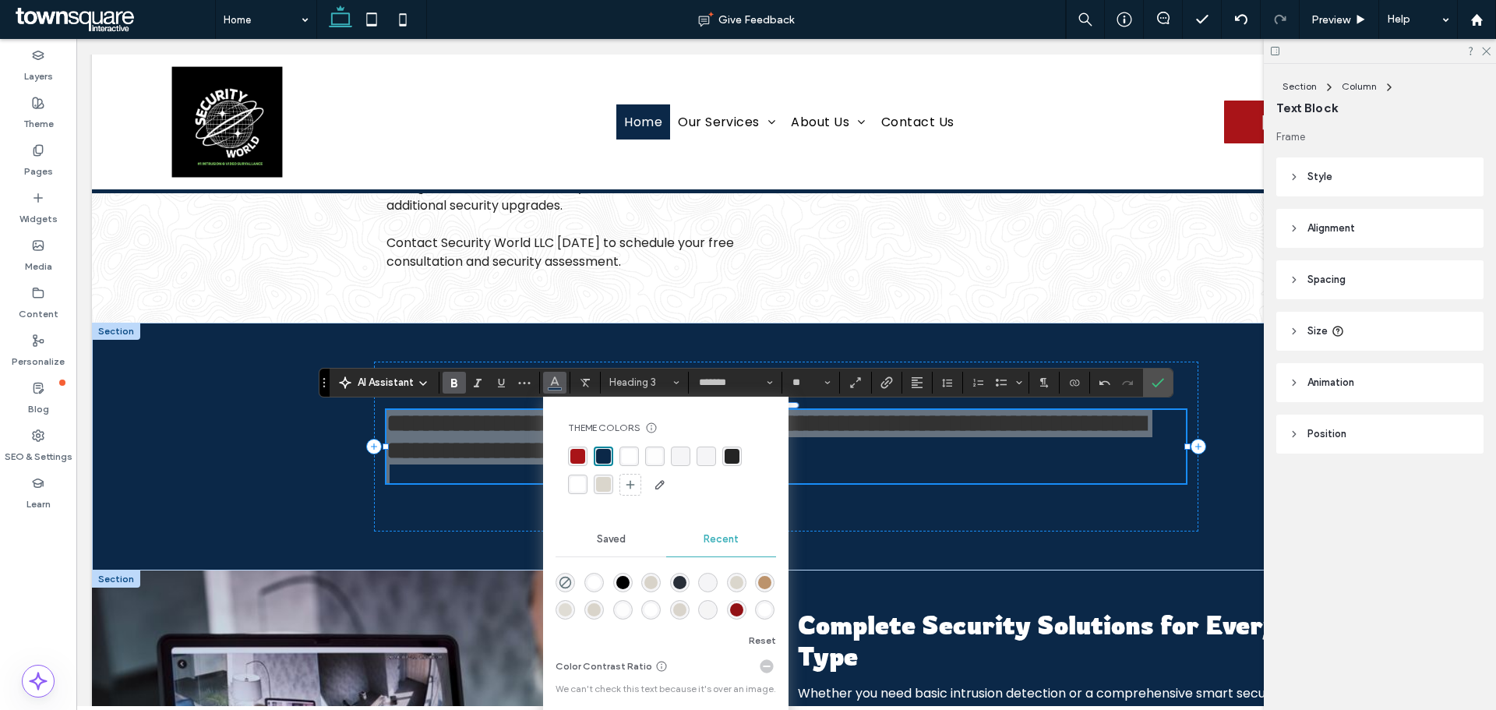
click at [630, 461] on div "rgba(255, 255, 255, 1)" at bounding box center [629, 456] width 15 height 15
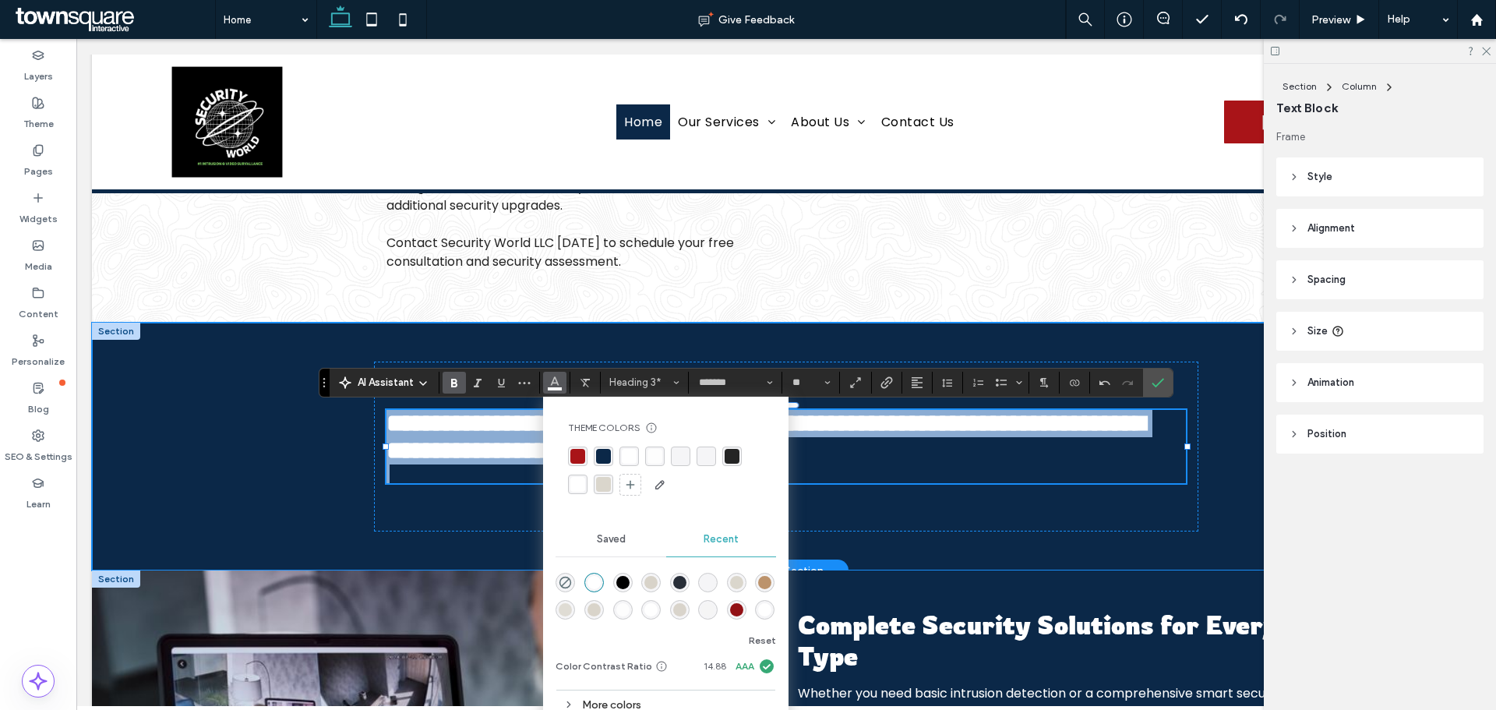
click at [308, 498] on div "**********" at bounding box center [786, 446] width 1388 height 248
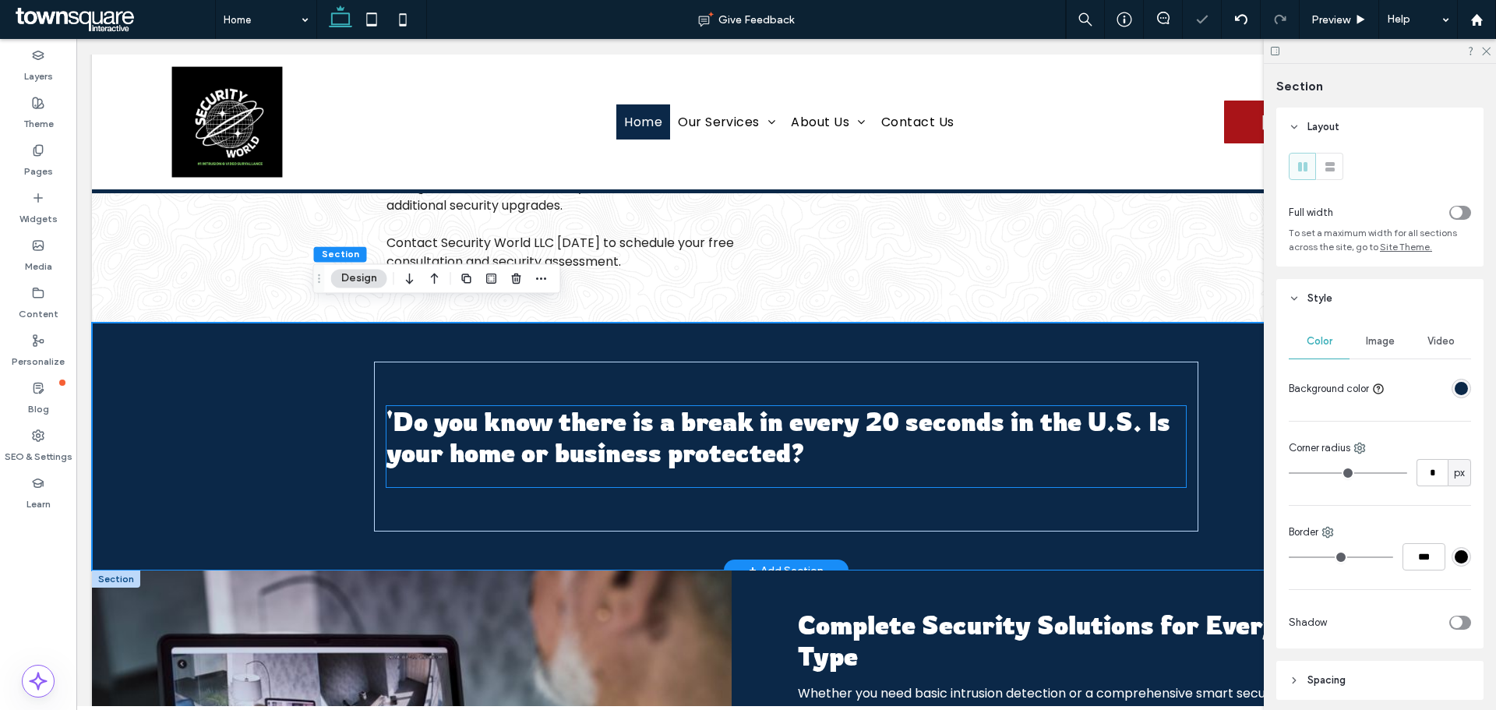
click at [803, 439] on h3 "'Do you know there is a break in every 20 seconds in the U.S. Is your home or b…" at bounding box center [785, 437] width 798 height 62
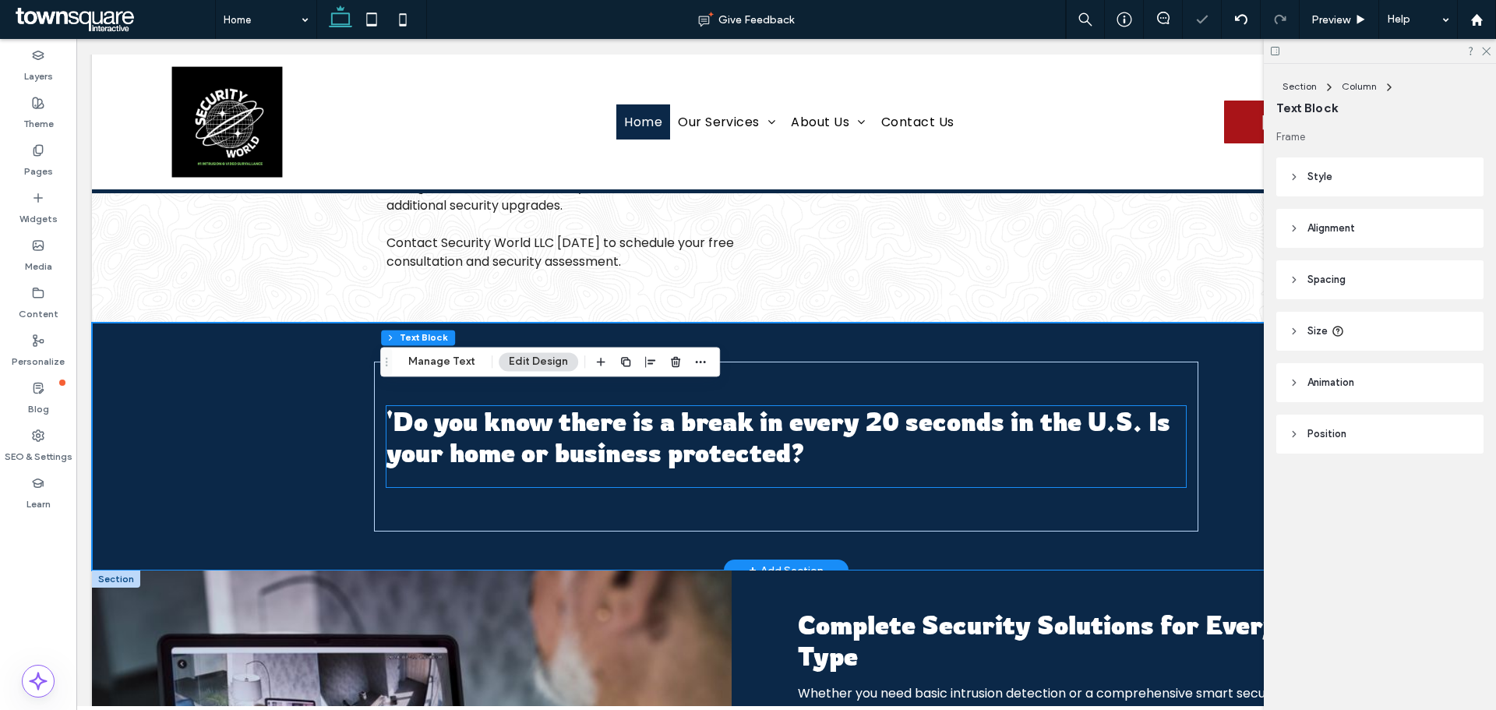
click at [803, 439] on div "'Do you know there is a break in every 20 seconds in the U.S. Is your home or b…" at bounding box center [785, 446] width 798 height 81
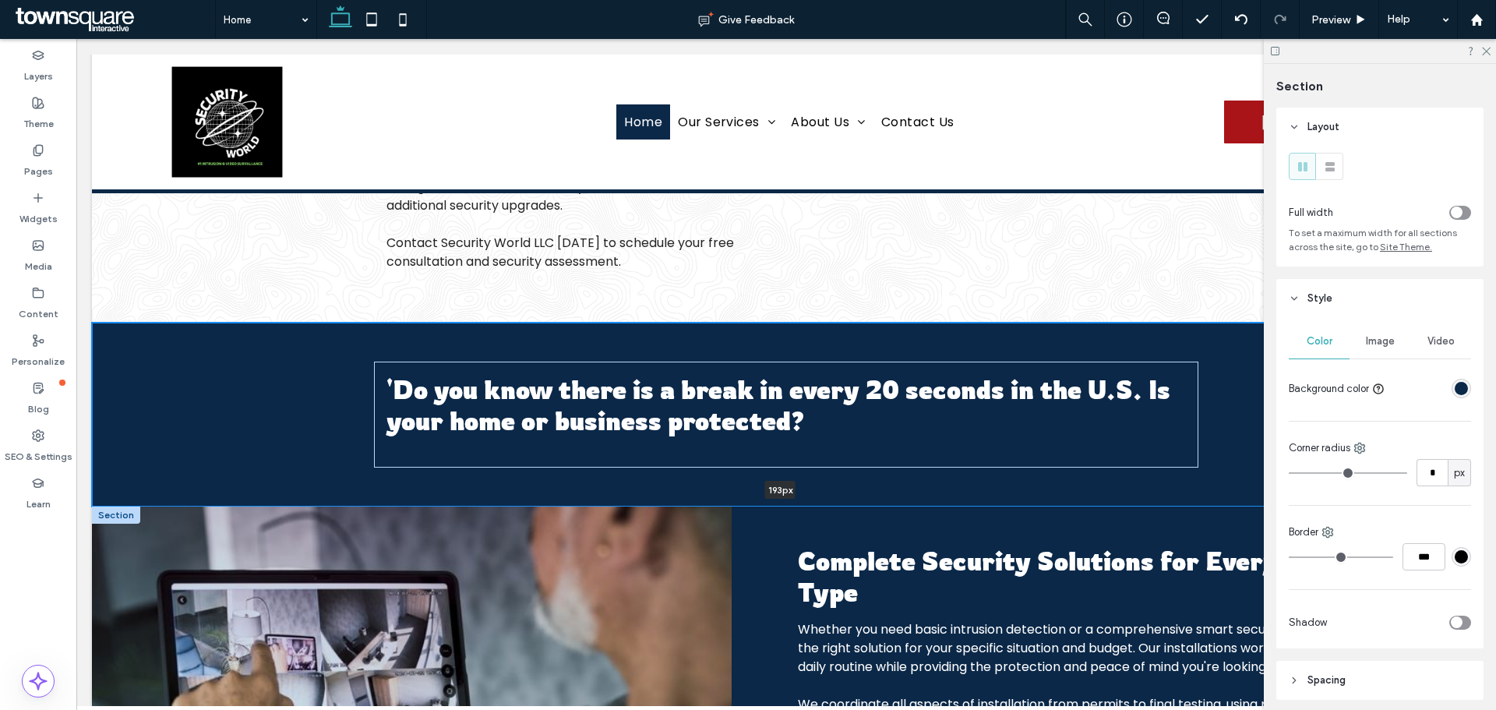
drag, startPoint x: 868, startPoint y: 551, endPoint x: 865, endPoint y: 453, distance: 98.2
click at [865, 453] on div "'Do you know there is a break in every 20 seconds in the U.S. Is your home or b…" at bounding box center [786, 414] width 1388 height 184
type input "***"
click at [811, 393] on h3 "'Do you know there is a break in every 20 seconds in the U.S. Is your home or b…" at bounding box center [785, 405] width 798 height 62
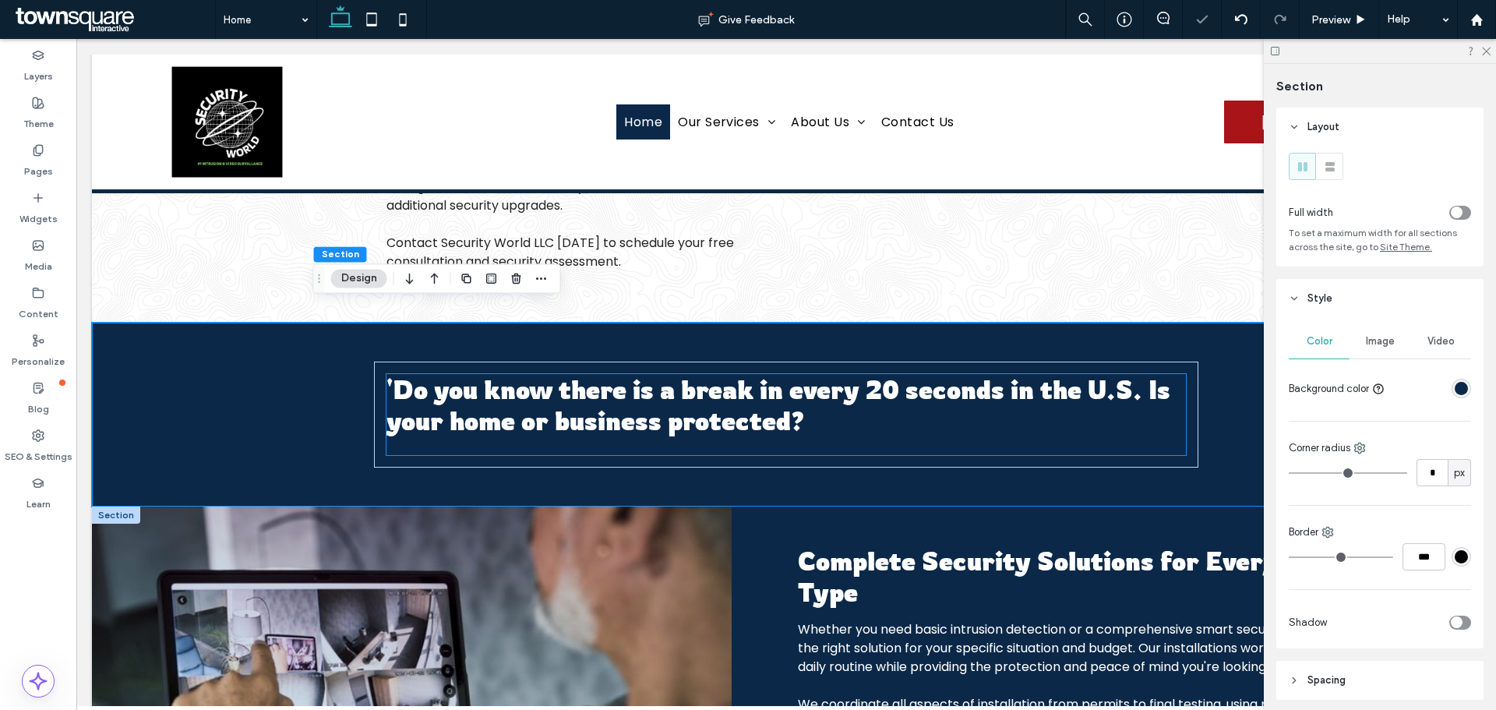
click at [811, 393] on div "'Do you know there is a break in every 20 seconds in the U.S. Is your home or b…" at bounding box center [785, 414] width 798 height 81
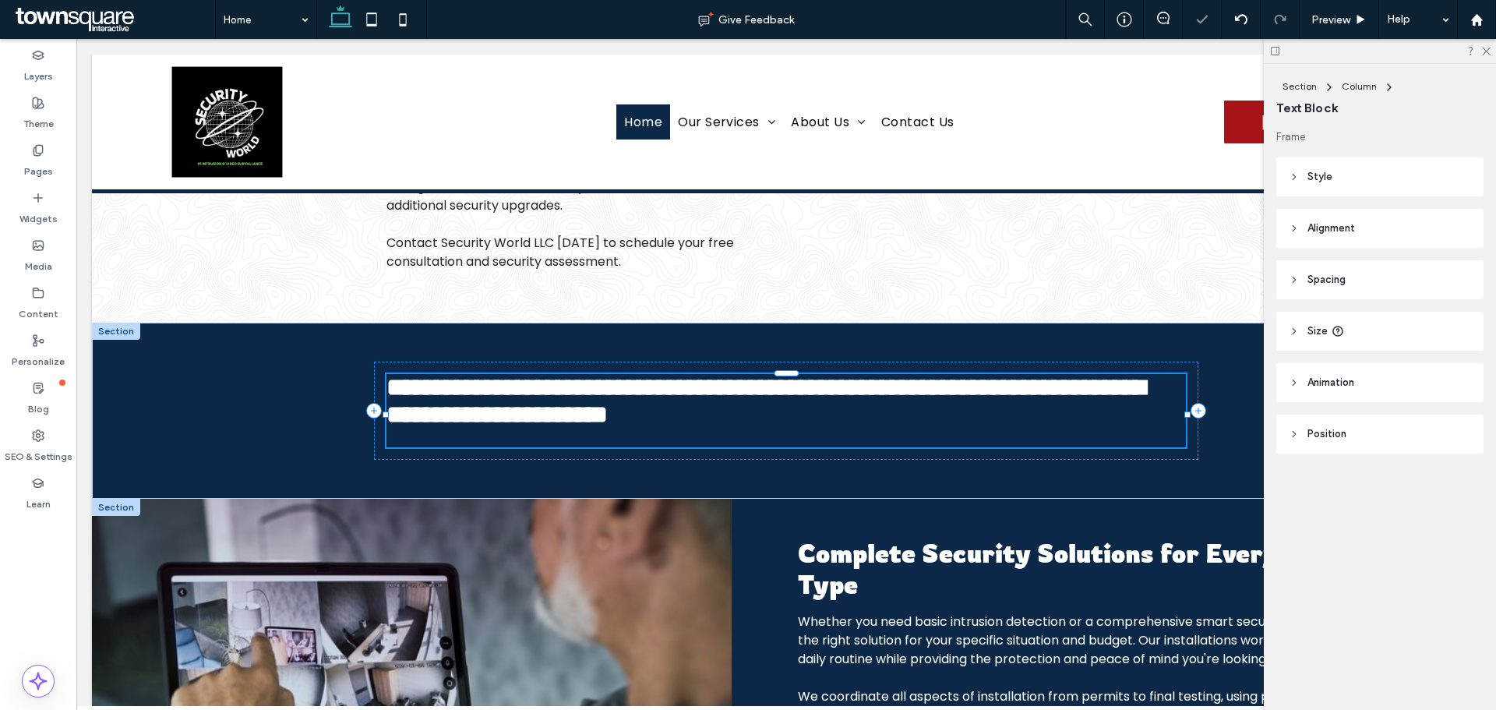
click at [811, 393] on h3 "**********" at bounding box center [785, 401] width 798 height 55
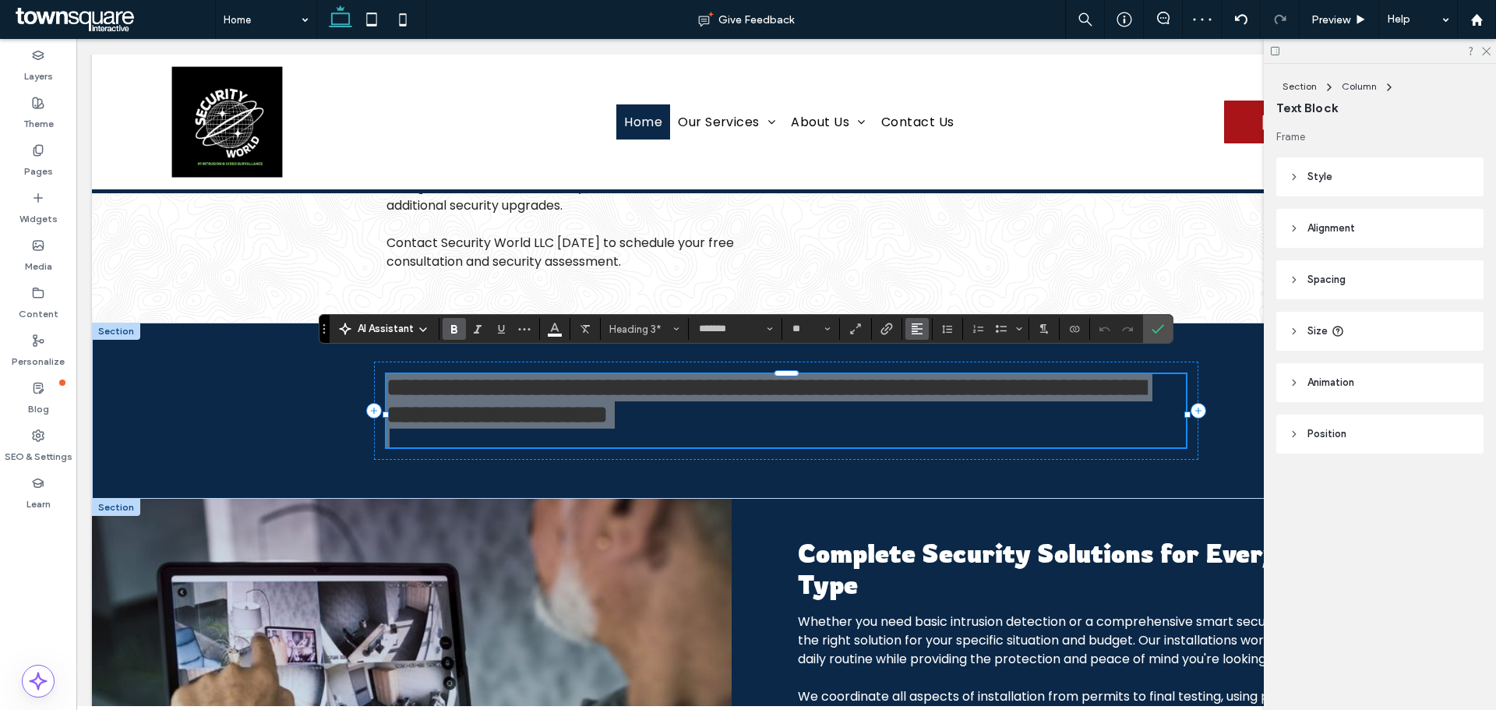
click at [925, 333] on button "Alignment" at bounding box center [916, 329] width 23 height 22
click at [935, 375] on div "ui.textEditor.alignment.center" at bounding box center [932, 377] width 20 height 12
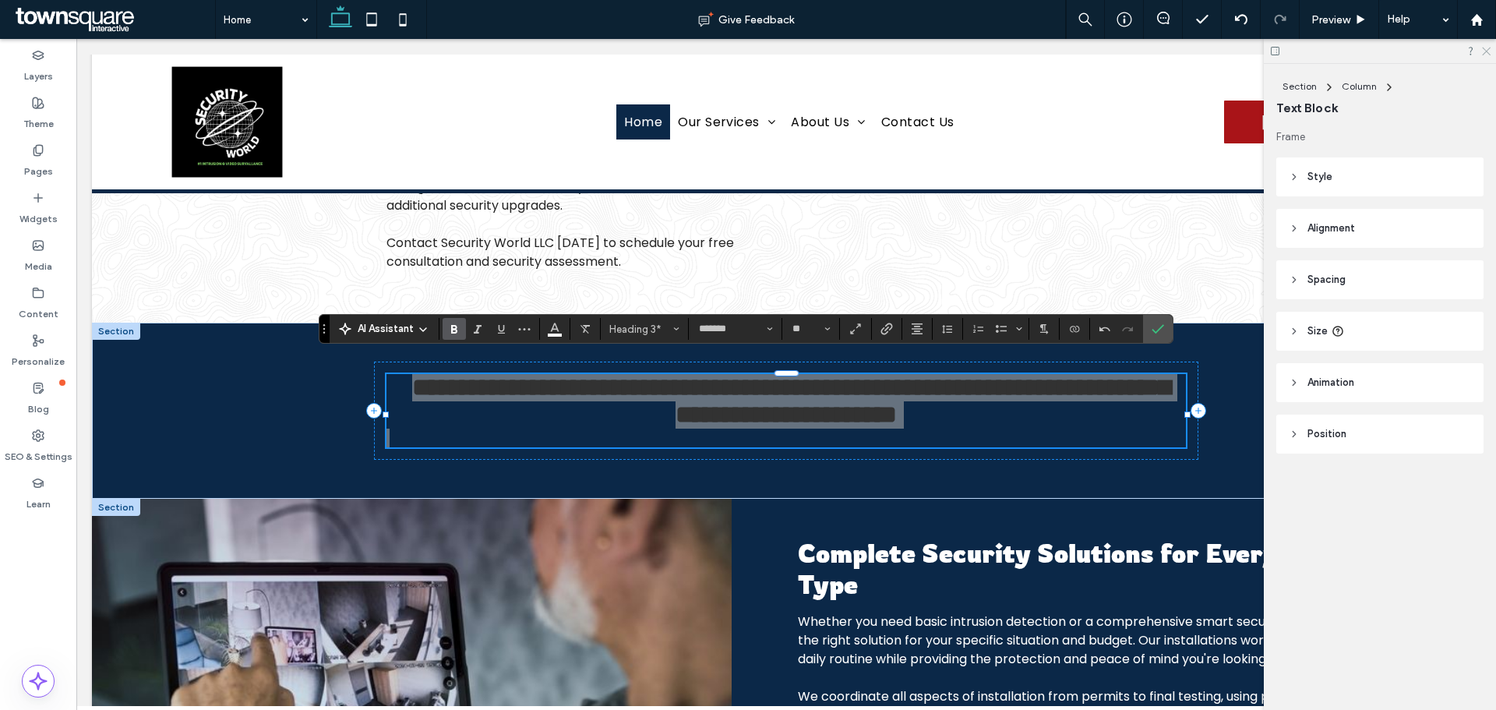
click at [1483, 48] on icon at bounding box center [1485, 50] width 10 height 10
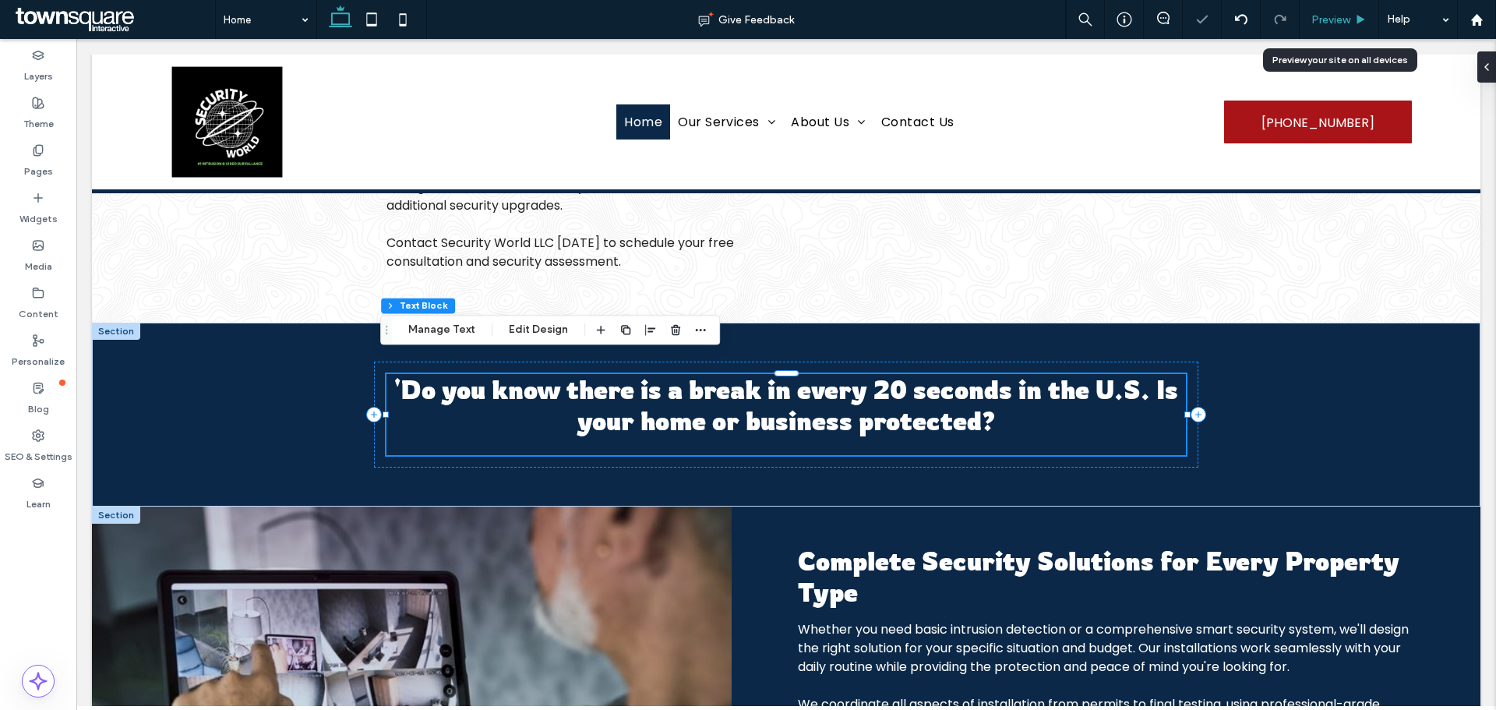
click at [1328, 10] on div "Preview" at bounding box center [1338, 19] width 79 height 39
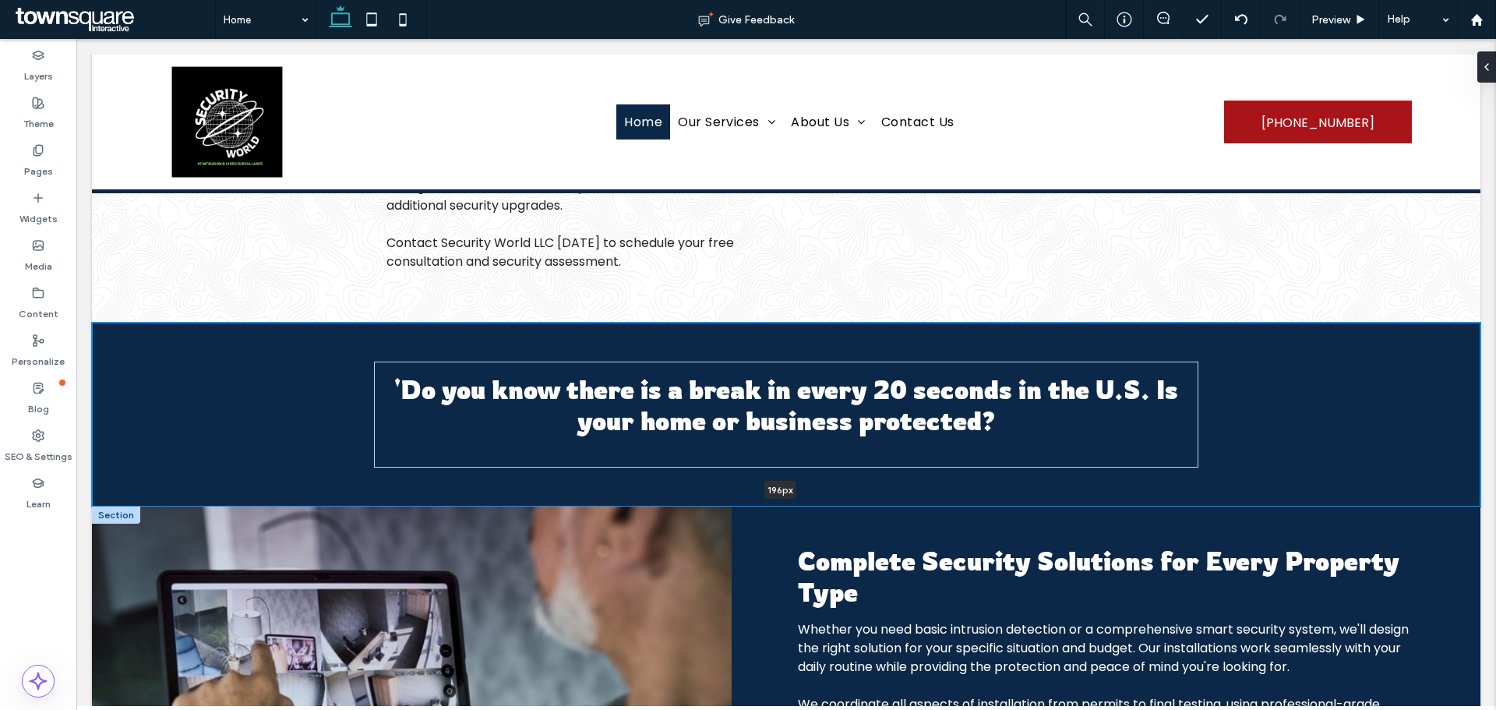
drag, startPoint x: 876, startPoint y: 487, endPoint x: 876, endPoint y: 453, distance: 34.3
click at [876, 453] on div "'Do you know there is a break in every 20 seconds in the U.S. Is your home or b…" at bounding box center [786, 414] width 1388 height 184
type input "***"
click at [1358, 3] on div "Preview" at bounding box center [1338, 19] width 79 height 39
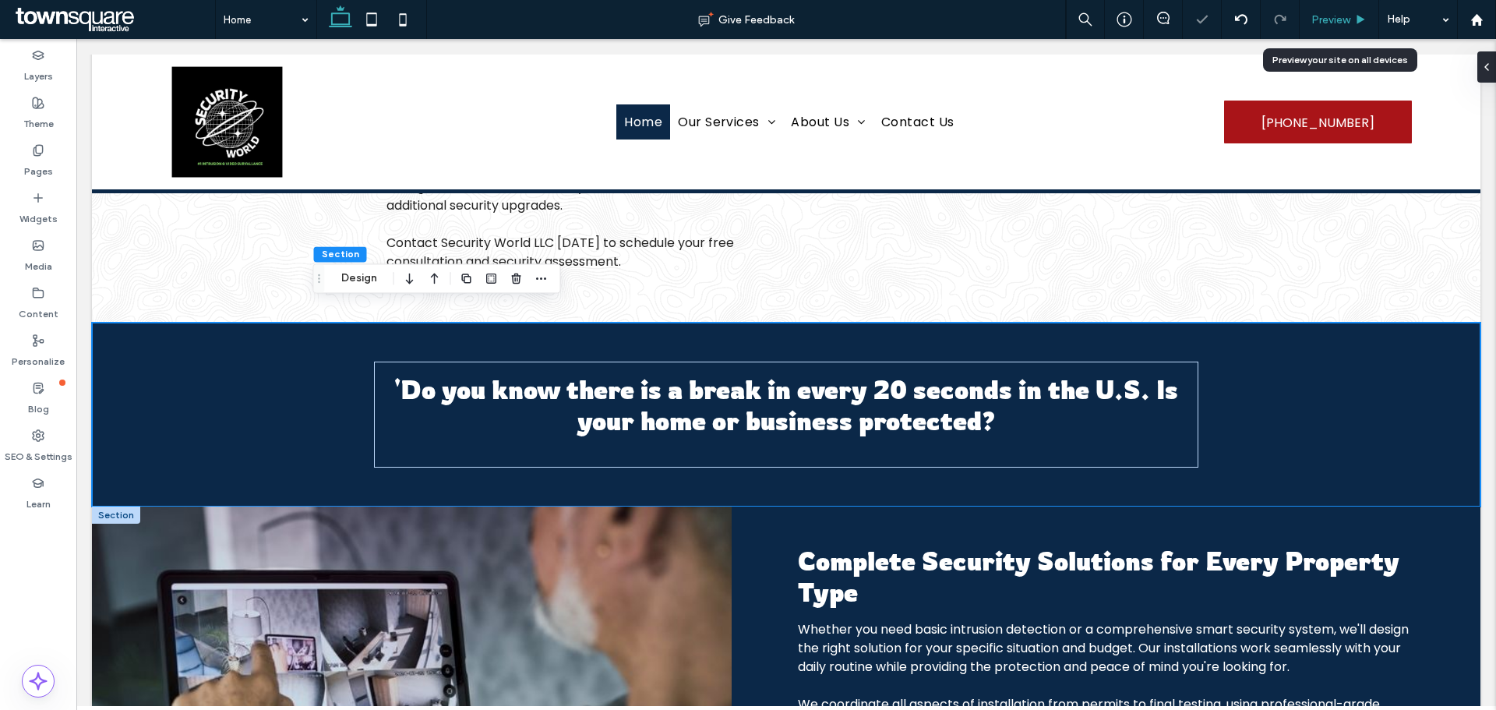
click at [1350, 23] on div "Preview" at bounding box center [1338, 19] width 79 height 13
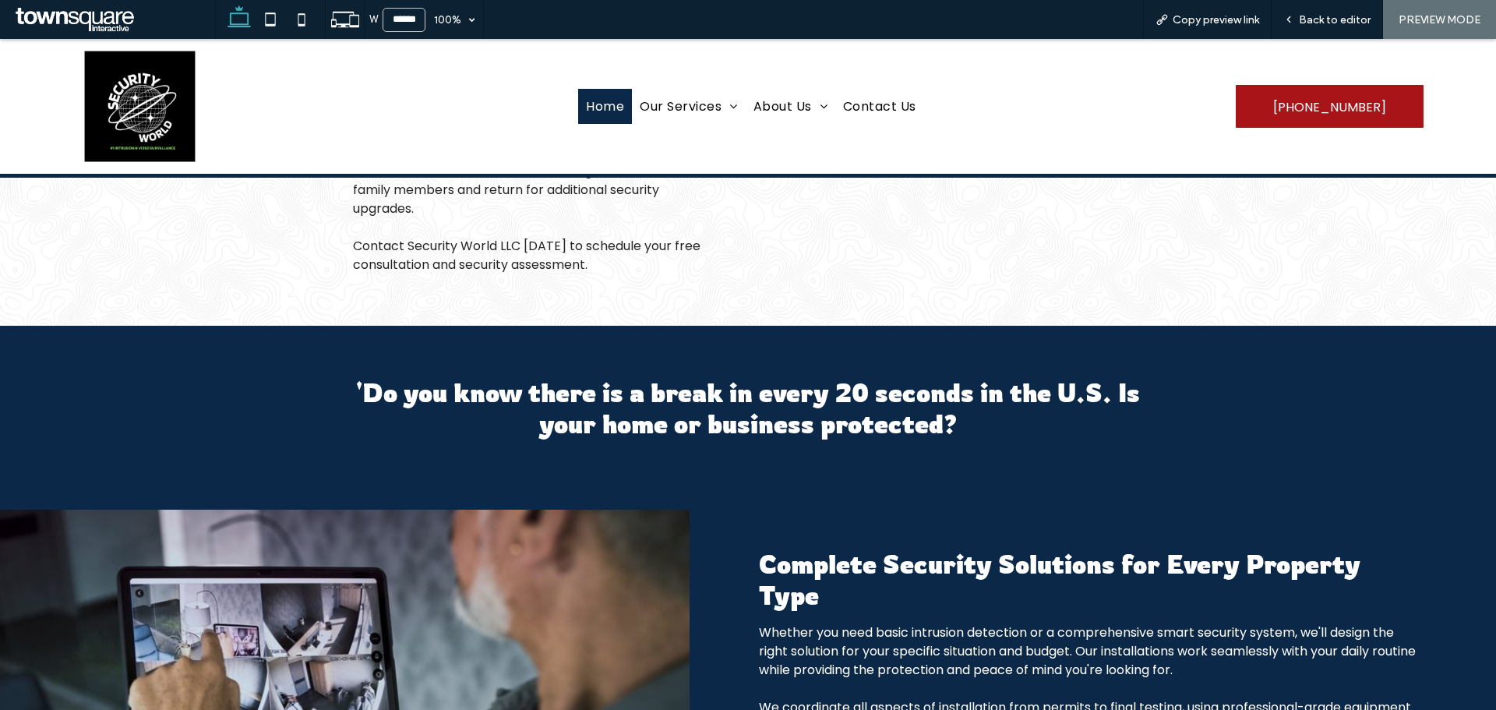
scroll to position [1188, 0]
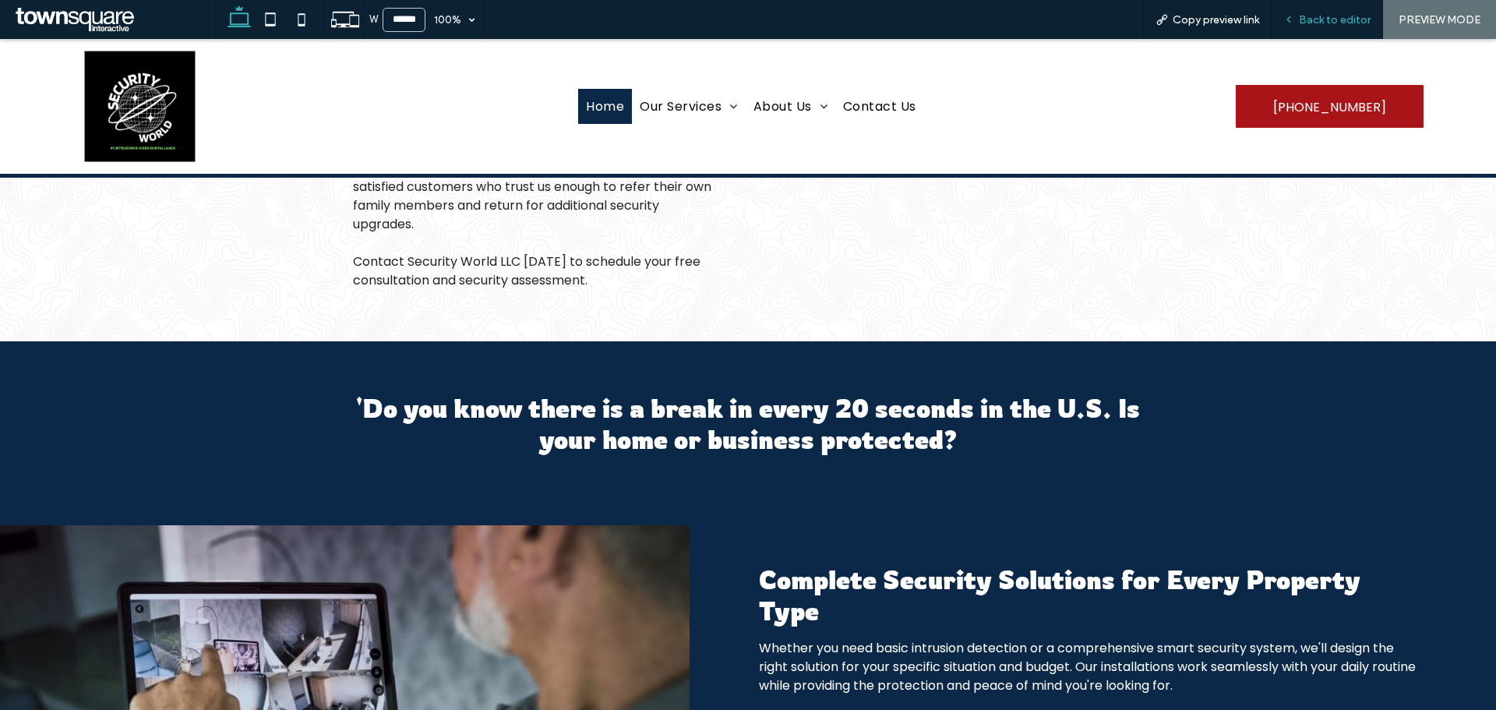
click at [1344, 17] on span "Back to editor" at bounding box center [1334, 19] width 72 height 13
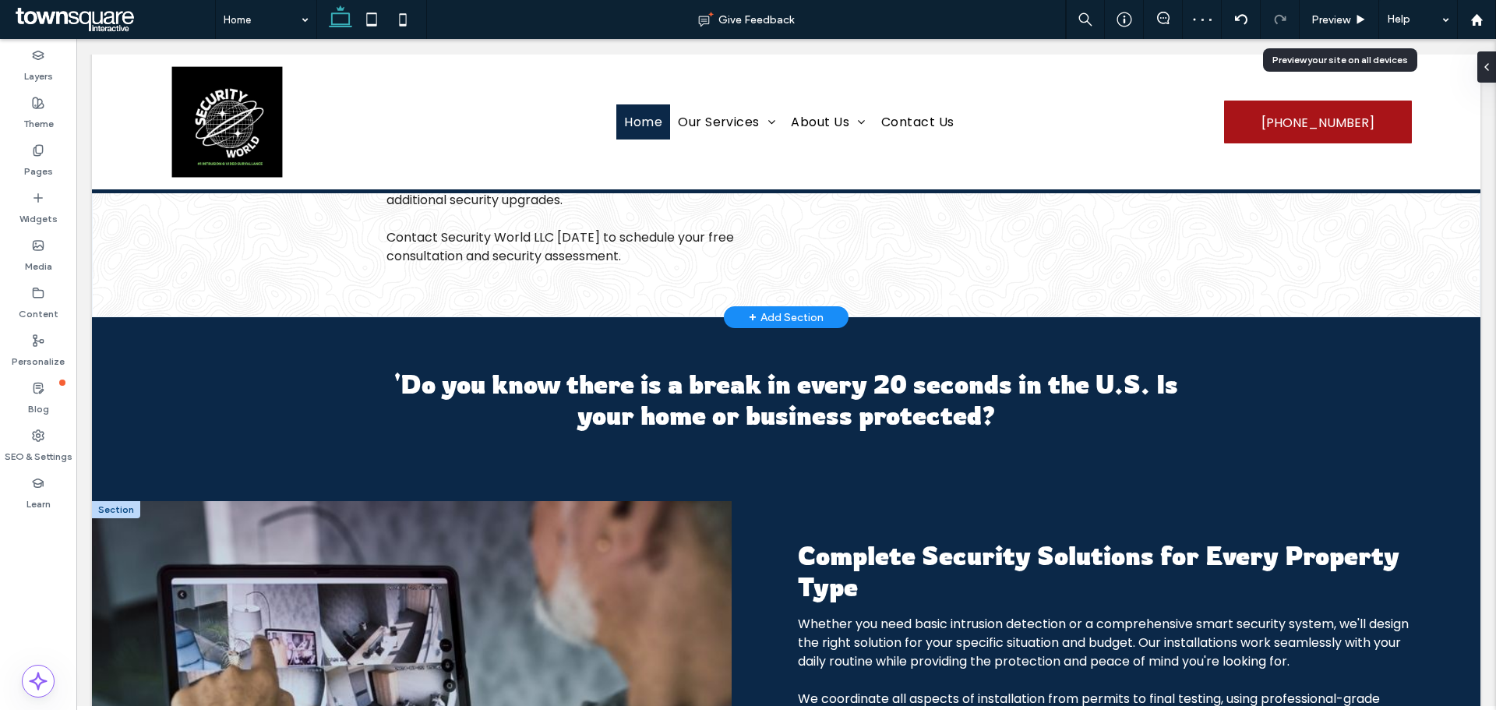
scroll to position [1203, 0]
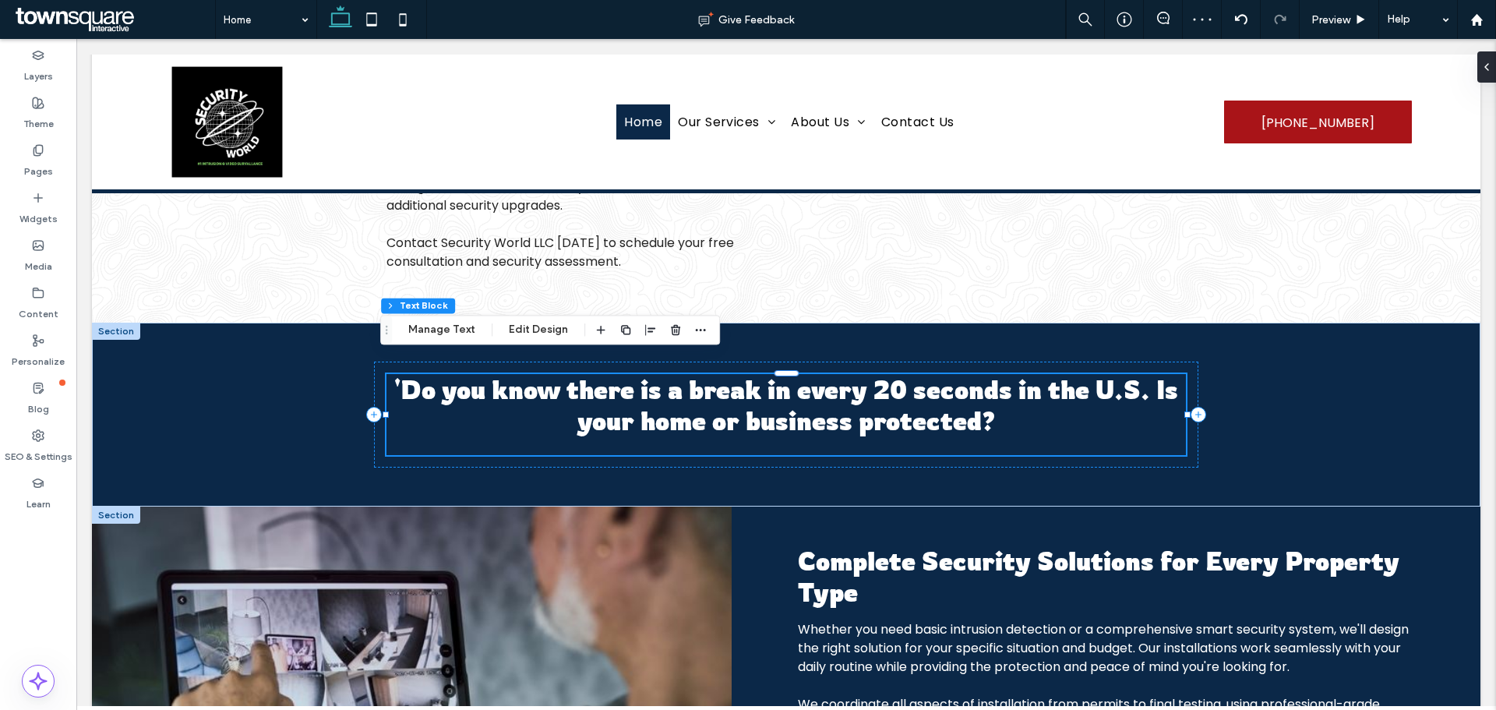
click at [408, 374] on span "'Do you know there is a break in every 20 seconds in the U.S. Is your home or b…" at bounding box center [786, 405] width 784 height 62
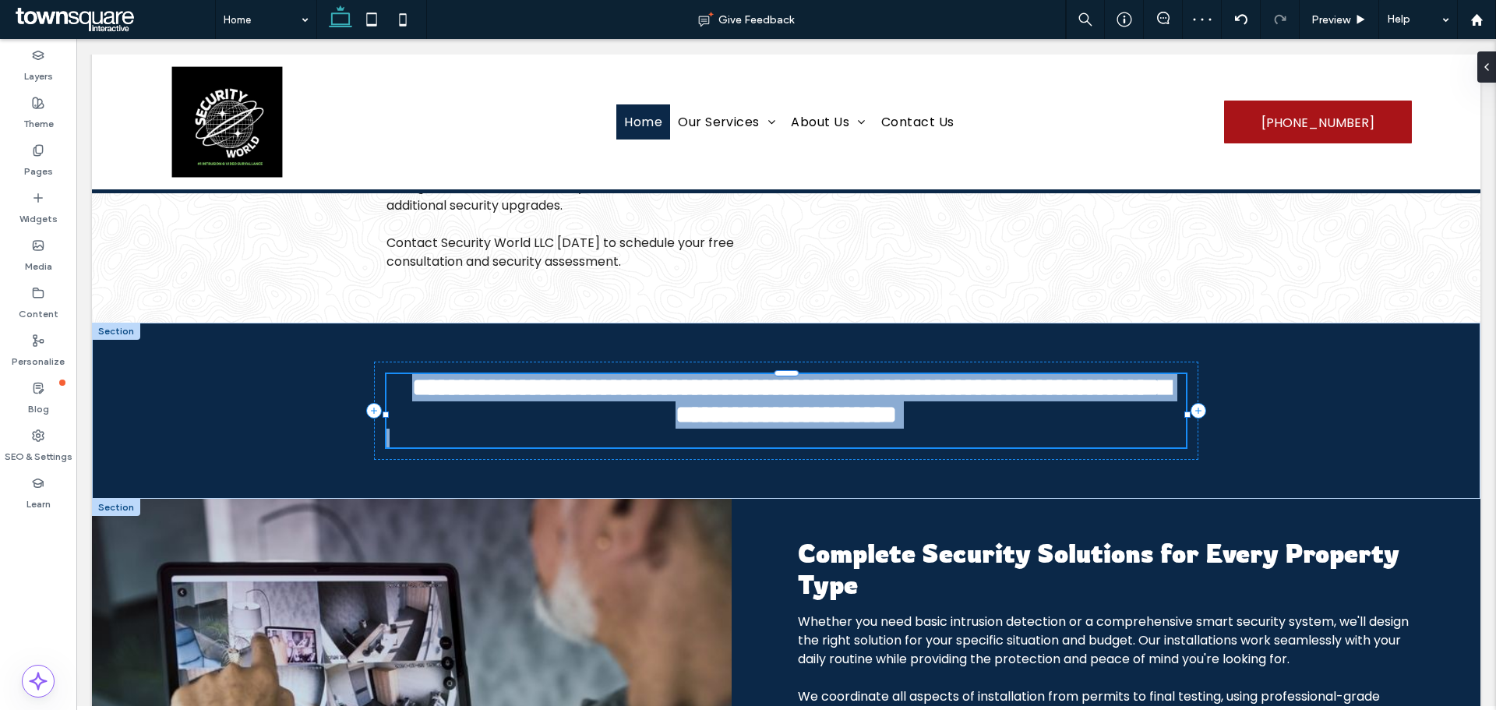
type input "*******"
type input "**"
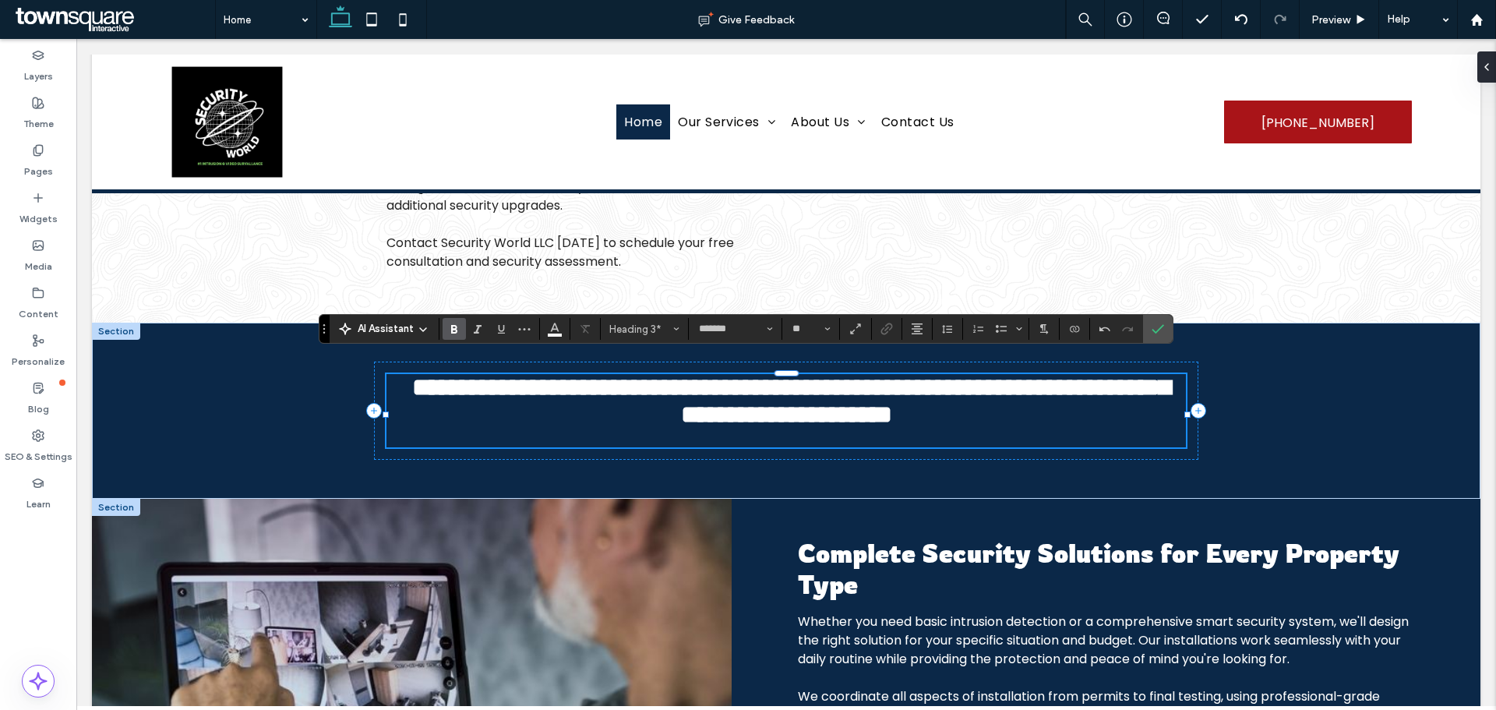
click at [1154, 375] on span "**********" at bounding box center [791, 401] width 758 height 52
click at [1021, 414] on h3 "**********" at bounding box center [785, 401] width 798 height 55
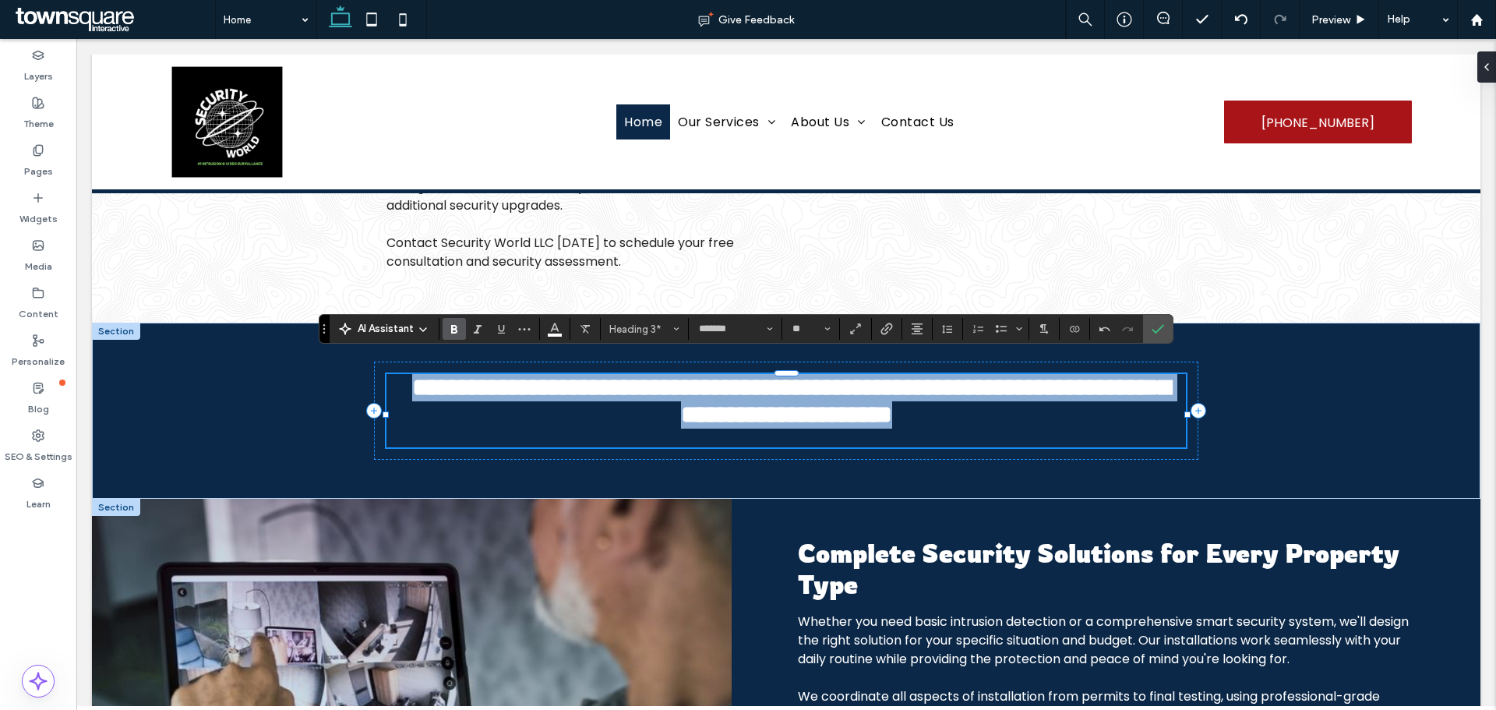
drag, startPoint x: 1028, startPoint y: 403, endPoint x: 851, endPoint y: 382, distance: 178.7
click at [396, 374] on h3 "**********" at bounding box center [785, 401] width 798 height 55
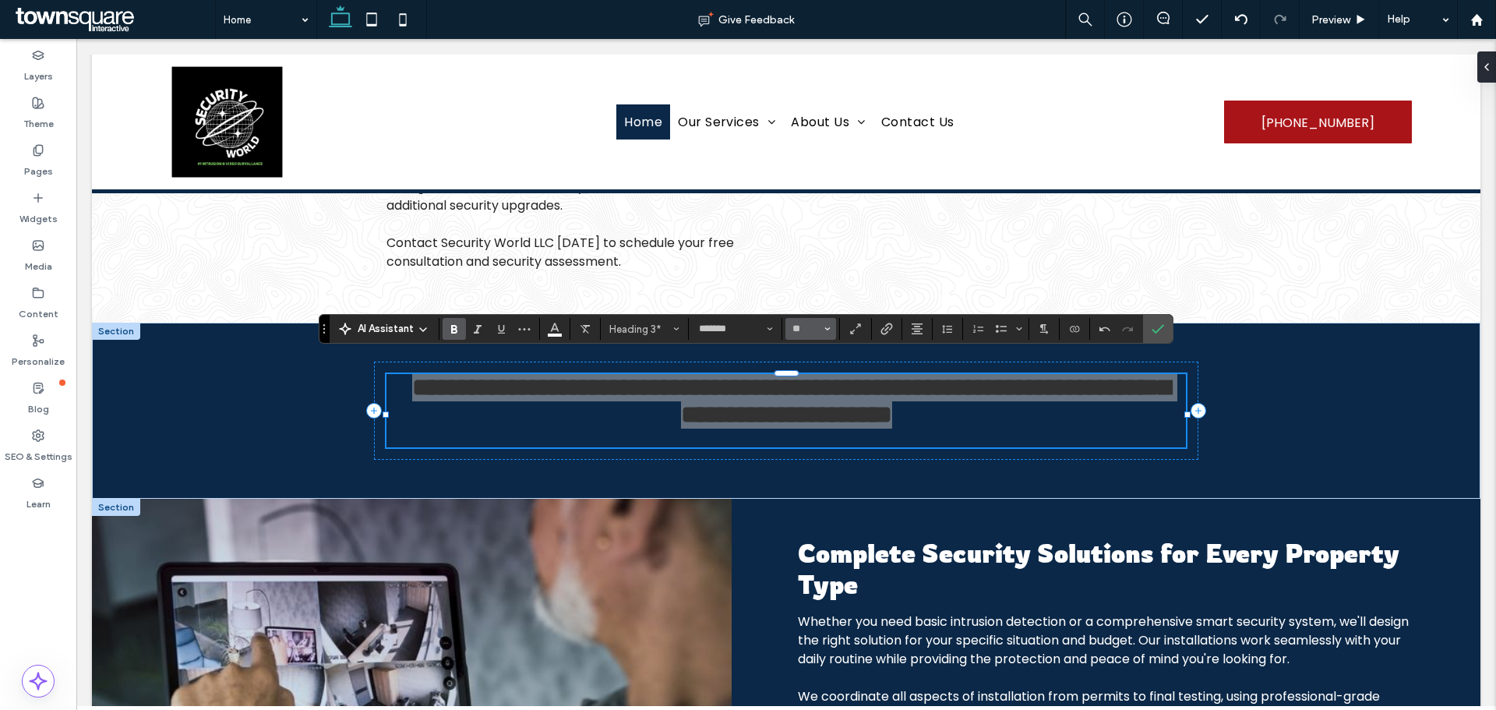
click at [829, 326] on icon "Size" at bounding box center [827, 329] width 6 height 6
click at [823, 417] on label "36" at bounding box center [810, 425] width 50 height 22
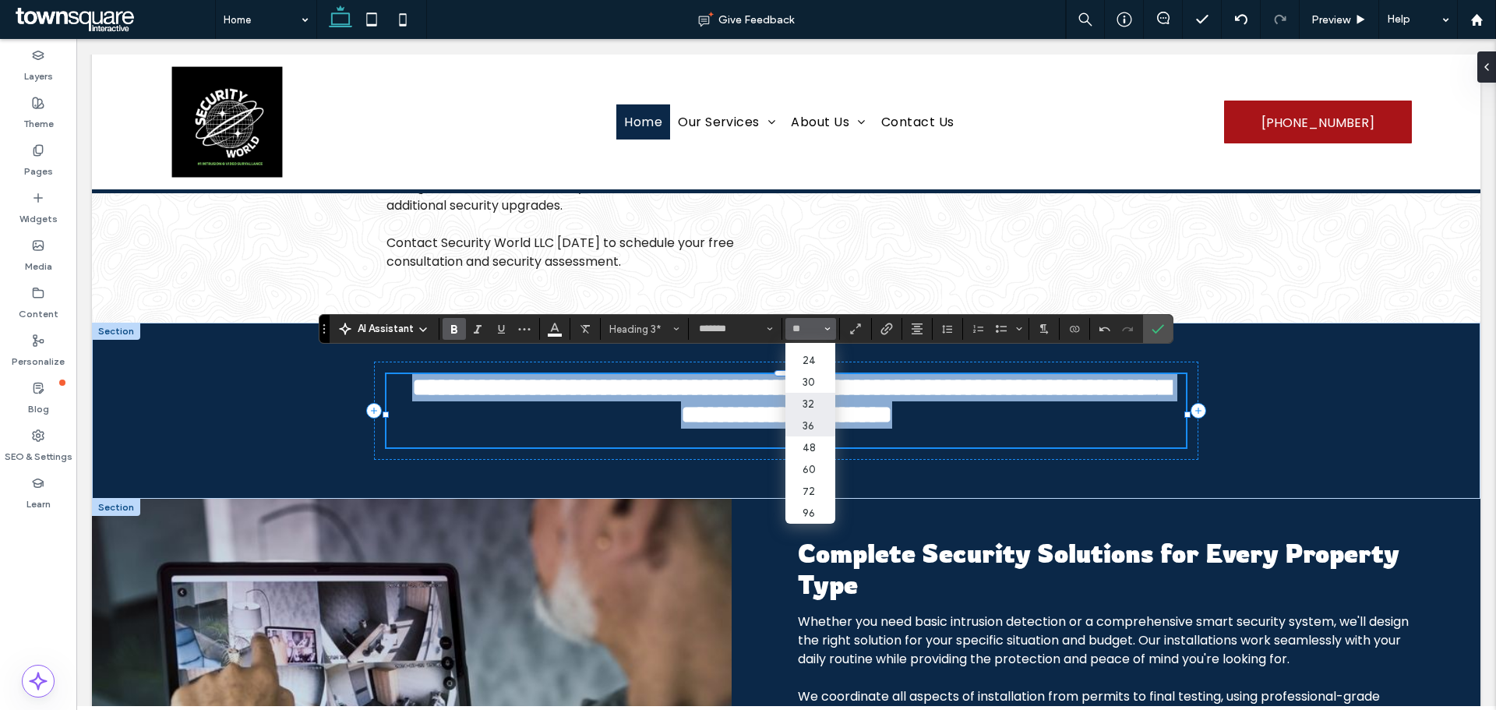
type input "**"
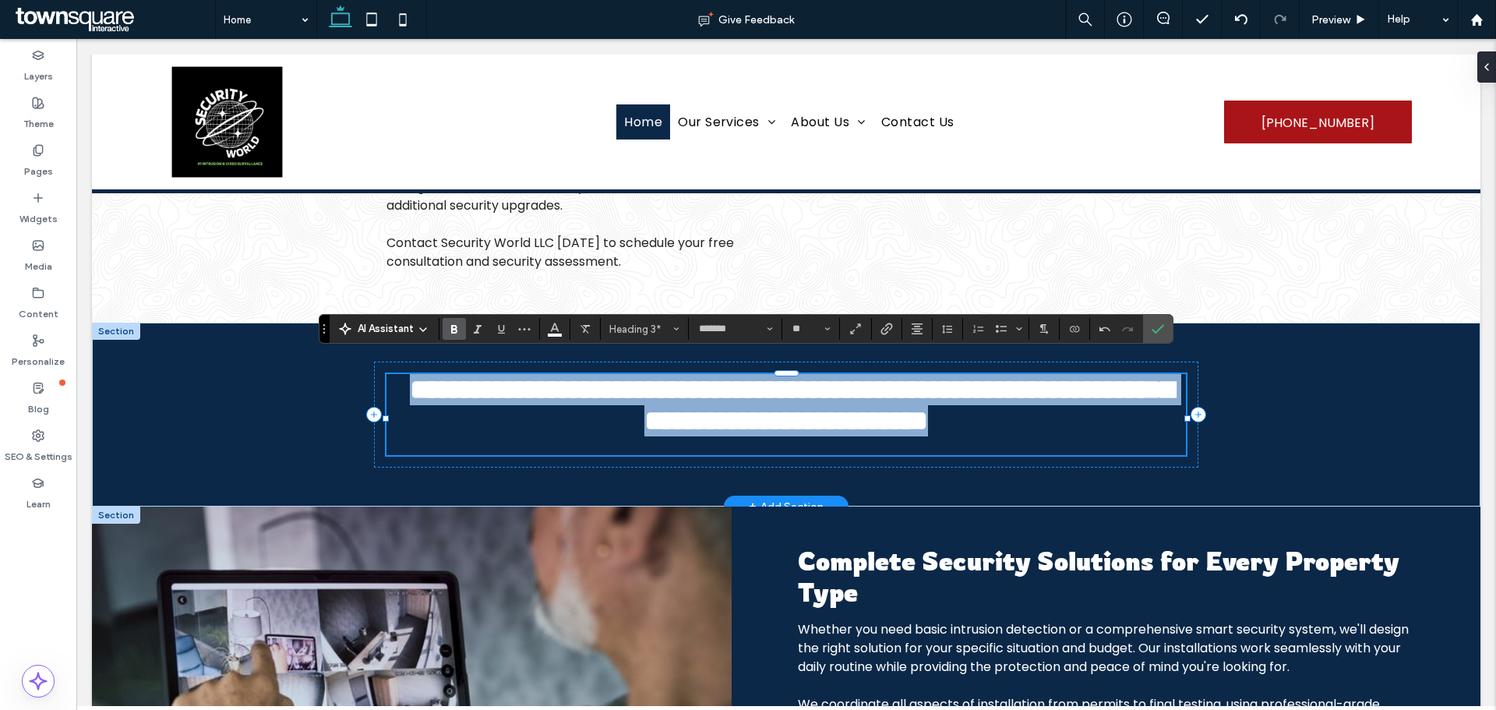
click at [1085, 406] on h3 "**********" at bounding box center [785, 405] width 798 height 62
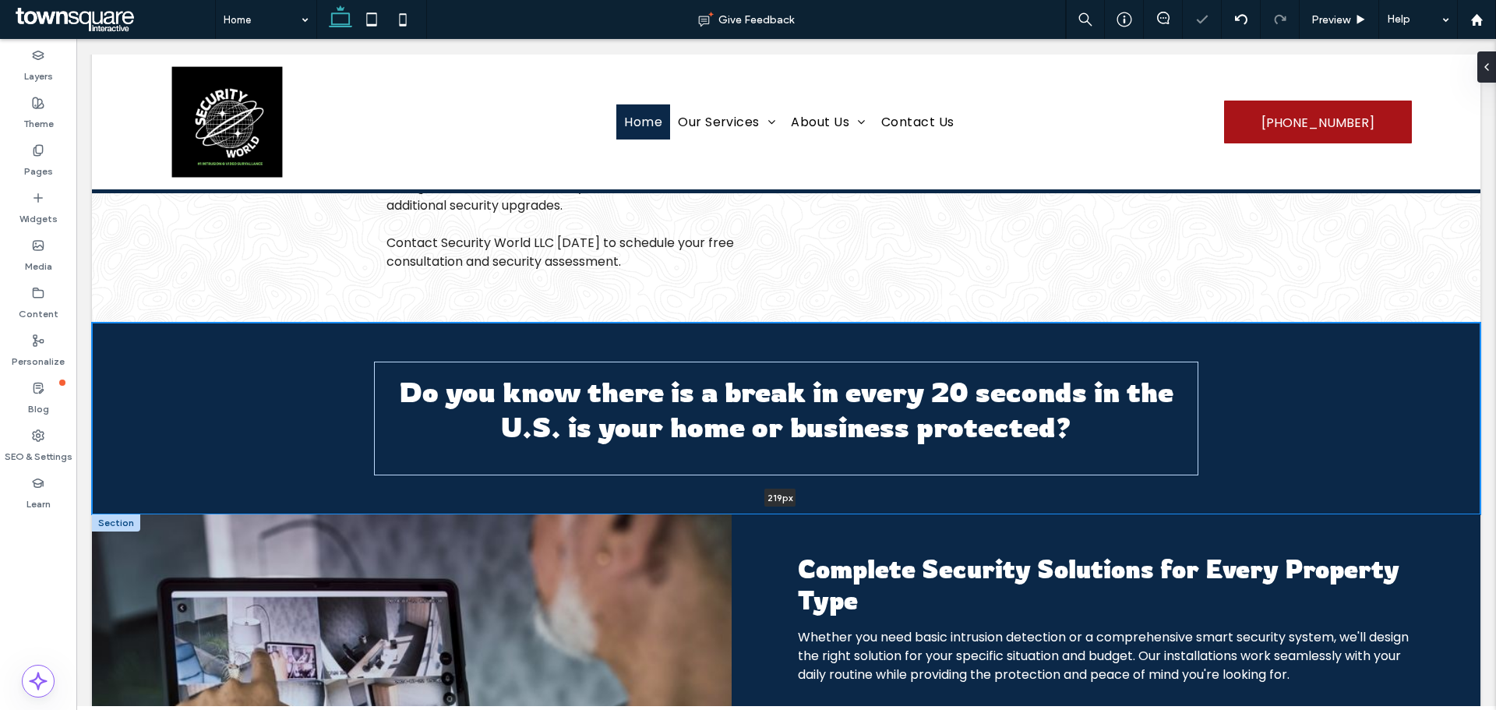
drag, startPoint x: 1071, startPoint y: 494, endPoint x: 1073, endPoint y: 473, distance: 21.1
click at [1073, 473] on div "Do you know there is a break in every 20 seconds in the U.S. is your home or bu…" at bounding box center [786, 418] width 1388 height 192
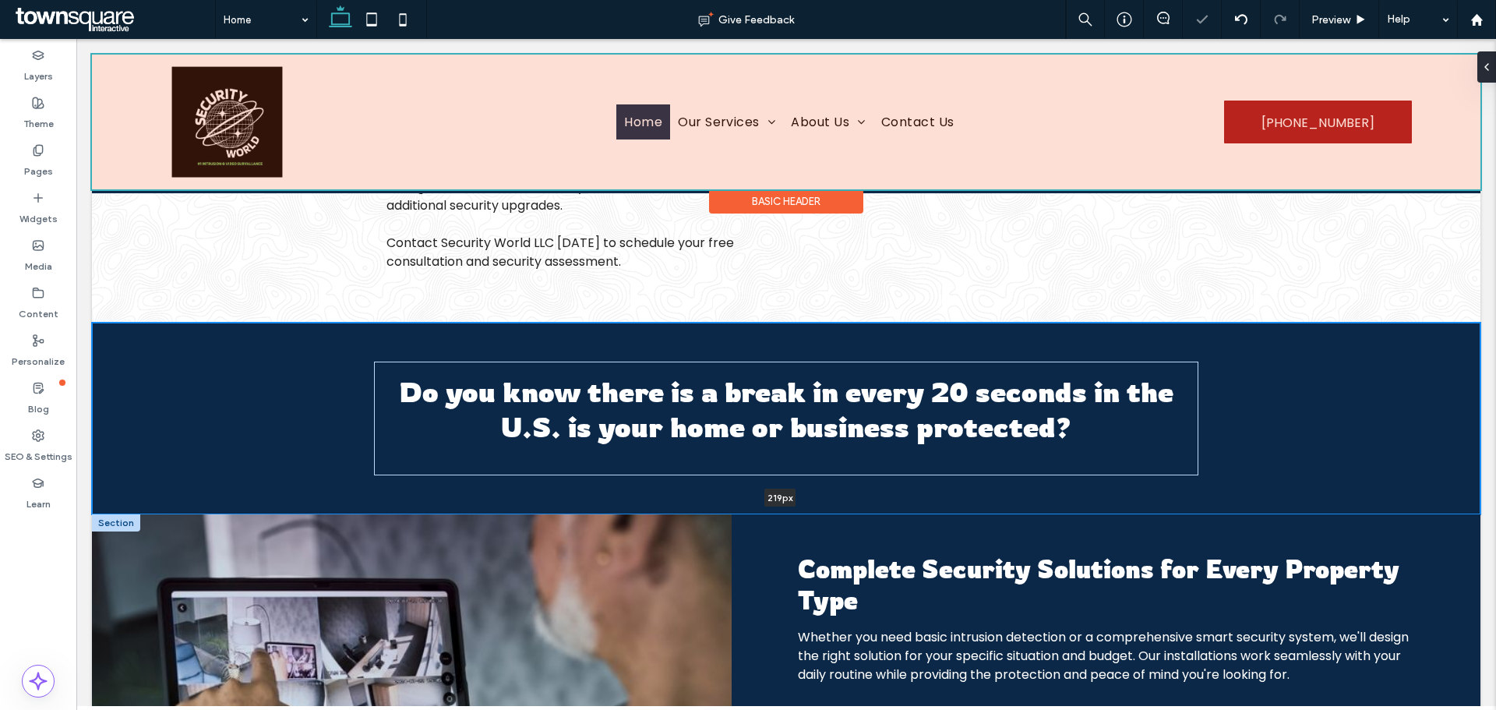
type input "***"
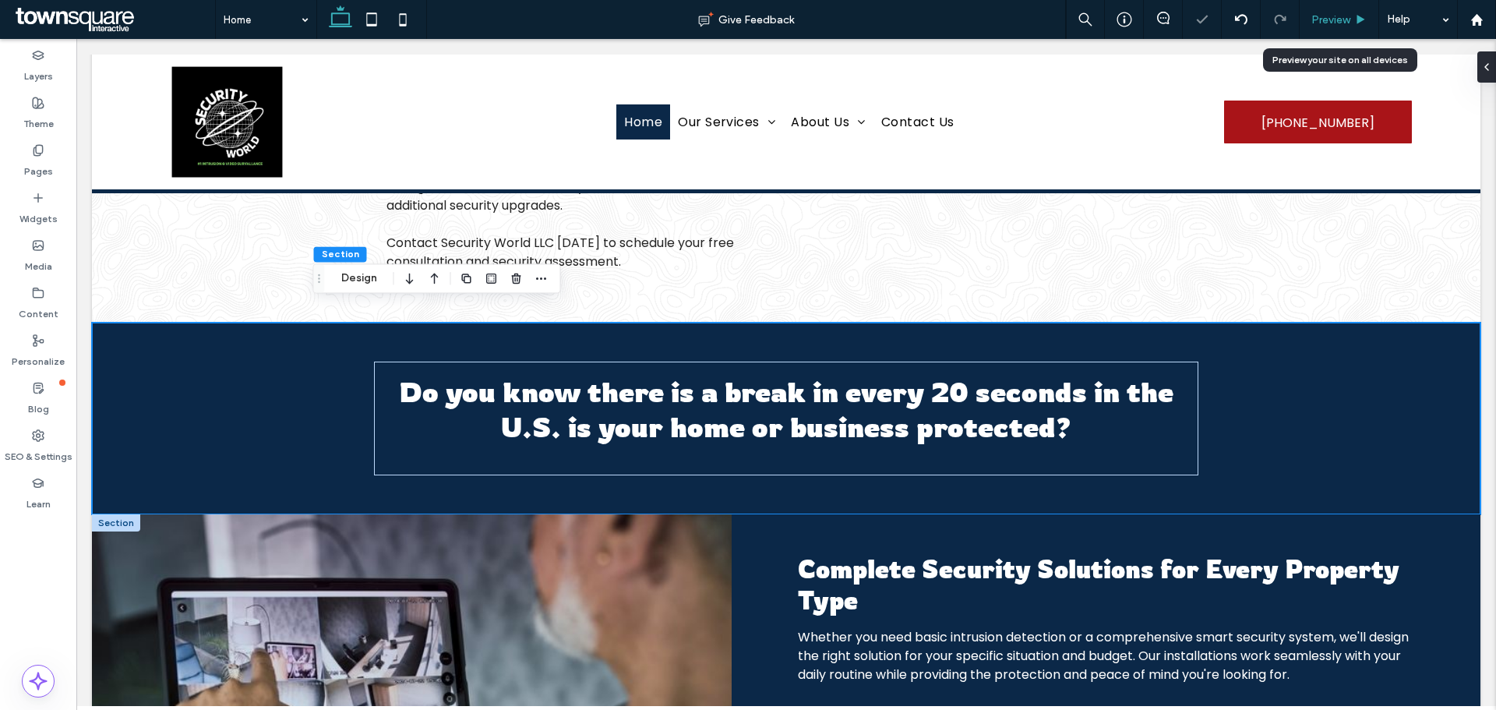
click at [1322, 27] on div "Preview" at bounding box center [1338, 19] width 79 height 39
click at [1330, 26] on span "Preview" at bounding box center [1330, 19] width 39 height 13
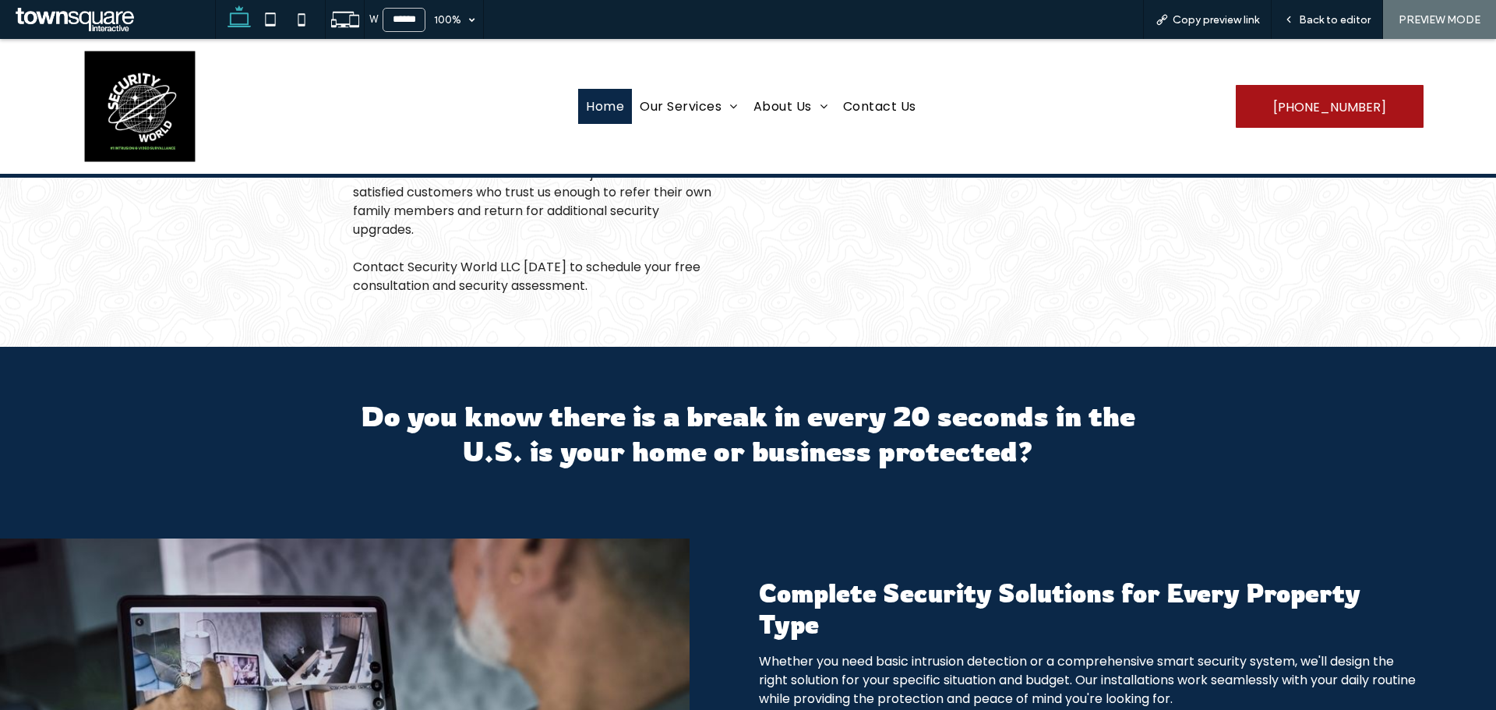
scroll to position [1110, 0]
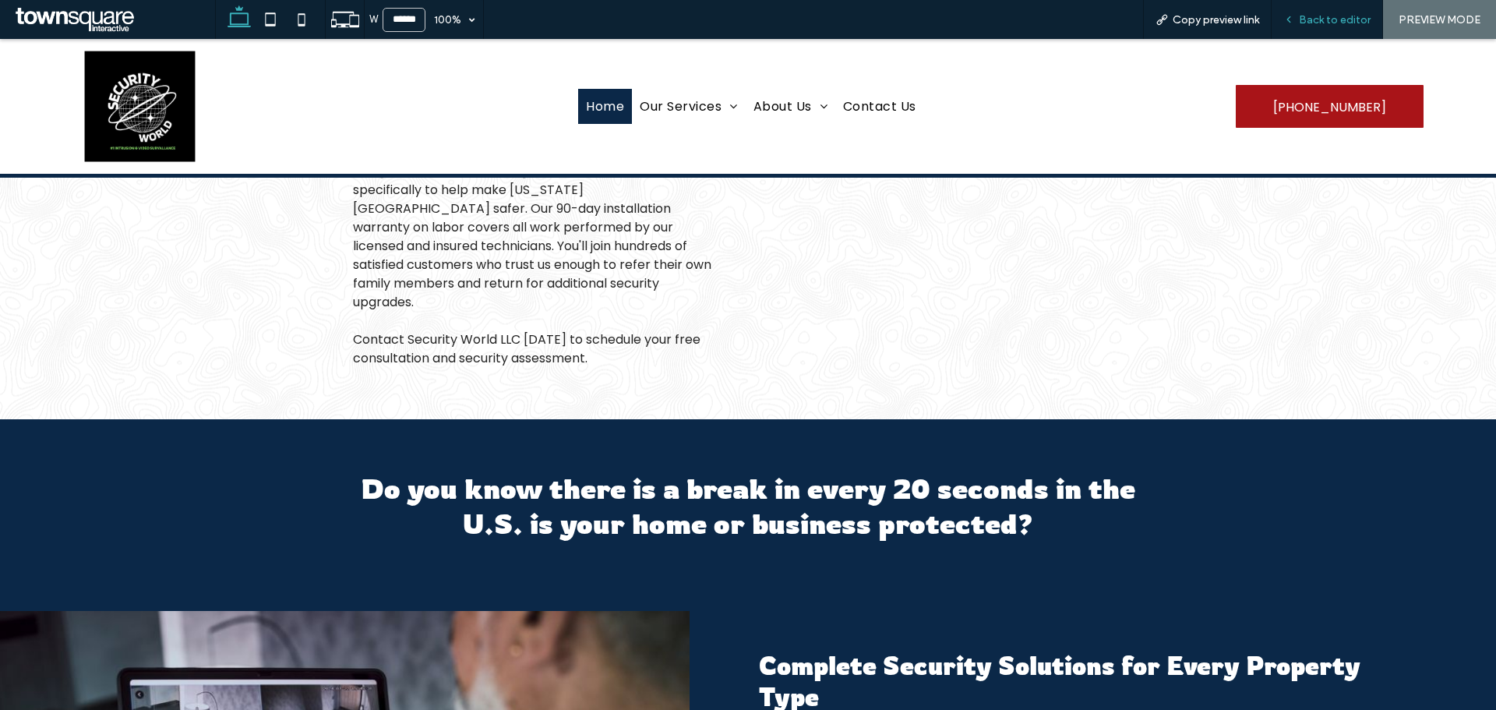
click at [1329, 23] on span "Back to editor" at bounding box center [1334, 19] width 72 height 13
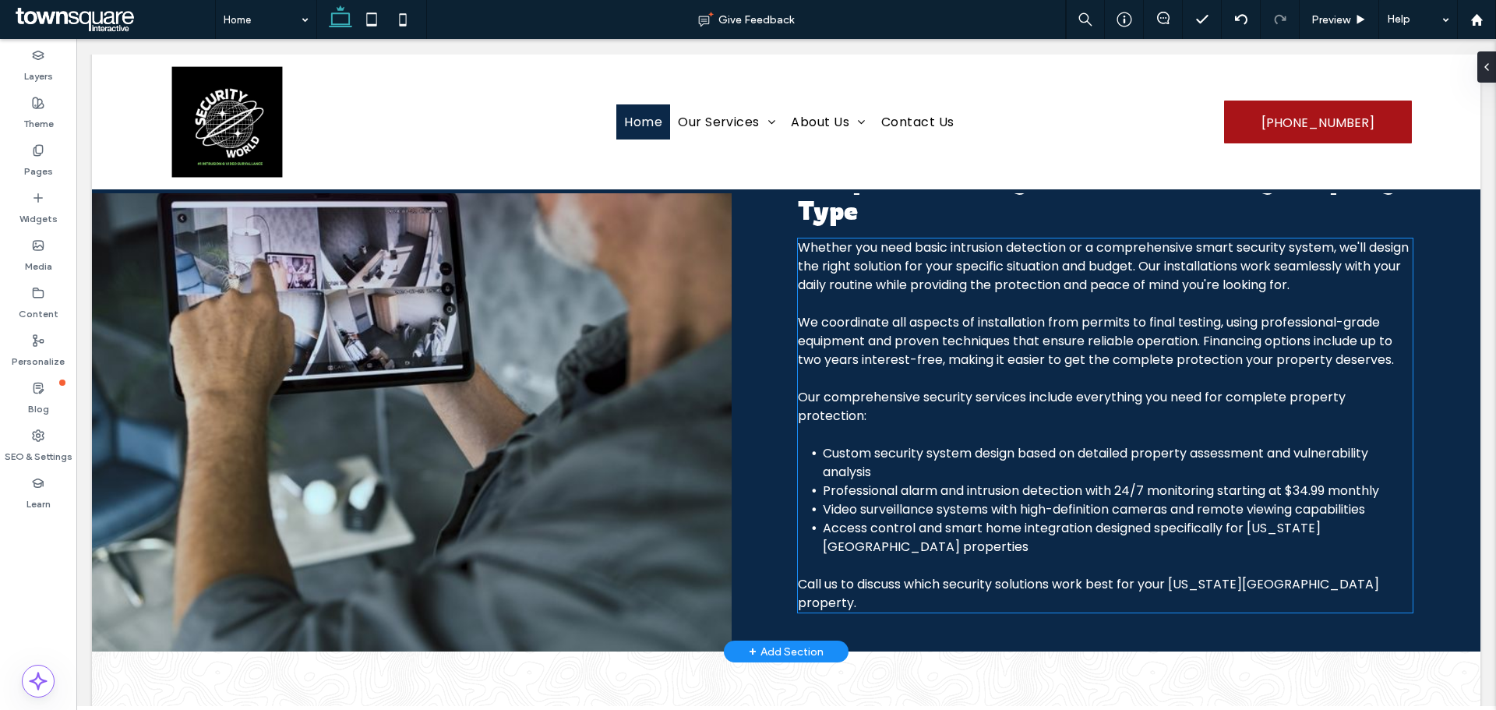
scroll to position [1203, 0]
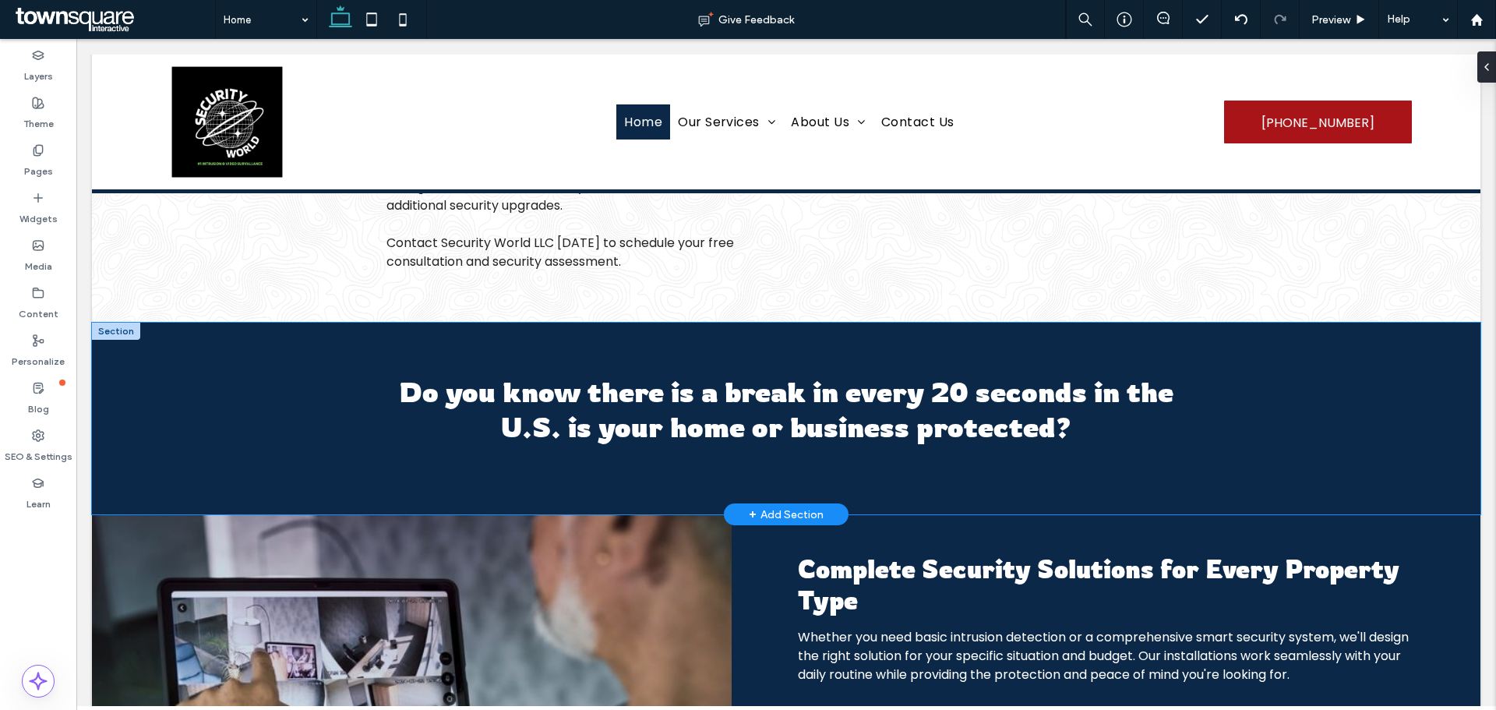
click at [240, 440] on div "Do you know there is a break in every 20 seconds in the U.S. is your home or bu…" at bounding box center [786, 418] width 1388 height 192
click at [241, 440] on div "Do you know there is a break in every 20 seconds in the U.S. is your home or bu…" at bounding box center [786, 418] width 1388 height 192
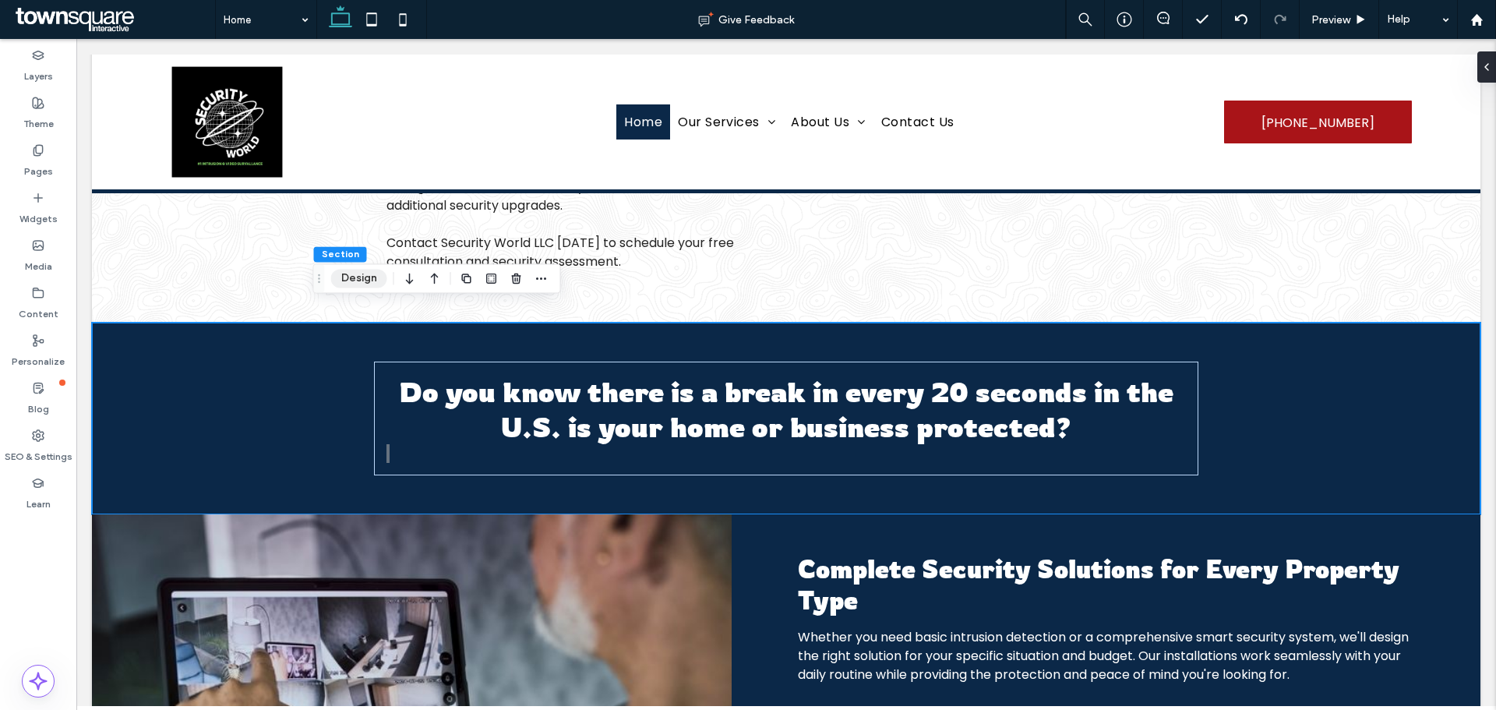
click at [372, 275] on button "Design" at bounding box center [359, 278] width 56 height 19
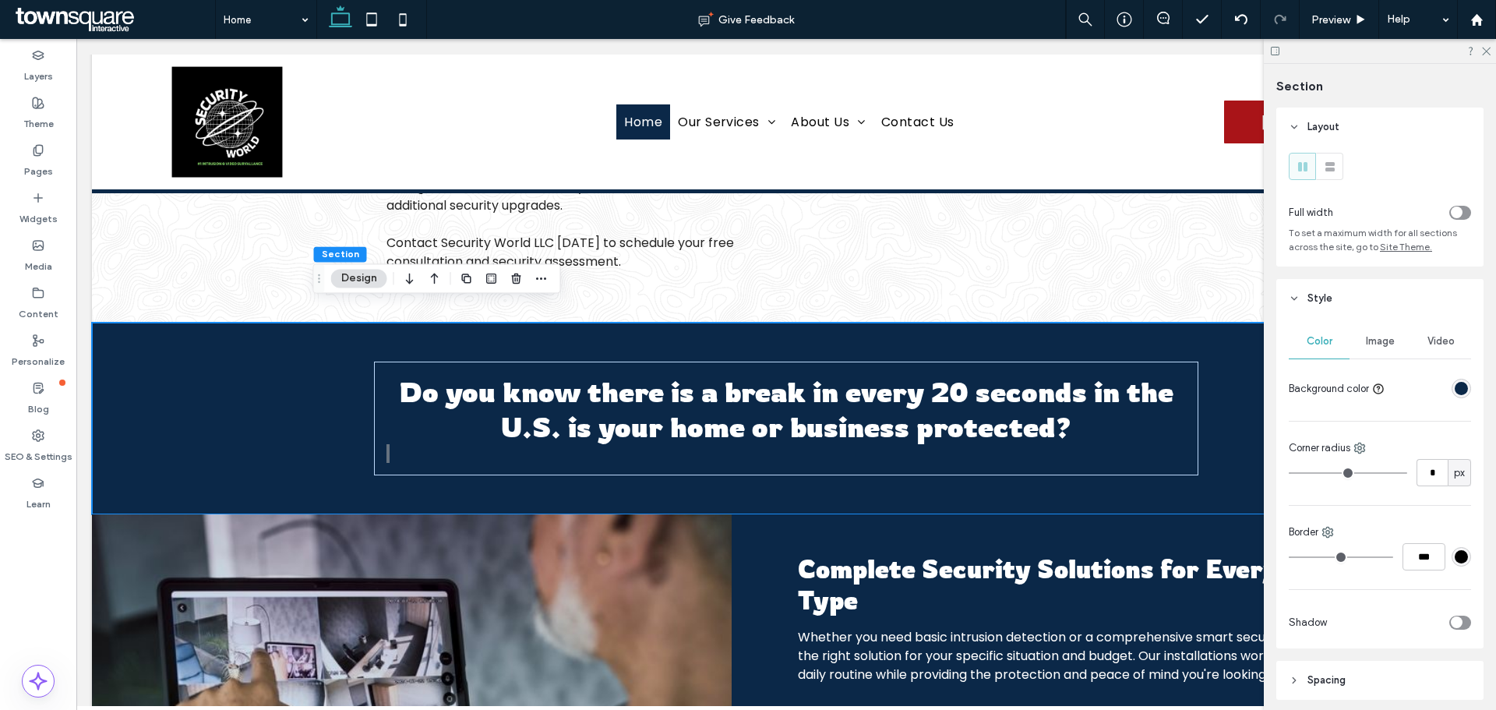
click at [1457, 382] on div "rgba(11,40,72,1)" at bounding box center [1460, 388] width 13 height 13
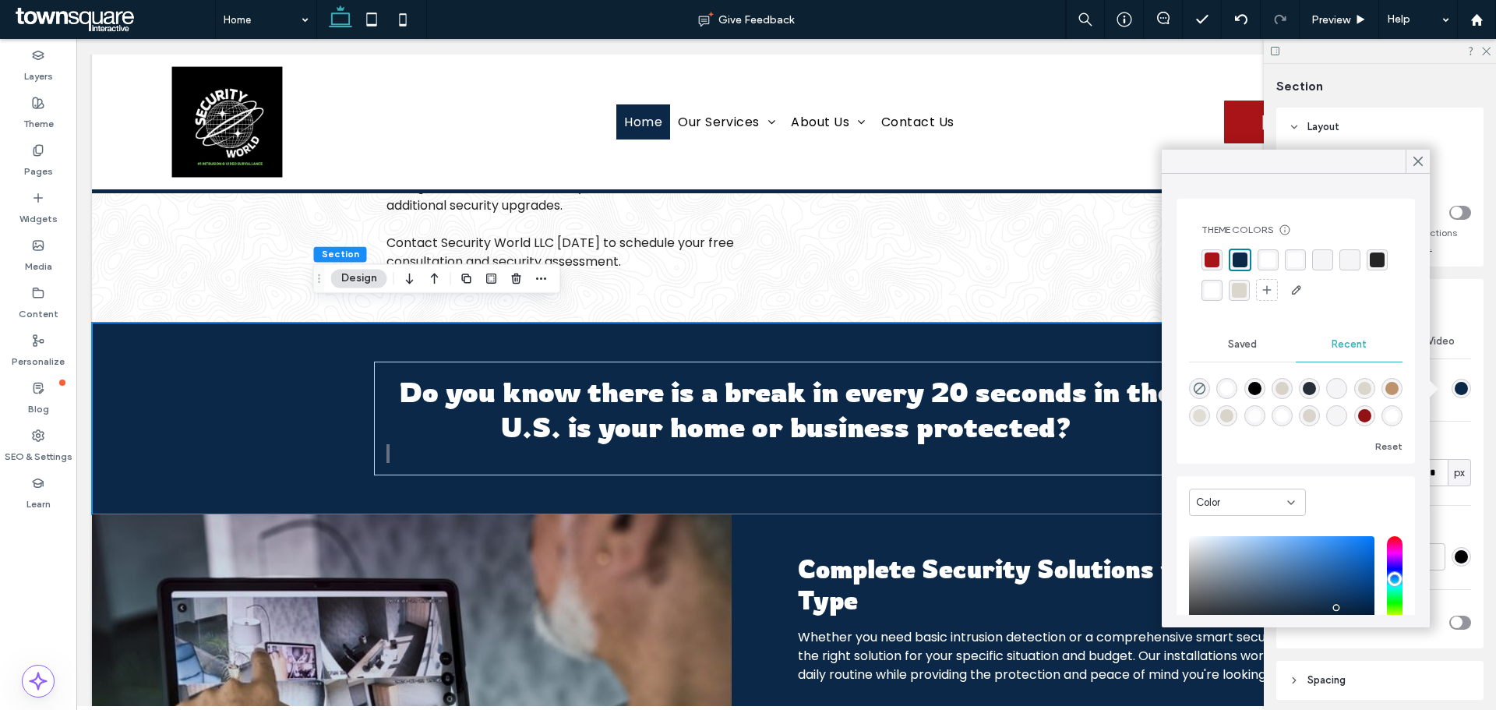
click at [1215, 260] on div "rgba(169,20,24,1)" at bounding box center [1211, 259] width 15 height 15
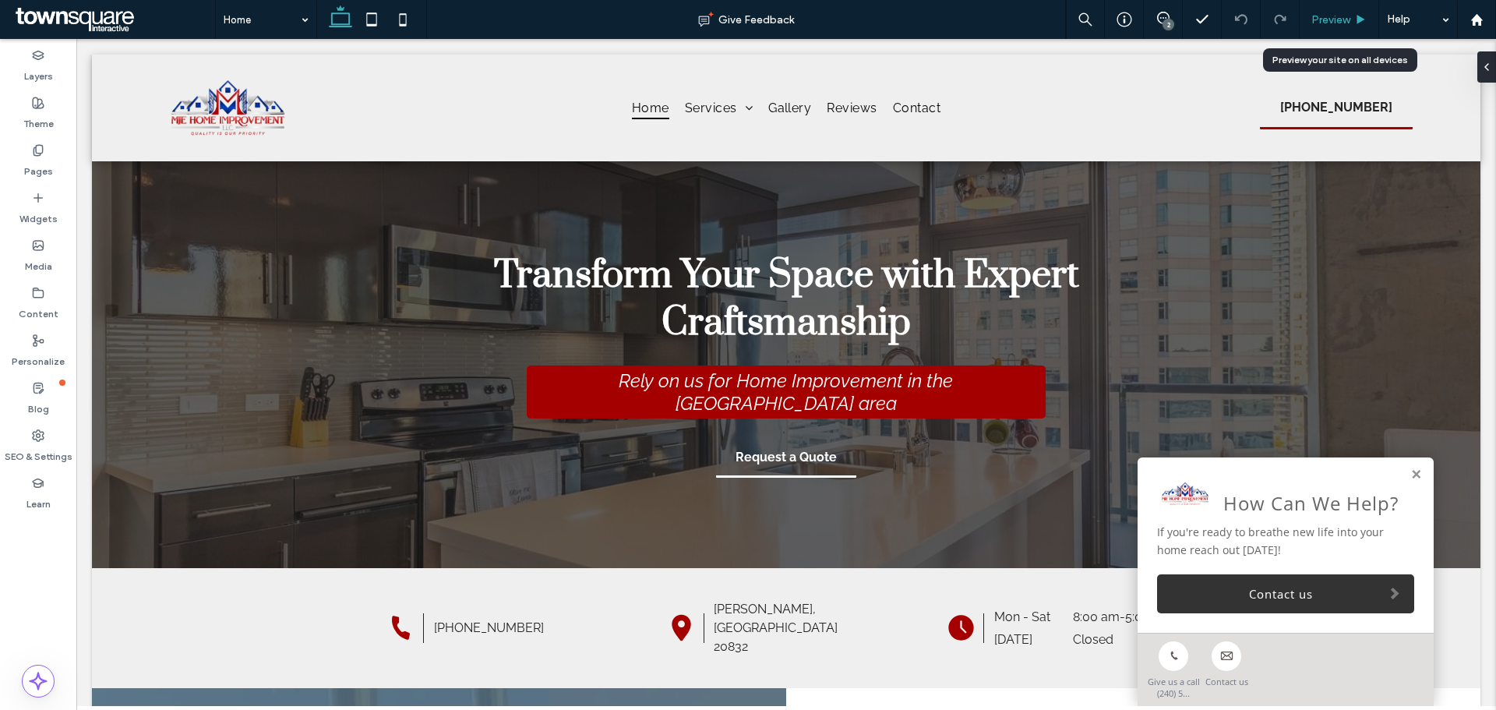
click at [1348, 12] on div "Preview" at bounding box center [1338, 19] width 79 height 39
click at [1346, 13] on span "Preview" at bounding box center [1330, 19] width 39 height 13
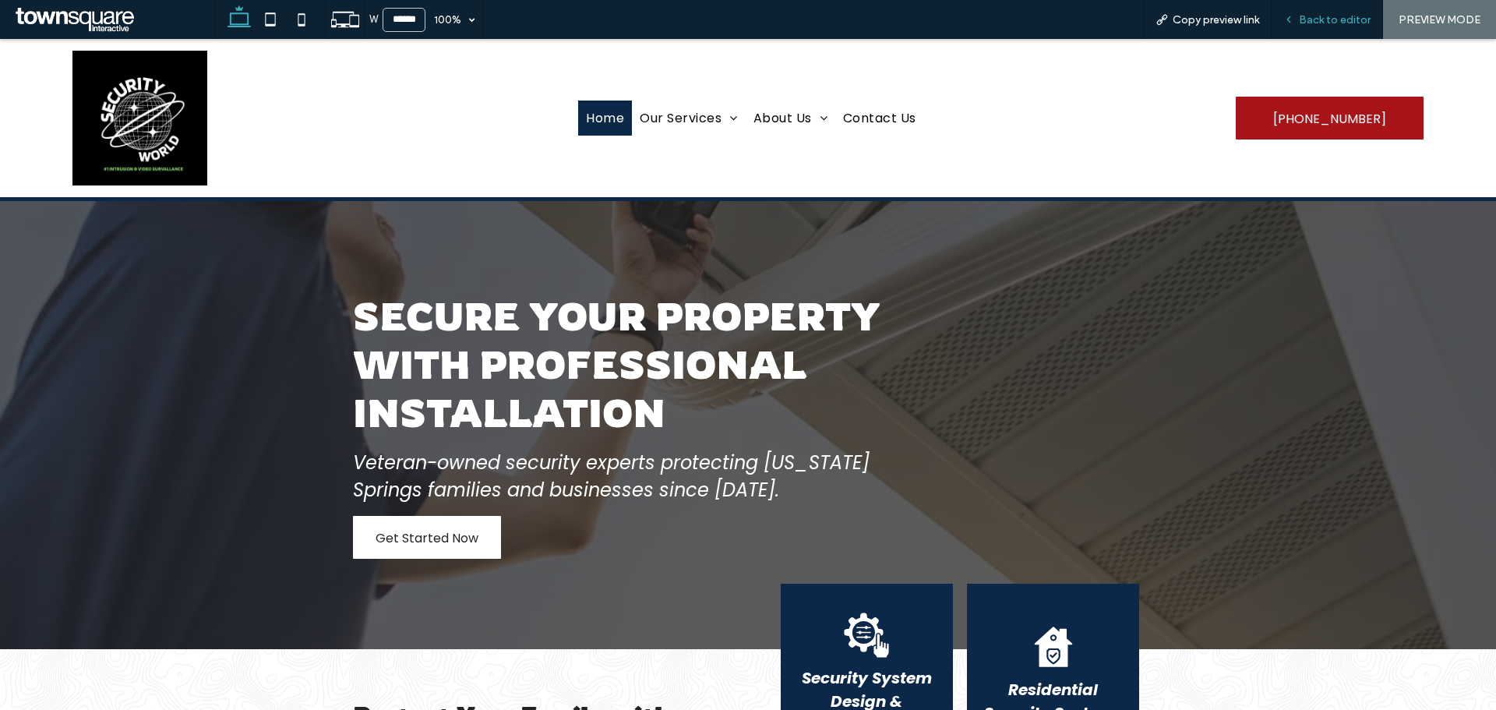
click at [1323, 16] on span "Back to editor" at bounding box center [1334, 19] width 72 height 13
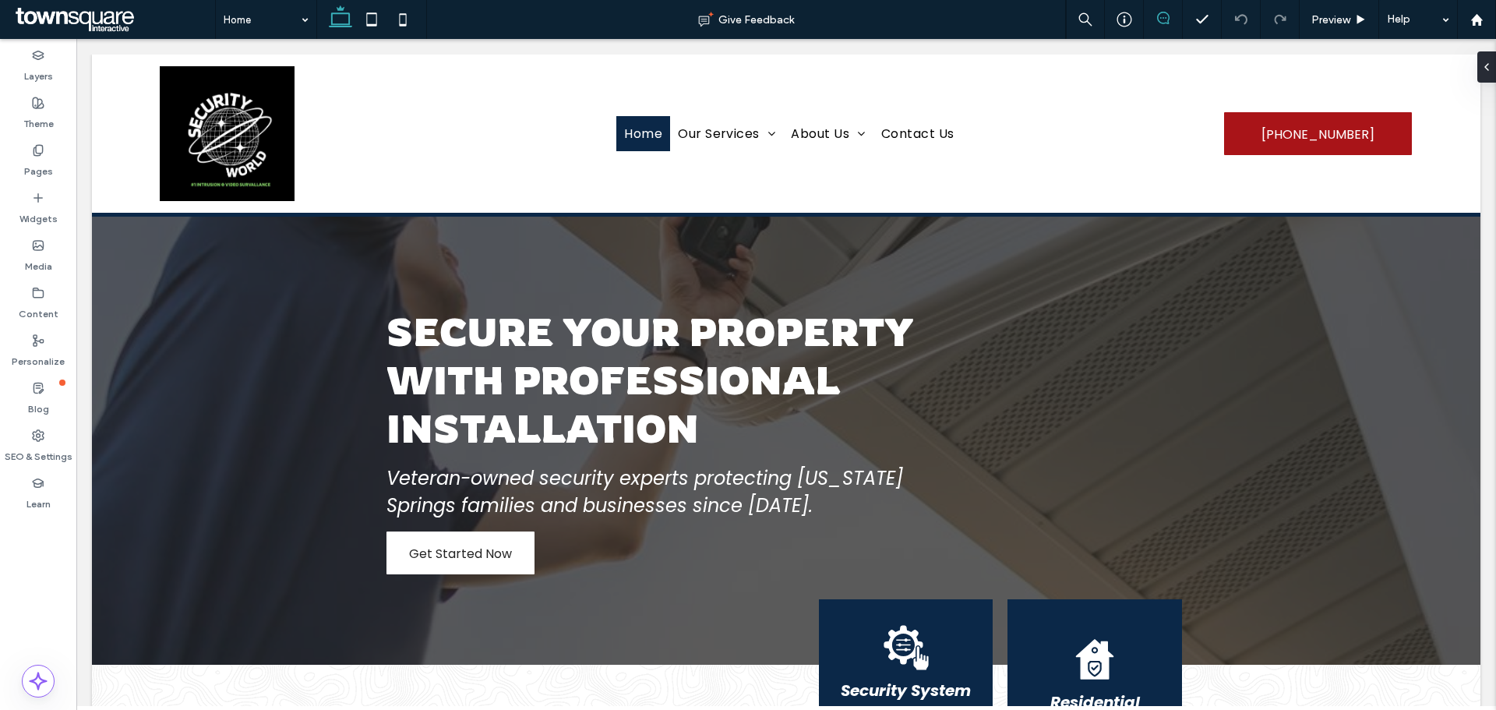
click at [1161, 17] on icon at bounding box center [1163, 18] width 12 height 12
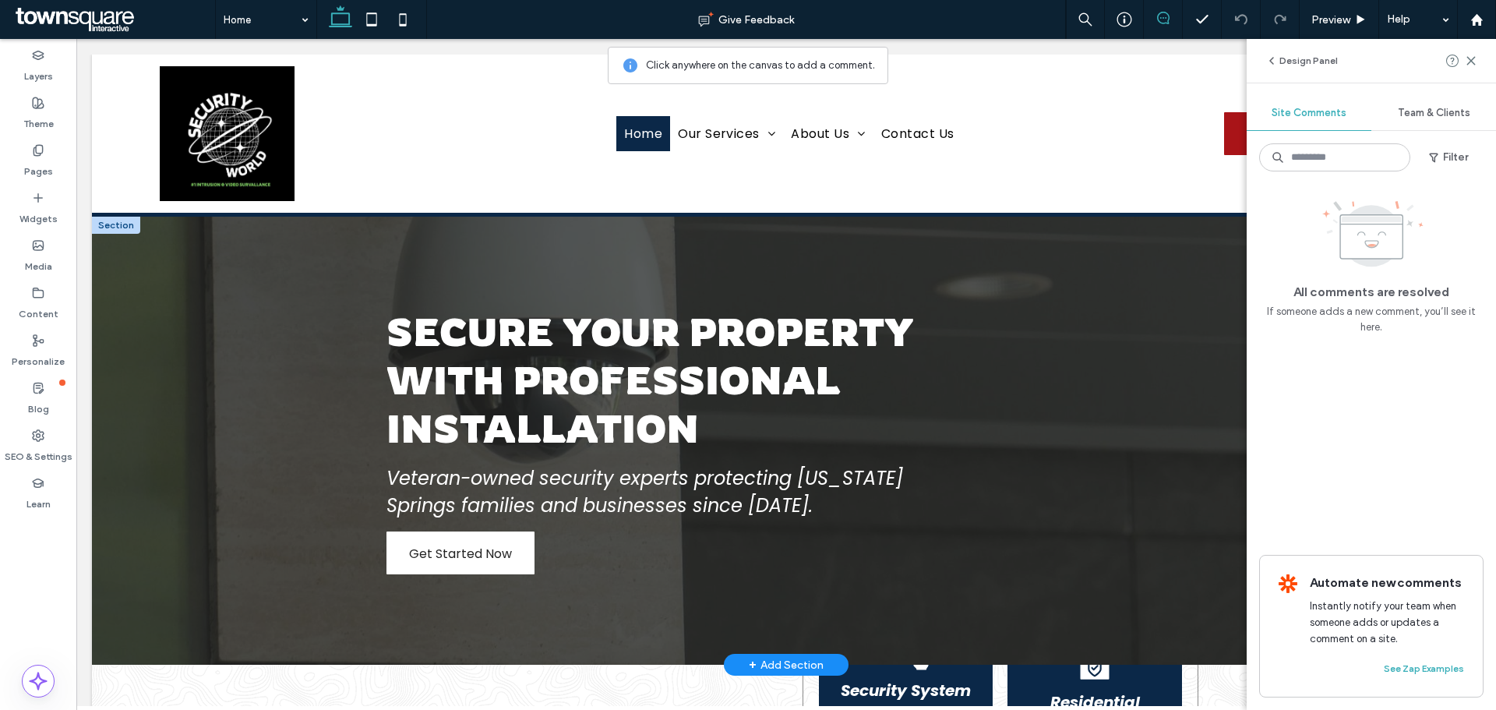
click at [1196, 650] on div "Secure Your Property with Professional Installation Veteran-owned security expe…" at bounding box center [786, 441] width 935 height 448
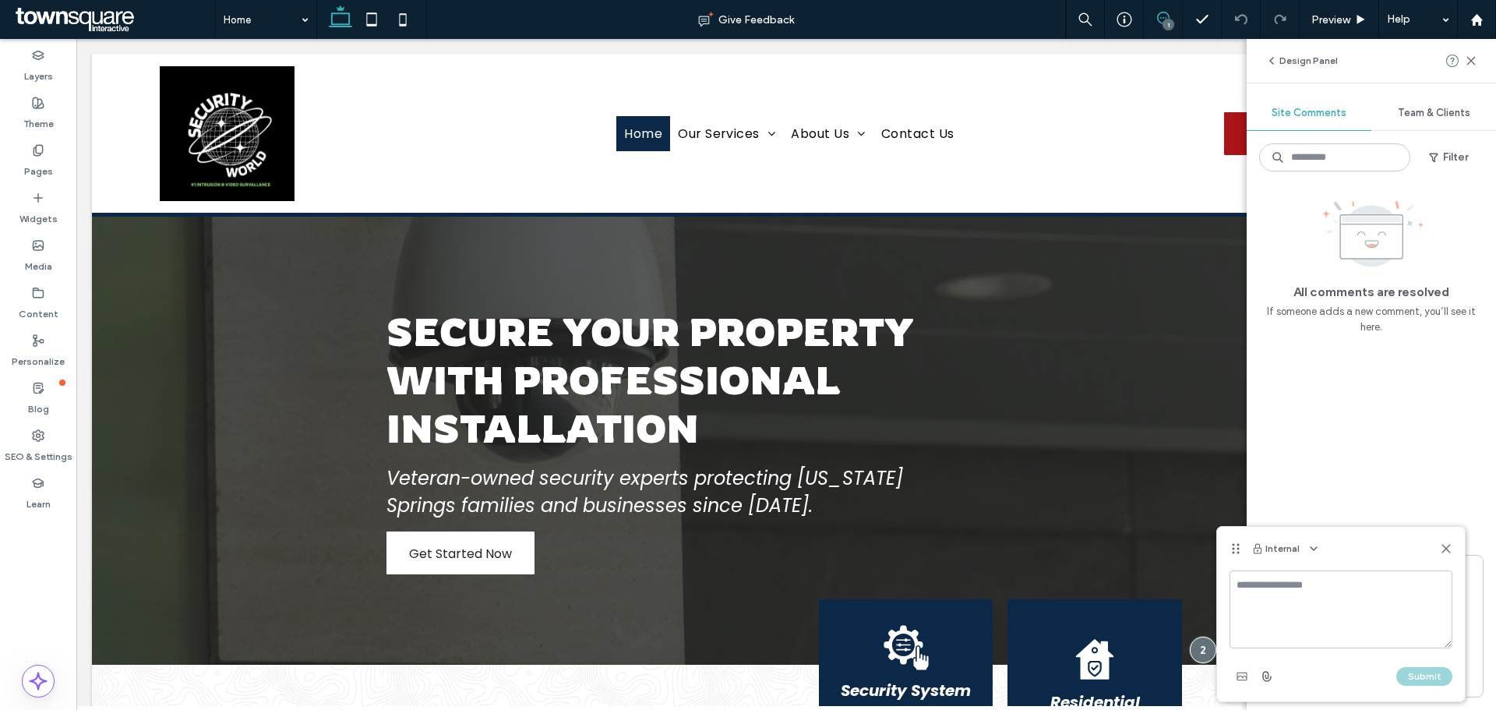
click at [1264, 607] on textarea at bounding box center [1340, 609] width 223 height 78
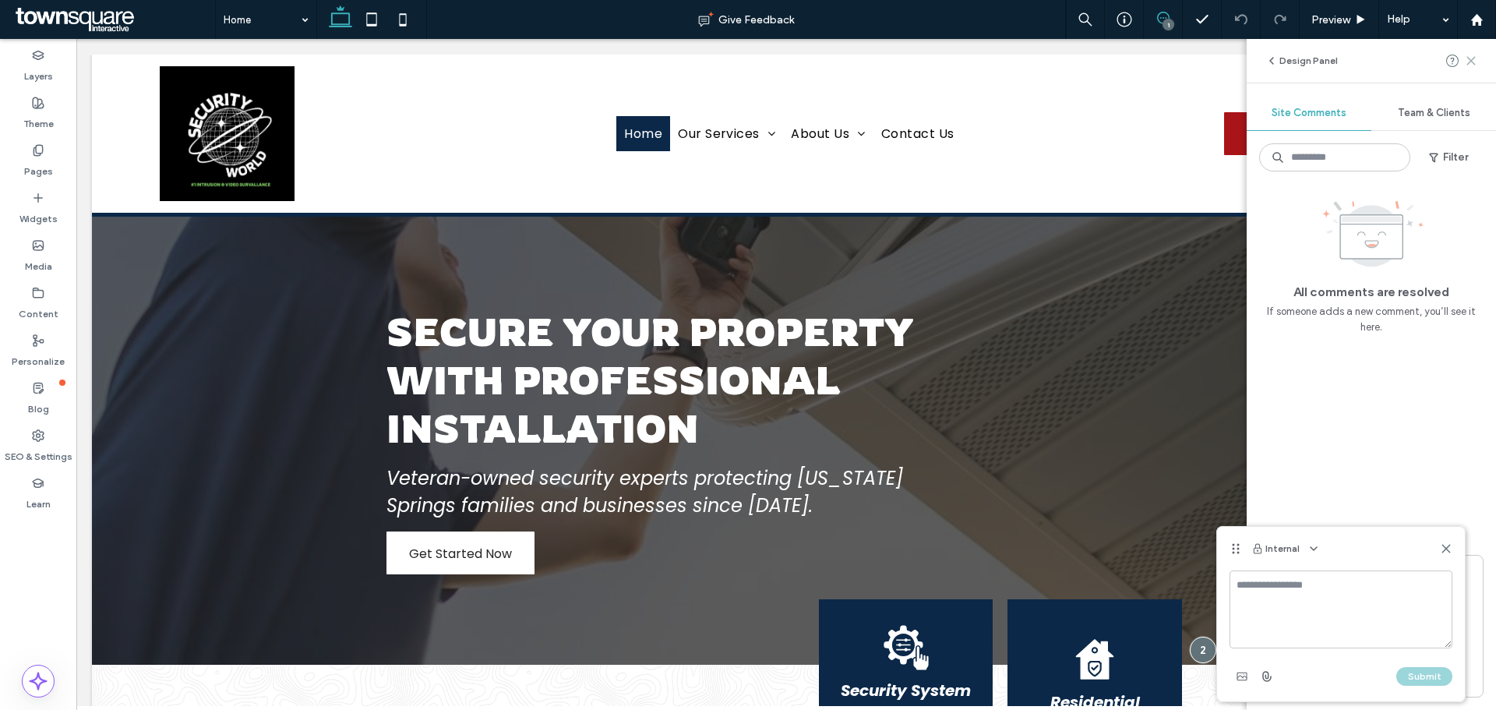
click at [1474, 61] on icon at bounding box center [1470, 61] width 12 height 12
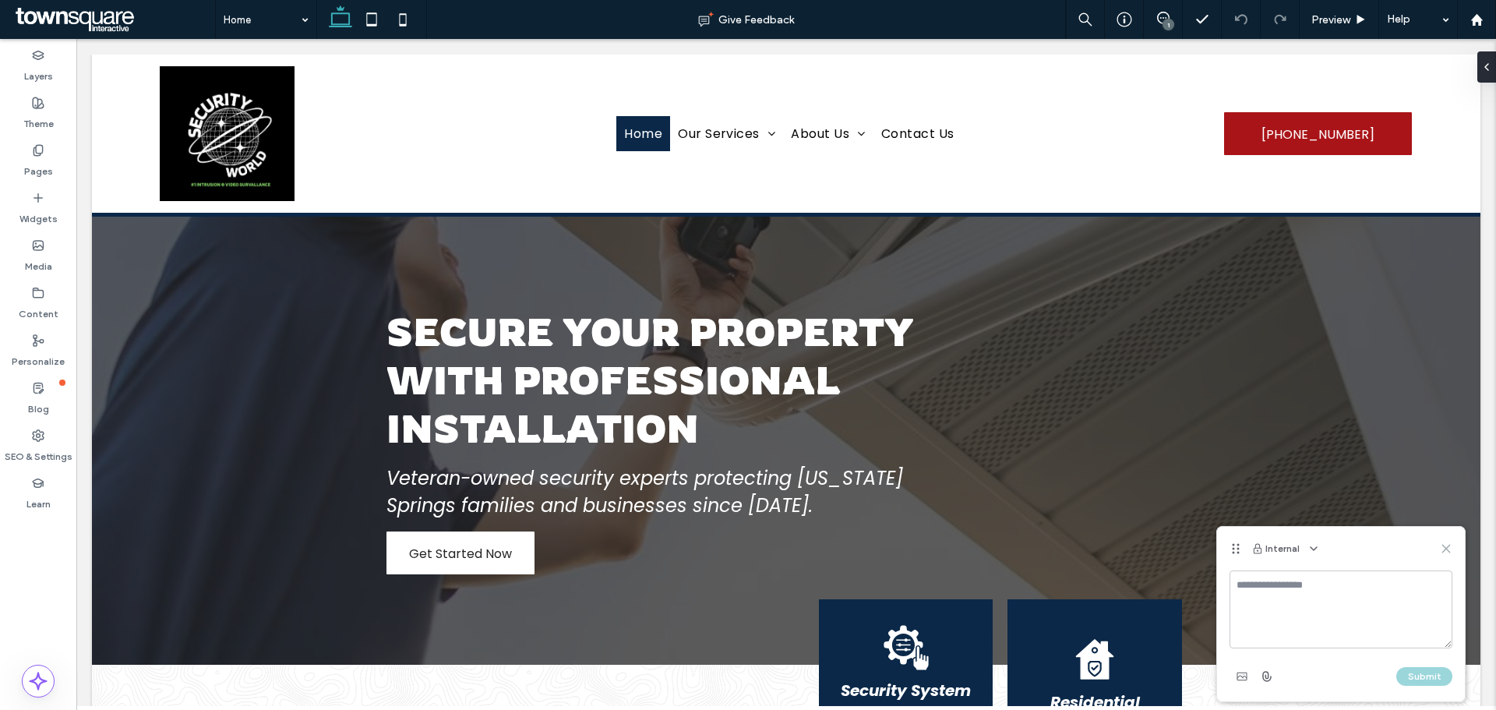
click at [1450, 551] on icon at bounding box center [1445, 548] width 12 height 12
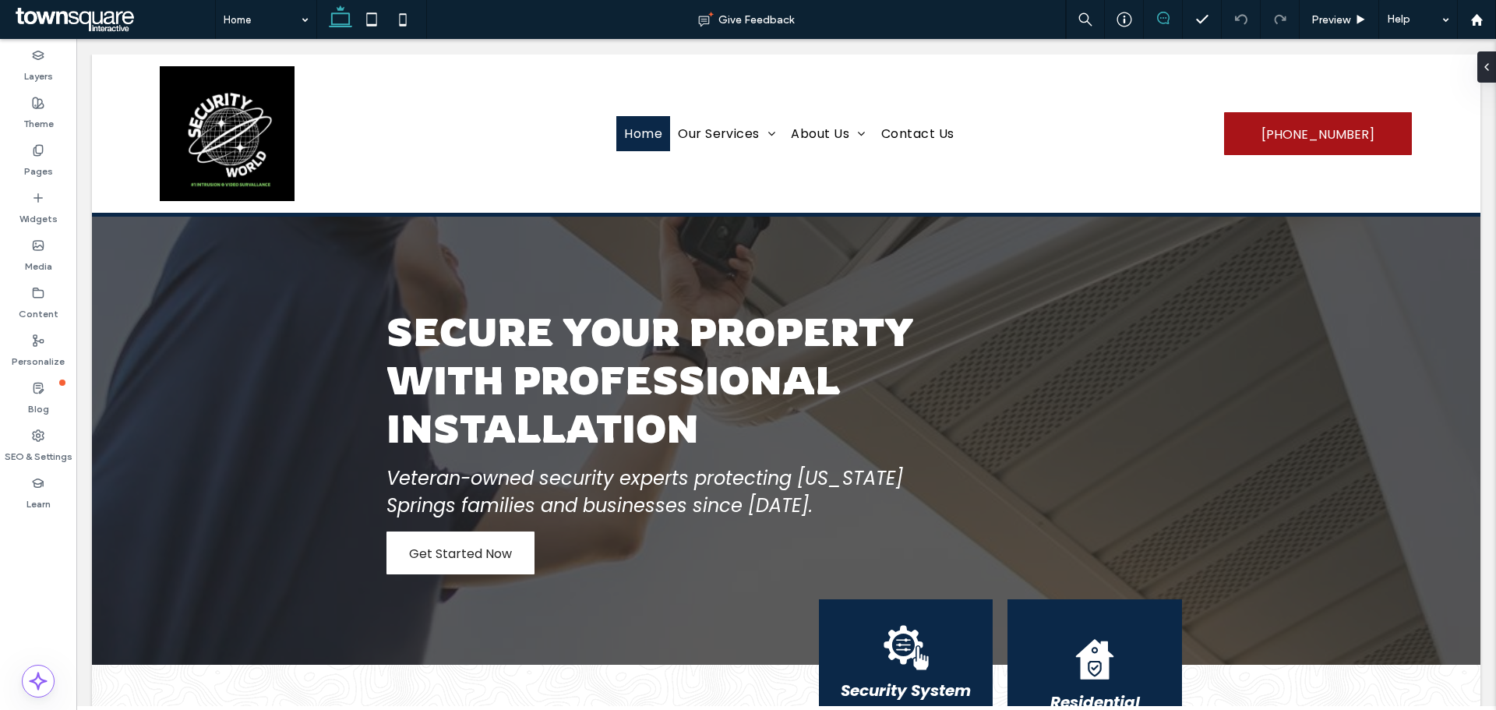
click at [1163, 17] on icon at bounding box center [1163, 18] width 12 height 12
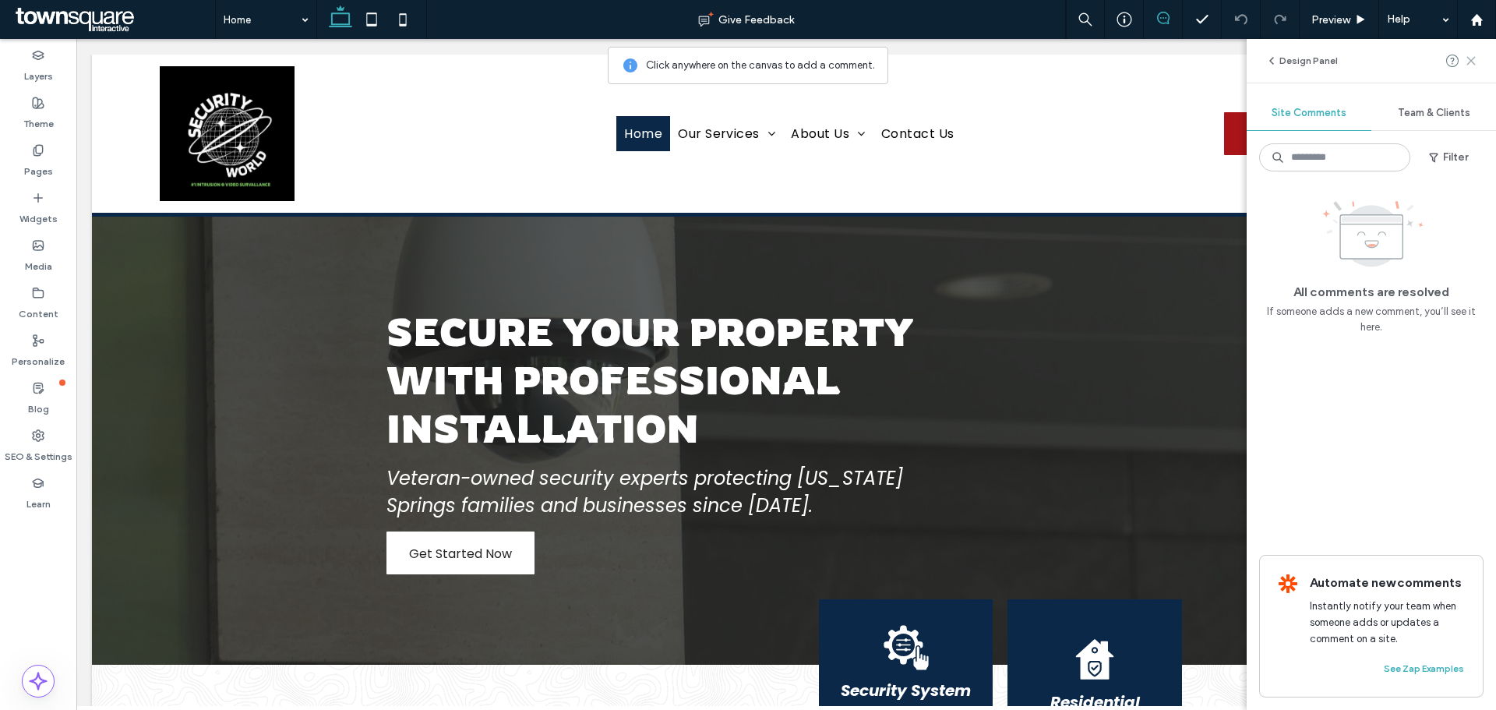
click at [1469, 65] on icon at bounding box center [1470, 61] width 12 height 12
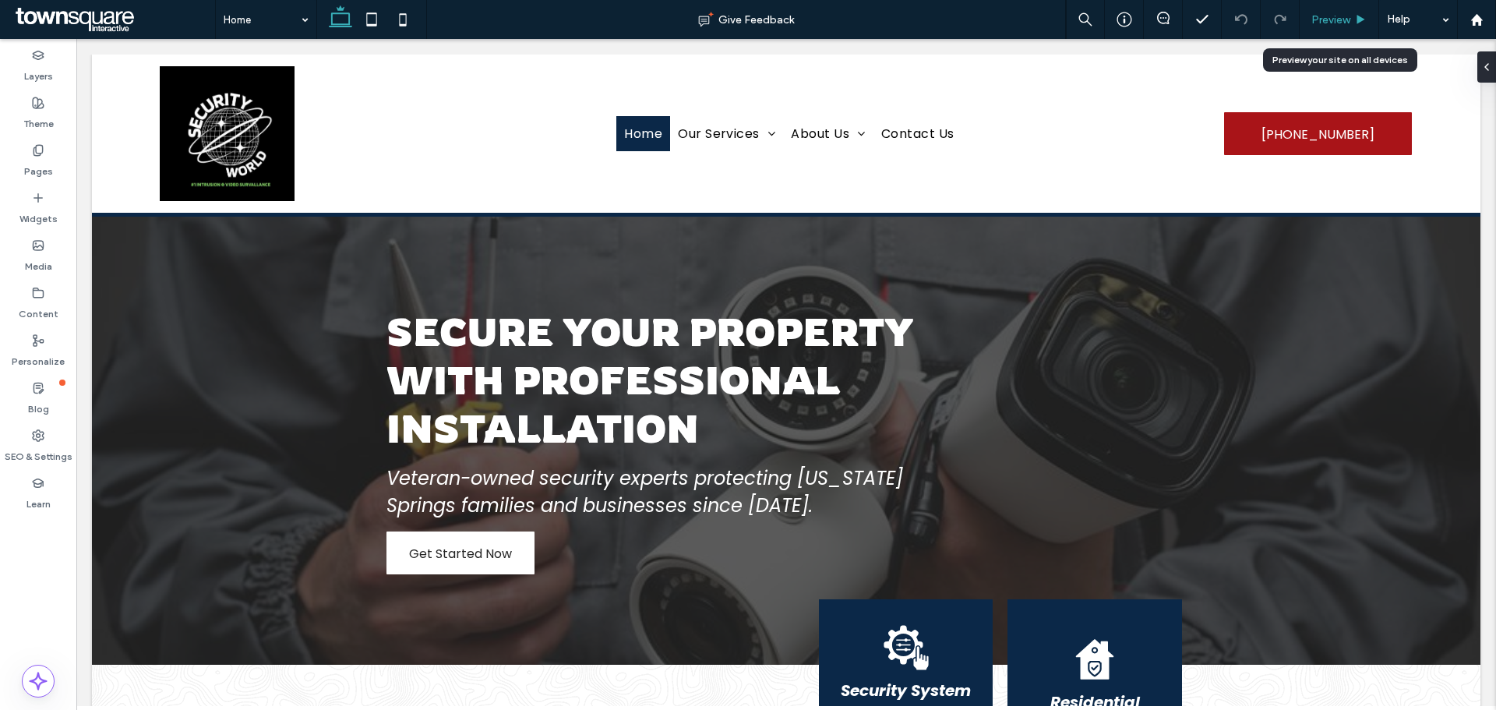
click at [1351, 19] on div "Preview" at bounding box center [1338, 19] width 79 height 13
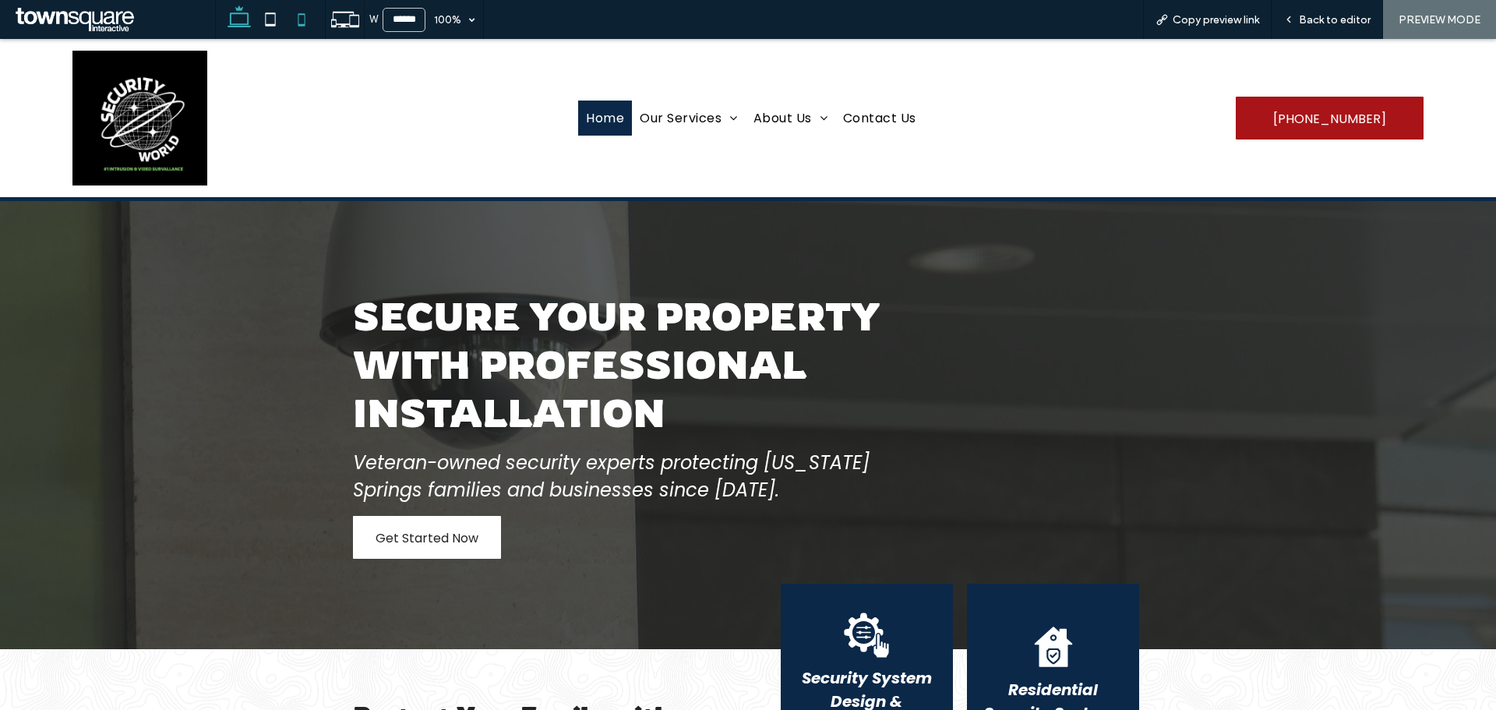
click at [308, 22] on icon at bounding box center [301, 19] width 31 height 31
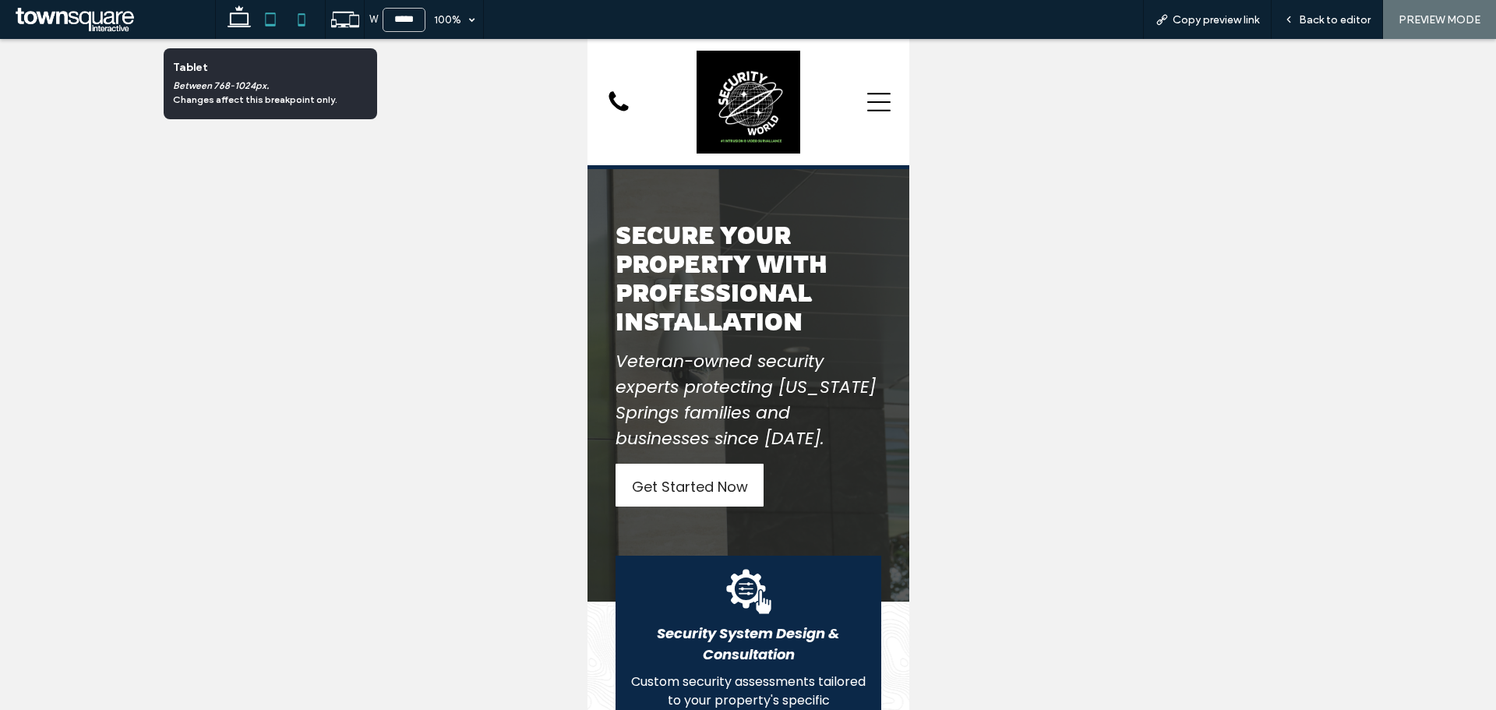
click at [274, 19] on icon at bounding box center [270, 19] width 31 height 31
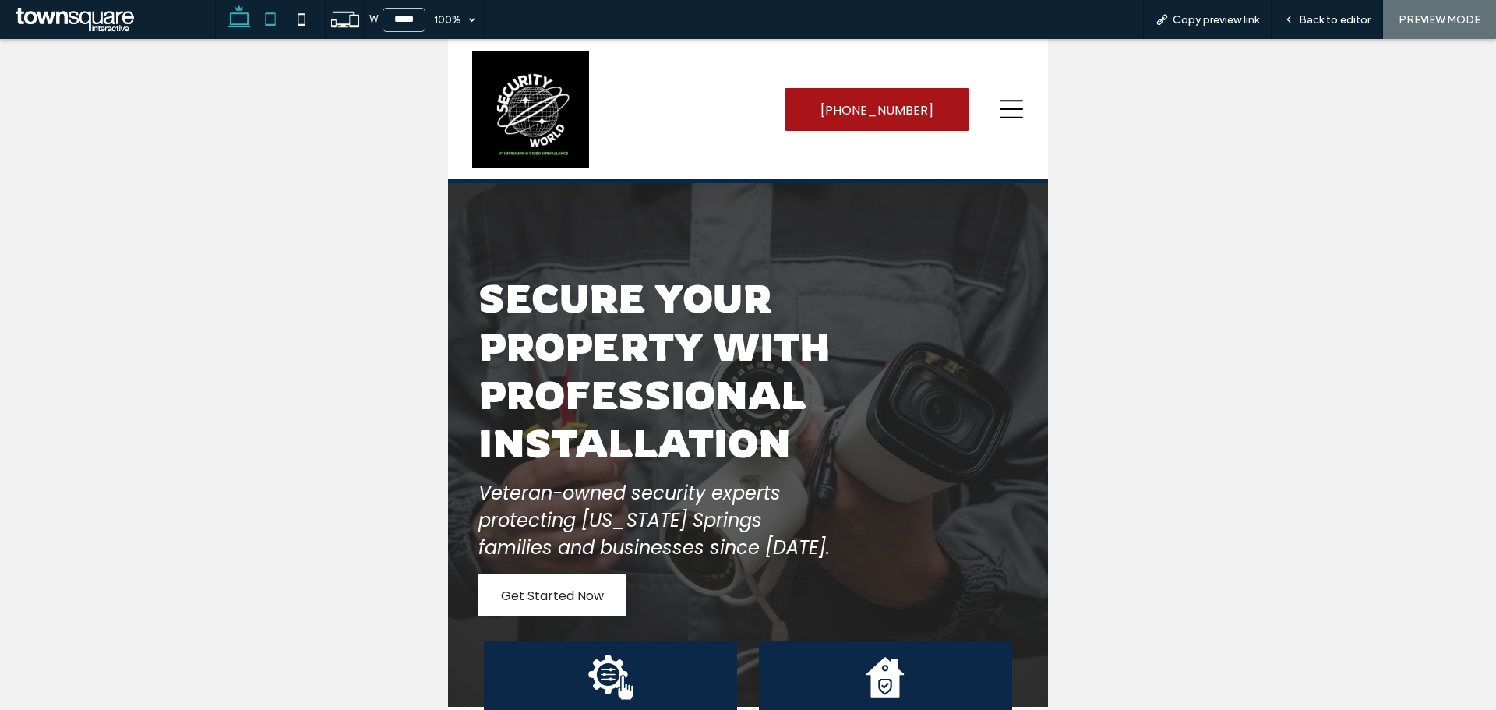
click at [232, 16] on icon at bounding box center [239, 19] width 31 height 31
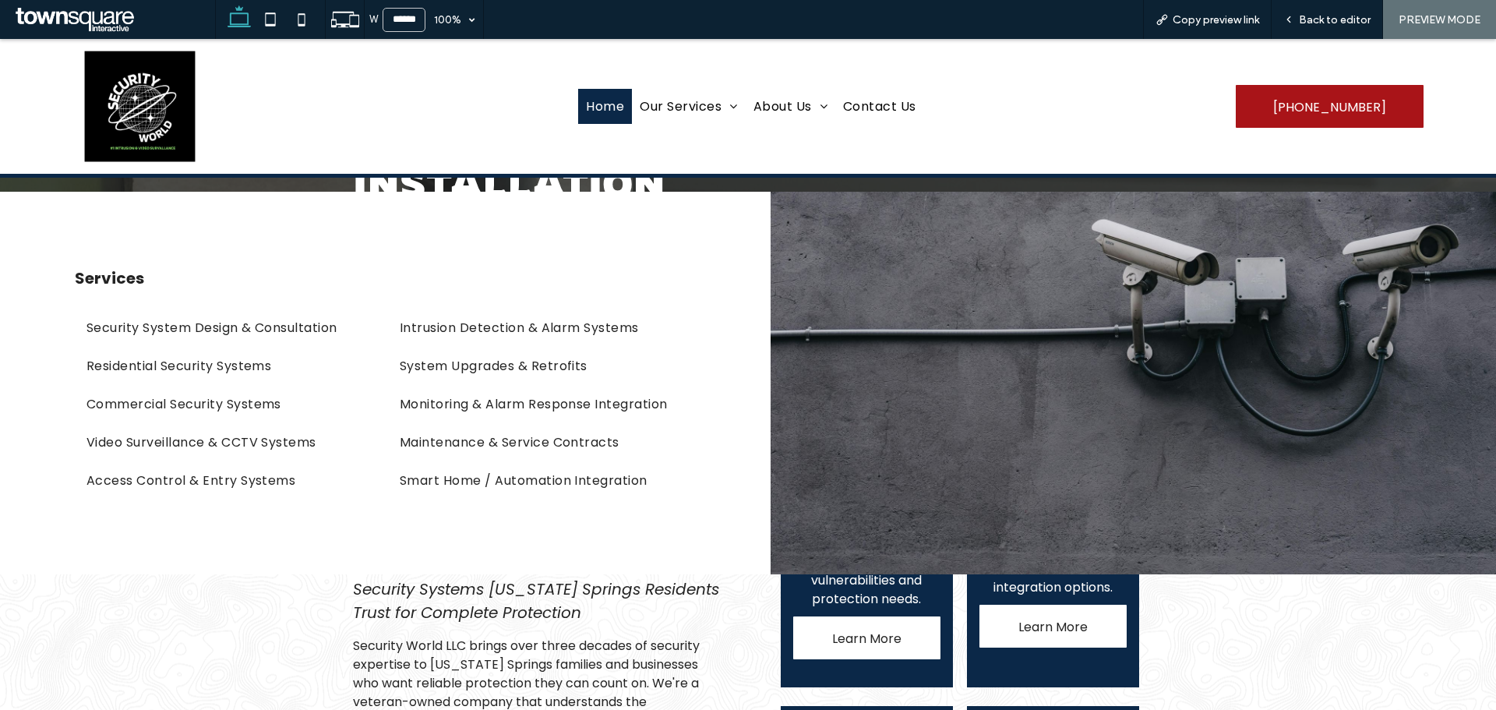
scroll to position [234, 0]
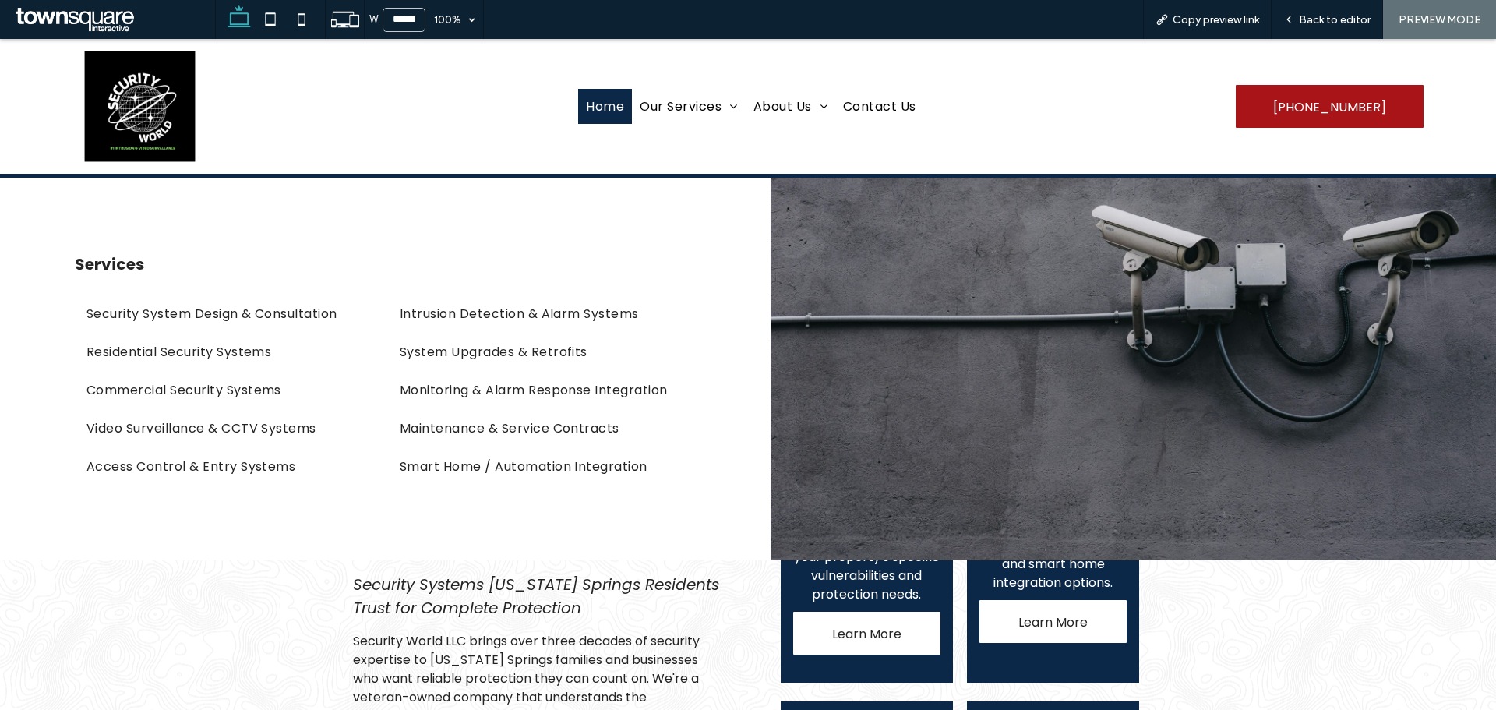
click at [825, 523] on div at bounding box center [1132, 369] width 725 height 382
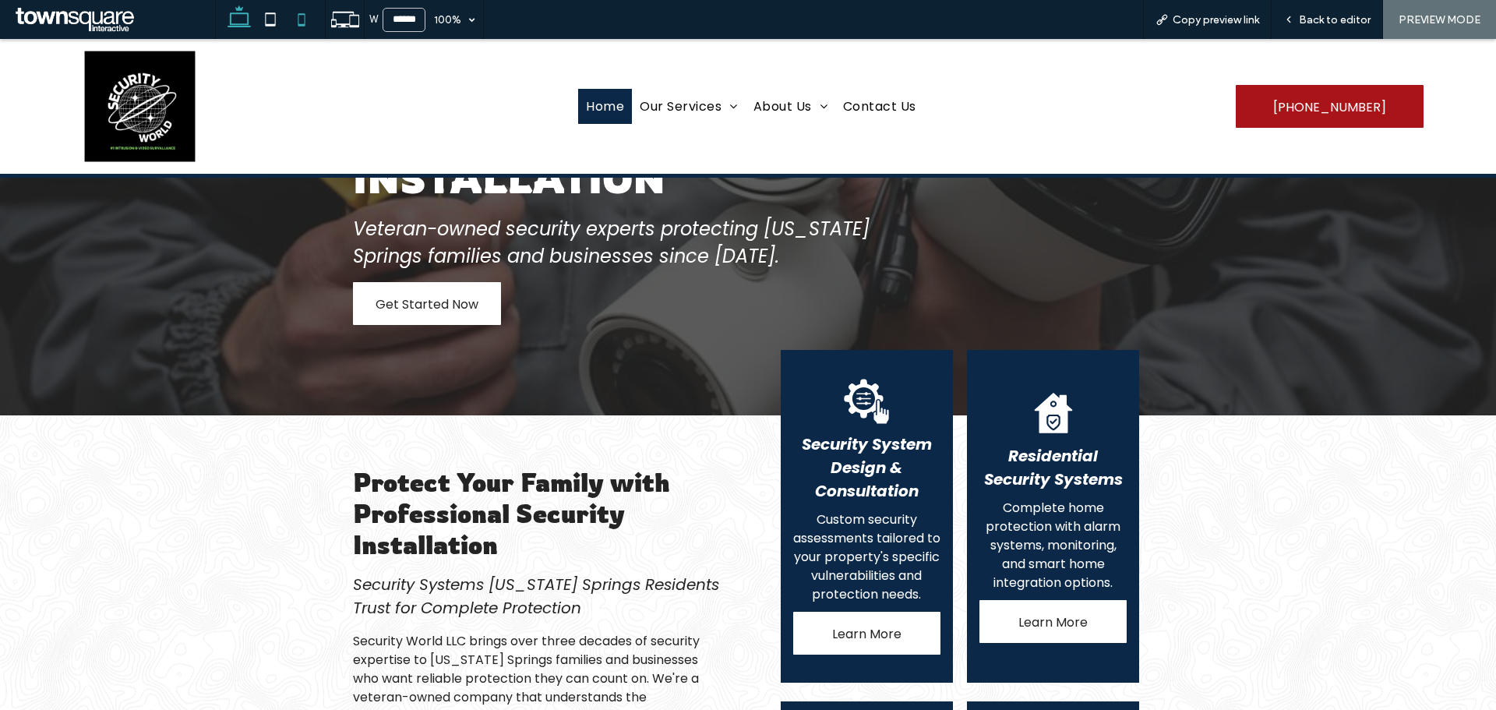
click at [301, 22] on icon at bounding box center [301, 19] width 31 height 31
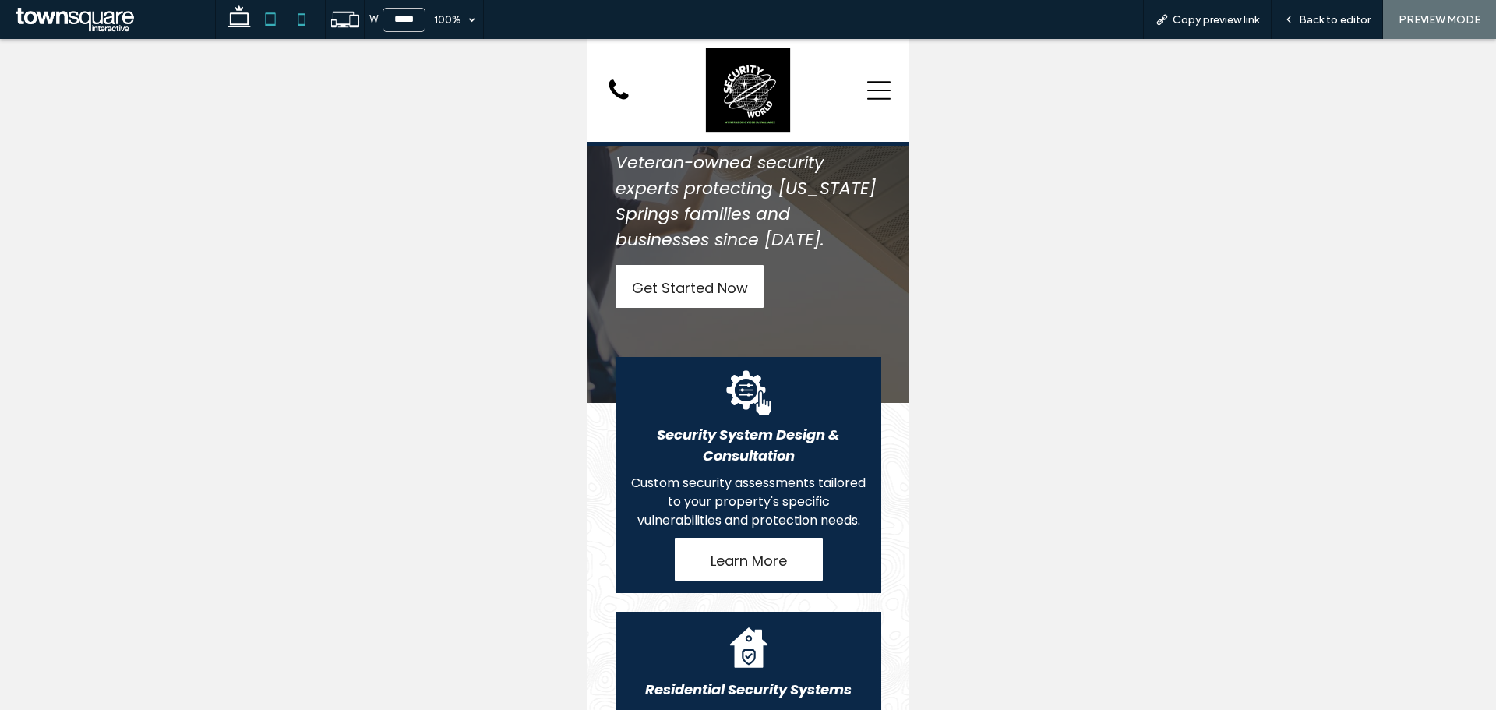
click at [276, 20] on use at bounding box center [271, 18] width 10 height 13
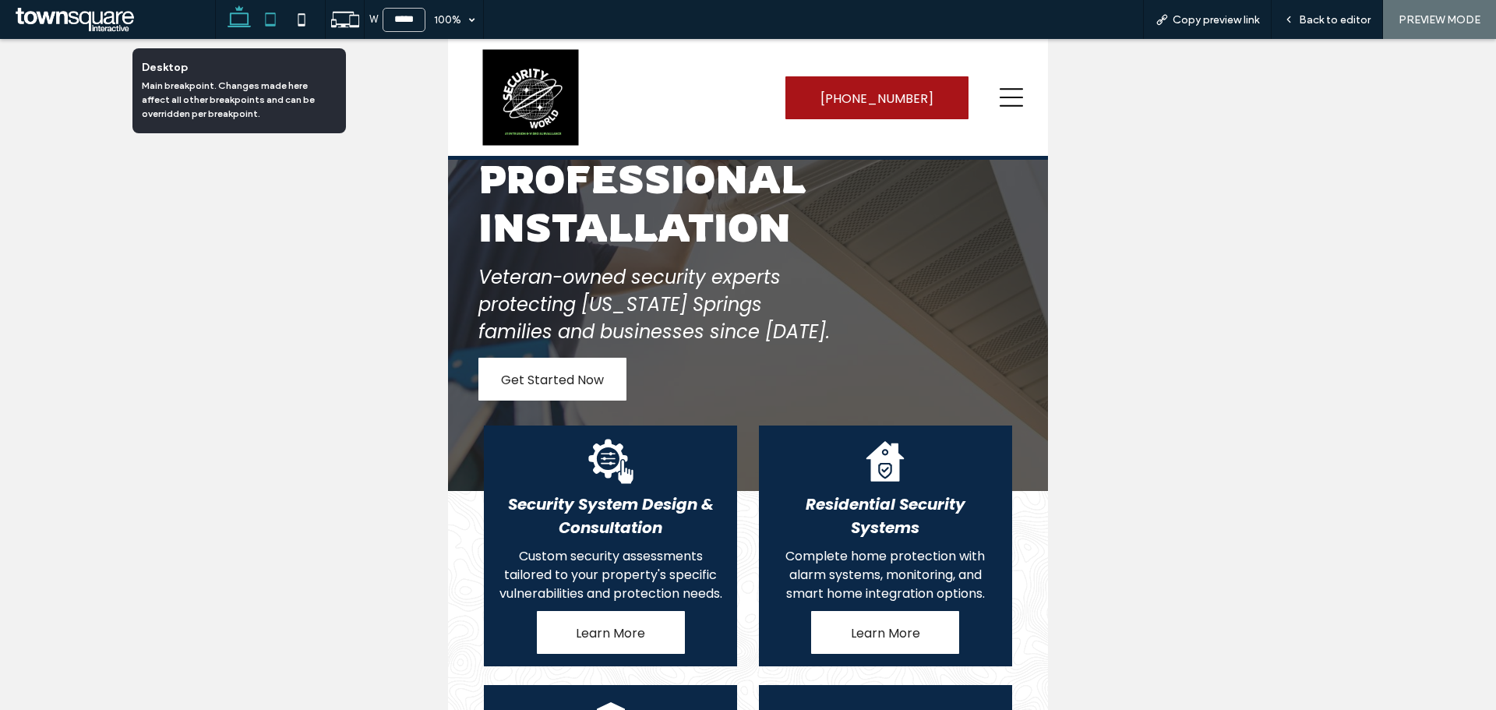
click at [239, 25] on use at bounding box center [238, 16] width 23 height 22
type input "******"
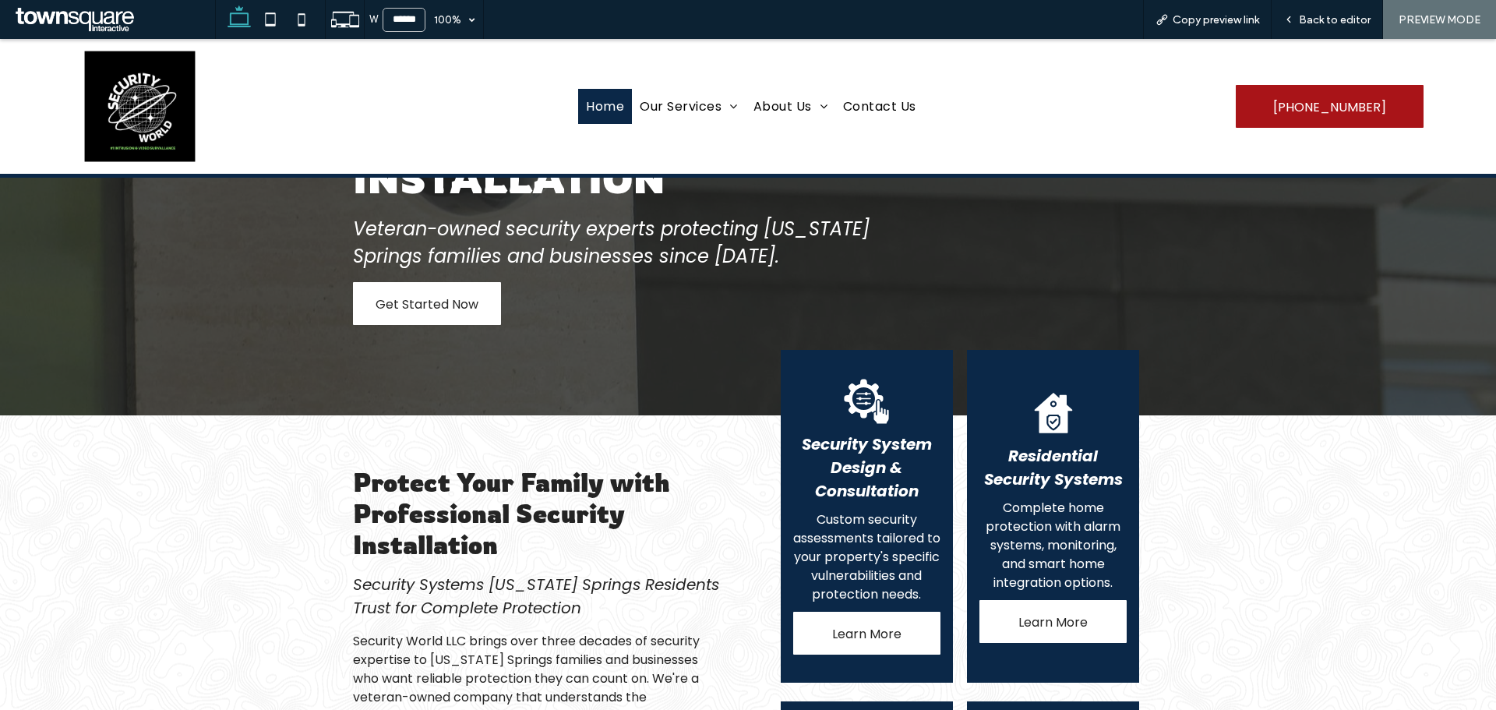
click at [280, 345] on div "Secure Your Property with Professional Installation Veteran-owned security expe…" at bounding box center [747, 191] width 935 height 448
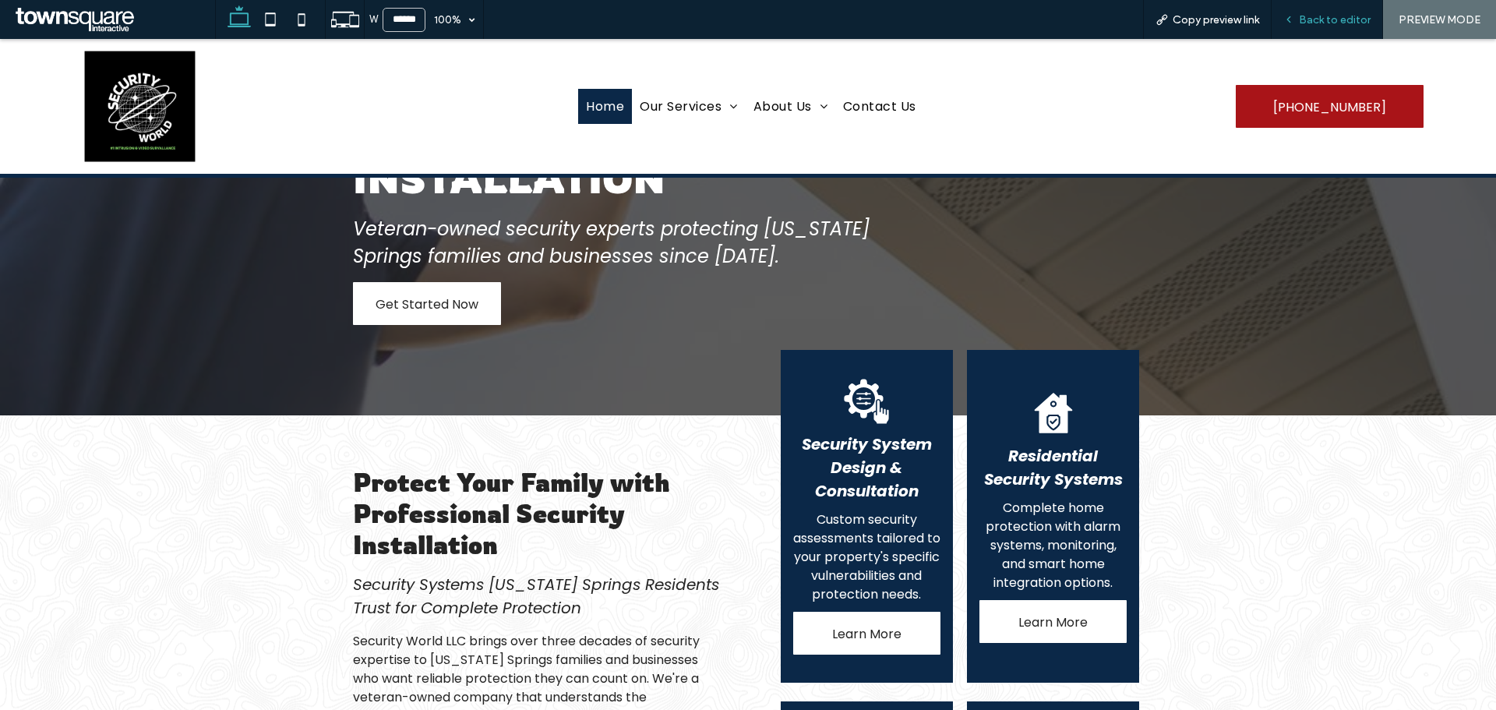
click at [1333, 13] on span "Back to editor" at bounding box center [1334, 19] width 72 height 13
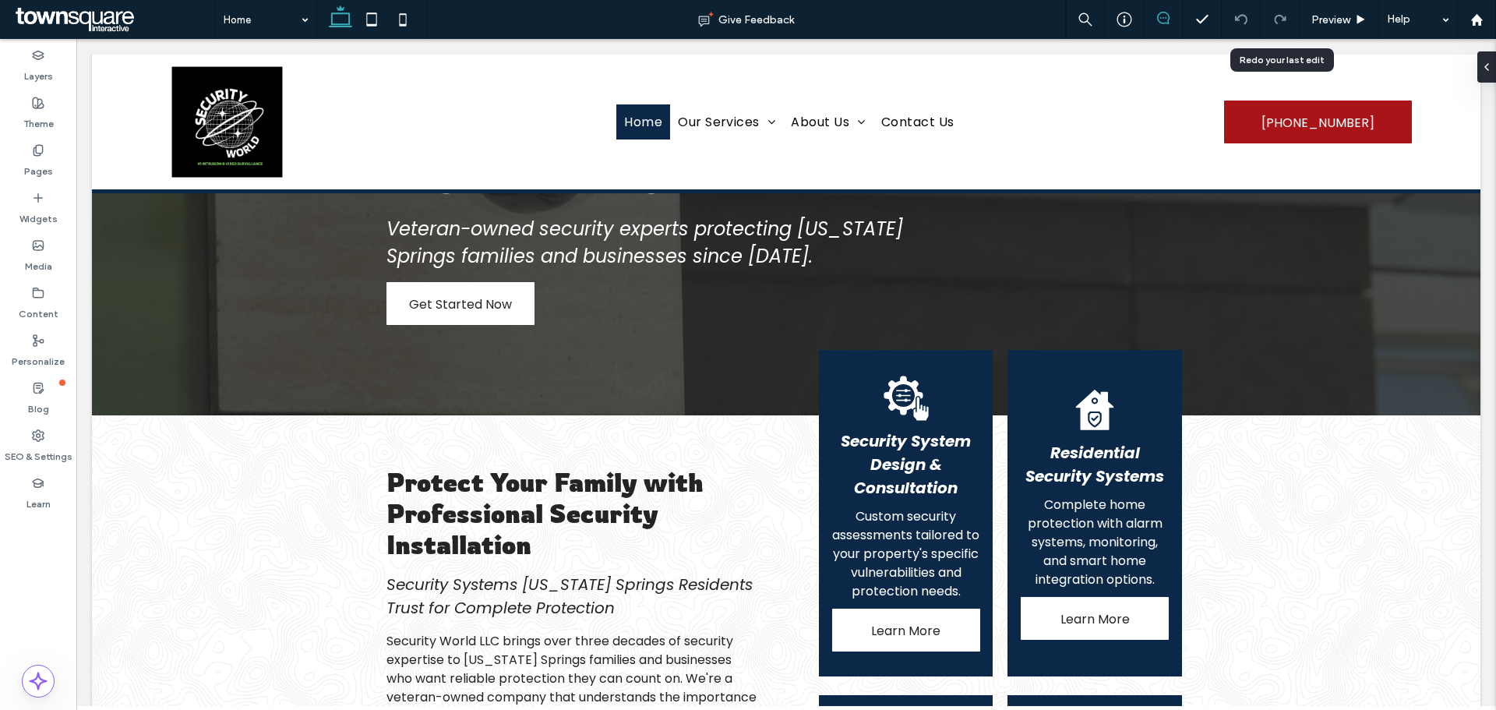
drag, startPoint x: 1159, startPoint y: 15, endPoint x: 1084, endPoint y: 22, distance: 75.1
click at [1159, 15] on icon at bounding box center [1163, 18] width 12 height 12
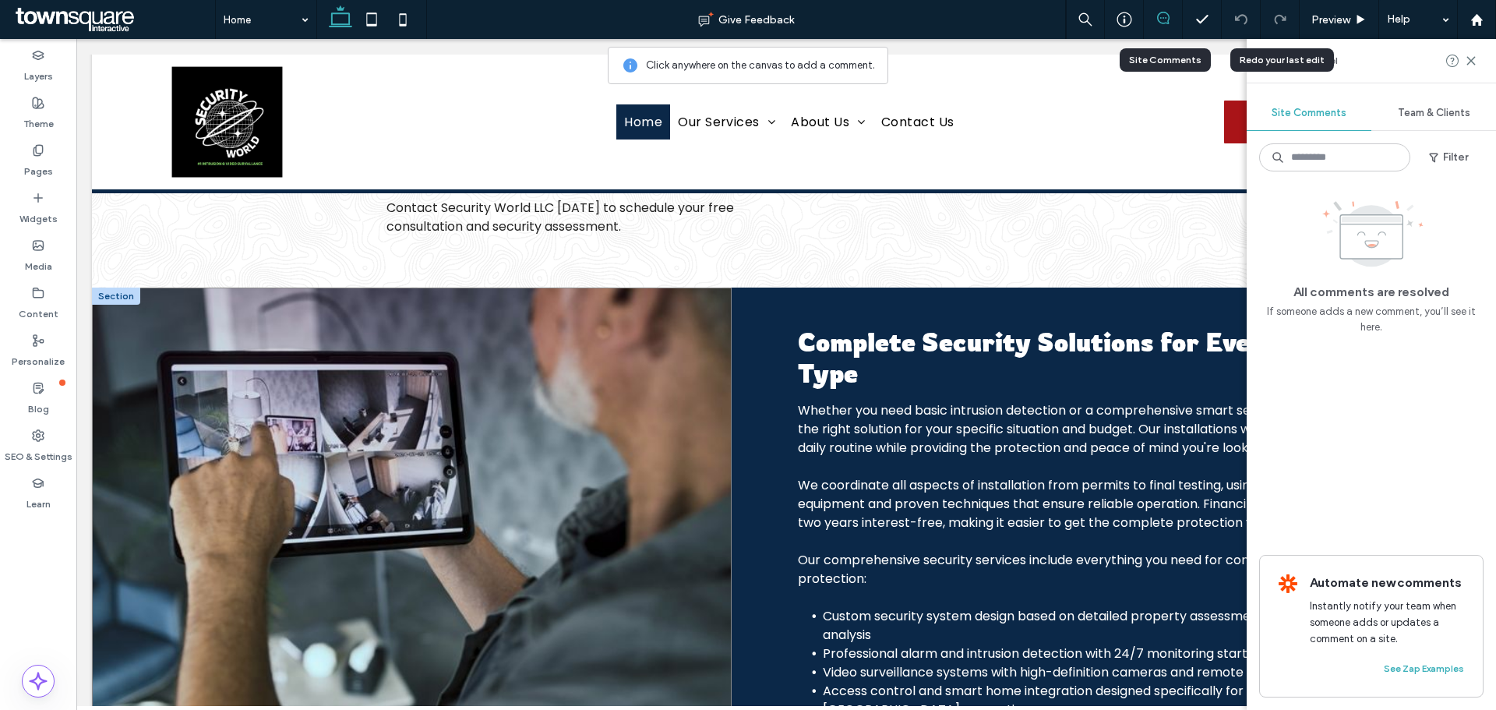
scroll to position [1005, 0]
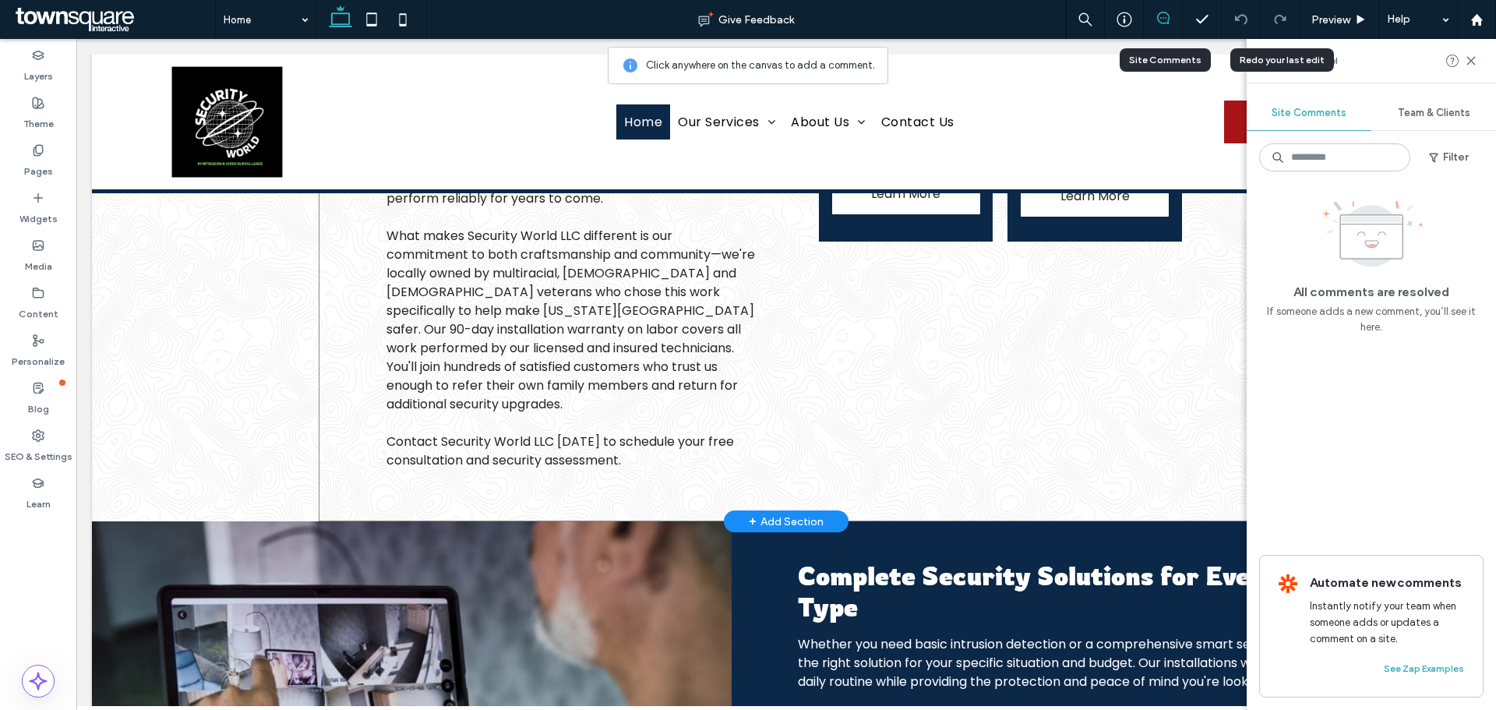
click at [583, 497] on div "Protect Your Family with Professional Security Installation Security Systems Co…" at bounding box center [786, 78] width 935 height 885
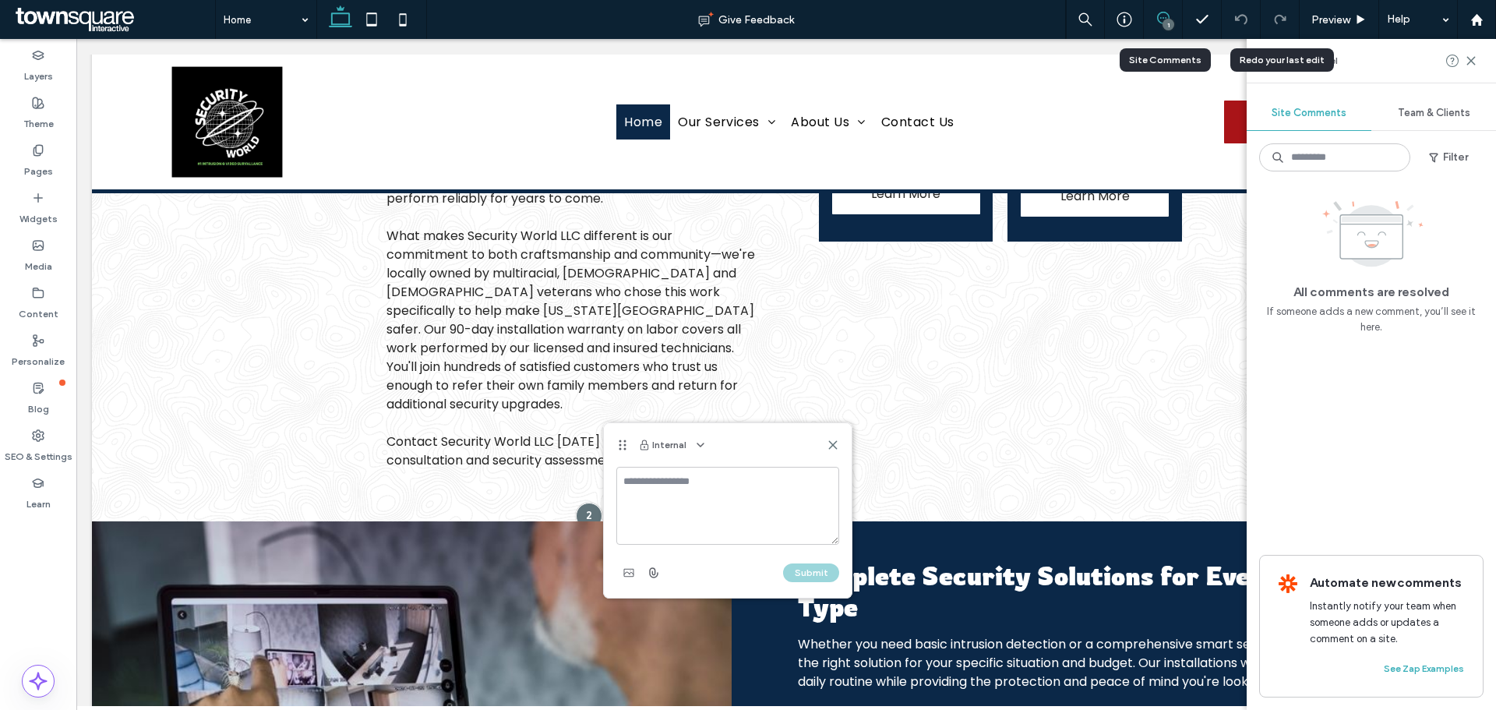
click at [696, 488] on textarea at bounding box center [727, 506] width 223 height 78
click at [623, 478] on textarea "**********" at bounding box center [727, 506] width 223 height 78
drag, startPoint x: 625, startPoint y: 488, endPoint x: 636, endPoint y: 488, distance: 11.7
click at [625, 488] on textarea "**********" at bounding box center [727, 506] width 223 height 78
click at [736, 519] on textarea "**********" at bounding box center [727, 506] width 223 height 78
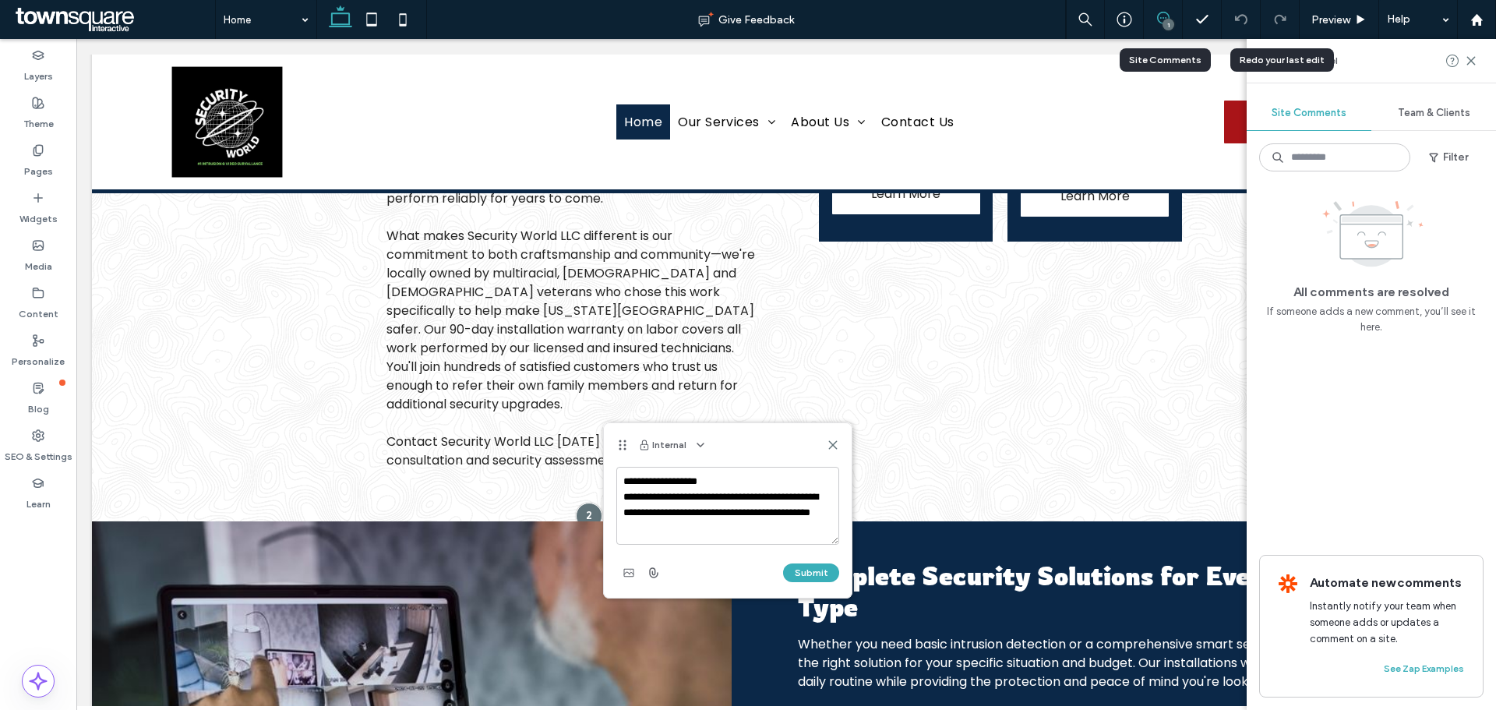
click at [729, 522] on textarea "**********" at bounding box center [727, 506] width 223 height 78
type textarea "**********"
click at [822, 562] on div "Submit" at bounding box center [727, 572] width 223 height 25
click at [831, 573] on button "Submit" at bounding box center [811, 572] width 56 height 19
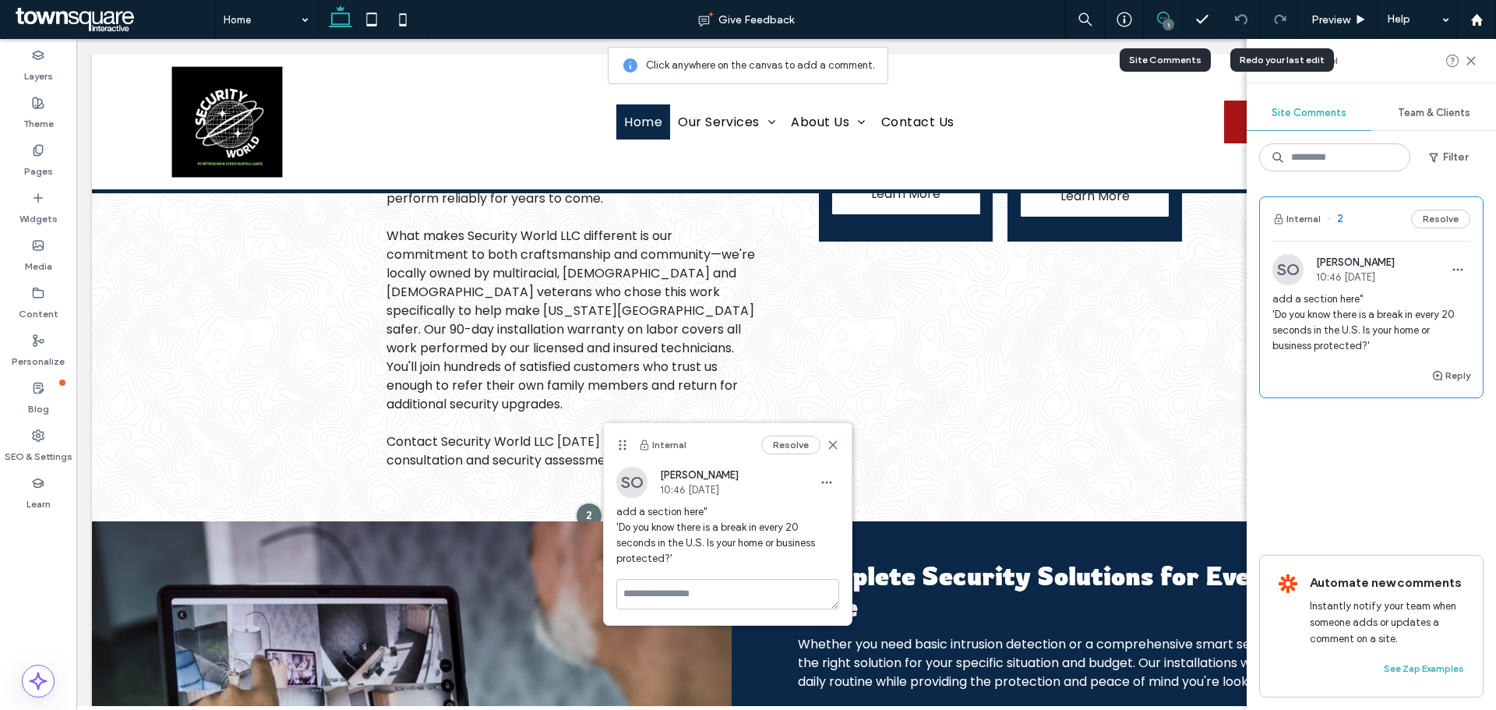
click at [830, 452] on div "Resolve" at bounding box center [800, 444] width 78 height 19
click at [829, 450] on icon at bounding box center [832, 445] width 12 height 12
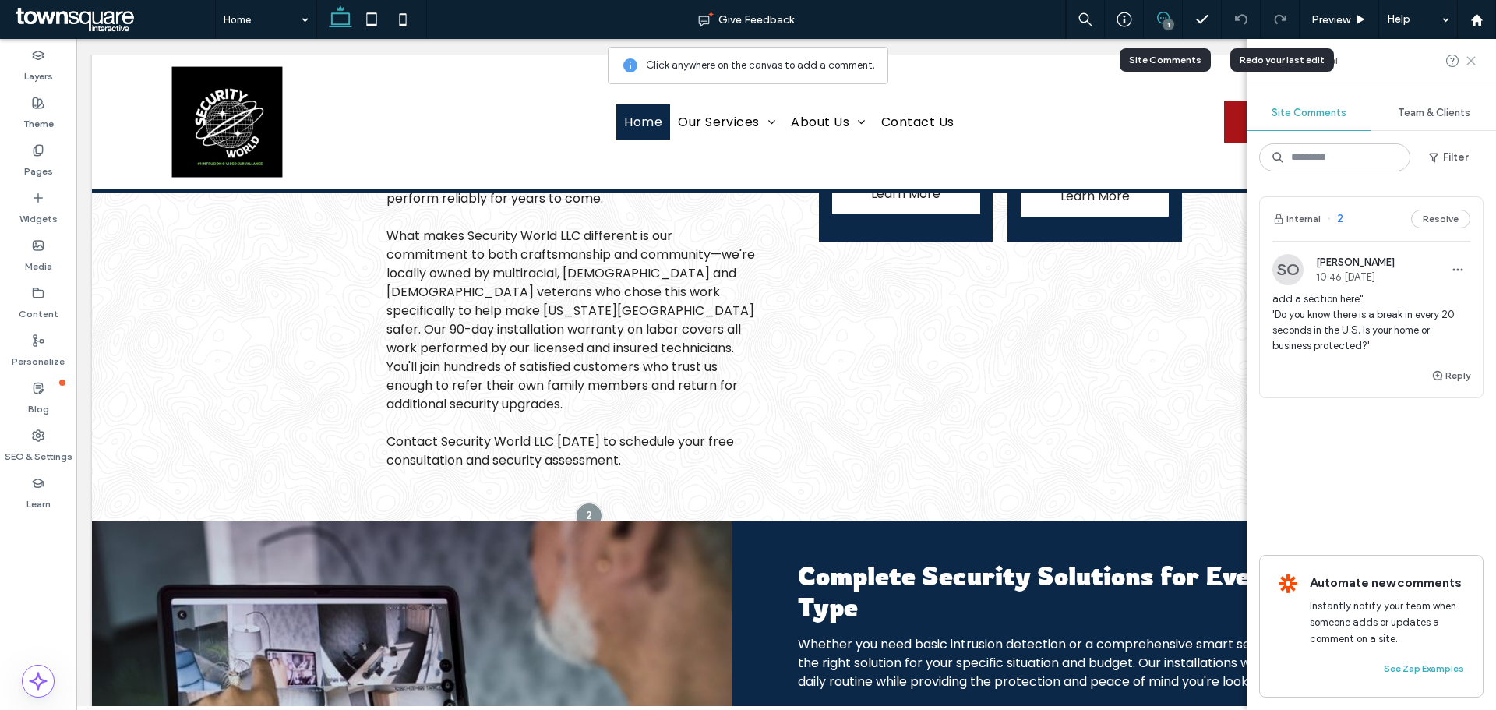
click at [1471, 60] on use at bounding box center [1470, 60] width 7 height 7
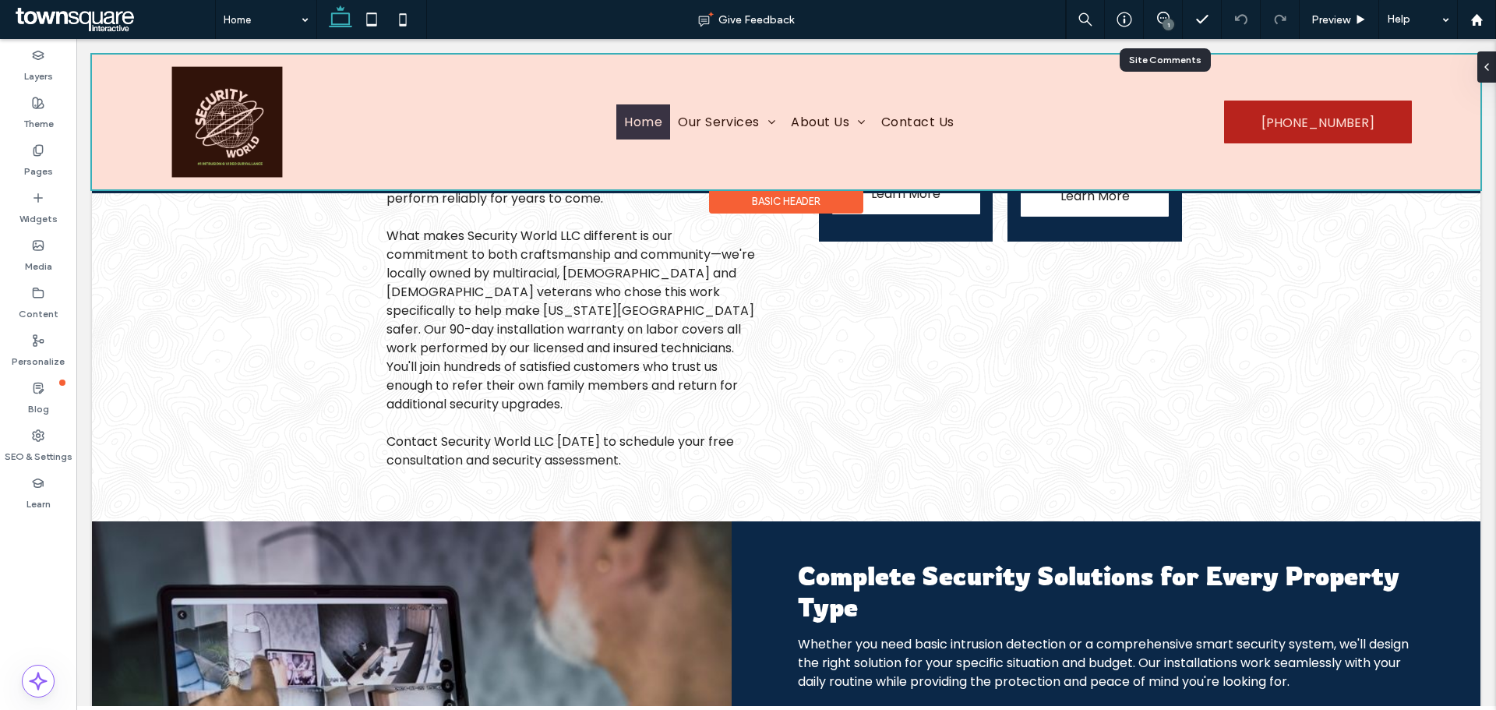
click at [226, 133] on div at bounding box center [786, 122] width 1388 height 135
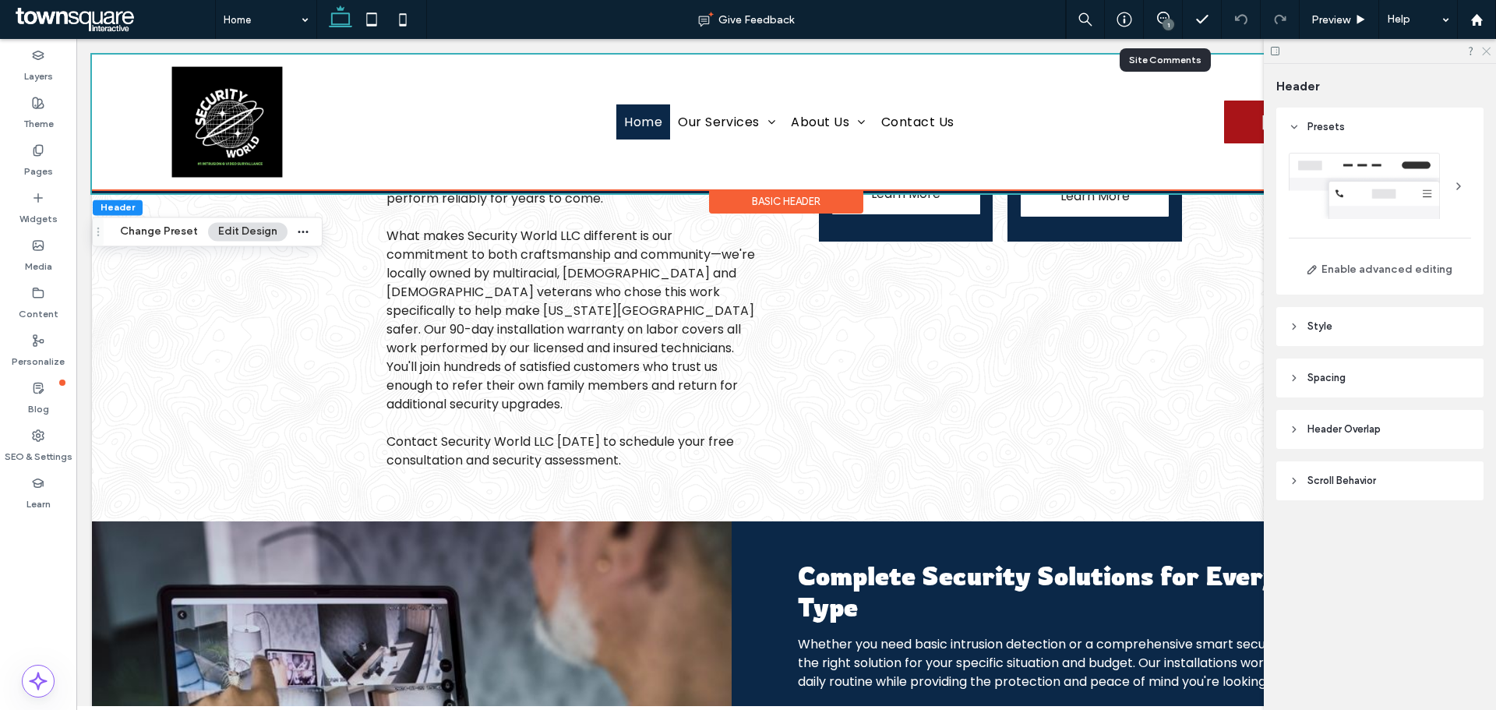
click at [1487, 53] on icon at bounding box center [1485, 50] width 10 height 10
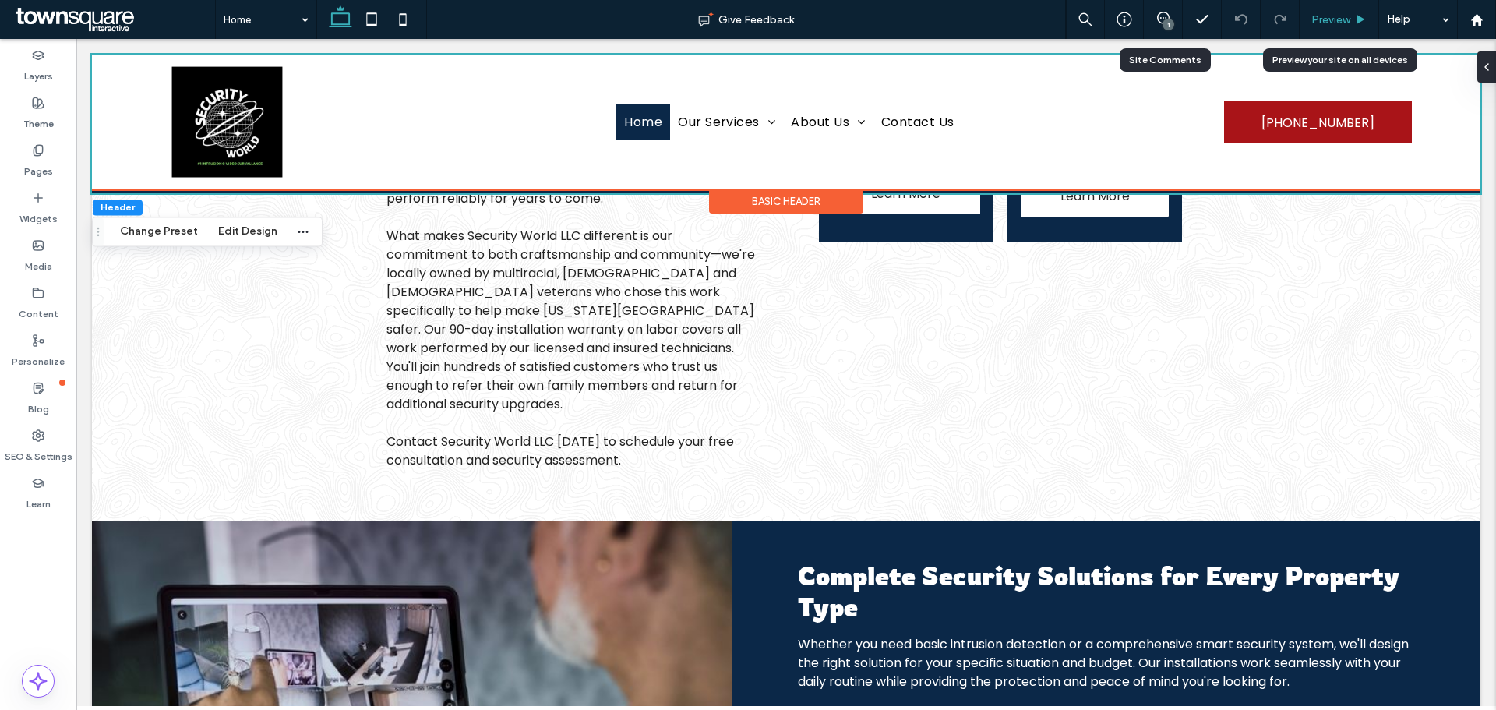
click at [1358, 15] on icon at bounding box center [1361, 20] width 12 height 12
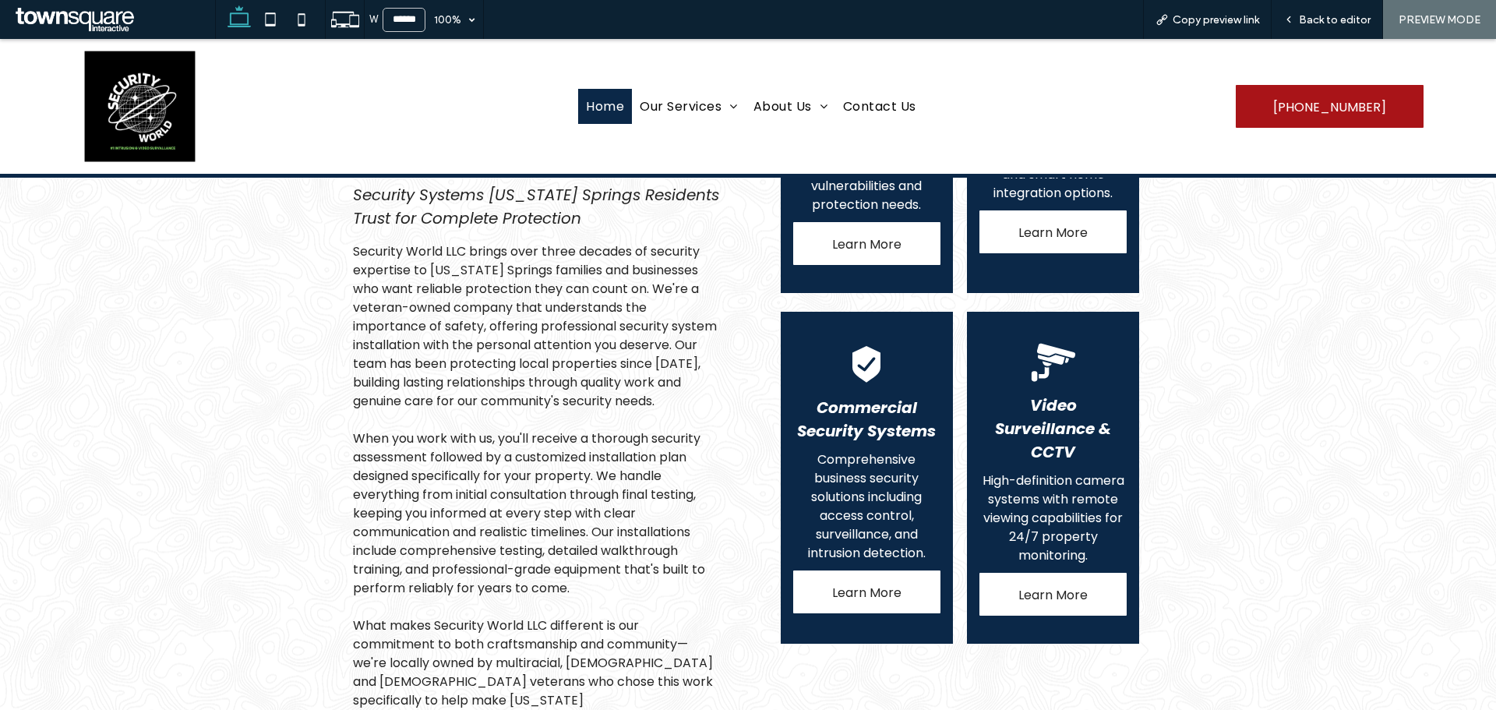
scroll to position [857, 0]
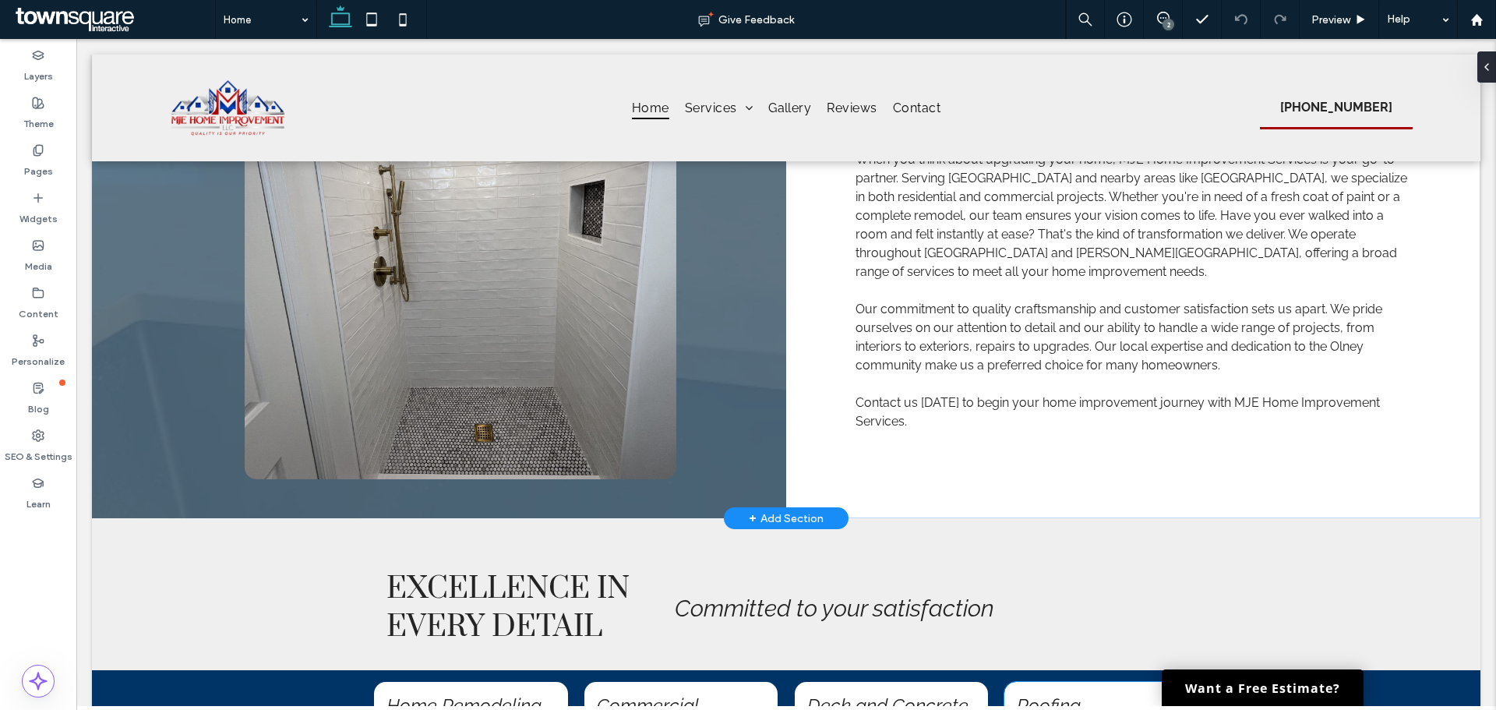
scroll to position [623, 0]
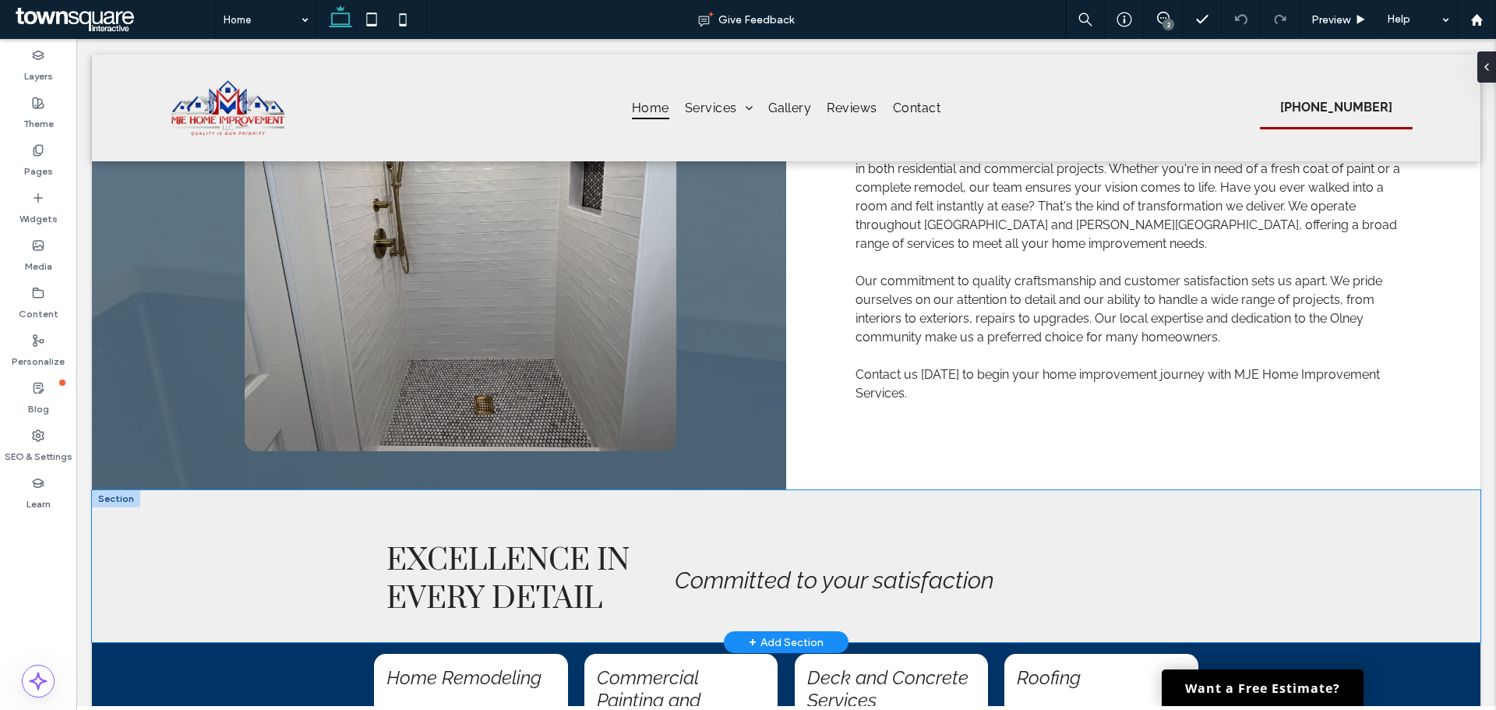
scroll to position [716, 0]
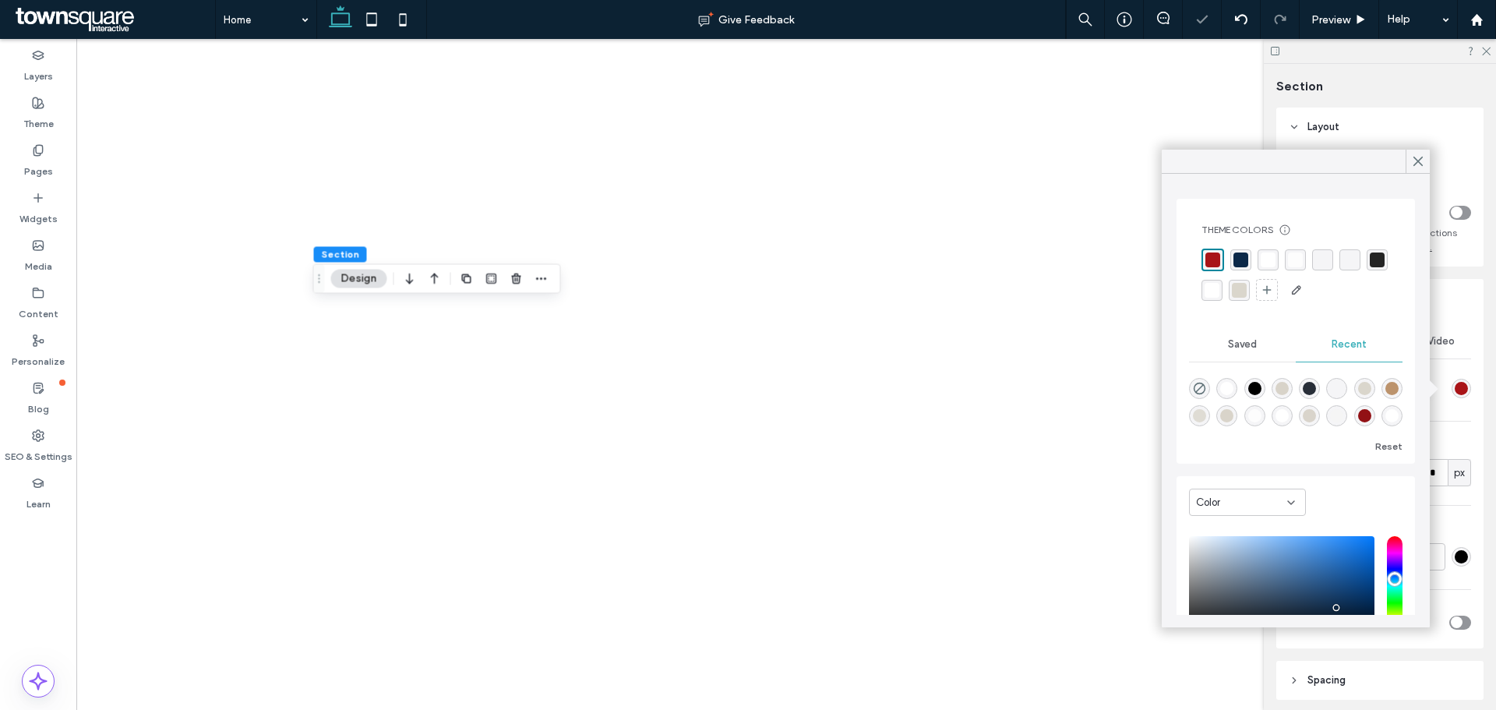
click at [1414, 167] on icon at bounding box center [1418, 161] width 14 height 14
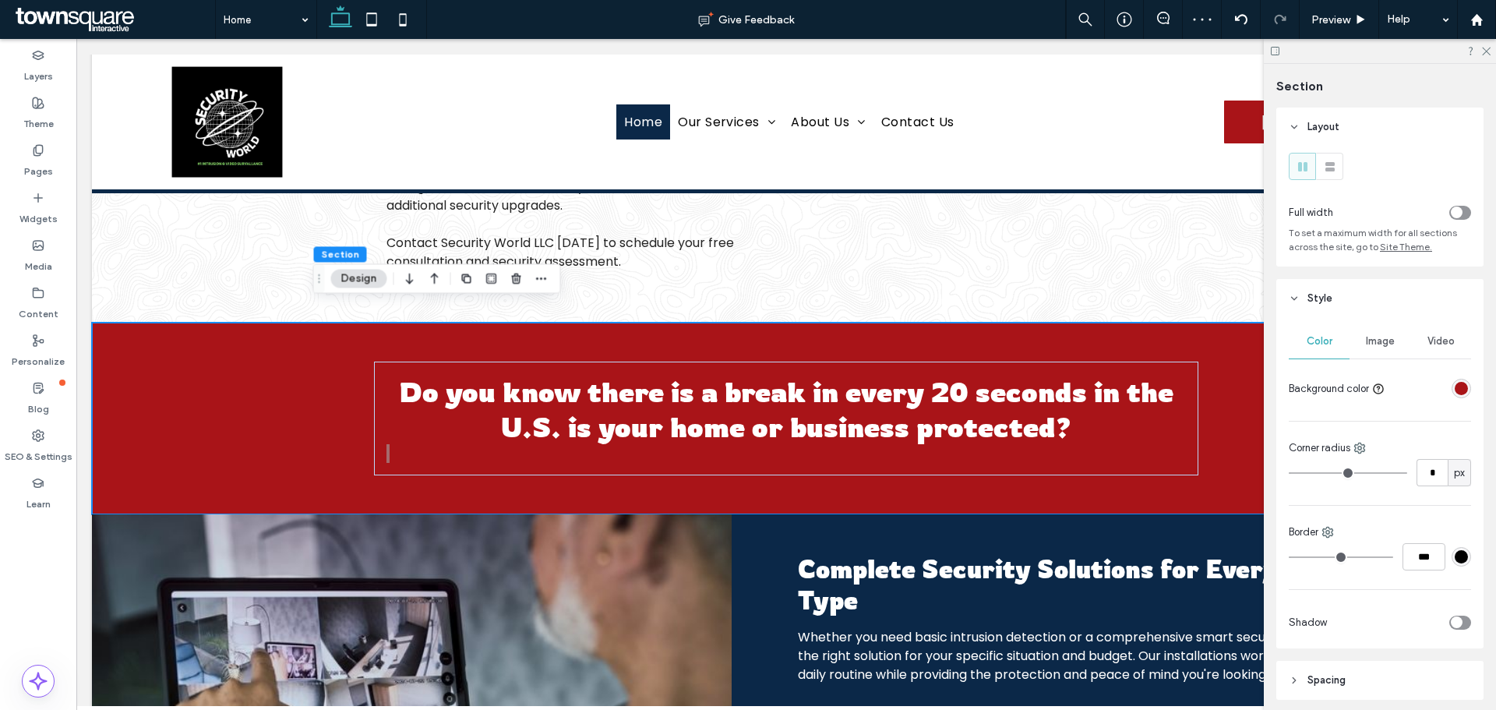
click at [1490, 48] on div at bounding box center [1379, 51] width 232 height 24
click at [1481, 48] on icon at bounding box center [1485, 50] width 10 height 10
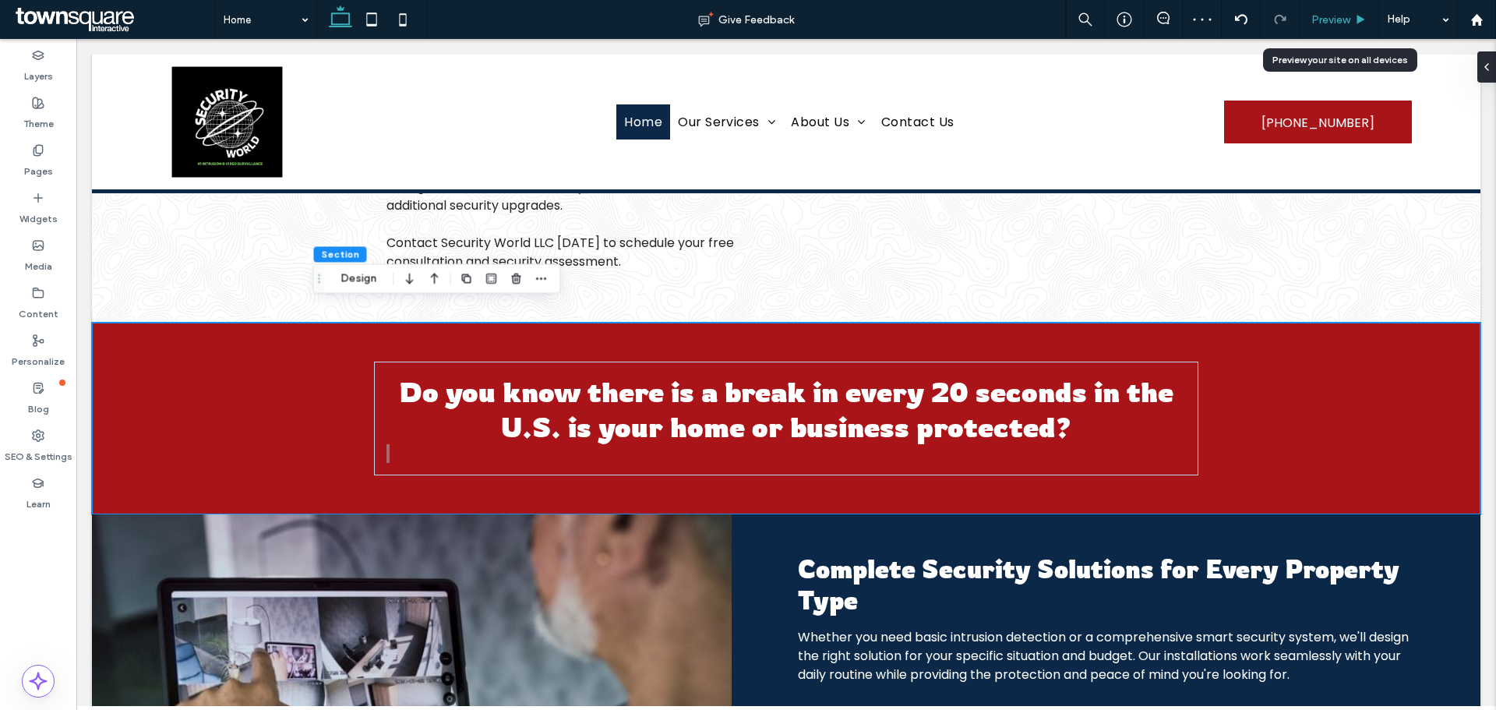
click at [1342, 16] on span "Preview" at bounding box center [1330, 19] width 39 height 13
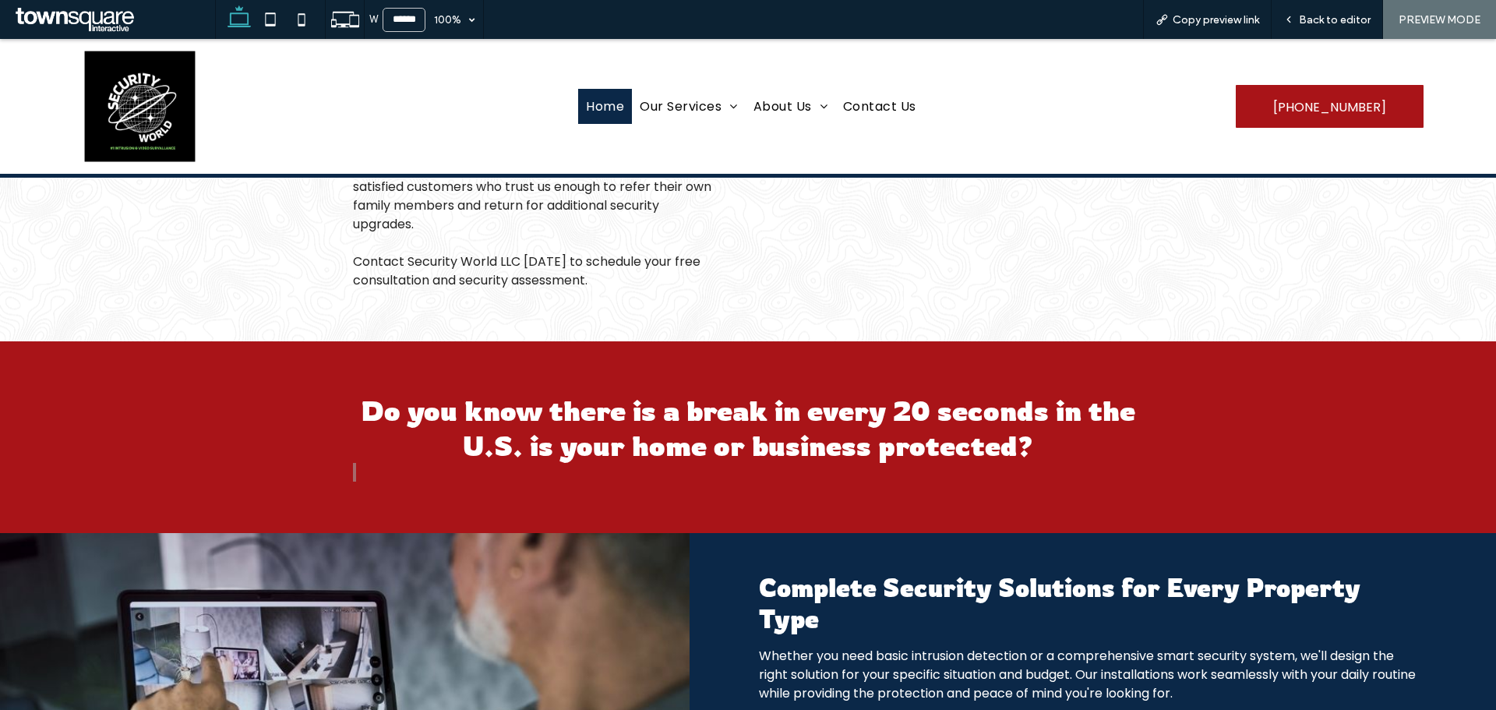
scroll to position [1223, 0]
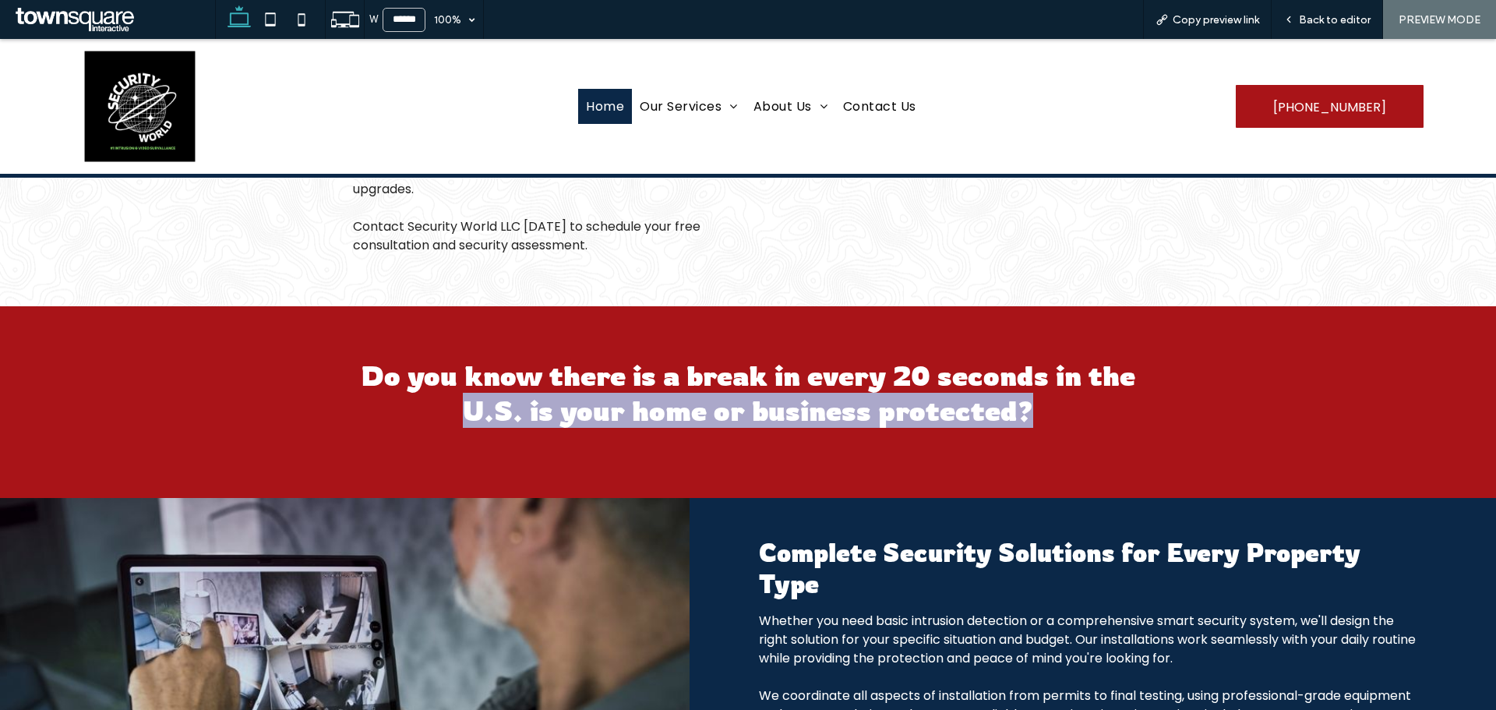
click at [378, 392] on div "Do you know there is a break in every 20 seconds in the U.S. is your home or bu…" at bounding box center [748, 402] width 790 height 89
click at [347, 426] on div "Do you know there is a break in every 20 seconds in the U.S. is your home or bu…" at bounding box center [747, 402] width 935 height 192
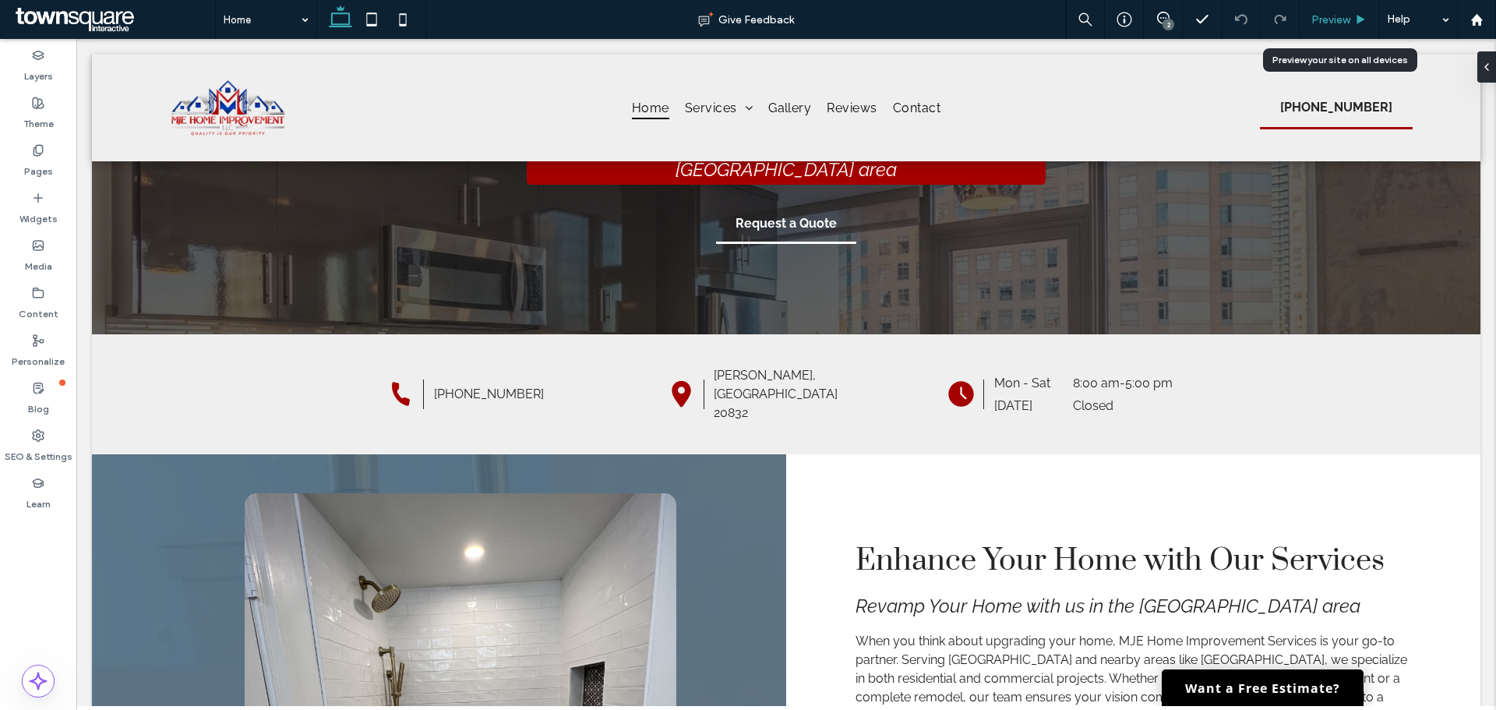
click at [1349, 19] on span "Preview" at bounding box center [1330, 19] width 39 height 13
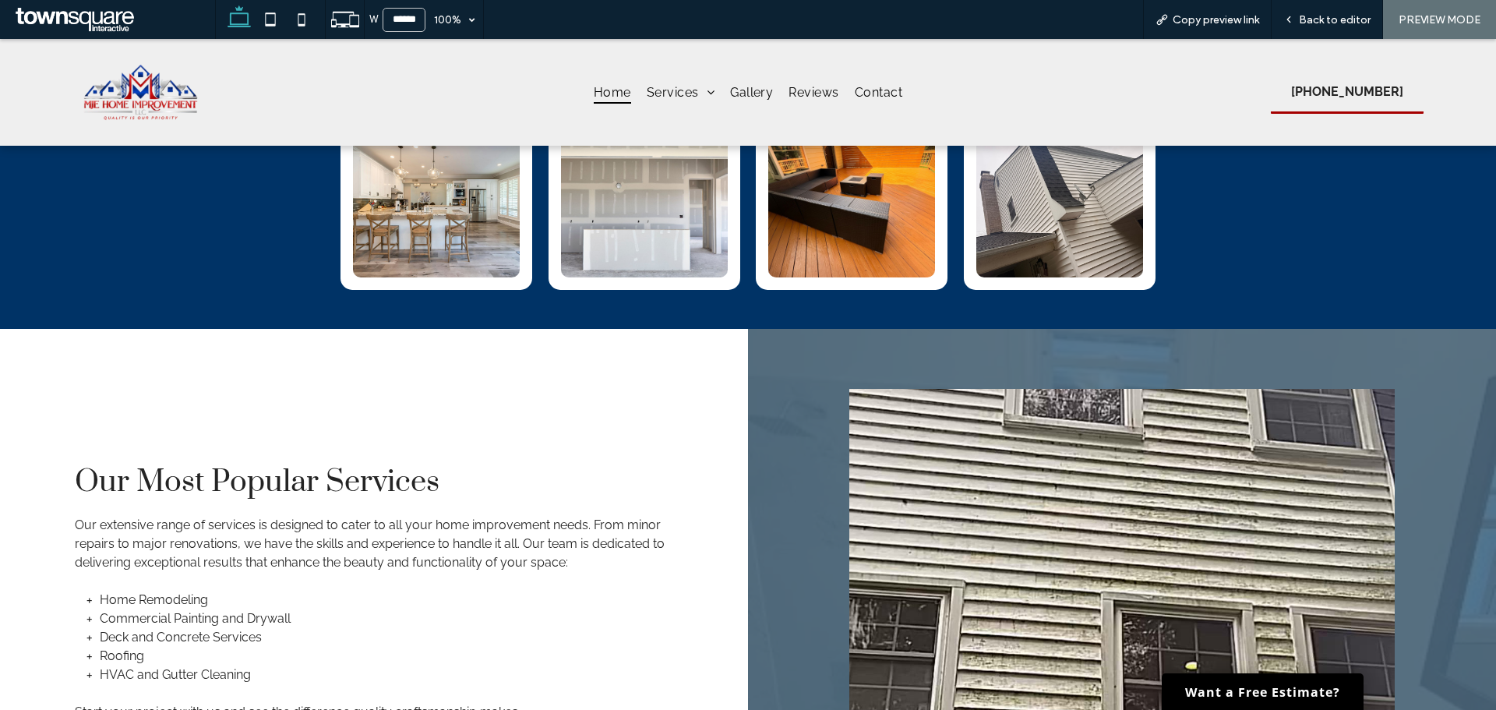
scroll to position [997, 0]
